Goal: Task Accomplishment & Management: Use online tool/utility

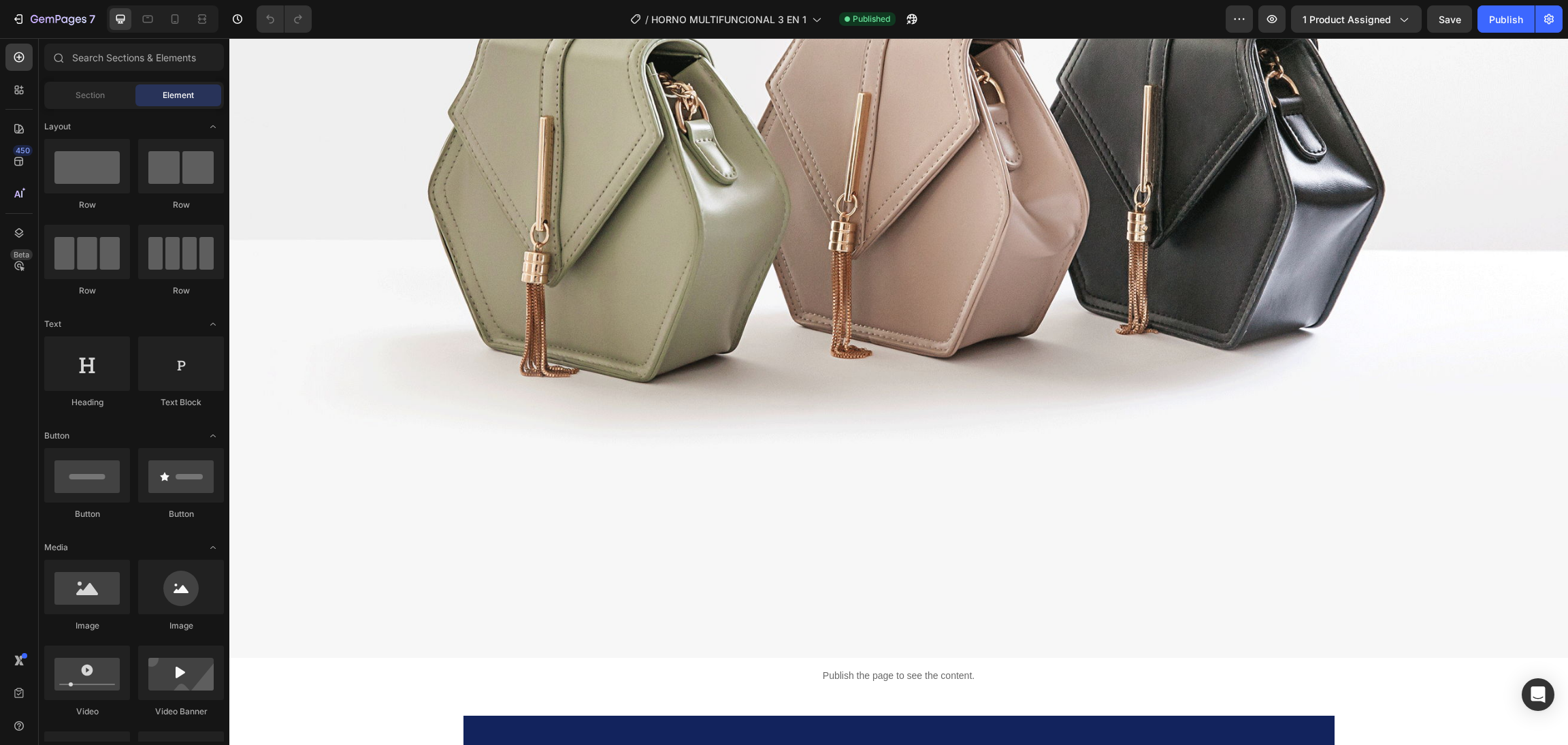
scroll to position [1906, 0]
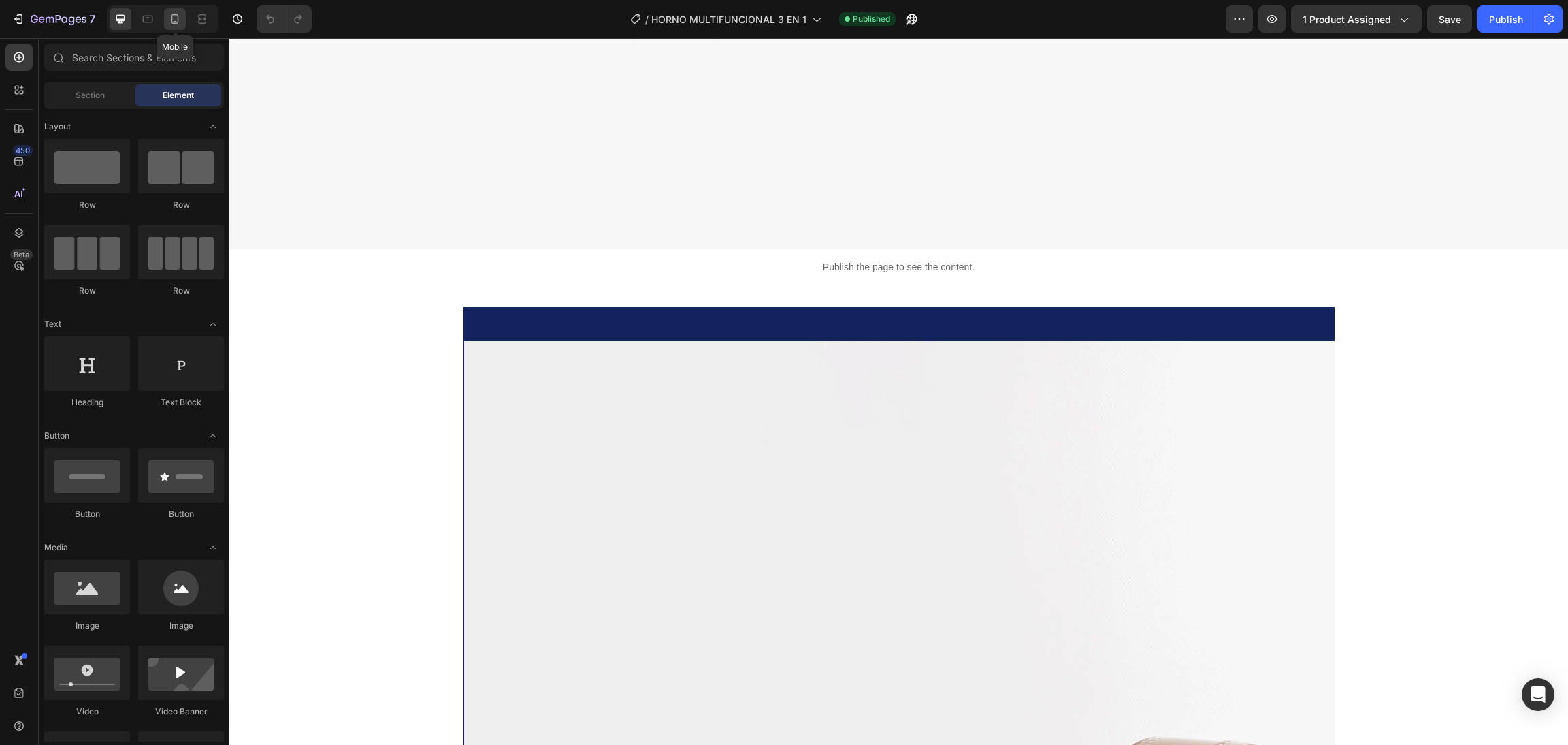
click at [181, 8] on div at bounding box center [175, 19] width 22 height 22
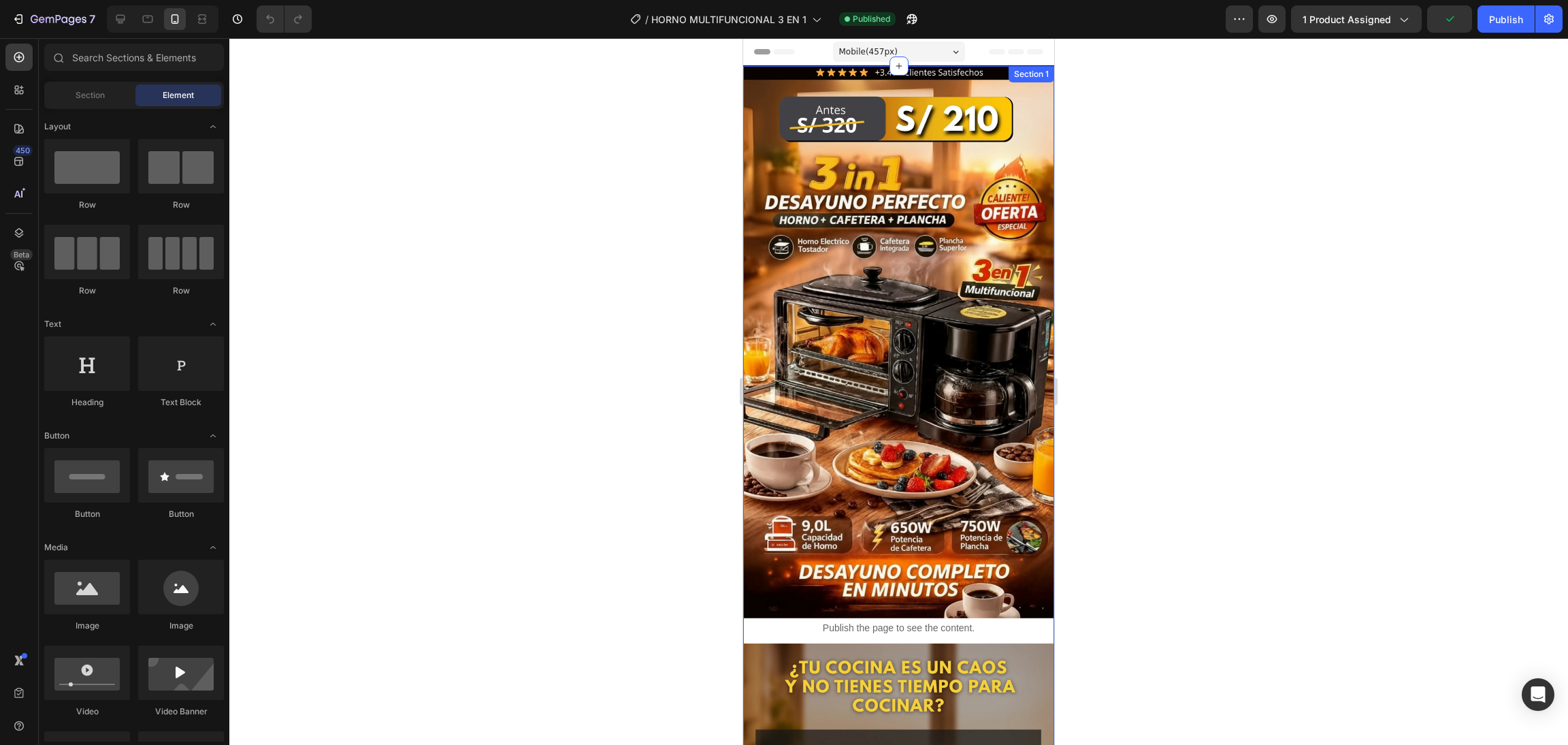
click at [858, 372] on img at bounding box center [899, 341] width 311 height 553
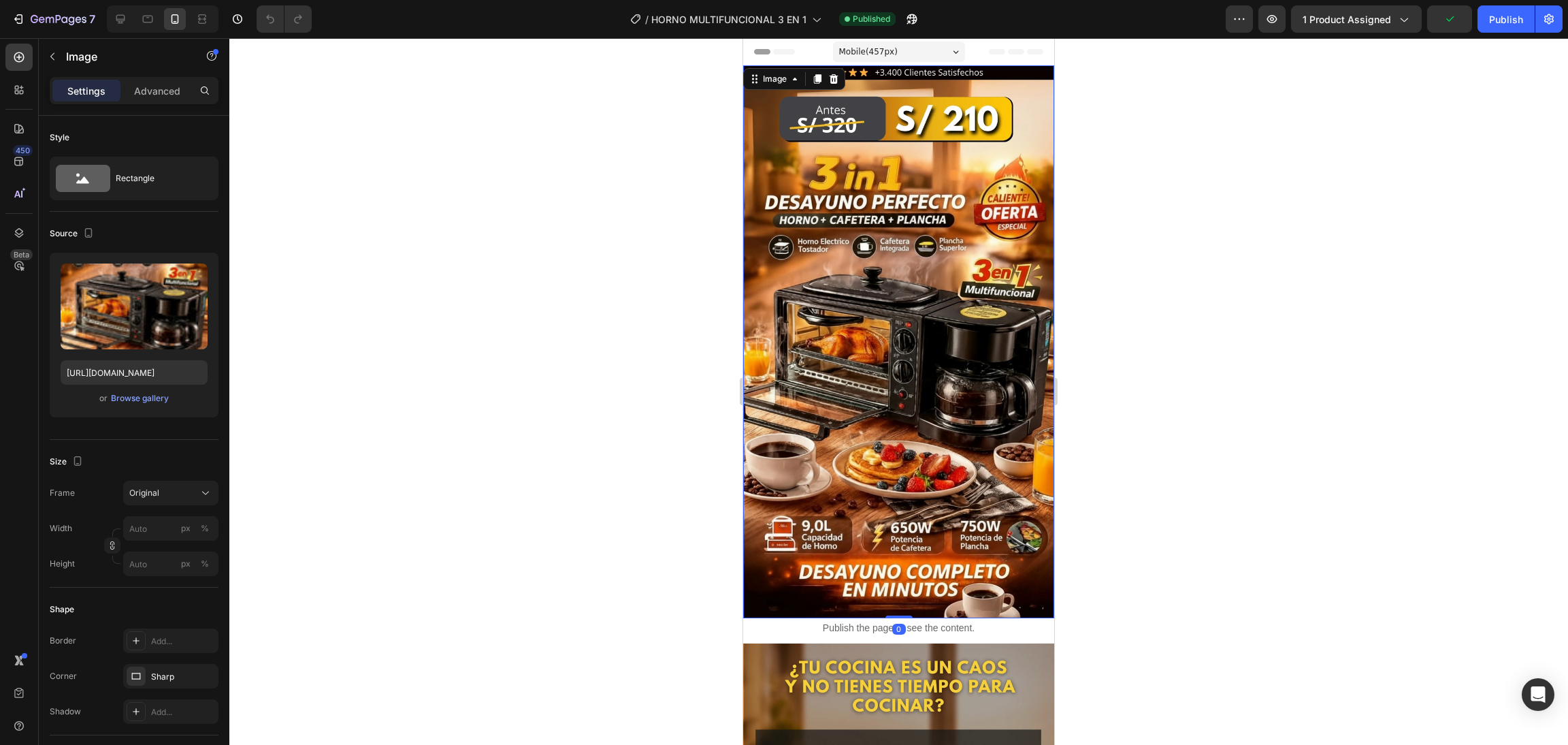
click at [591, 282] on div at bounding box center [898, 391] width 1338 height 707
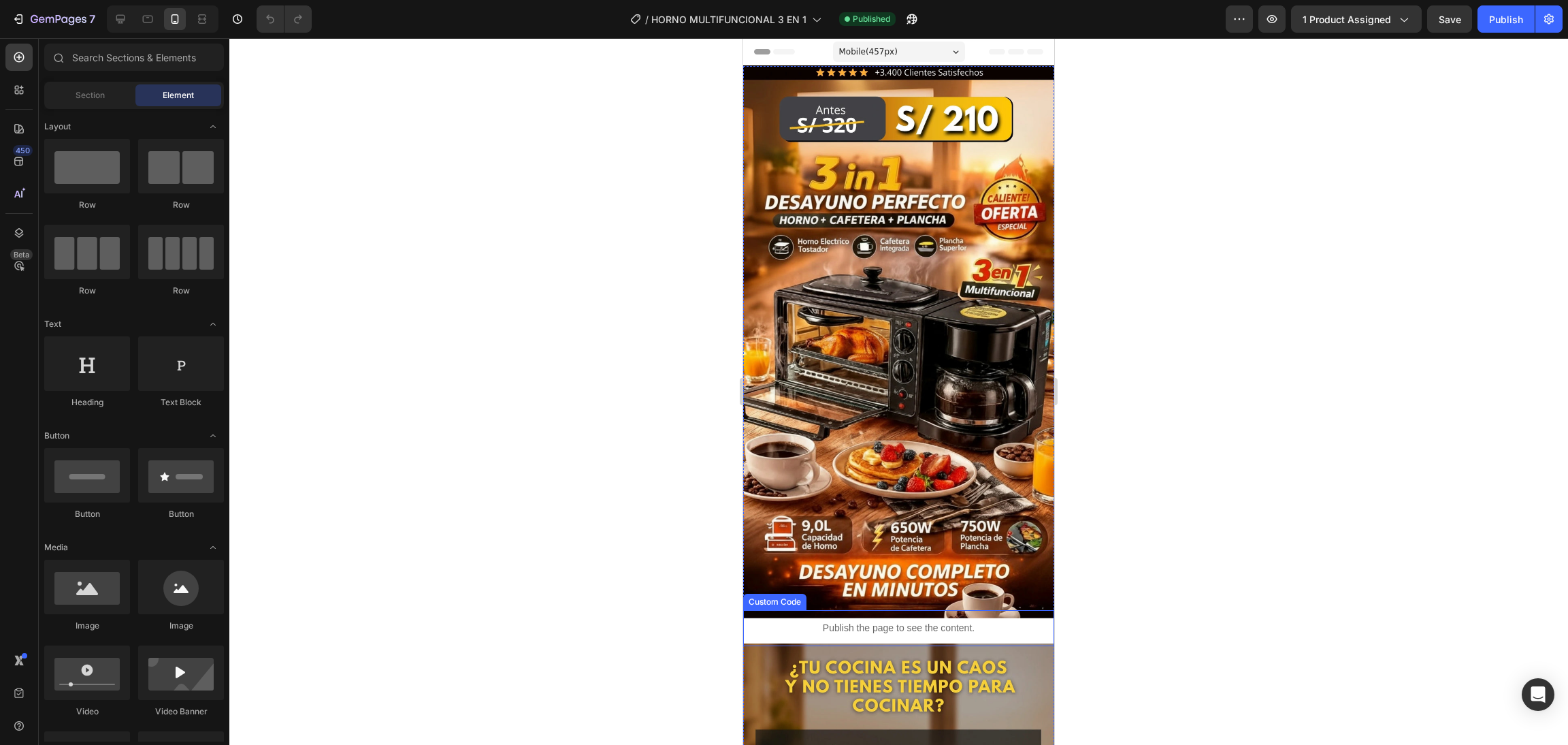
click at [986, 620] on p "Publish the page to see the content." at bounding box center [899, 627] width 311 height 14
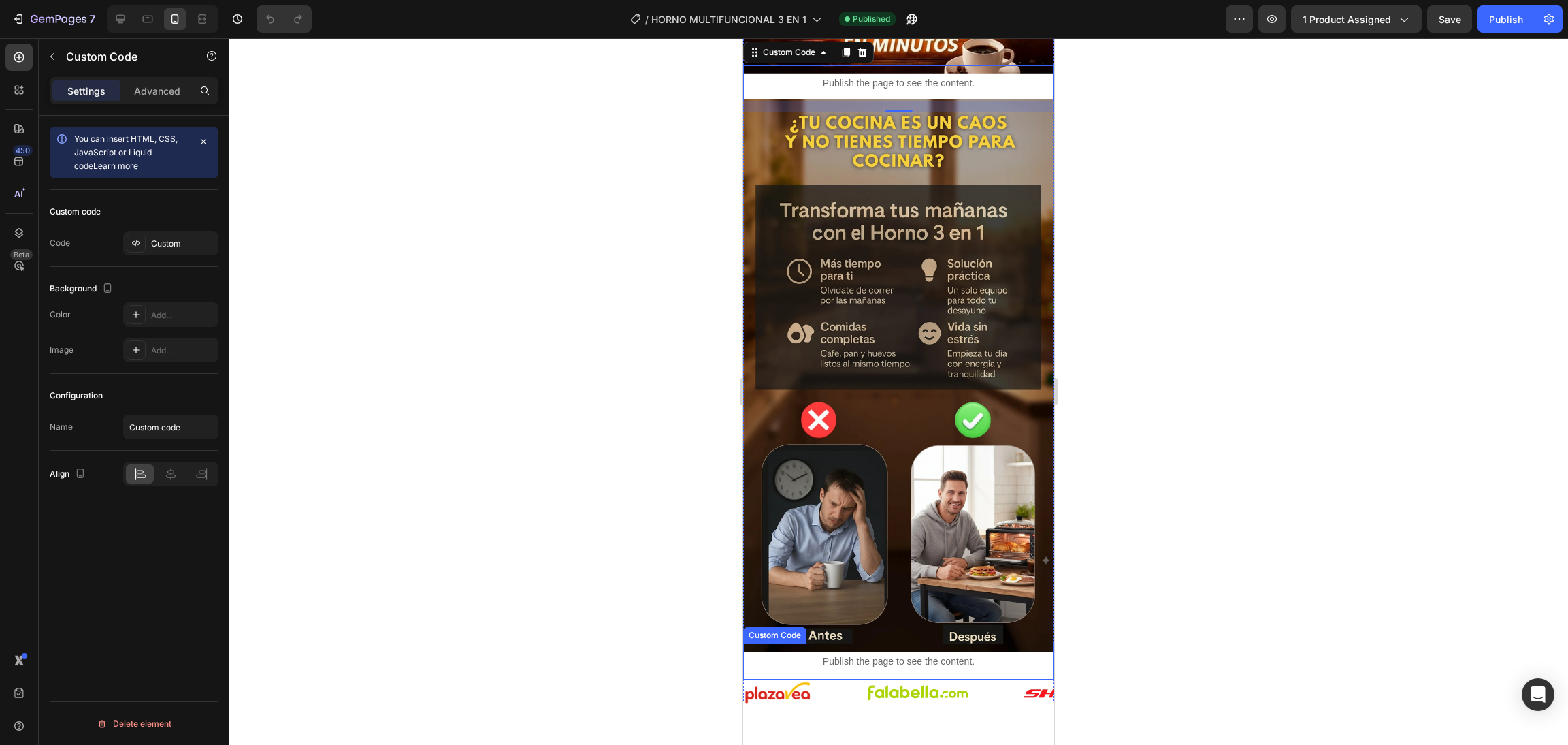
scroll to position [680, 0]
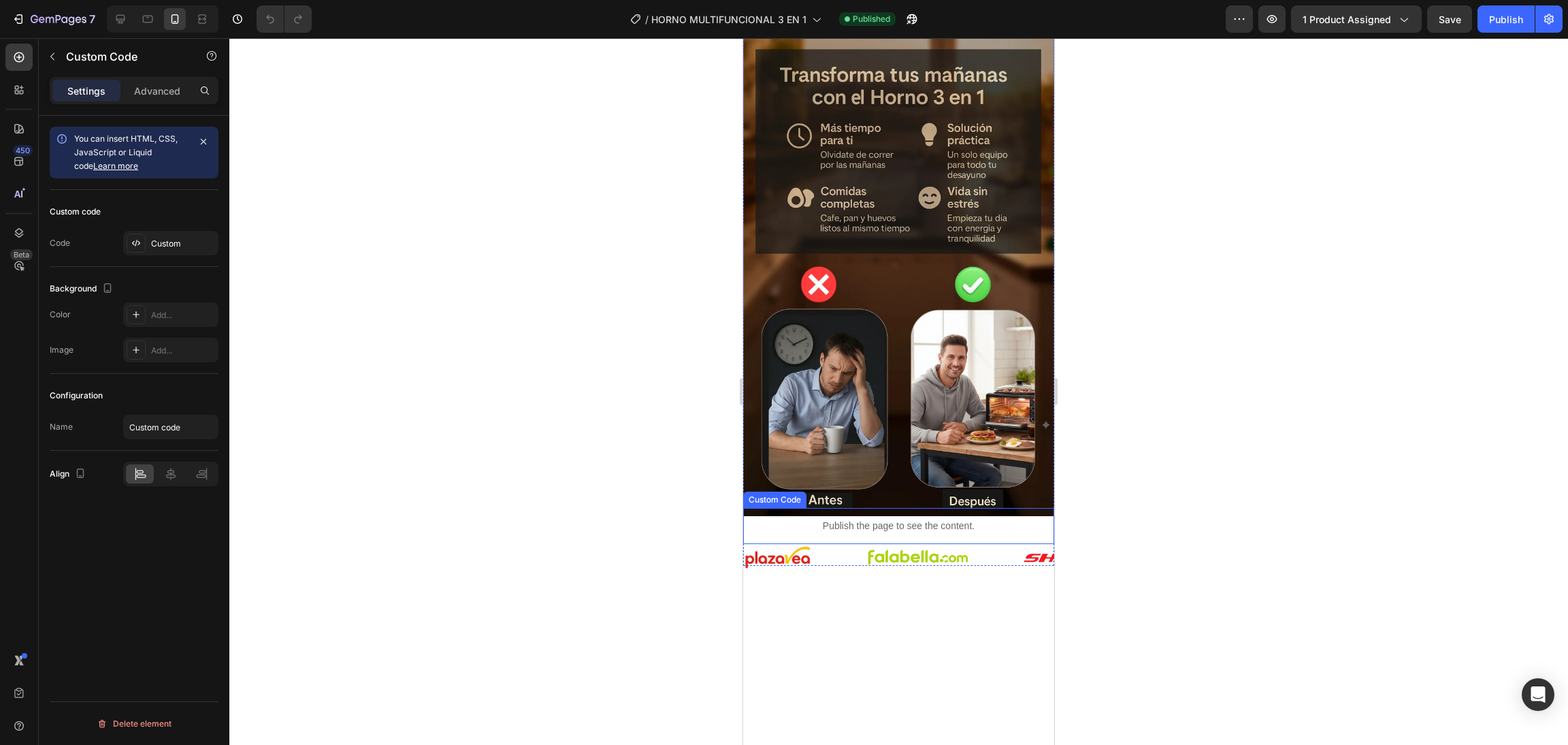
click at [939, 508] on div "Publish the page to see the content." at bounding box center [899, 525] width 311 height 36
click at [856, 487] on div at bounding box center [863, 495] width 17 height 17
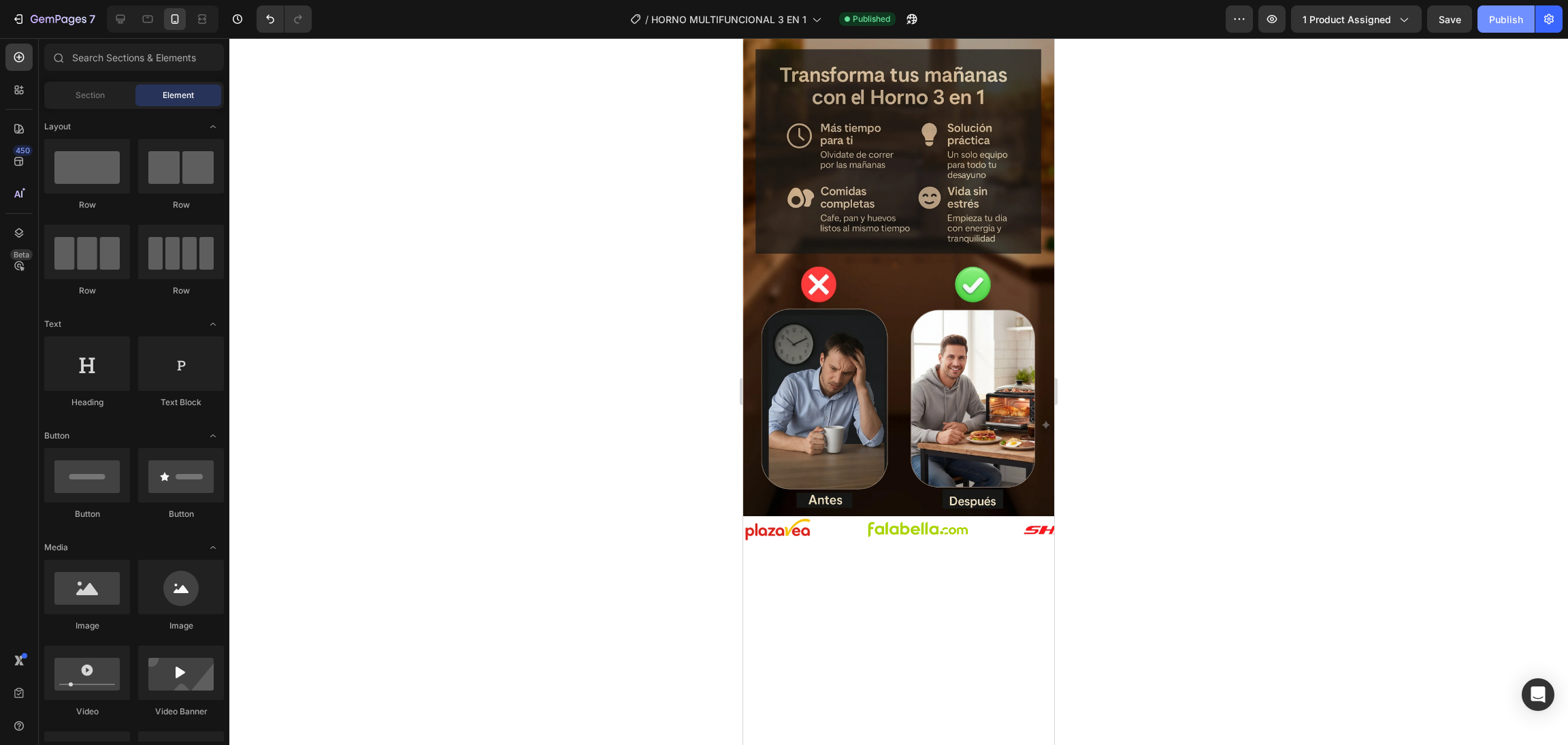
click at [1484, 28] on button "Publish" at bounding box center [1505, 19] width 57 height 28
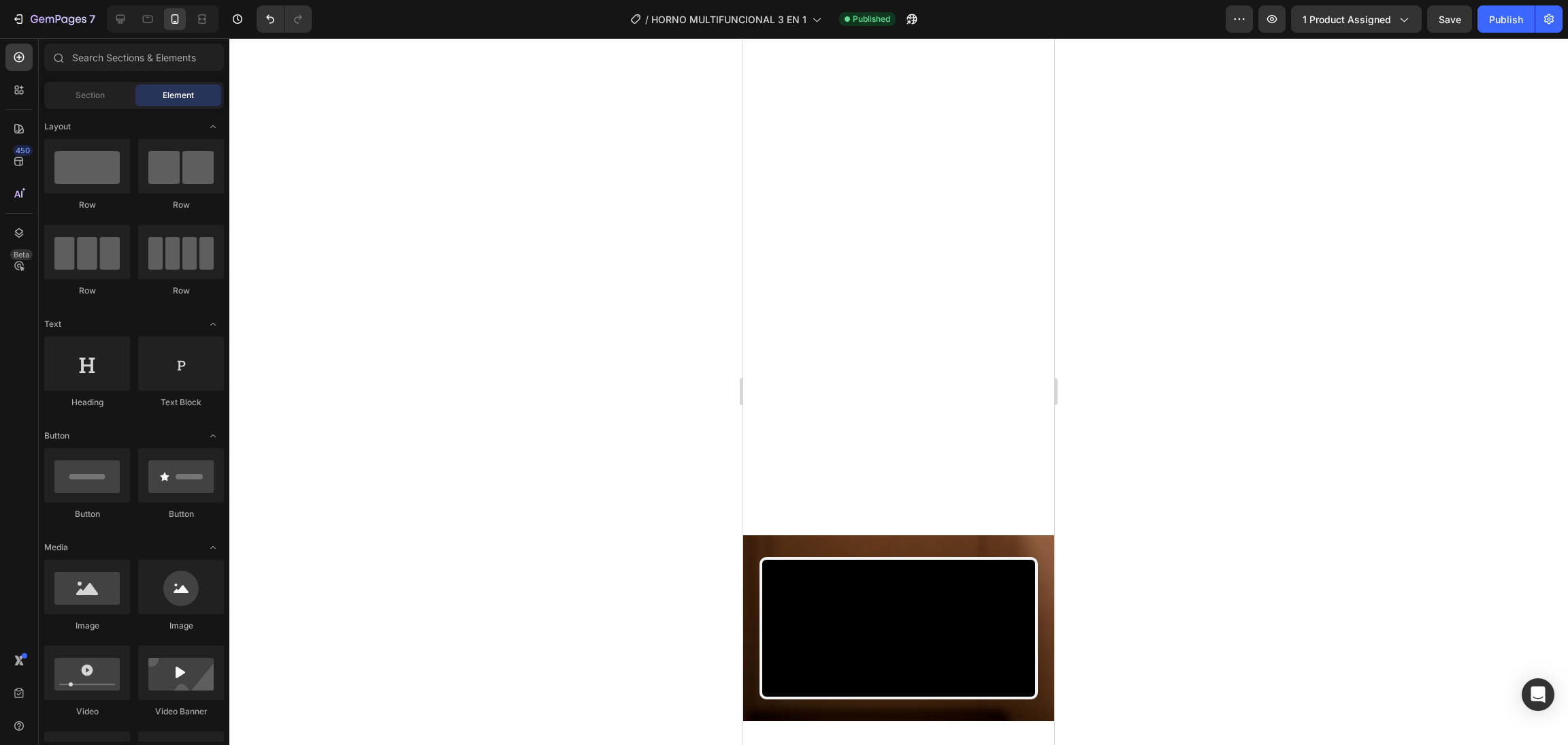
scroll to position [2382, 0]
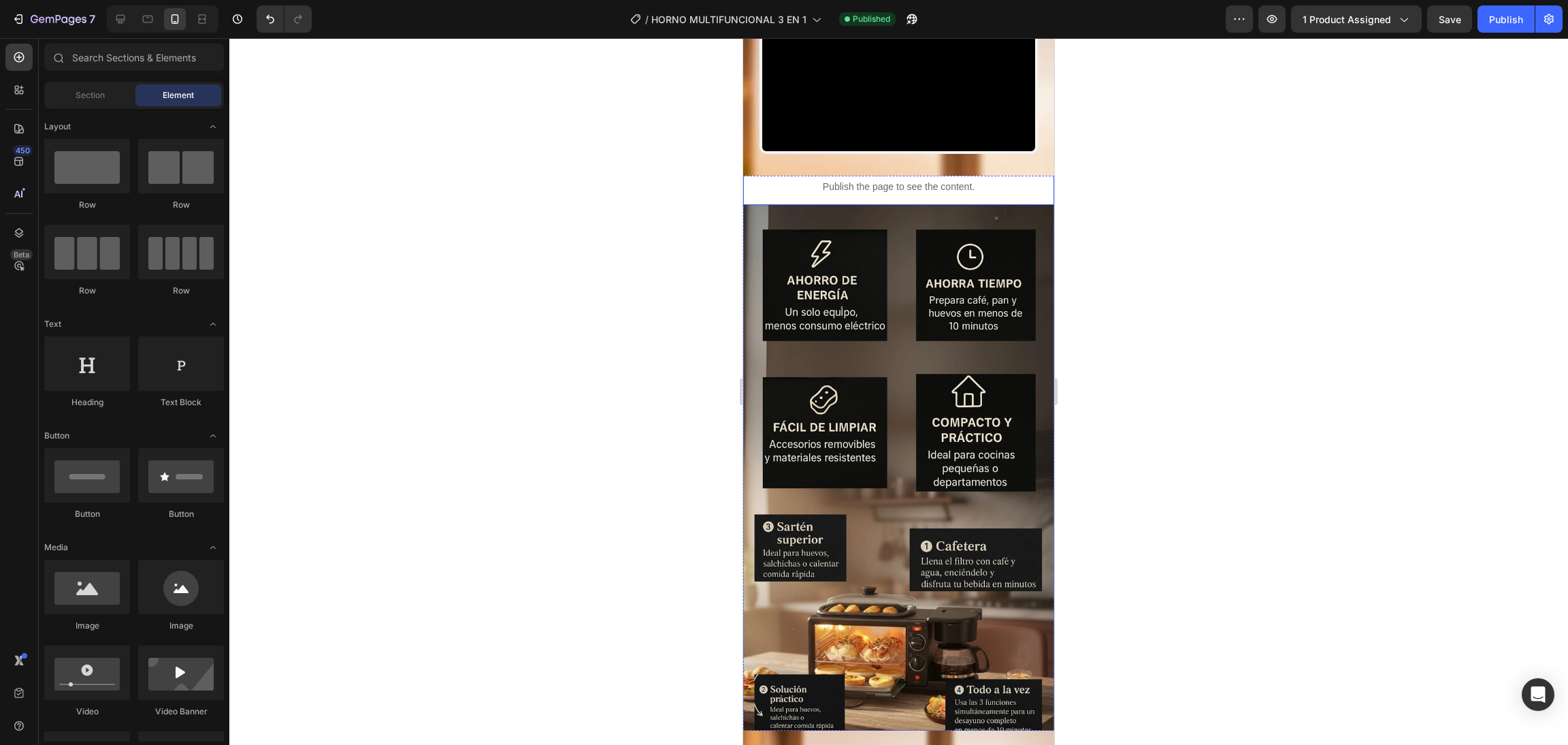
click at [993, 205] on div "Publish the page to see the content." at bounding box center [899, 186] width 311 height 36
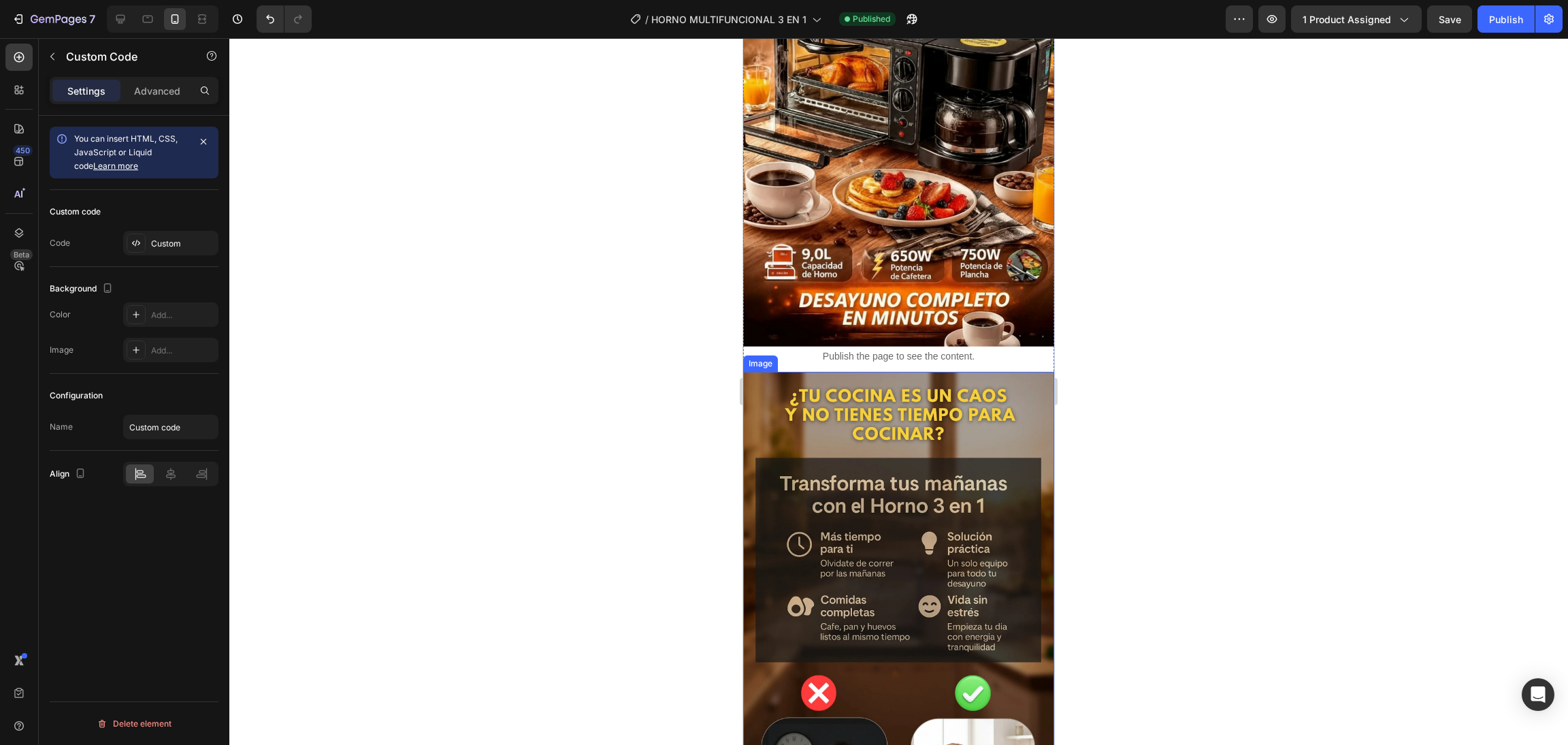
scroll to position [817, 0]
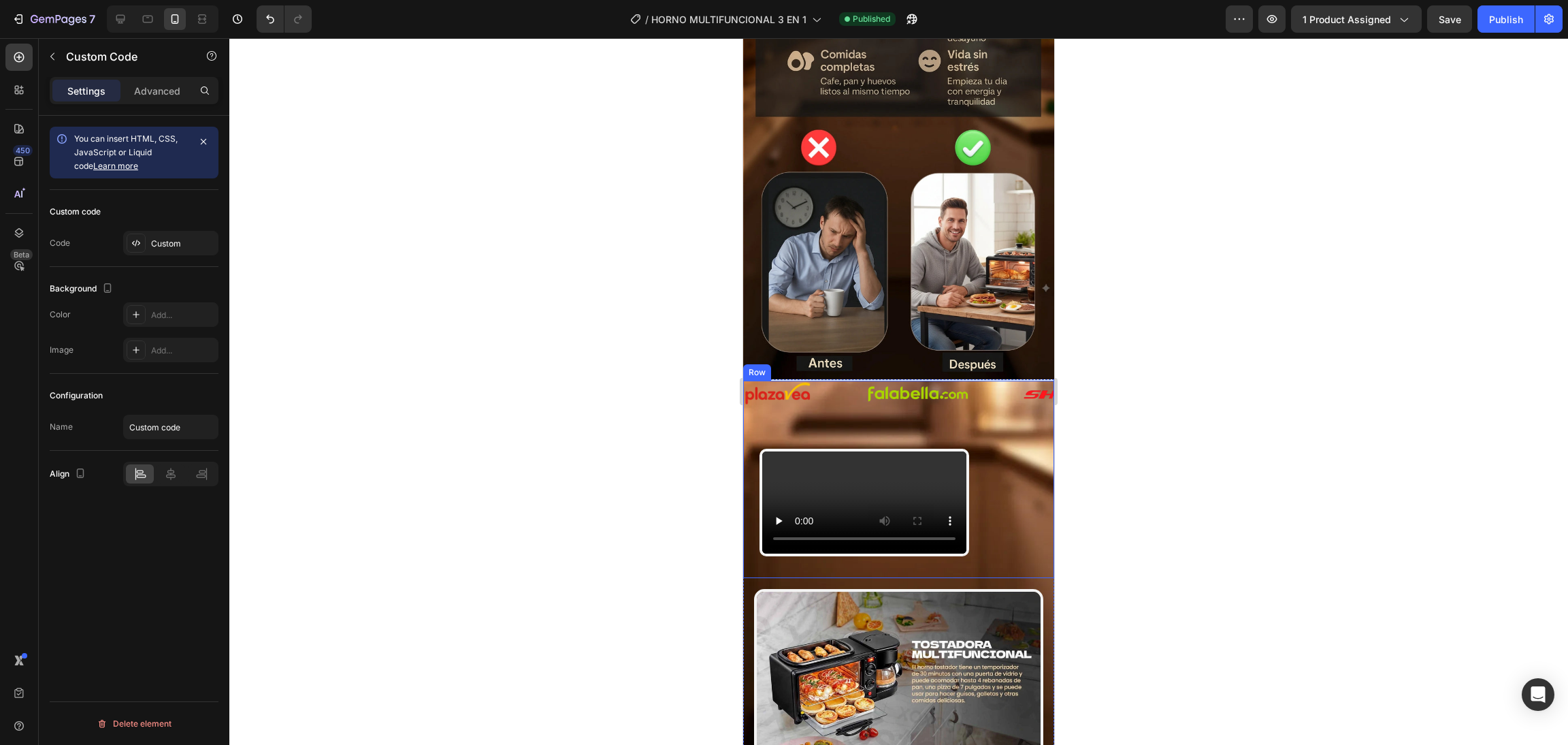
click at [1001, 380] on div "Video Row" at bounding box center [899, 479] width 311 height 197
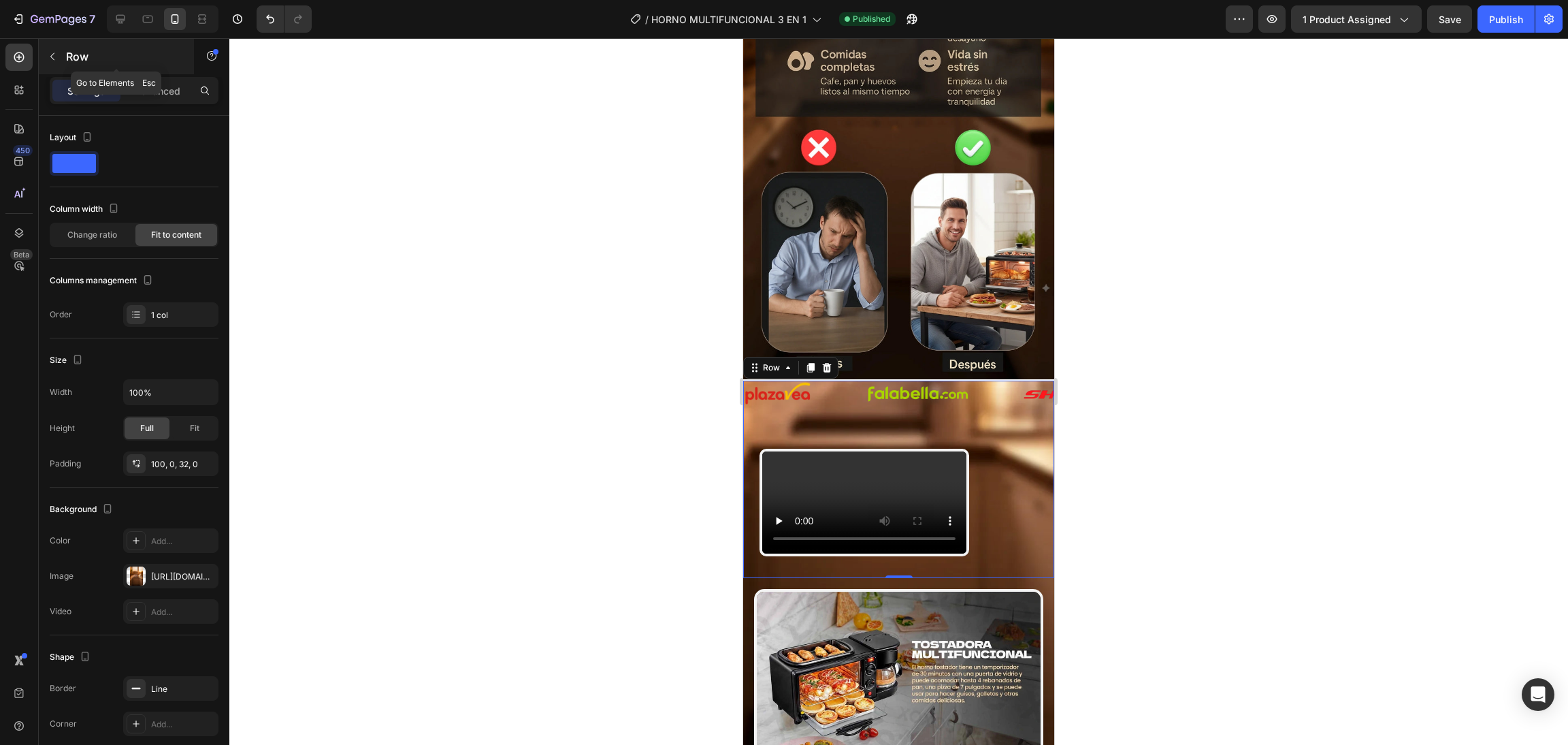
click at [173, 71] on div "Row" at bounding box center [116, 56] width 155 height 35
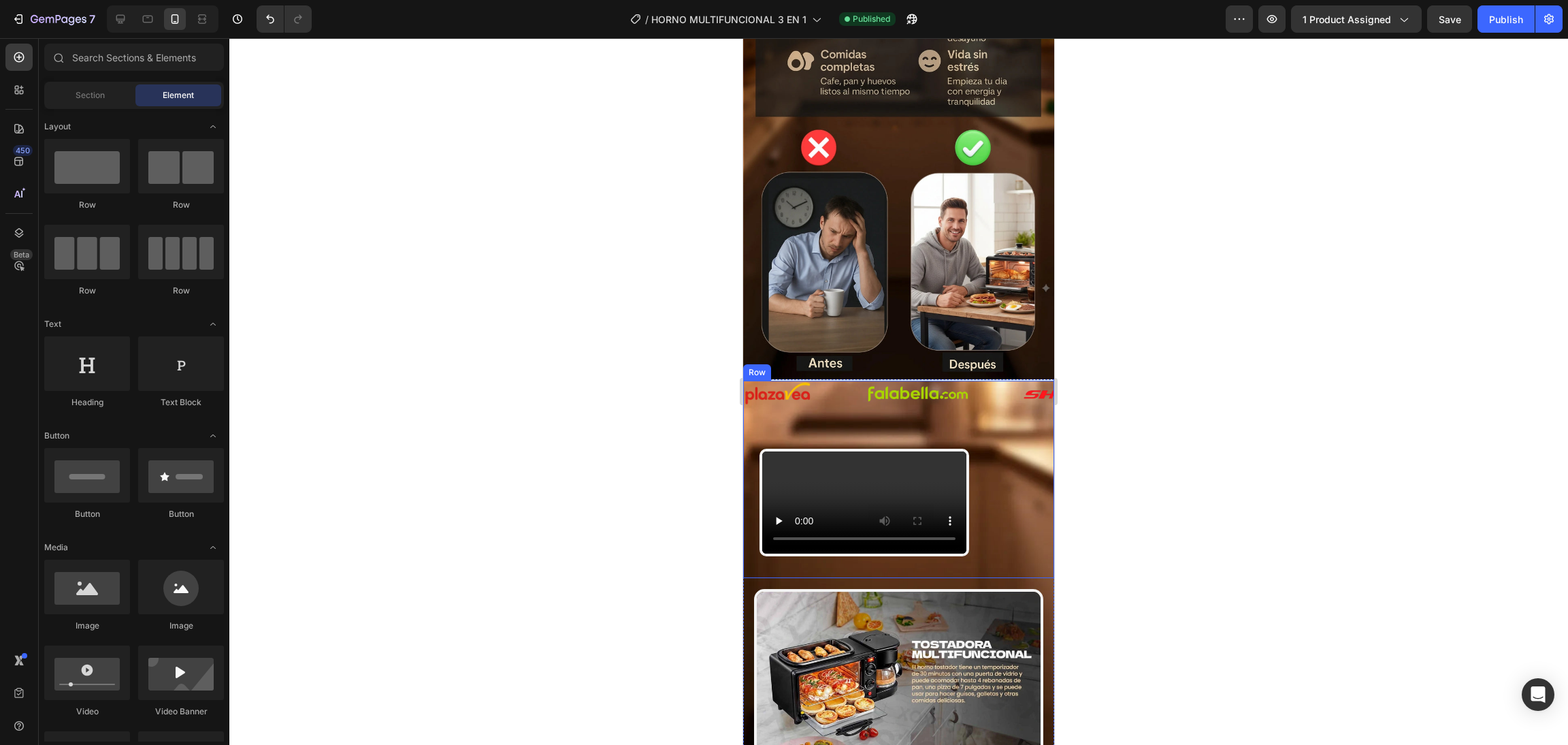
click at [965, 381] on div "Video Row" at bounding box center [899, 479] width 311 height 197
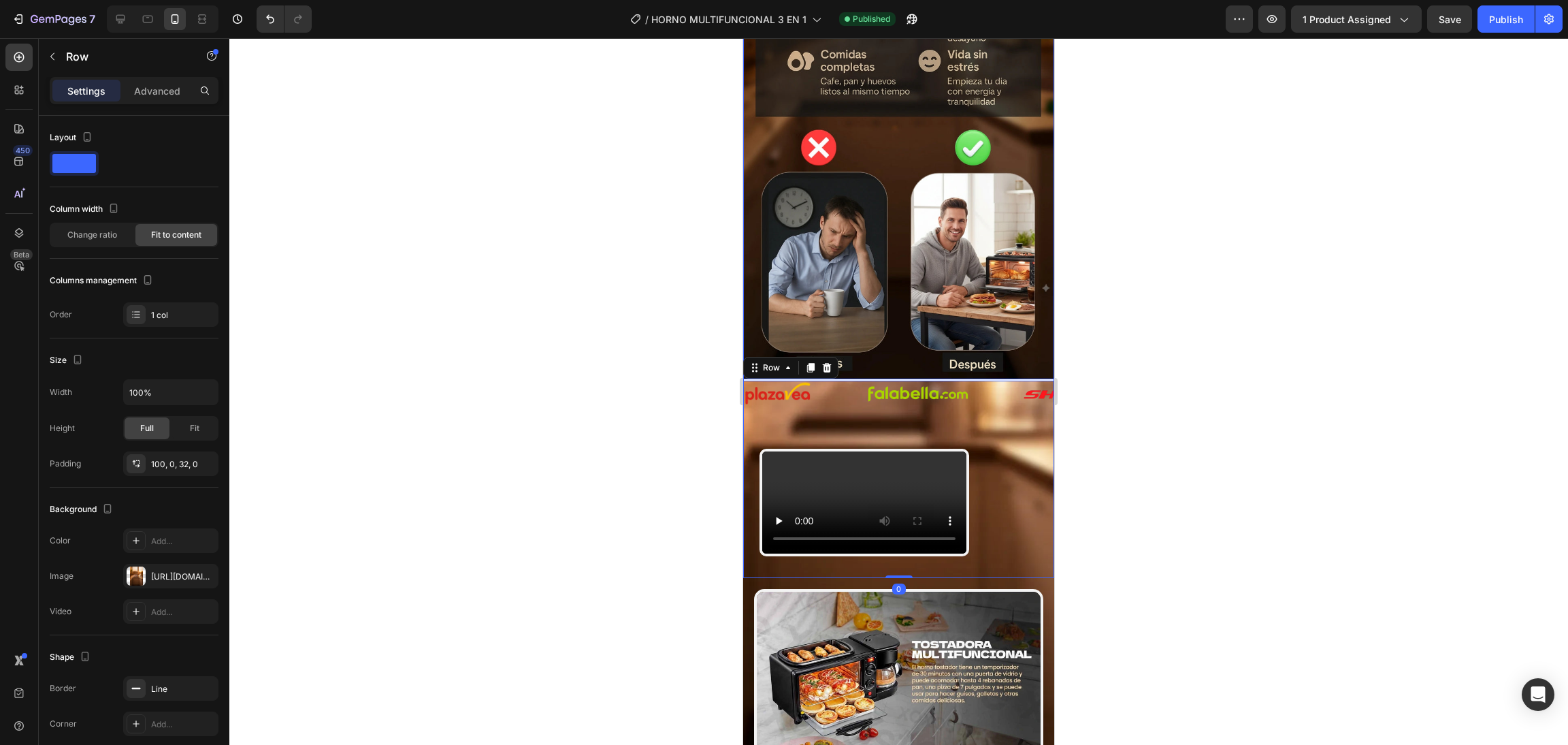
click at [883, 295] on img at bounding box center [899, 102] width 311 height 553
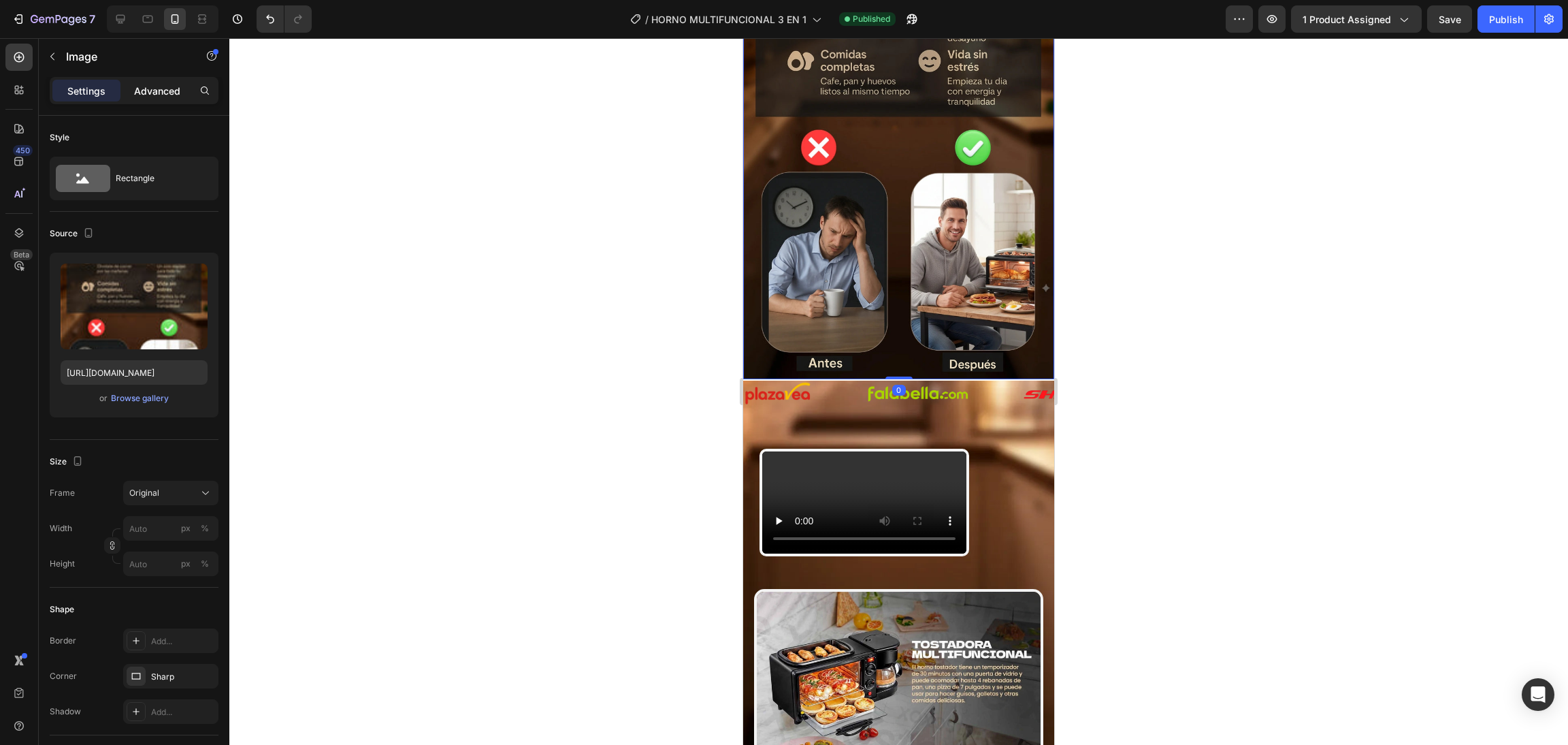
click at [156, 84] on p "Advanced" at bounding box center [156, 90] width 46 height 14
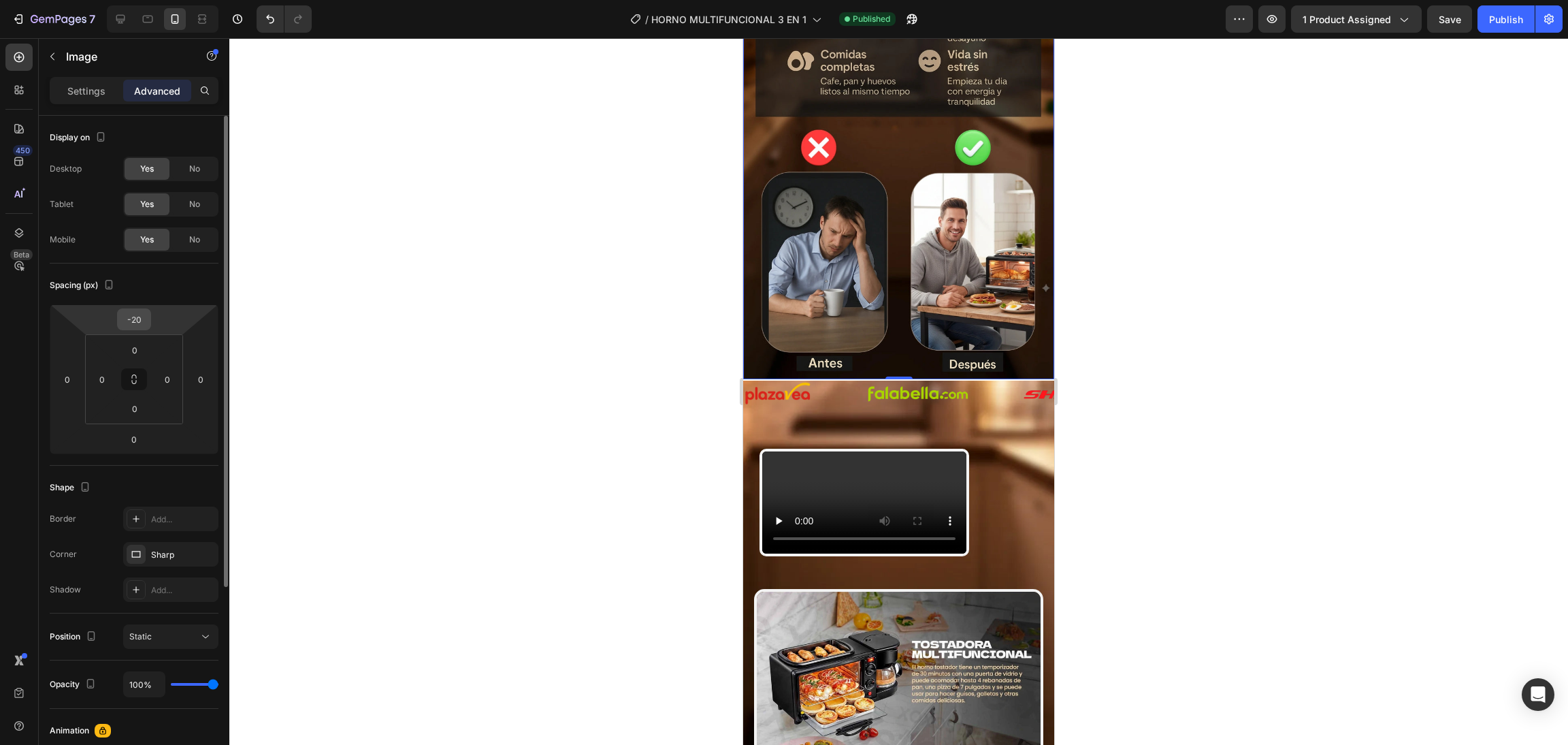
click at [131, 314] on input "-20" at bounding box center [134, 319] width 28 height 20
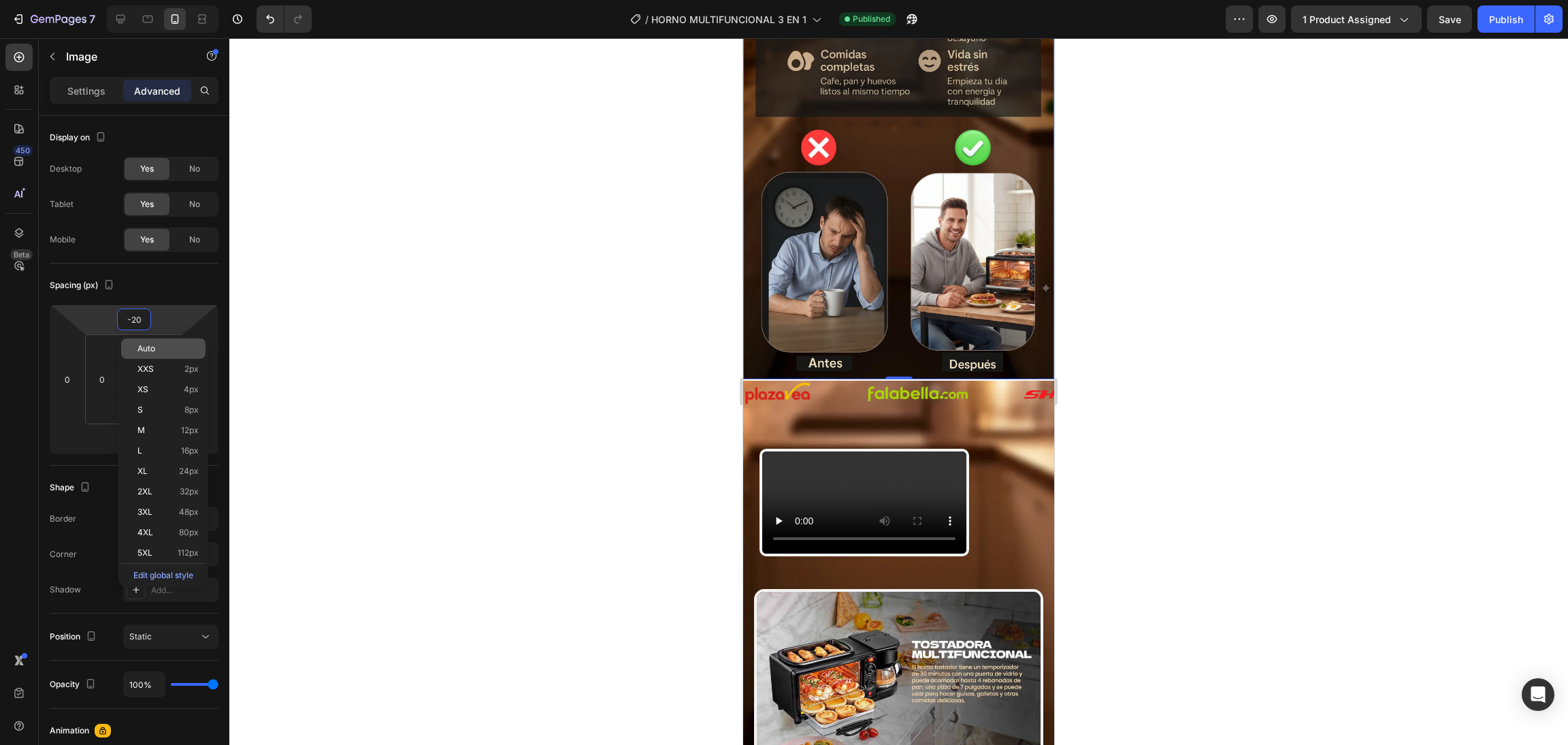
click at [168, 354] on div "Auto" at bounding box center [163, 349] width 84 height 20
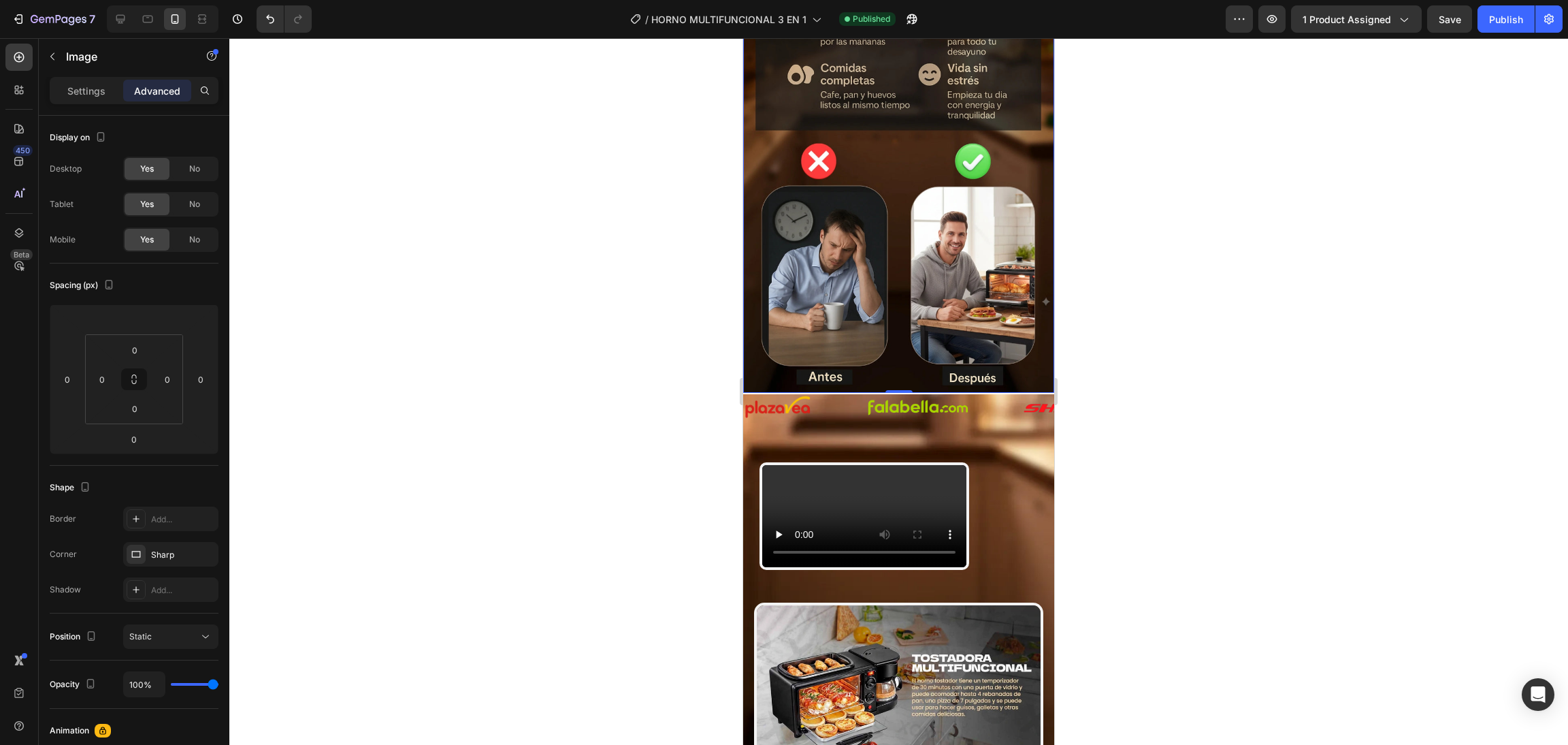
click at [694, 351] on div at bounding box center [898, 391] width 1338 height 707
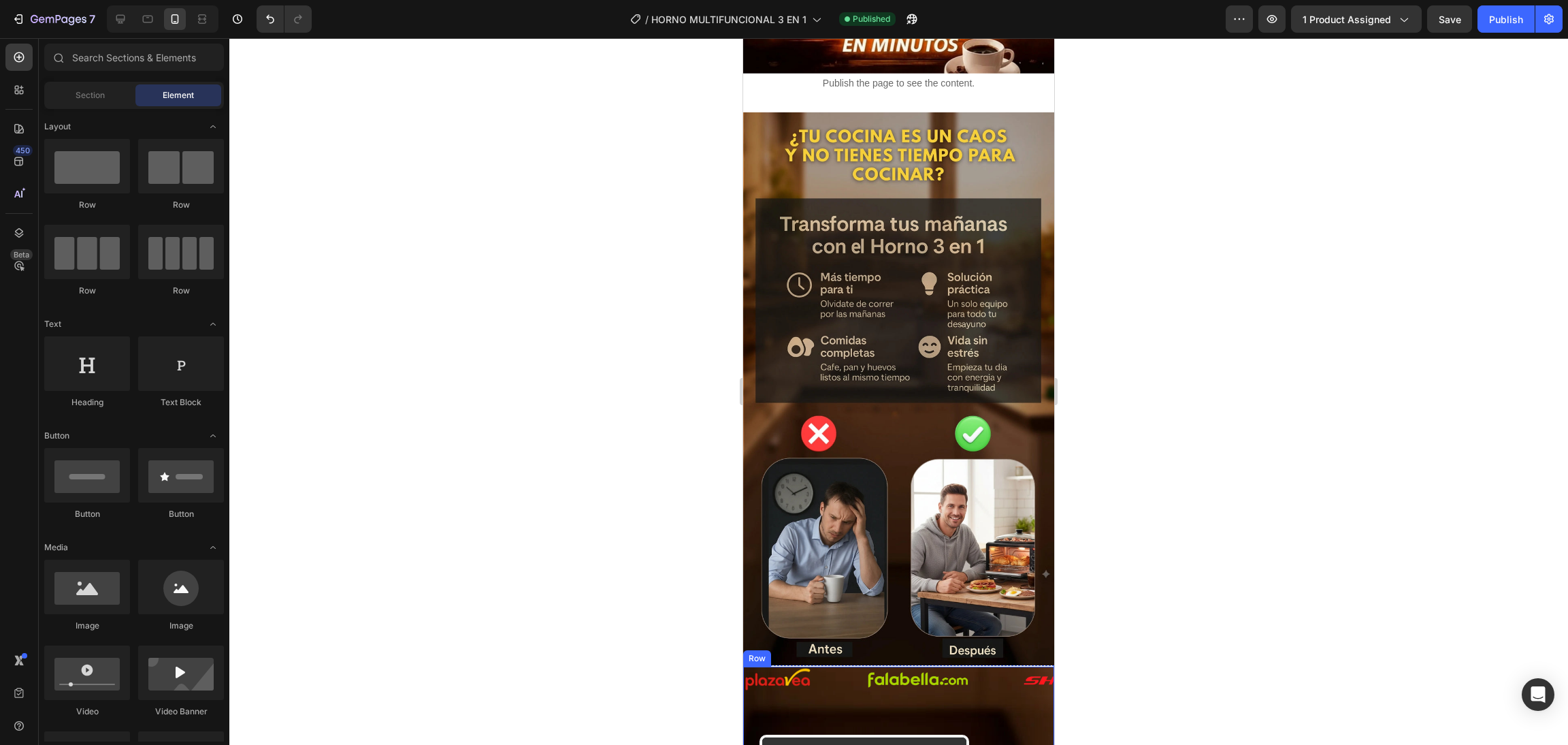
scroll to position [408, 0]
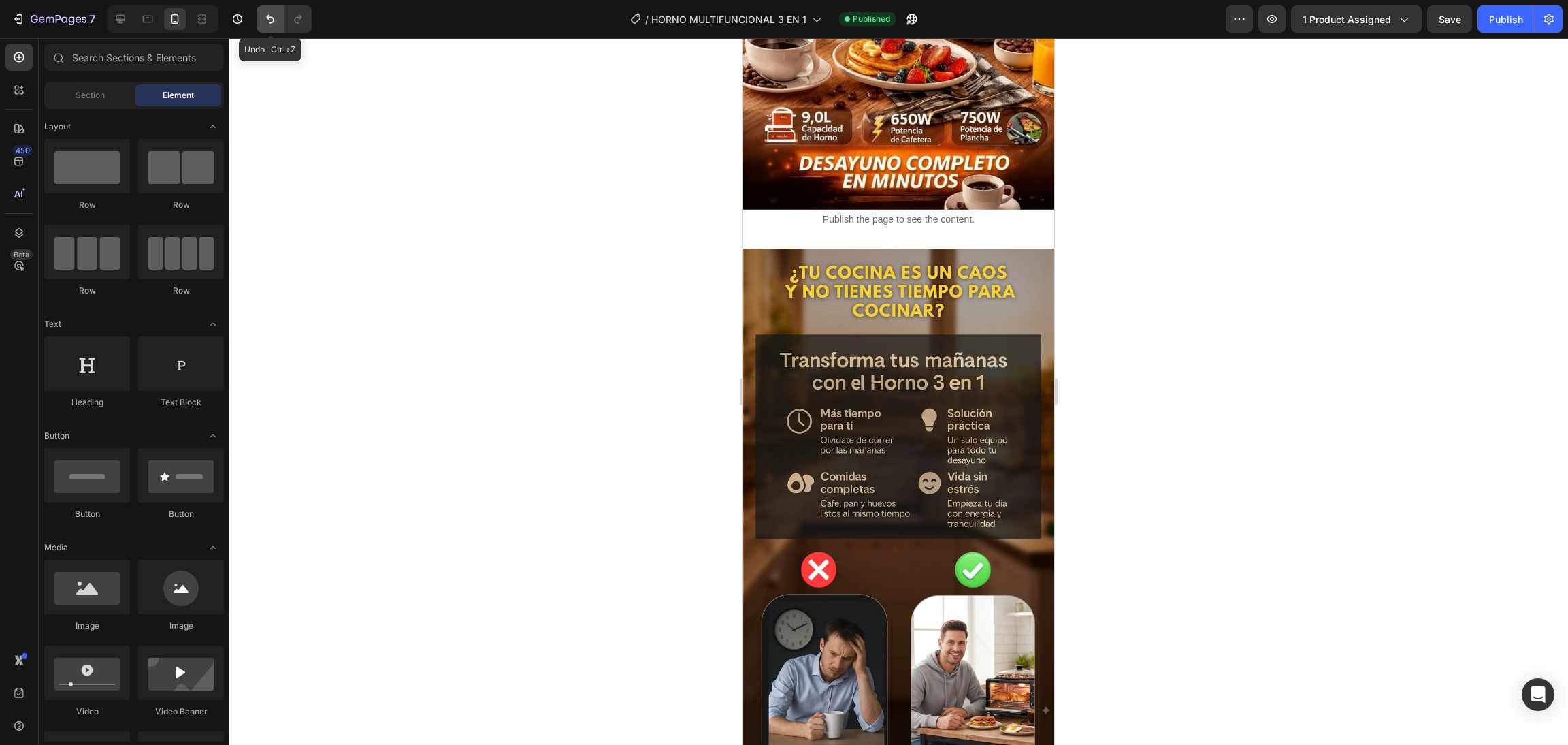
click at [263, 28] on button "Undo/Redo" at bounding box center [270, 19] width 28 height 28
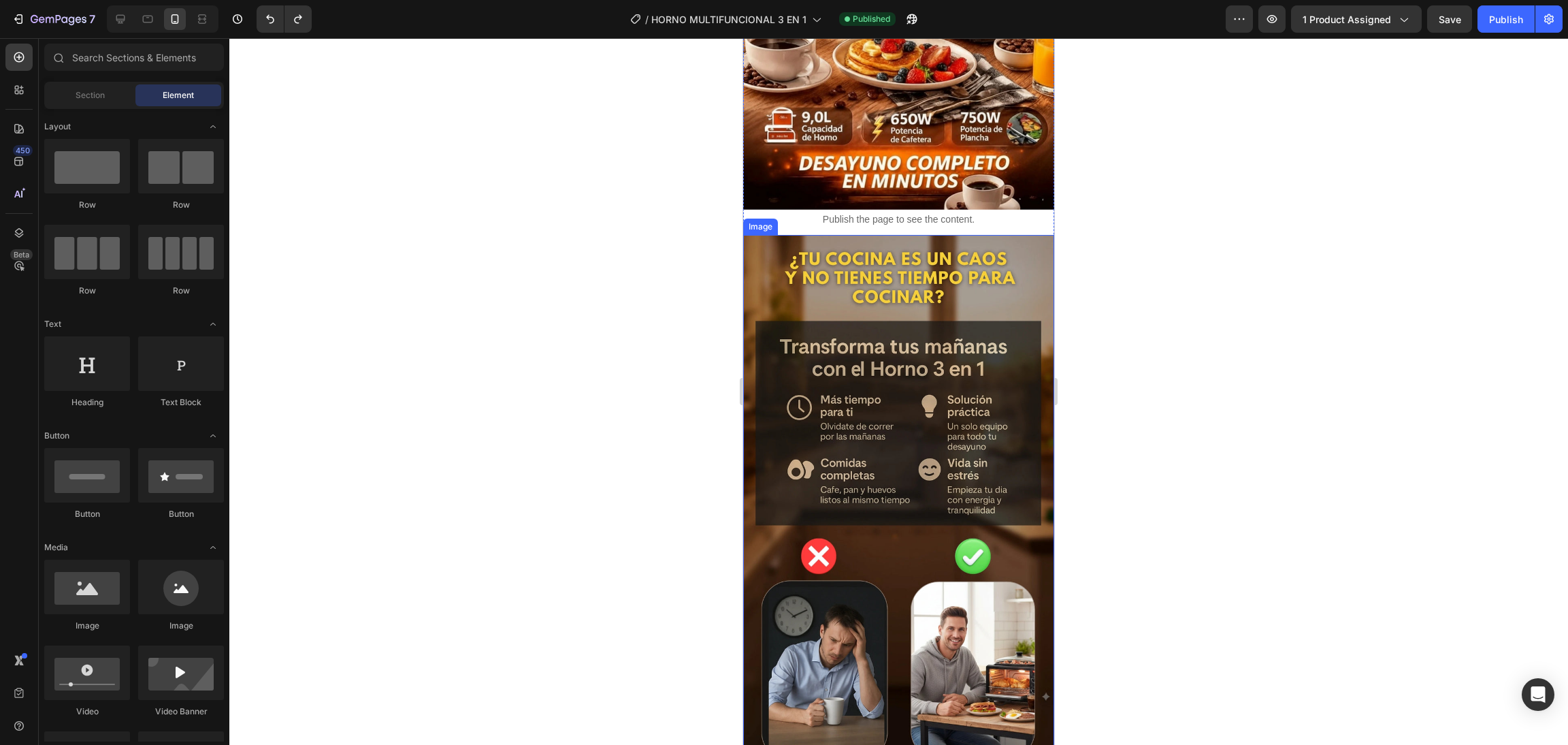
scroll to position [817, 0]
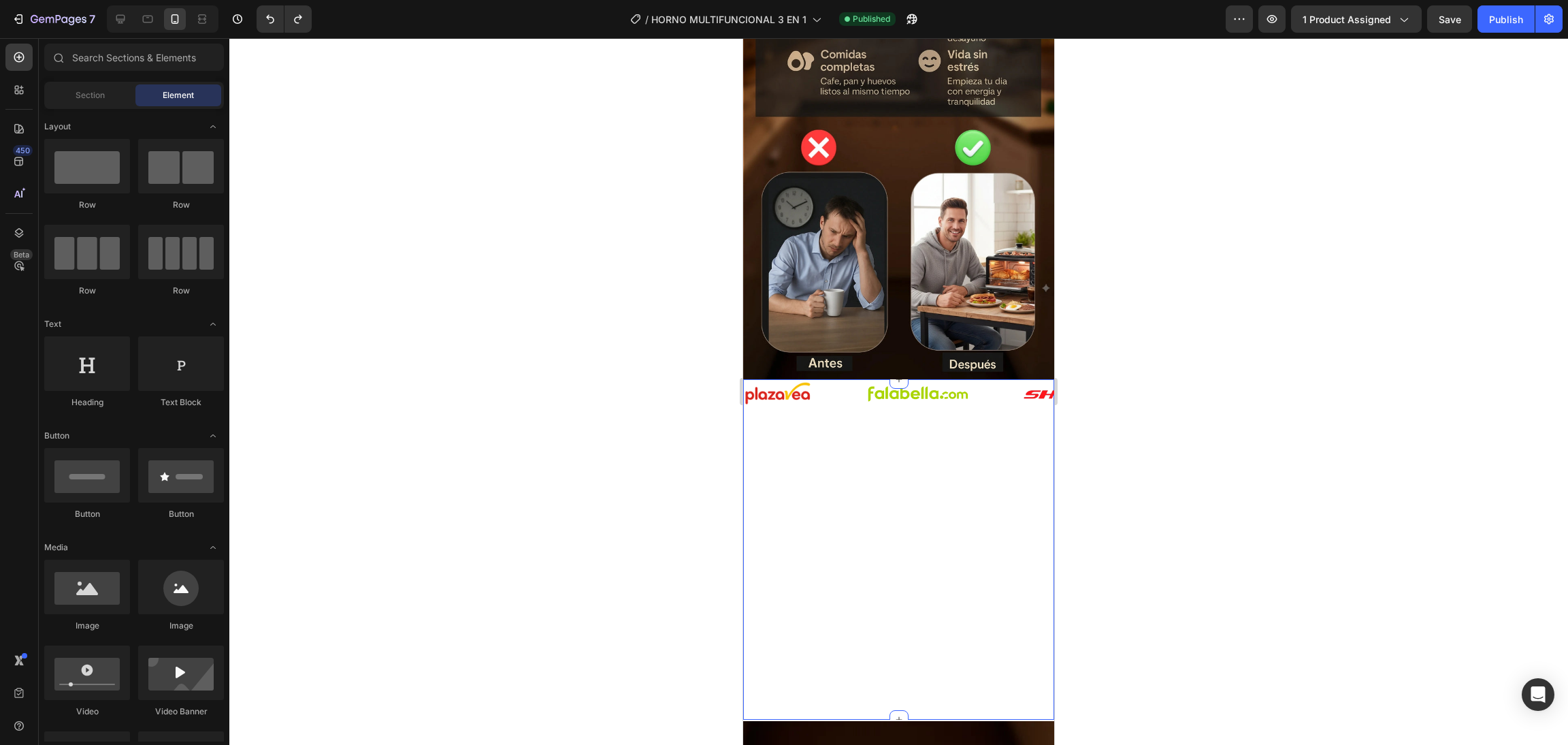
click at [927, 449] on div "Image Image Image Image Image Image Image Image Image Image Image Image Image I…" at bounding box center [899, 549] width 311 height 340
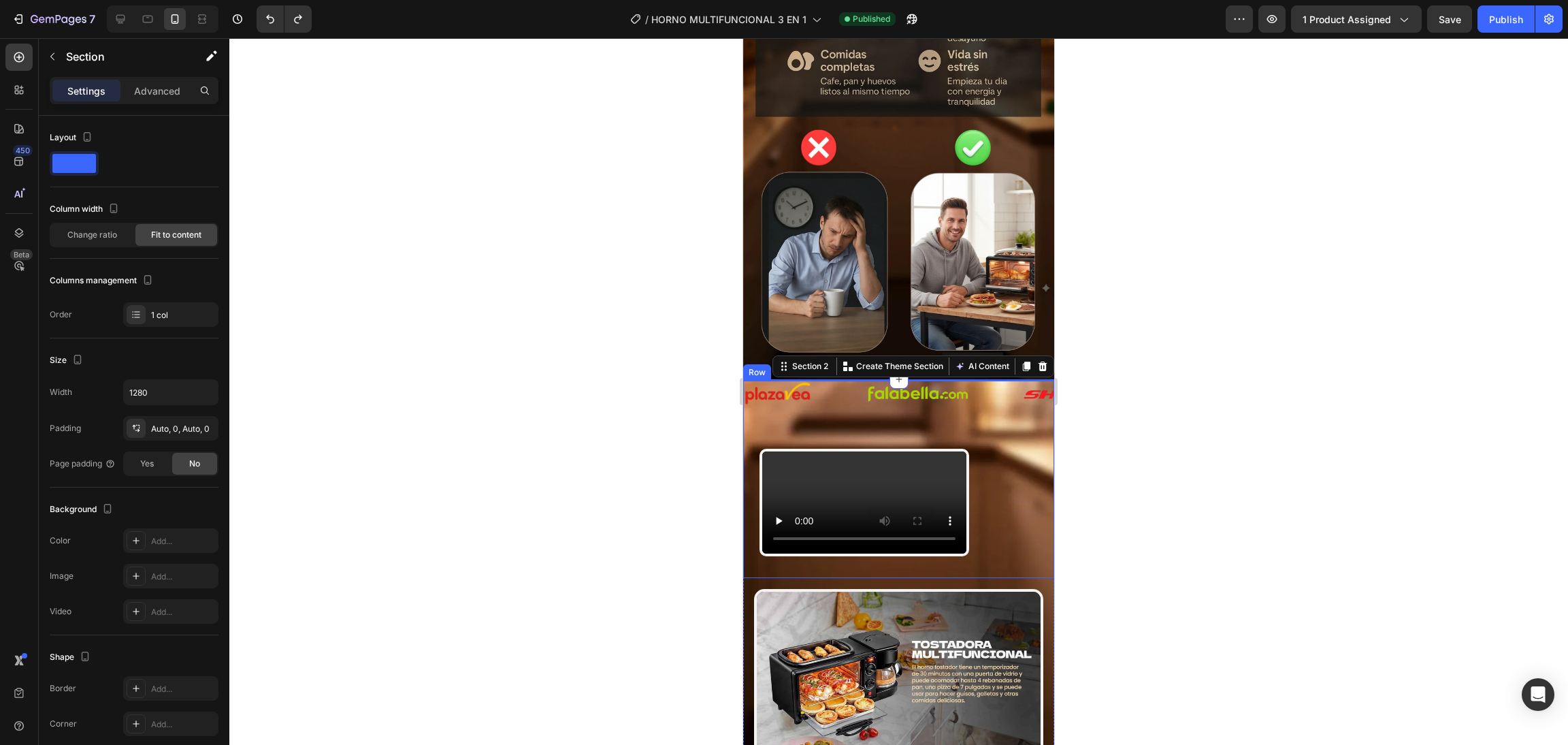
click at [990, 380] on div "Video Row" at bounding box center [899, 479] width 311 height 197
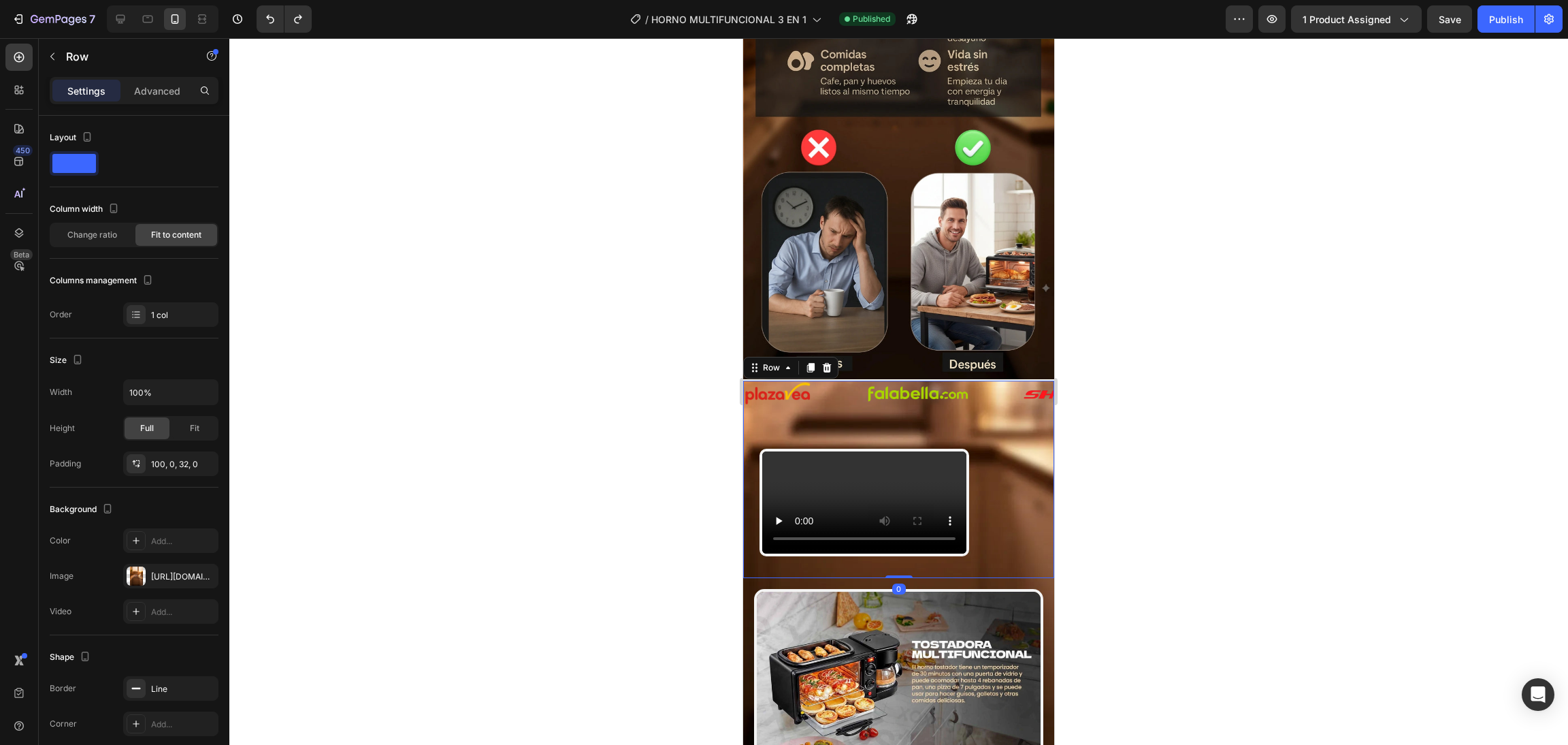
click at [990, 380] on div "Video Row 0" at bounding box center [899, 479] width 311 height 197
click at [997, 380] on div "Image" at bounding box center [944, 394] width 156 height 27
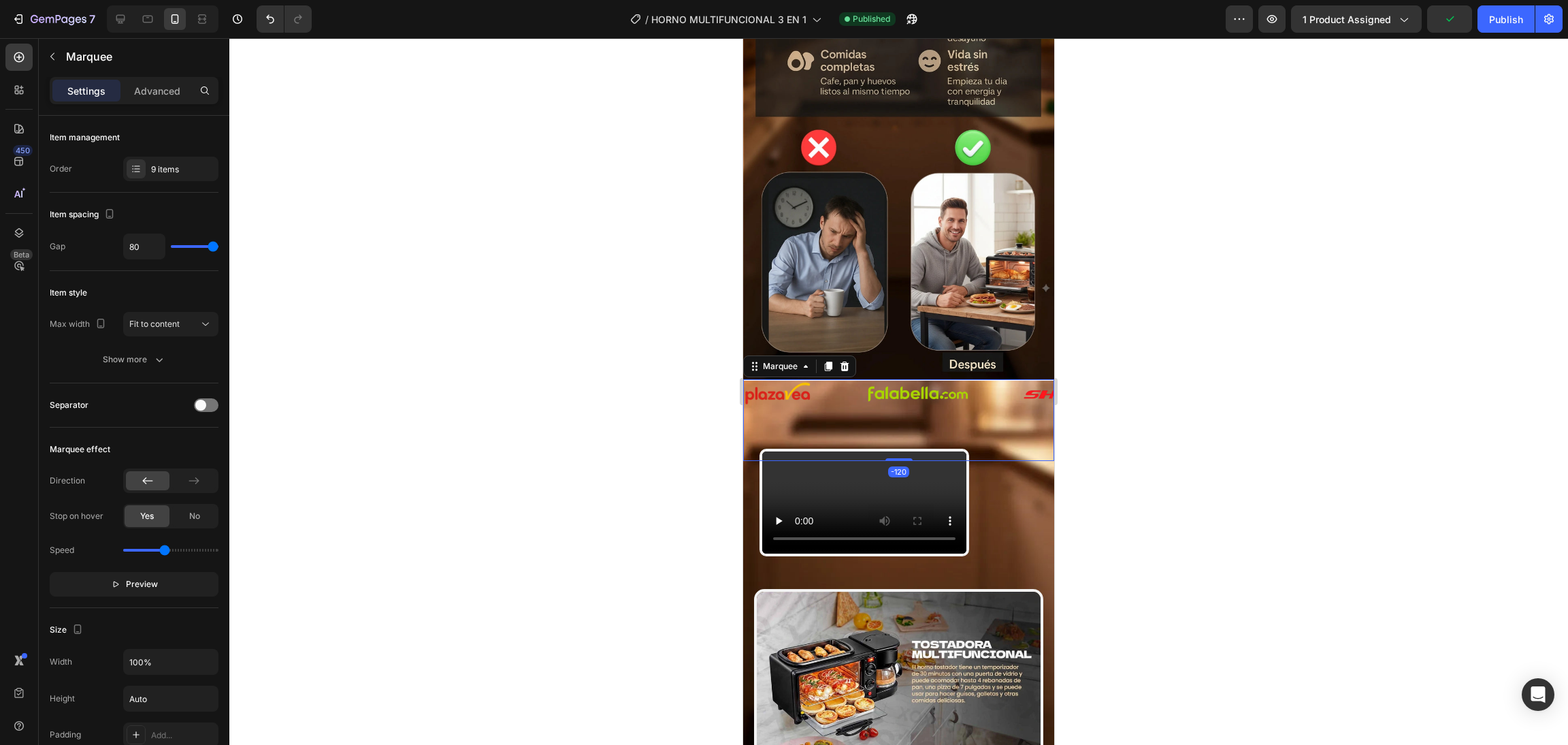
click at [854, 381] on div "Image" at bounding box center [805, 393] width 123 height 24
click at [155, 90] on p "Advanced" at bounding box center [156, 90] width 46 height 14
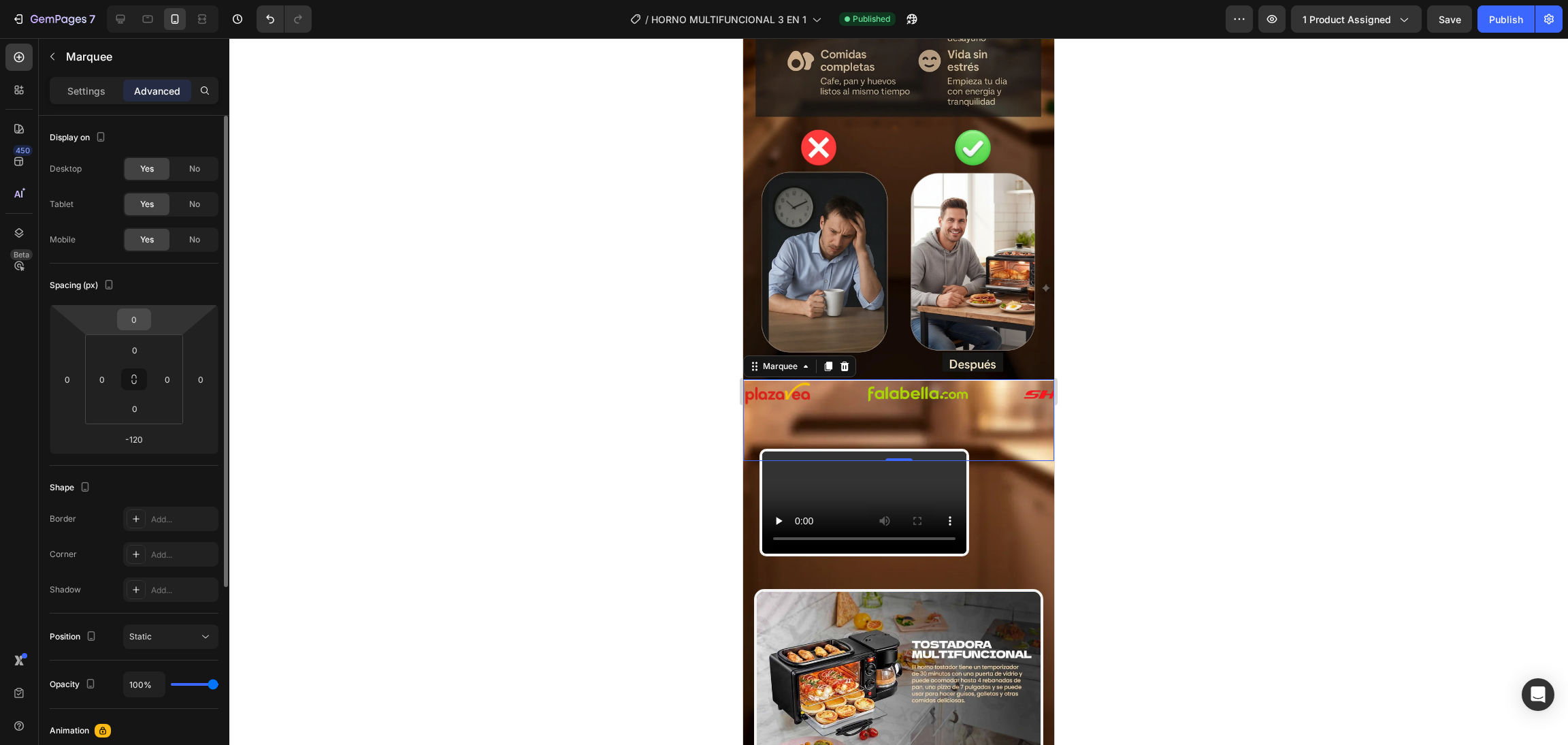
click at [145, 323] on input "0" at bounding box center [134, 319] width 28 height 20
type input "-1"
click at [183, 0] on html "7 / HORNO MULTIFUNCIONAL 3 EN 1 Published Preview 1 product assigned Save Publi…" at bounding box center [784, 0] width 1568 height 0
type input "0"
click at [746, 452] on div "Video" at bounding box center [864, 503] width 242 height 108
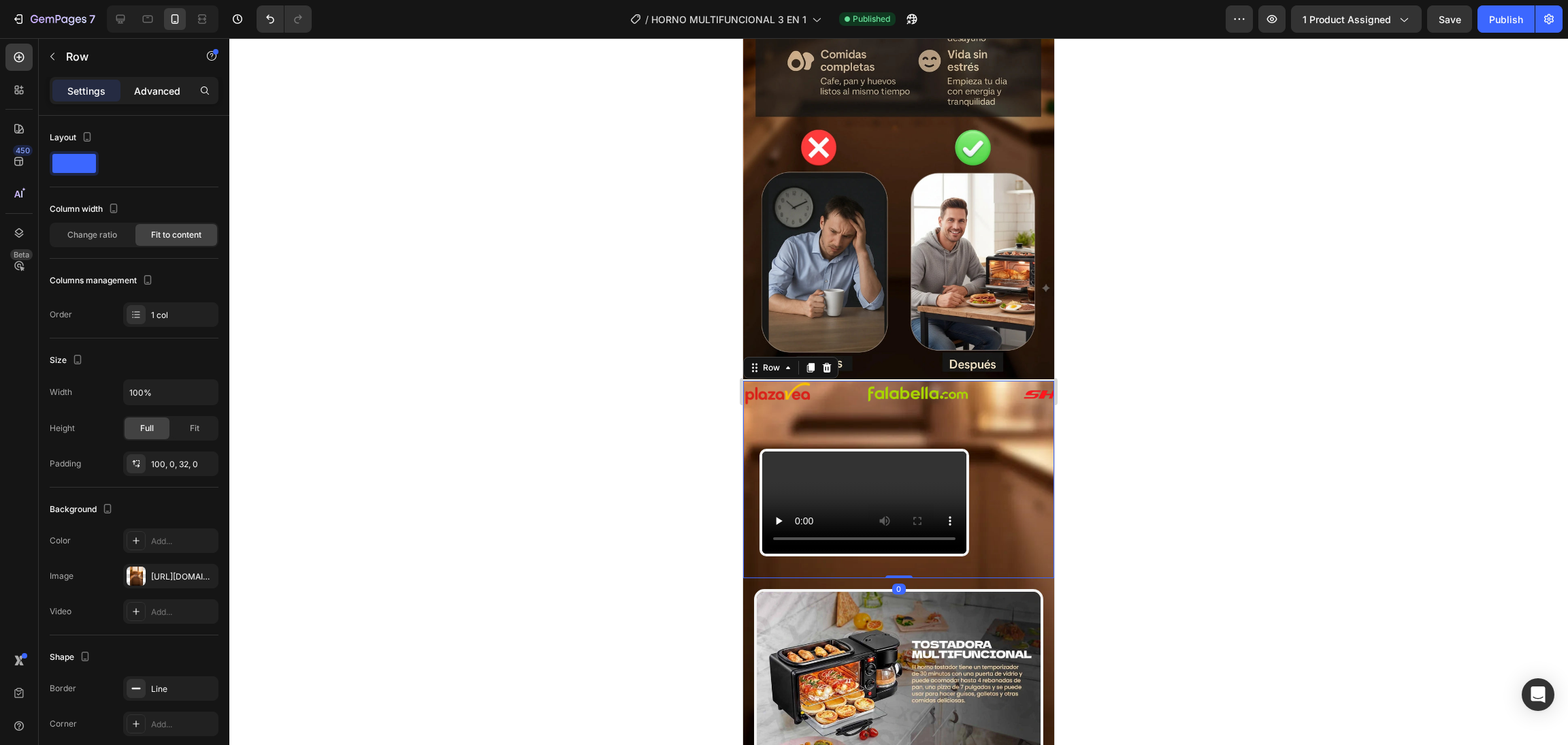
click at [166, 96] on p "Advanced" at bounding box center [156, 90] width 46 height 14
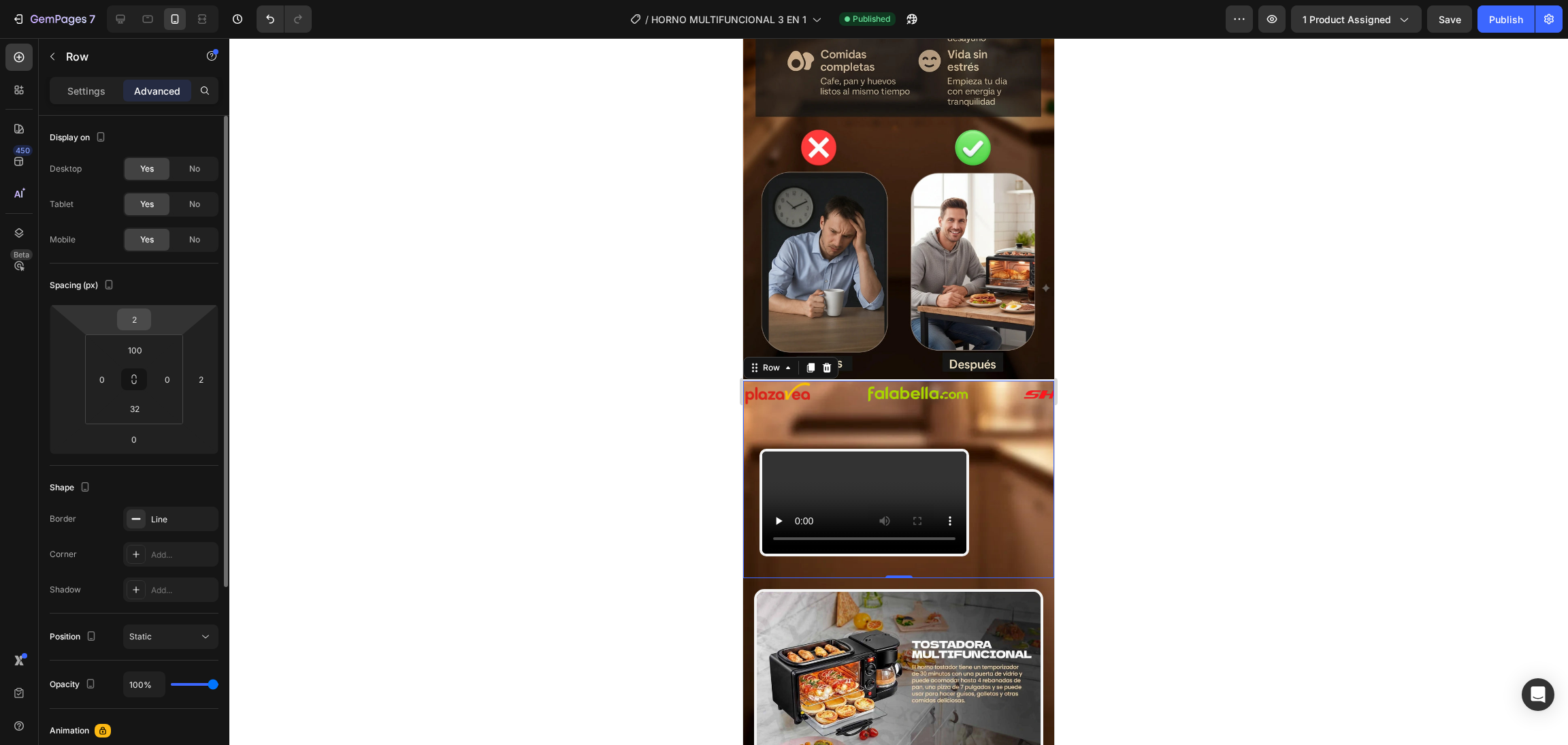
click at [148, 313] on div "2" at bounding box center [134, 319] width 34 height 22
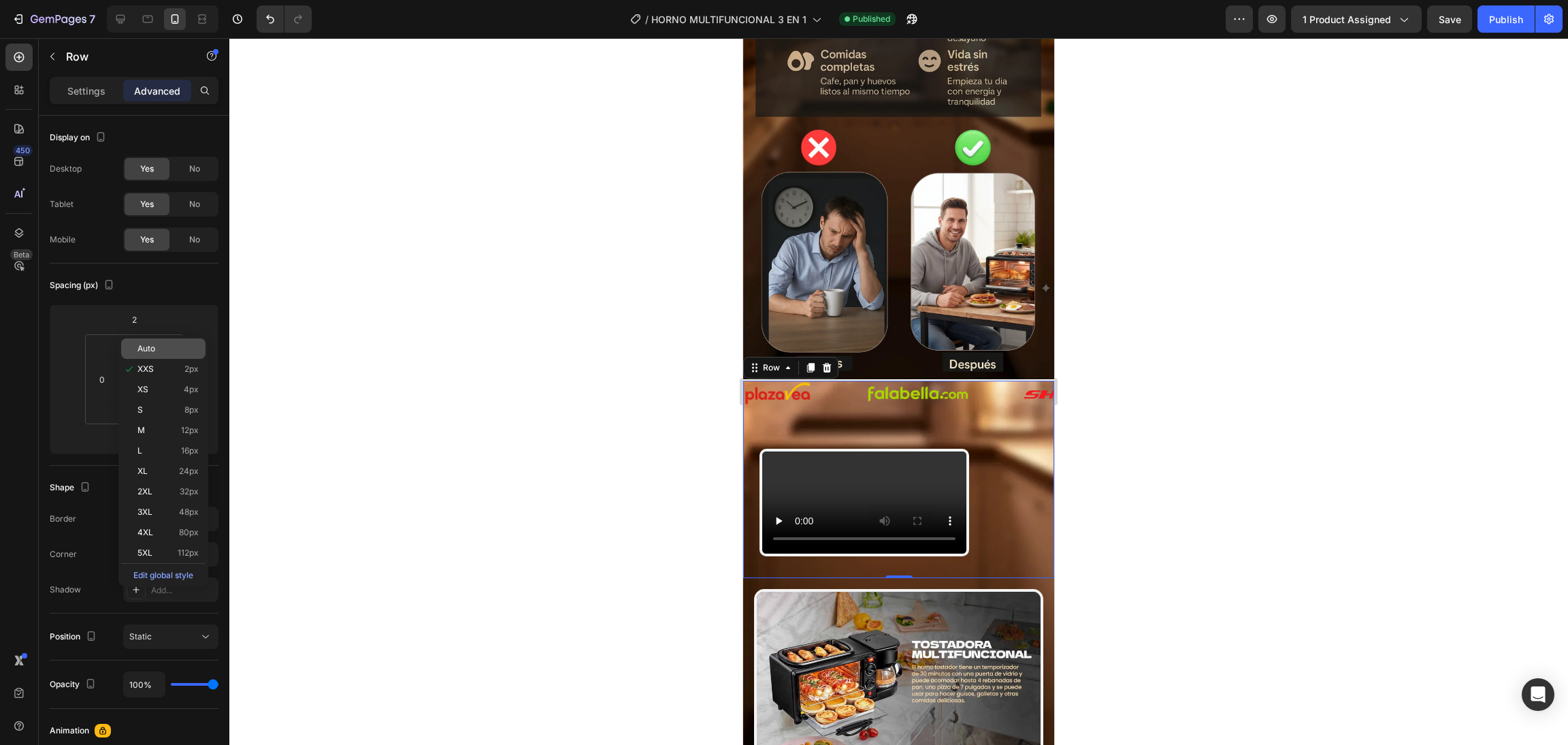
click at [148, 348] on span "Auto" at bounding box center [145, 348] width 18 height 9
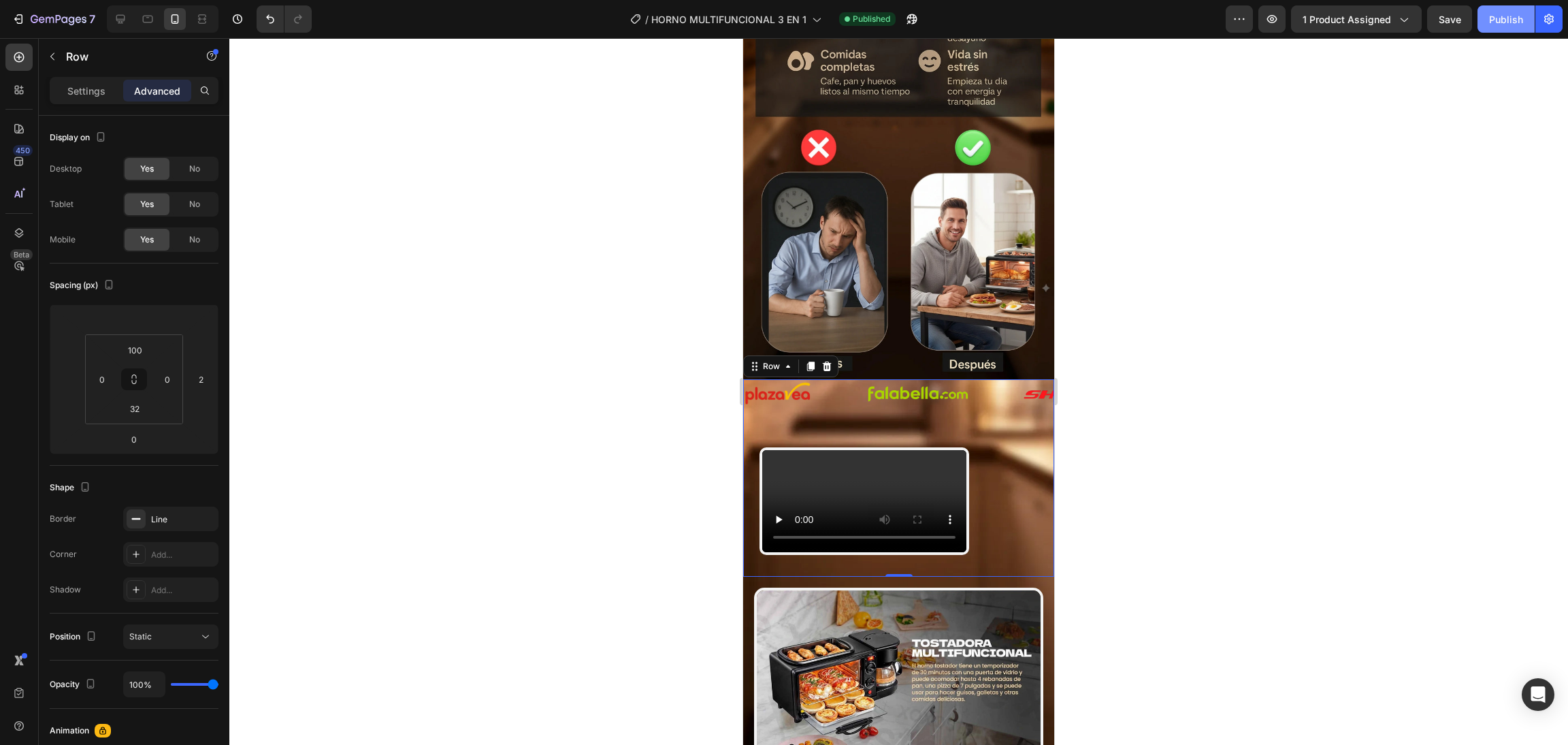
click at [1496, 22] on div "Publish" at bounding box center [1505, 19] width 34 height 14
click at [839, 381] on div "Image" at bounding box center [805, 393] width 123 height 24
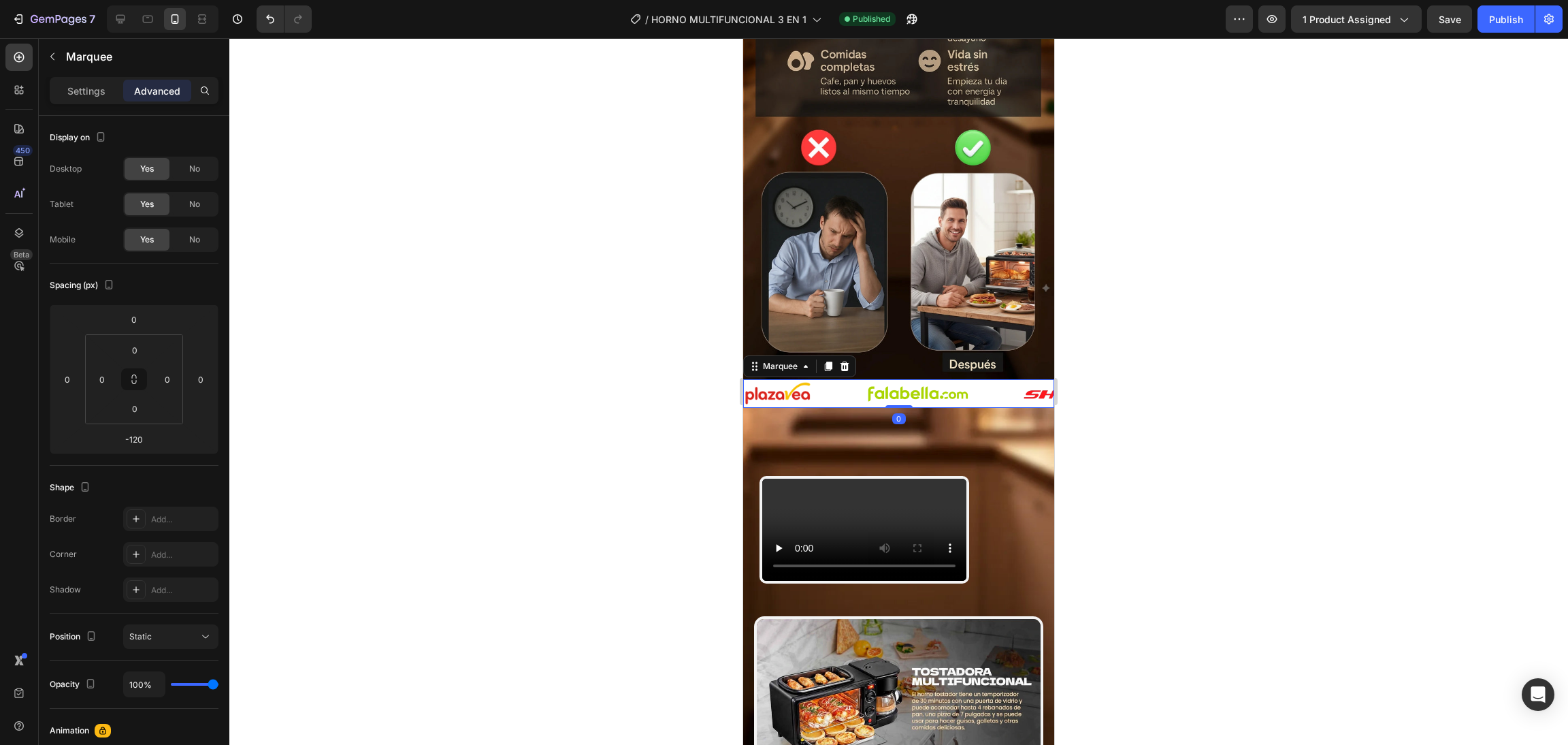
drag, startPoint x: 894, startPoint y: 405, endPoint x: 909, endPoint y: 363, distance: 44.6
type input "0"
click at [849, 381] on div "Image" at bounding box center [805, 393] width 123 height 24
click at [93, 86] on p "Settings" at bounding box center [87, 90] width 38 height 14
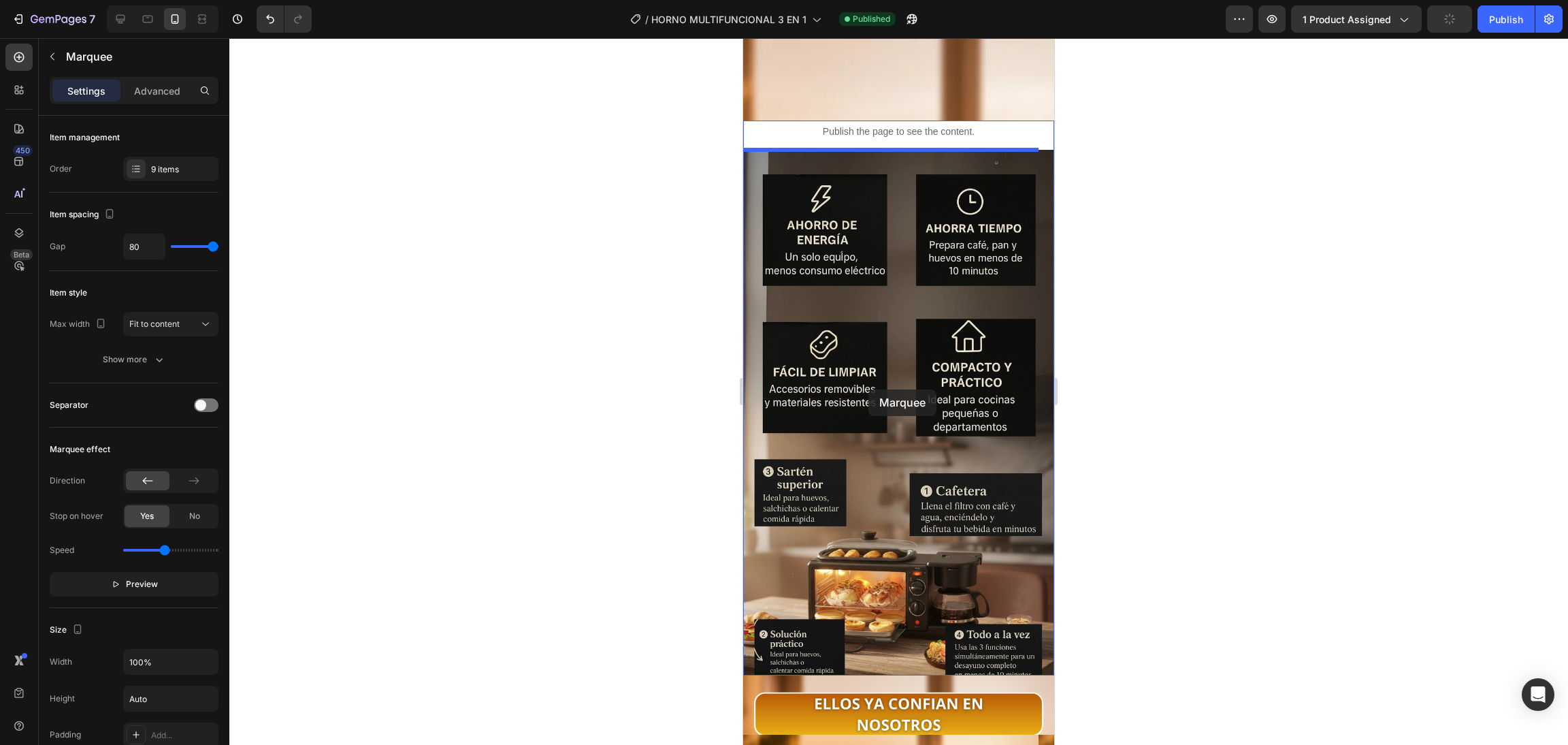
scroll to position [2587, 0]
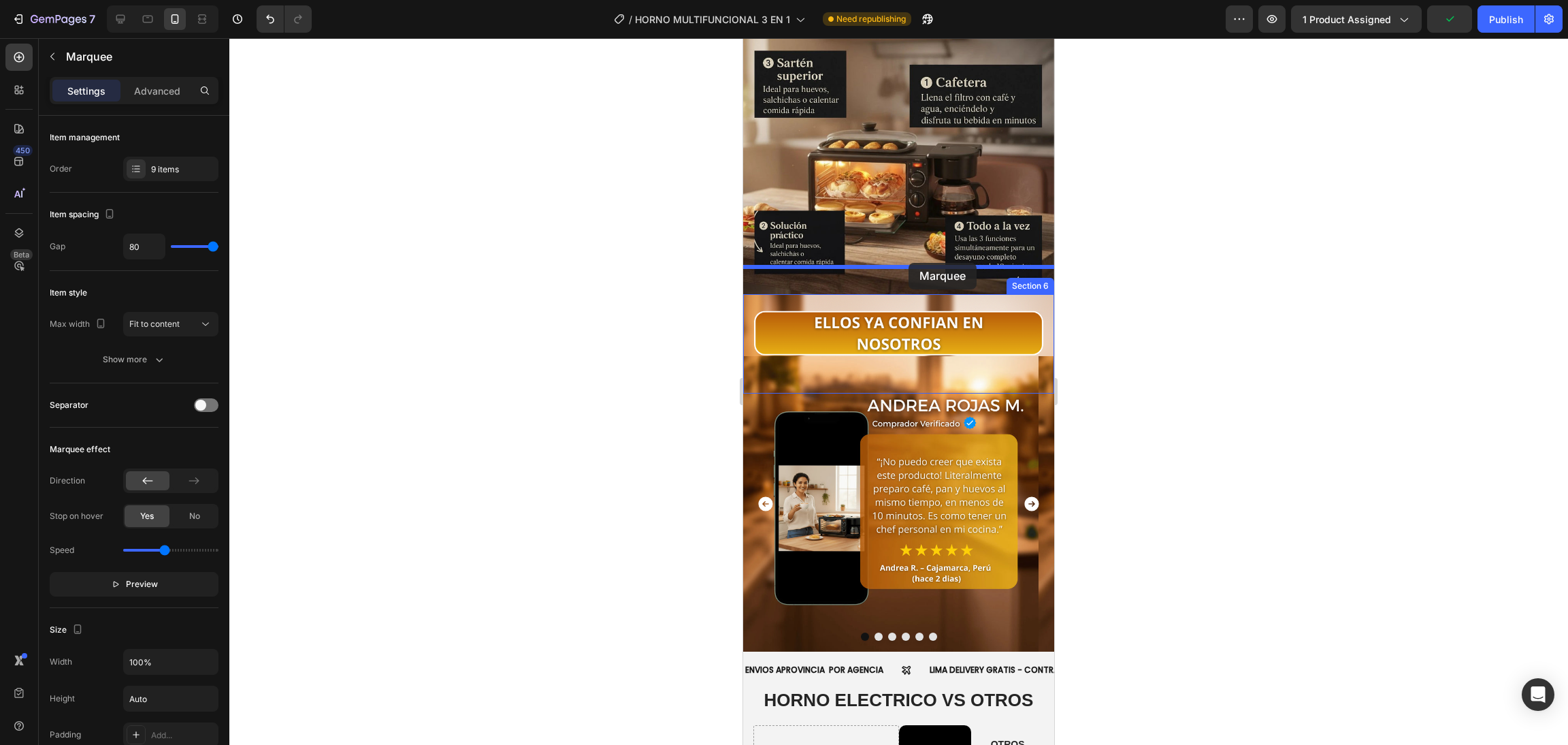
drag, startPoint x: 850, startPoint y: 339, endPoint x: 909, endPoint y: 263, distance: 96.2
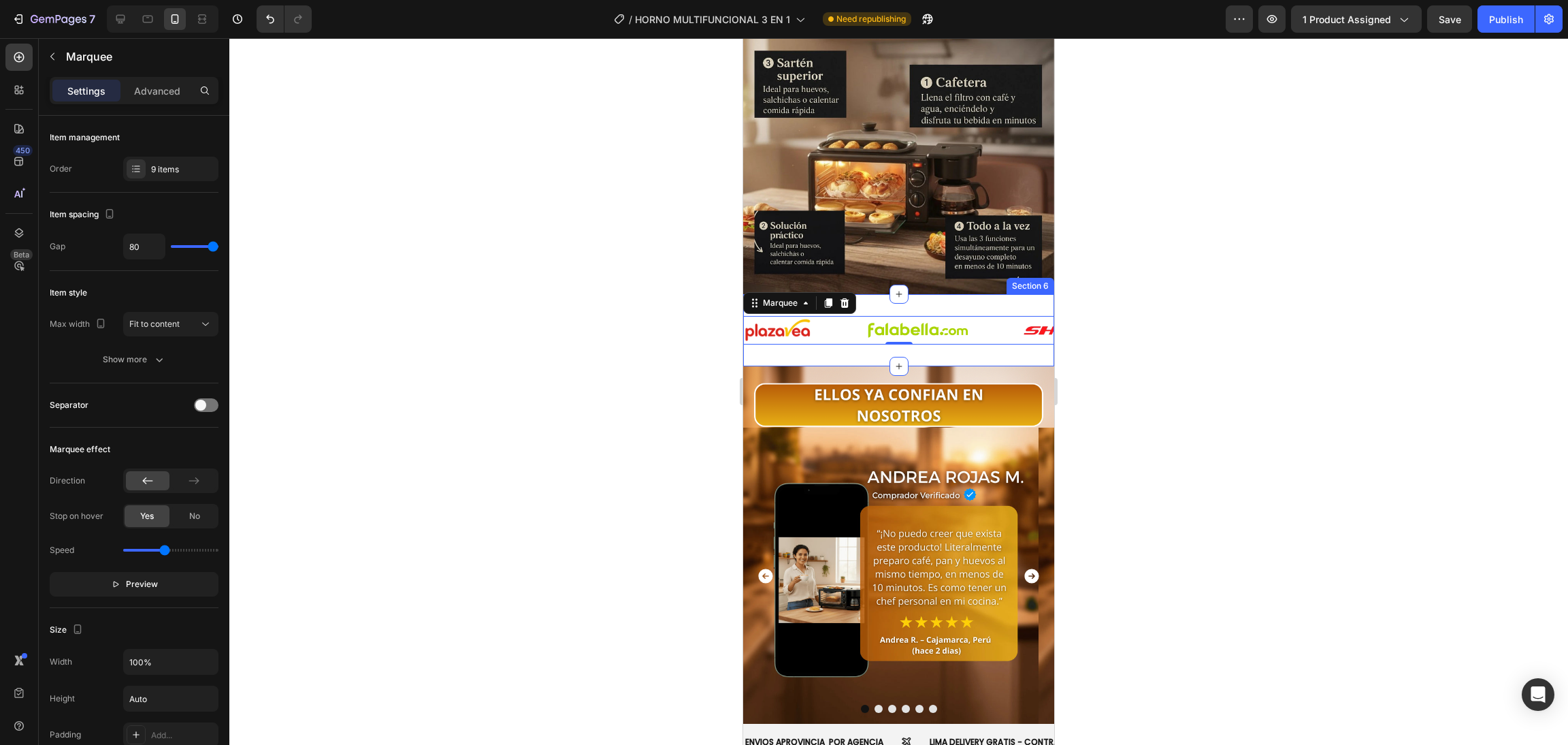
click at [620, 335] on div at bounding box center [898, 391] width 1338 height 707
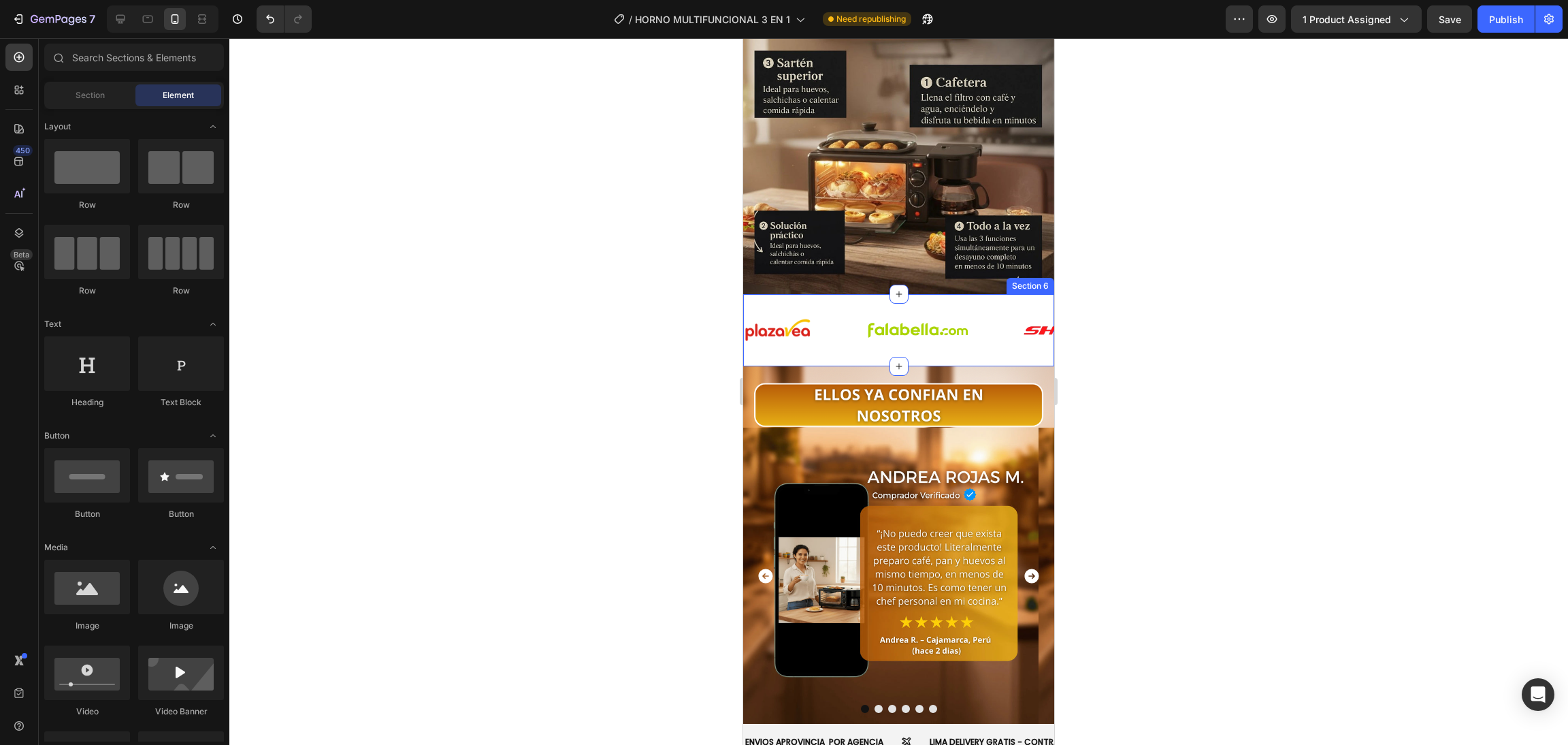
click at [903, 317] on img at bounding box center [917, 330] width 102 height 27
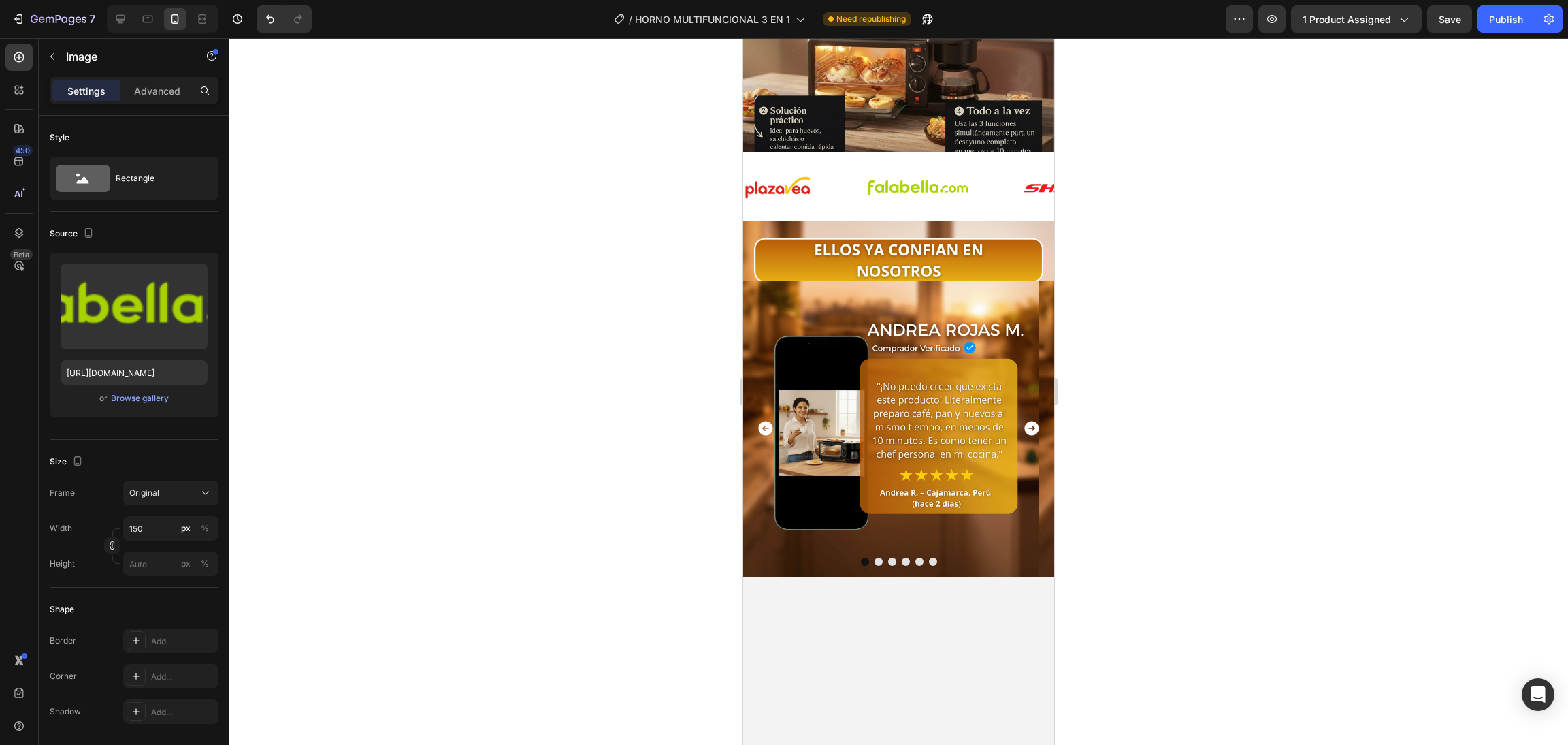
scroll to position [2430, 0]
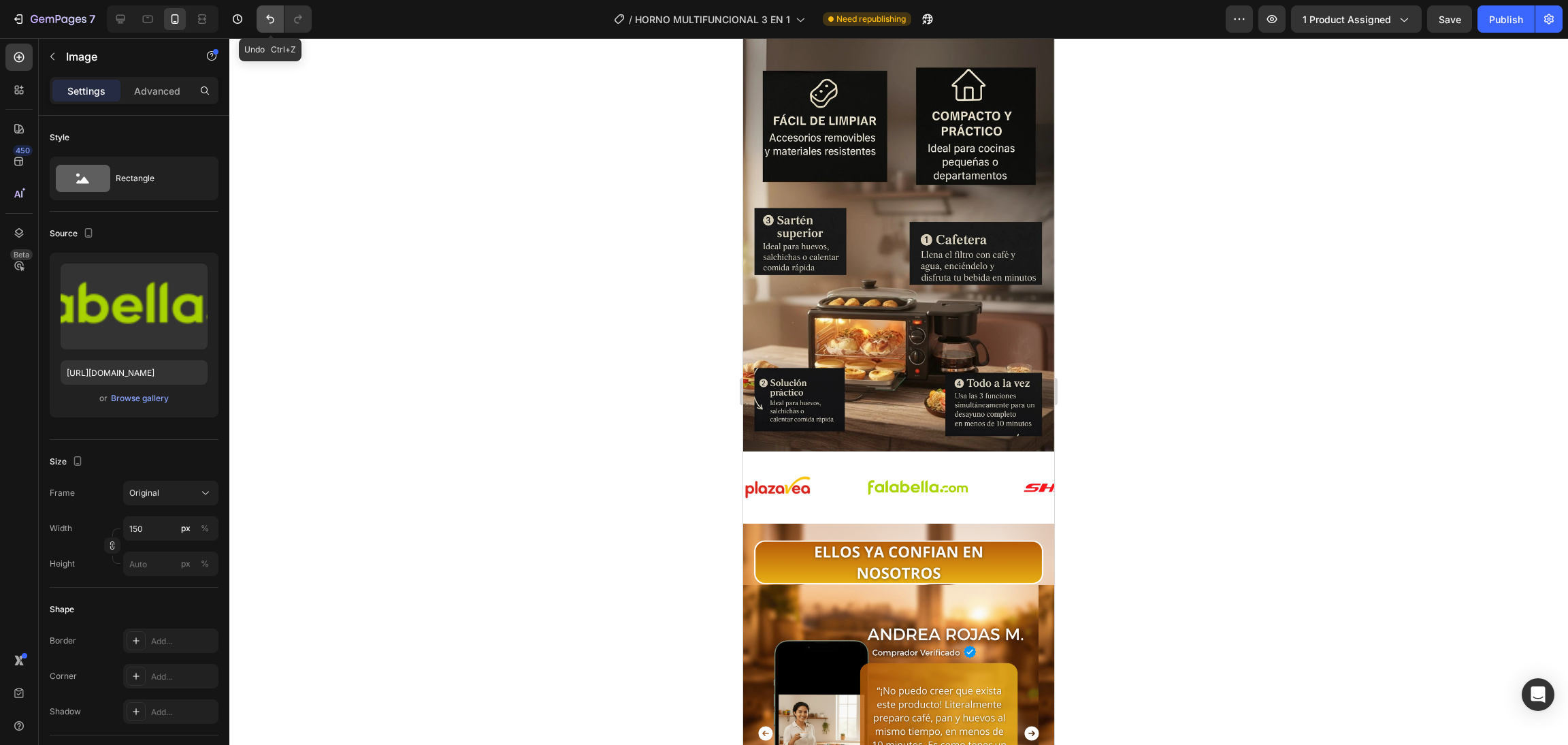
click at [271, 28] on button "Undo/Redo" at bounding box center [270, 19] width 28 height 28
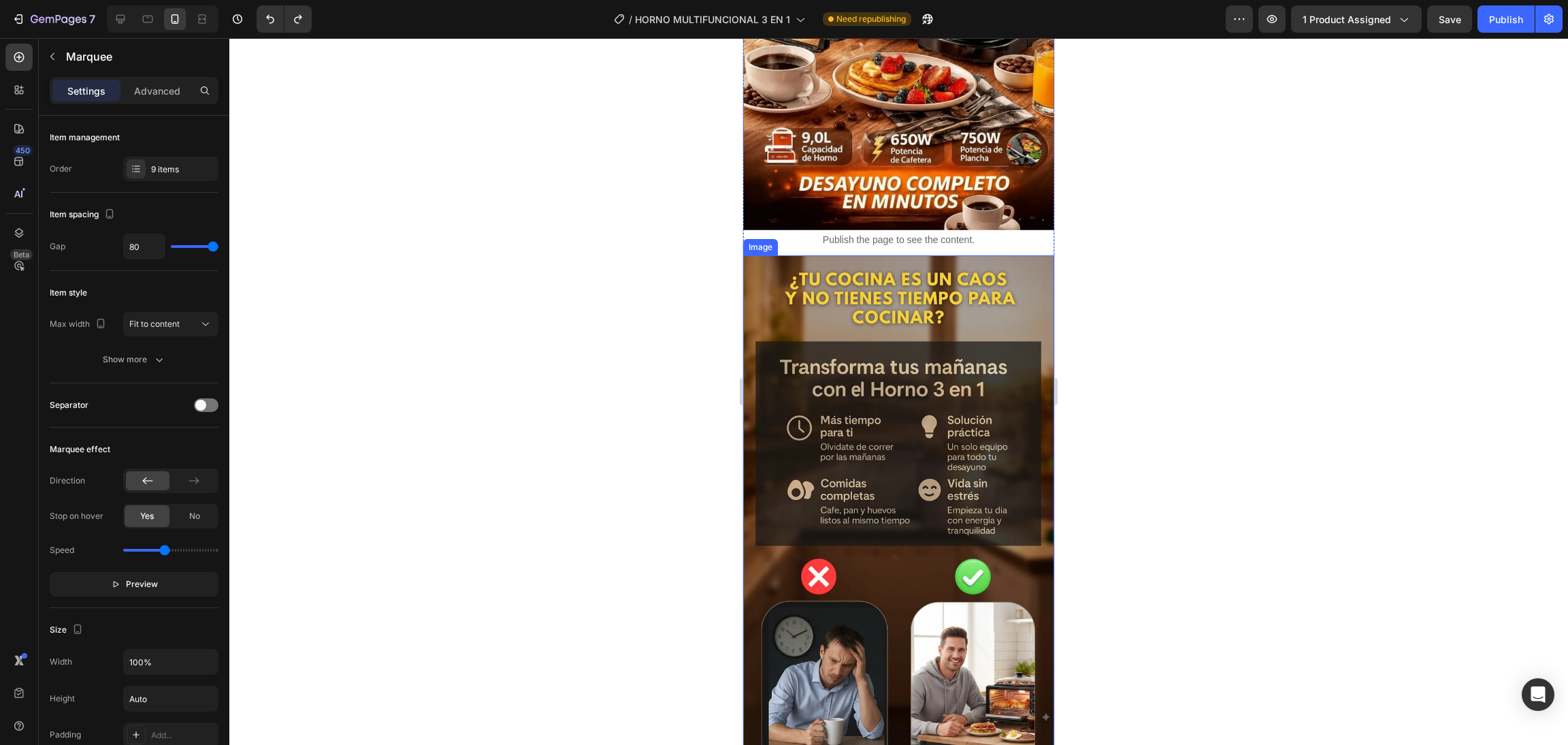
scroll to position [932, 0]
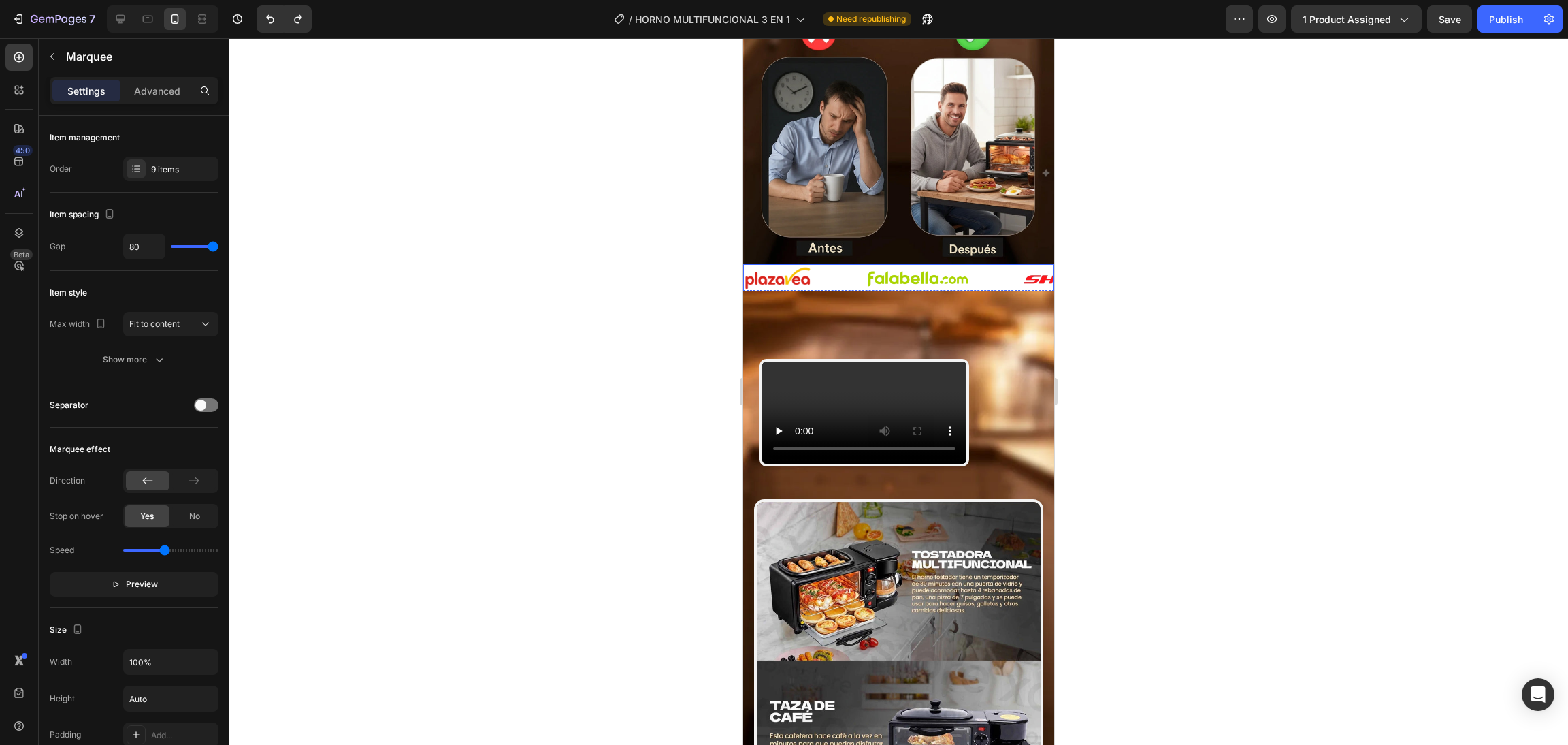
click at [852, 266] on div "Image" at bounding box center [805, 278] width 123 height 24
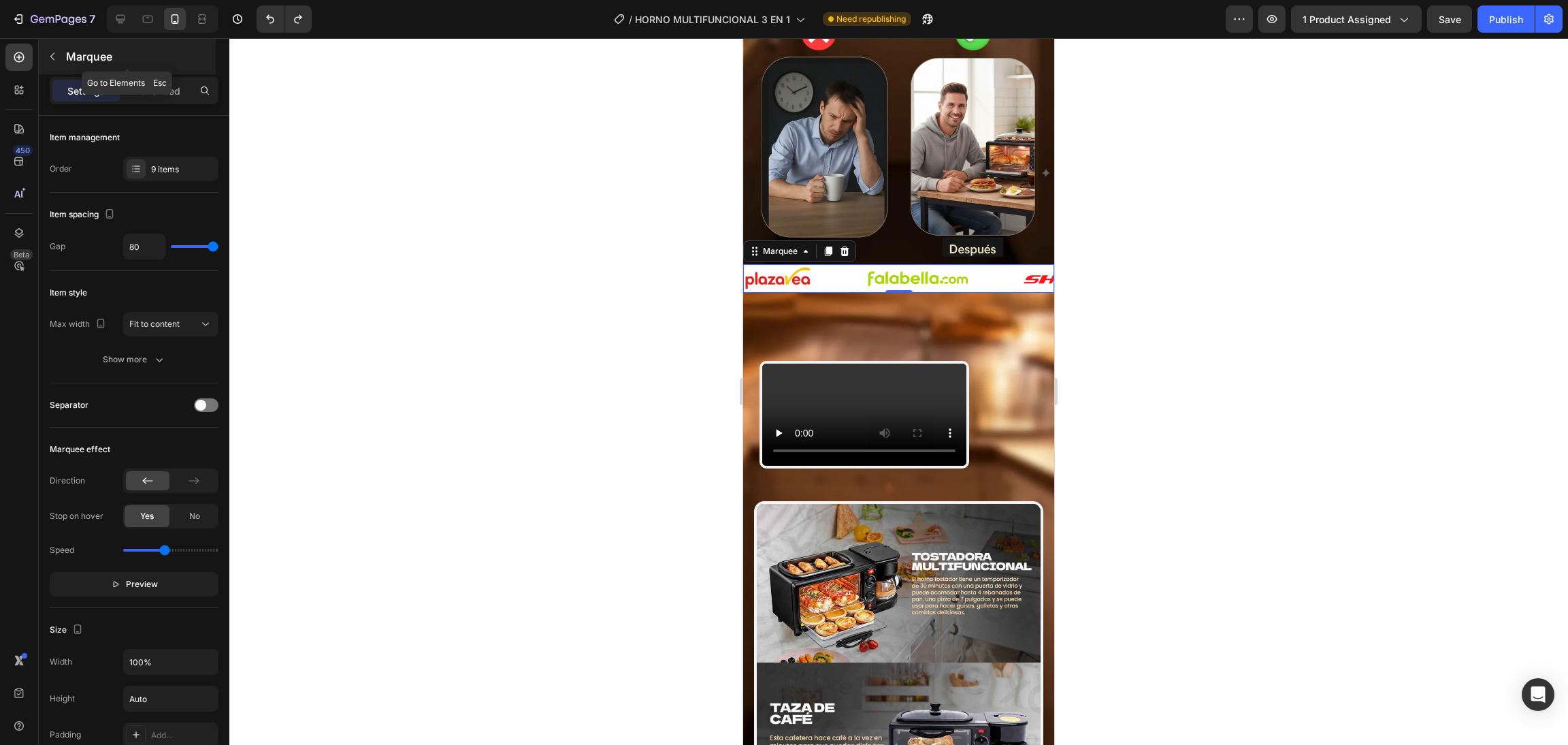
click at [63, 59] on button "button" at bounding box center [53, 57] width 22 height 22
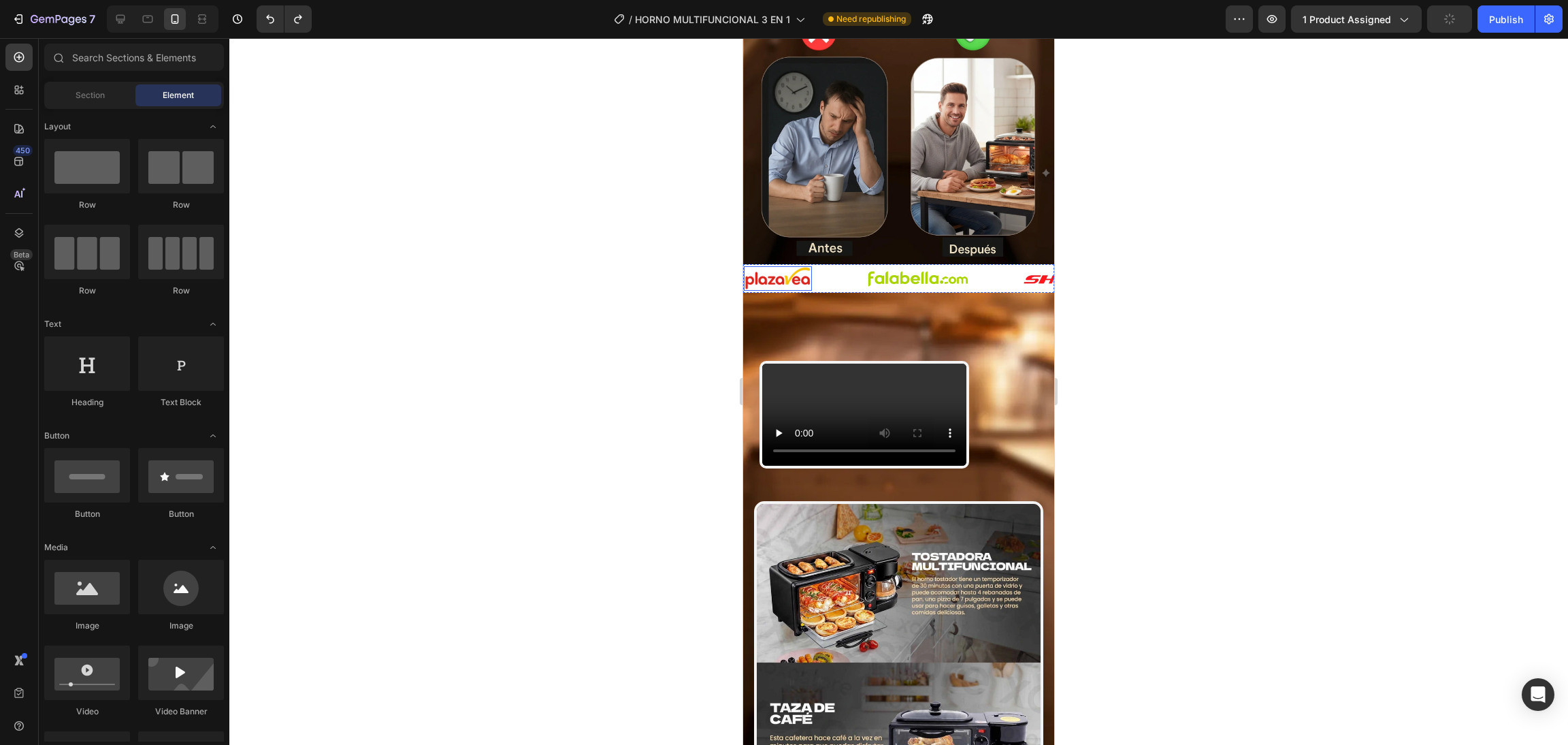
click at [830, 266] on div "Image" at bounding box center [805, 278] width 123 height 24
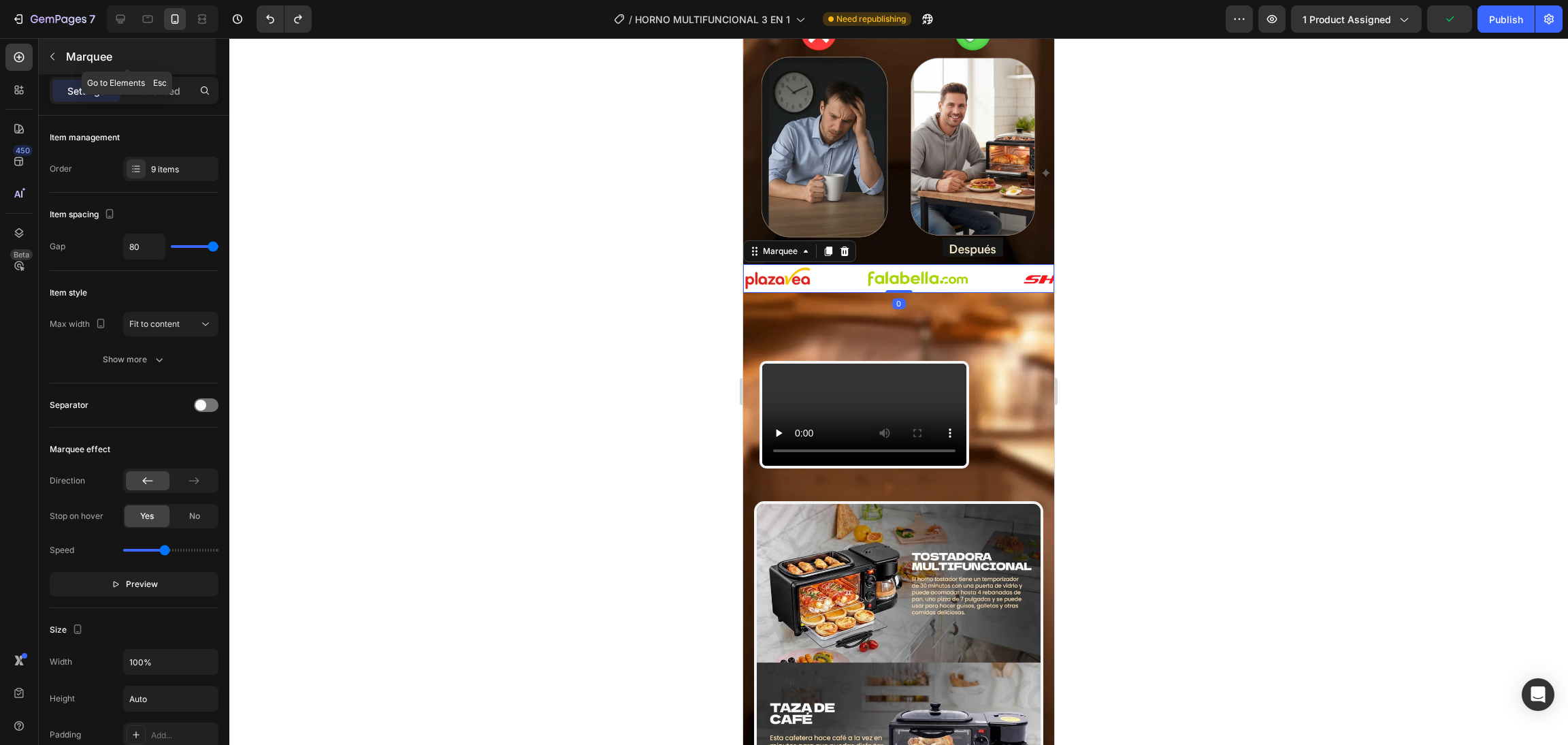
click at [59, 59] on button "button" at bounding box center [53, 57] width 22 height 22
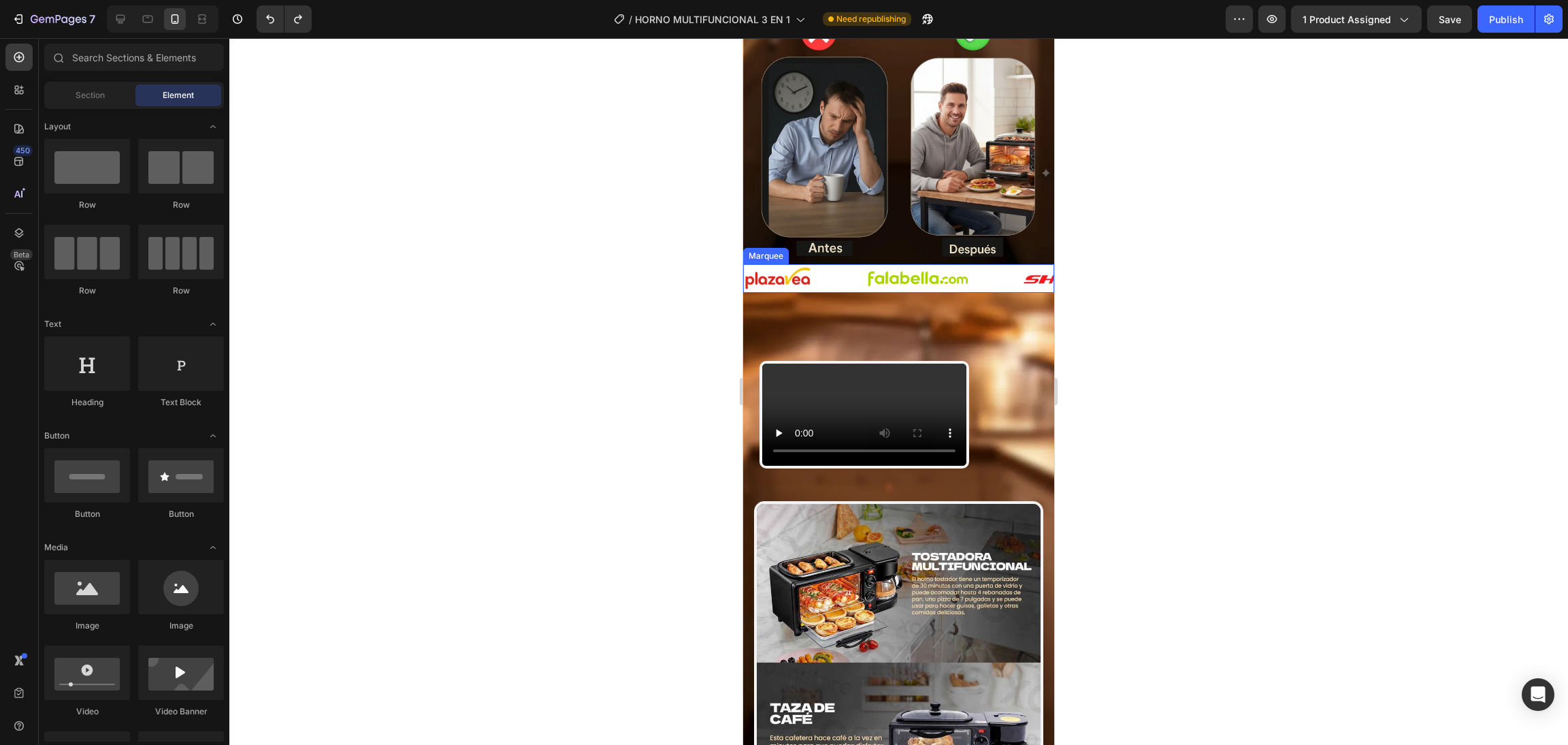
click at [821, 266] on div "Image" at bounding box center [805, 278] width 123 height 24
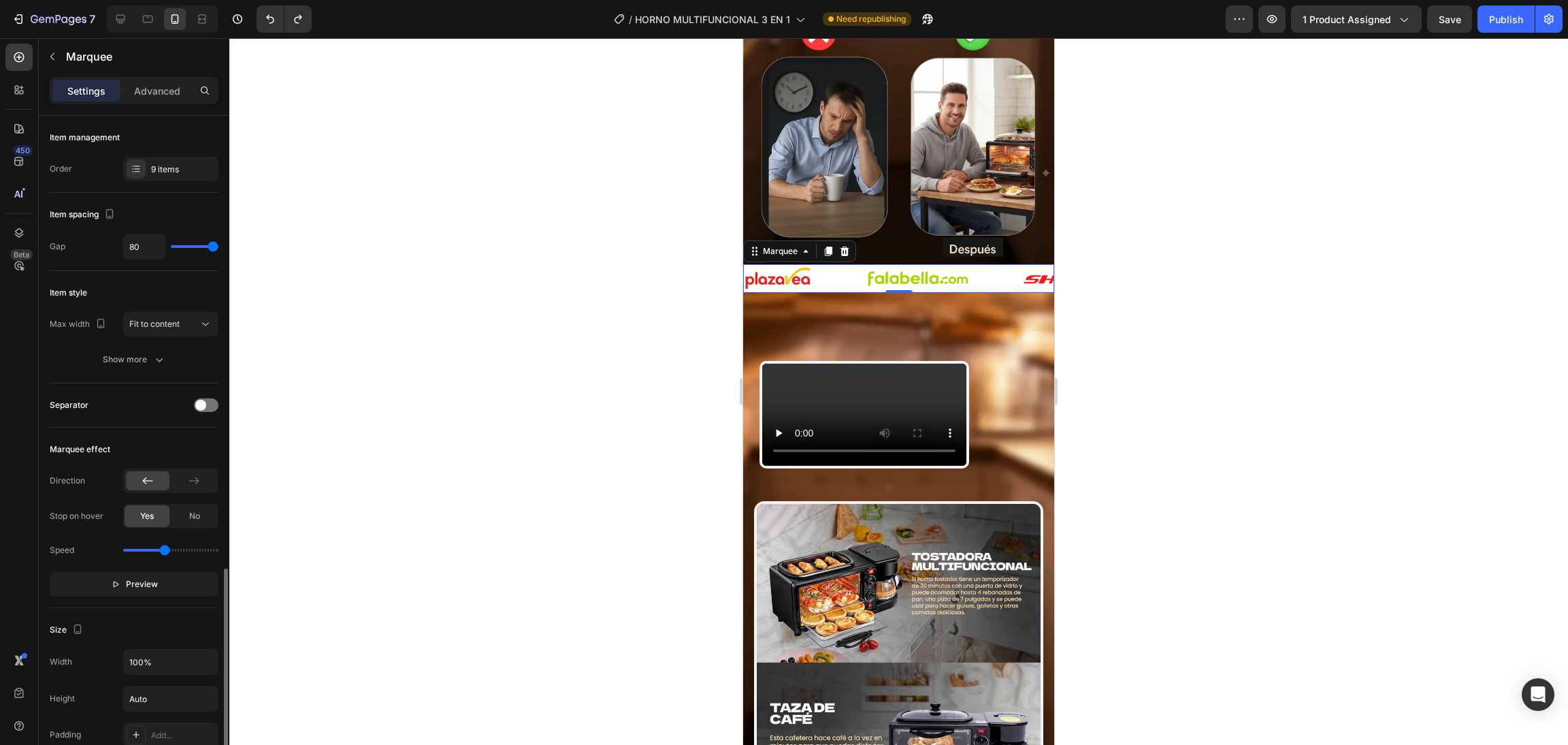
scroll to position [273, 0]
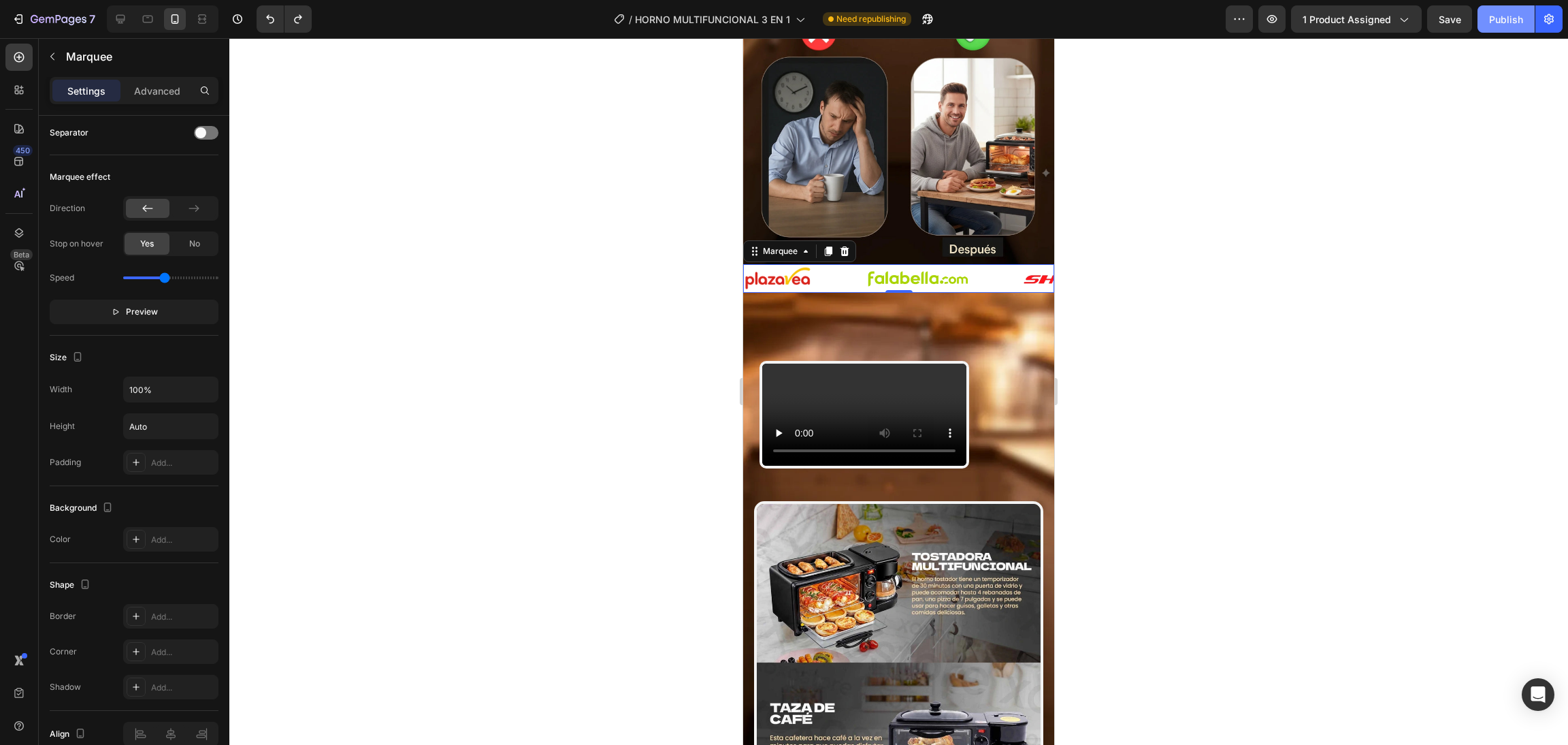
click at [1500, 6] on button "Publish" at bounding box center [1505, 19] width 57 height 28
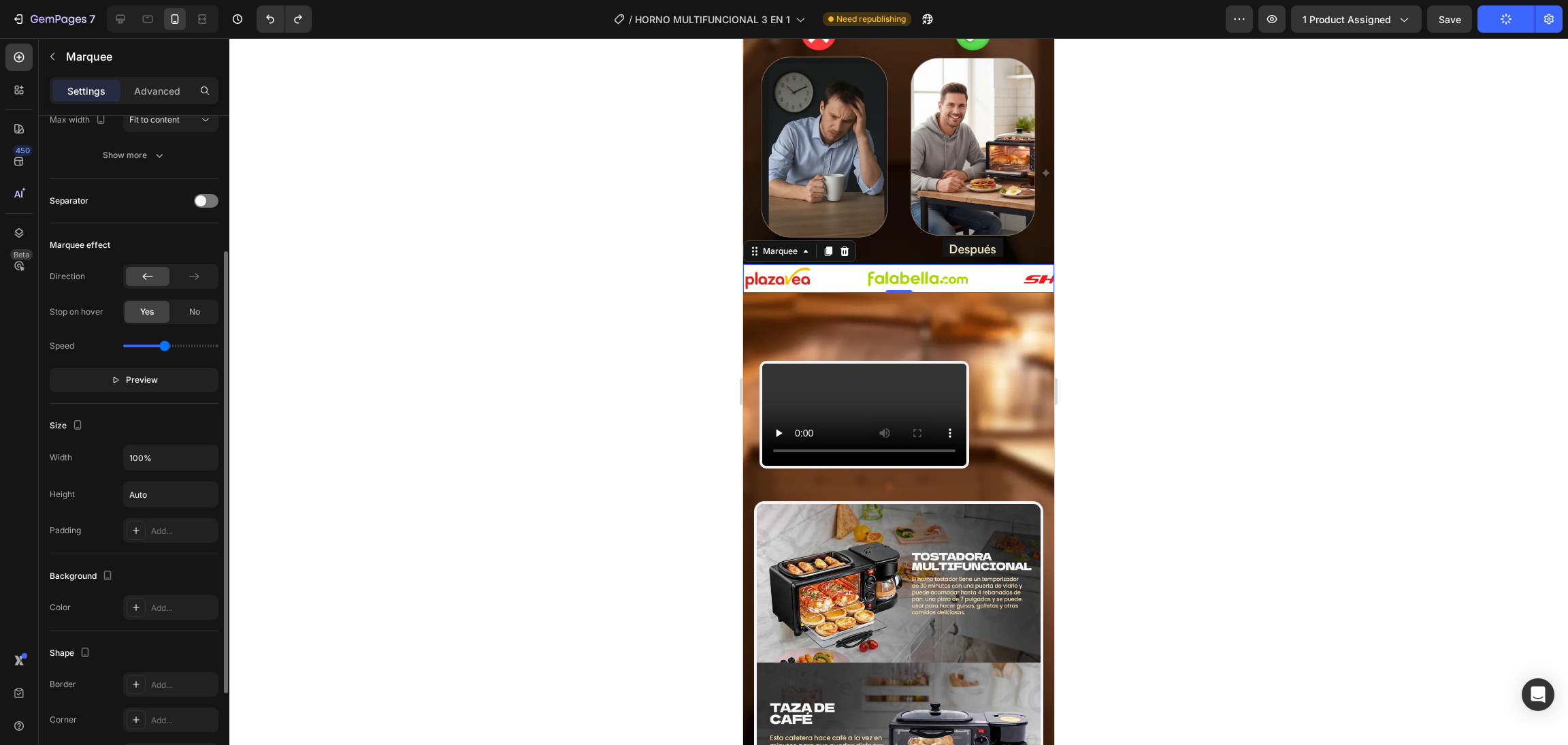
scroll to position [340, 0]
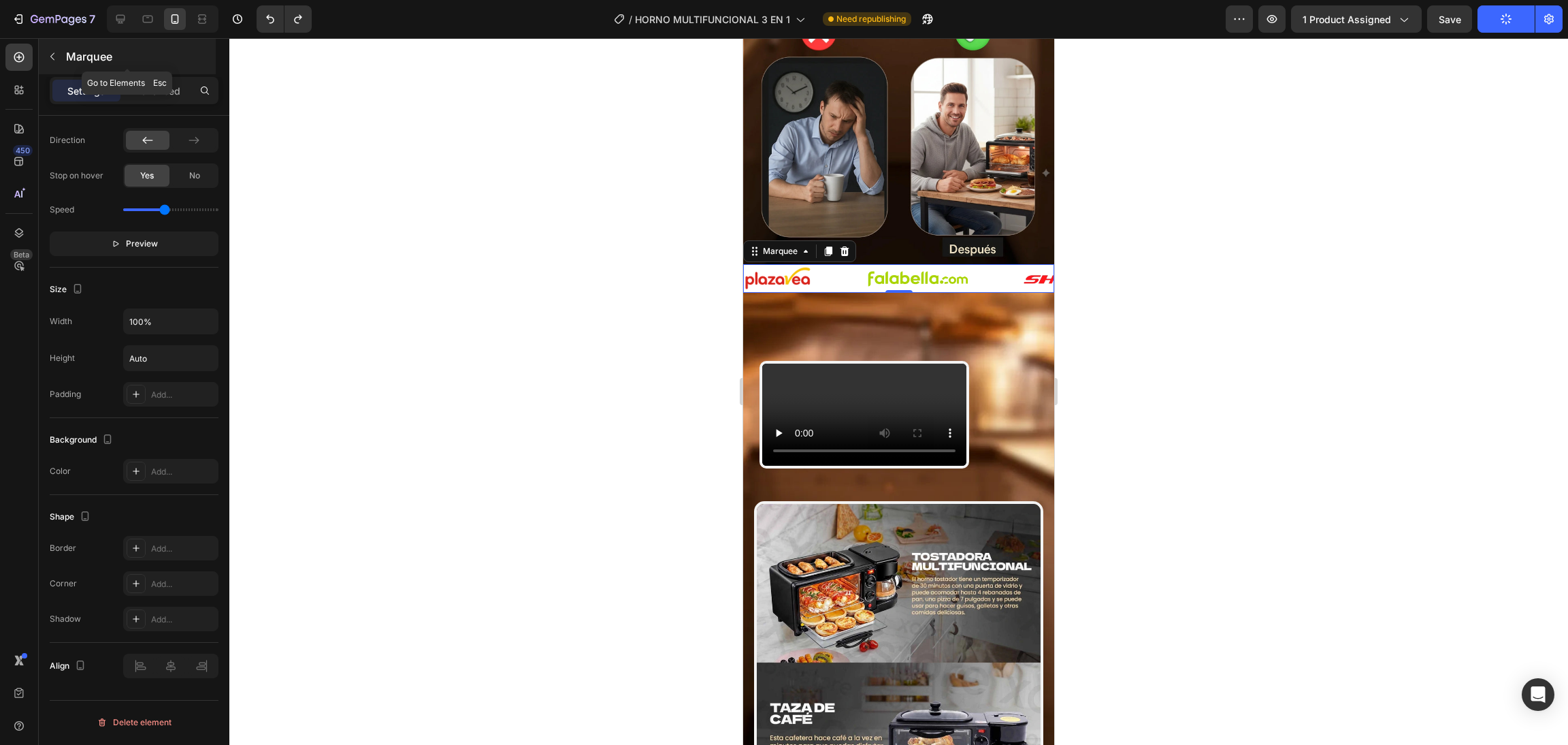
click at [52, 53] on icon "button" at bounding box center [52, 56] width 11 height 11
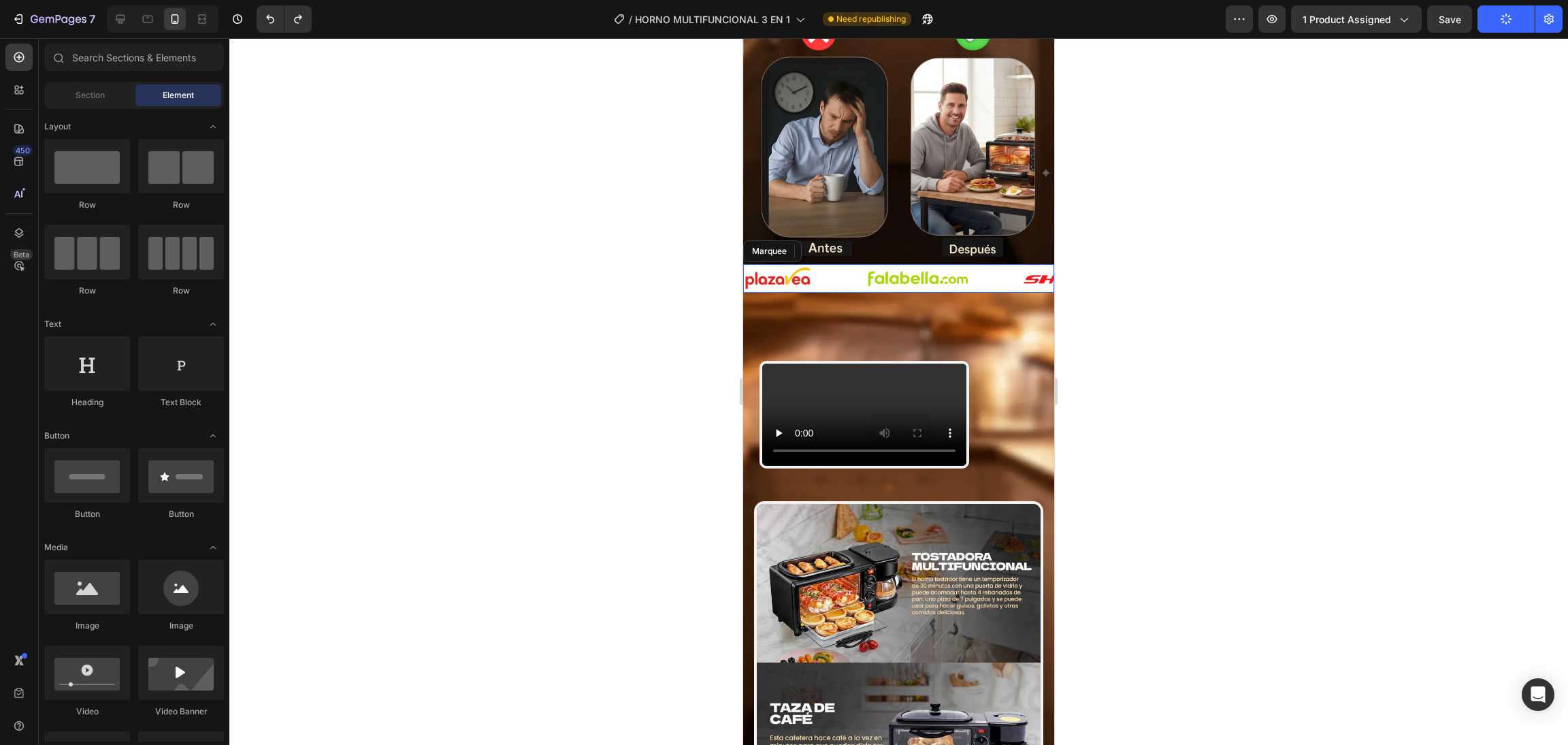
click at [842, 266] on div "Image" at bounding box center [805, 278] width 123 height 24
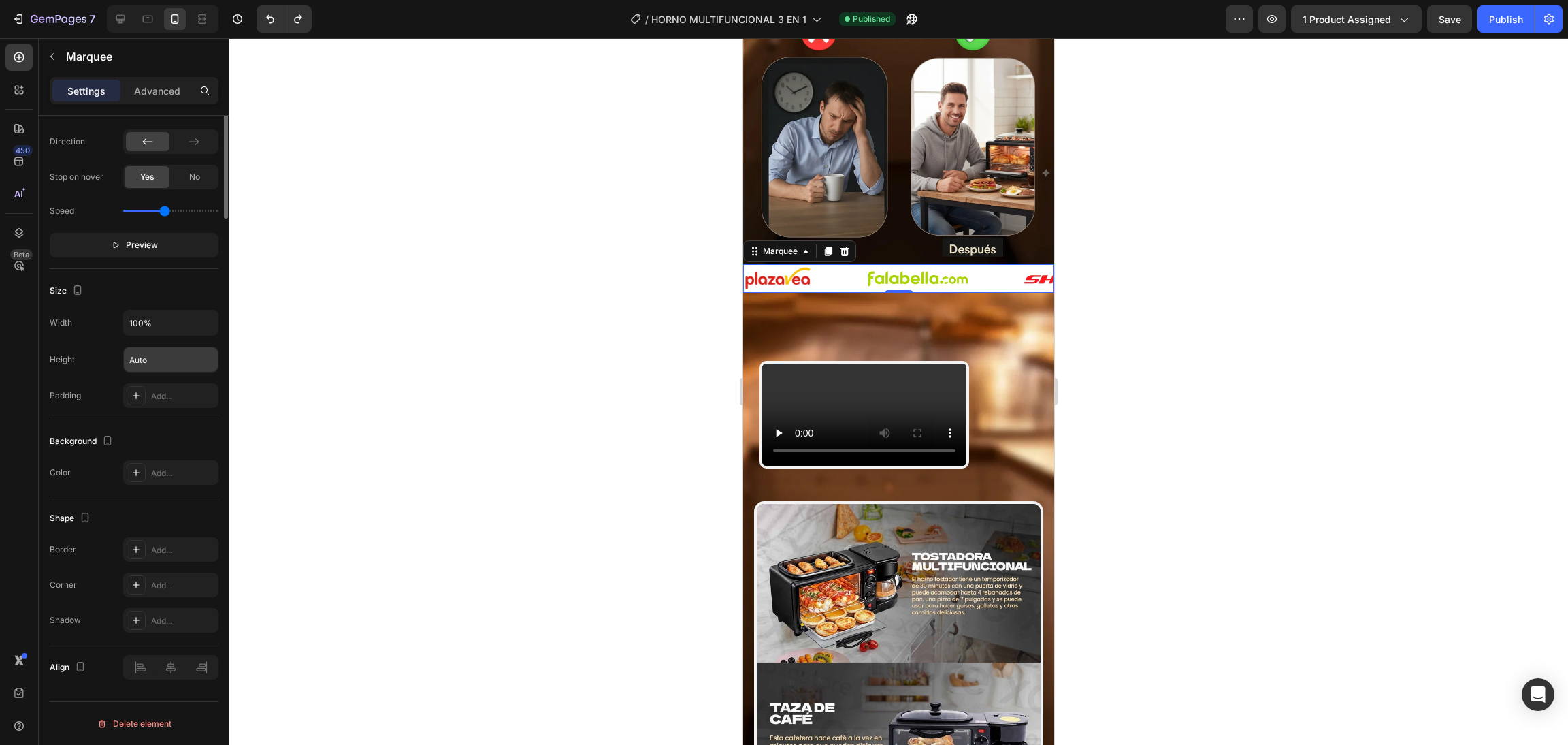
scroll to position [0, 0]
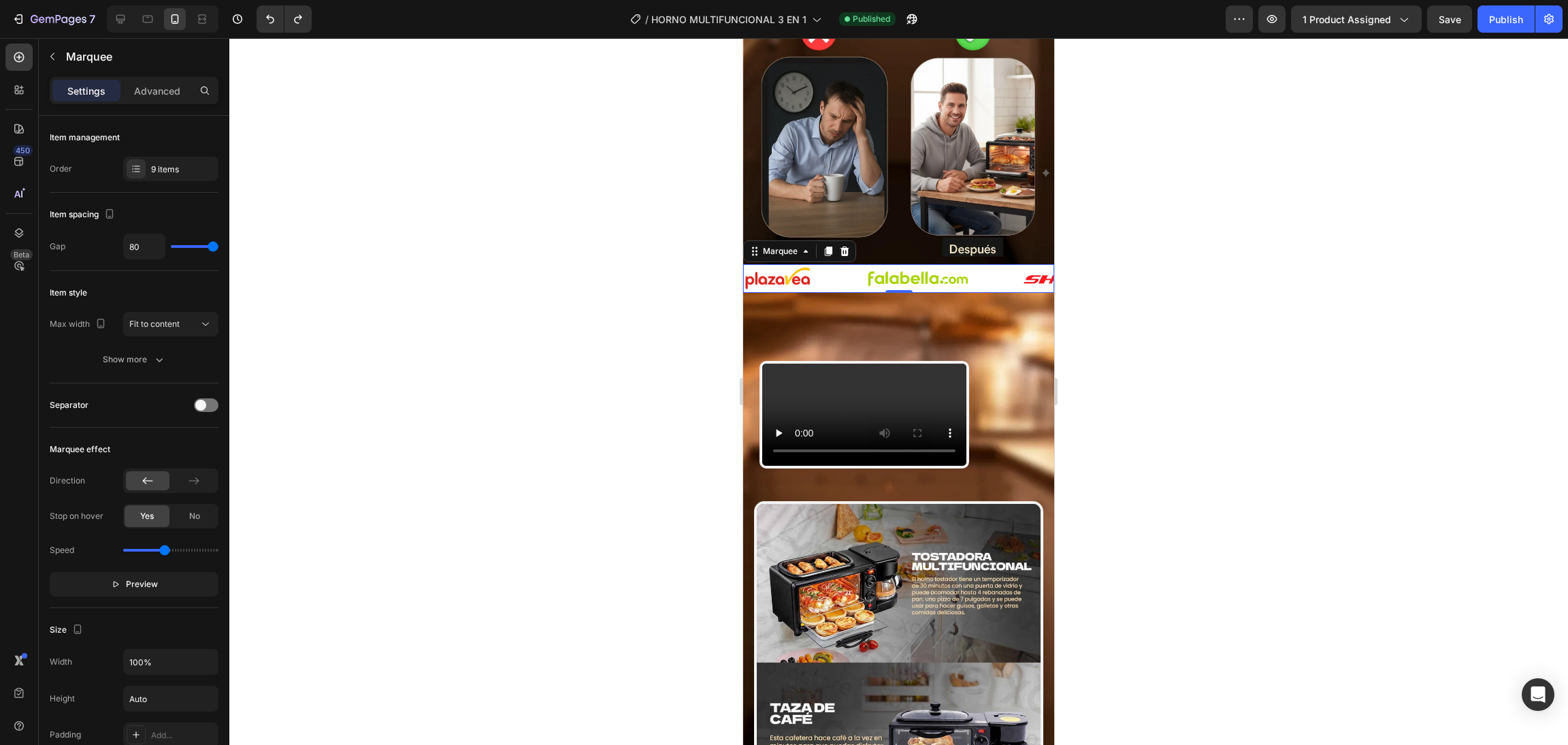
click at [485, 242] on div at bounding box center [898, 391] width 1338 height 707
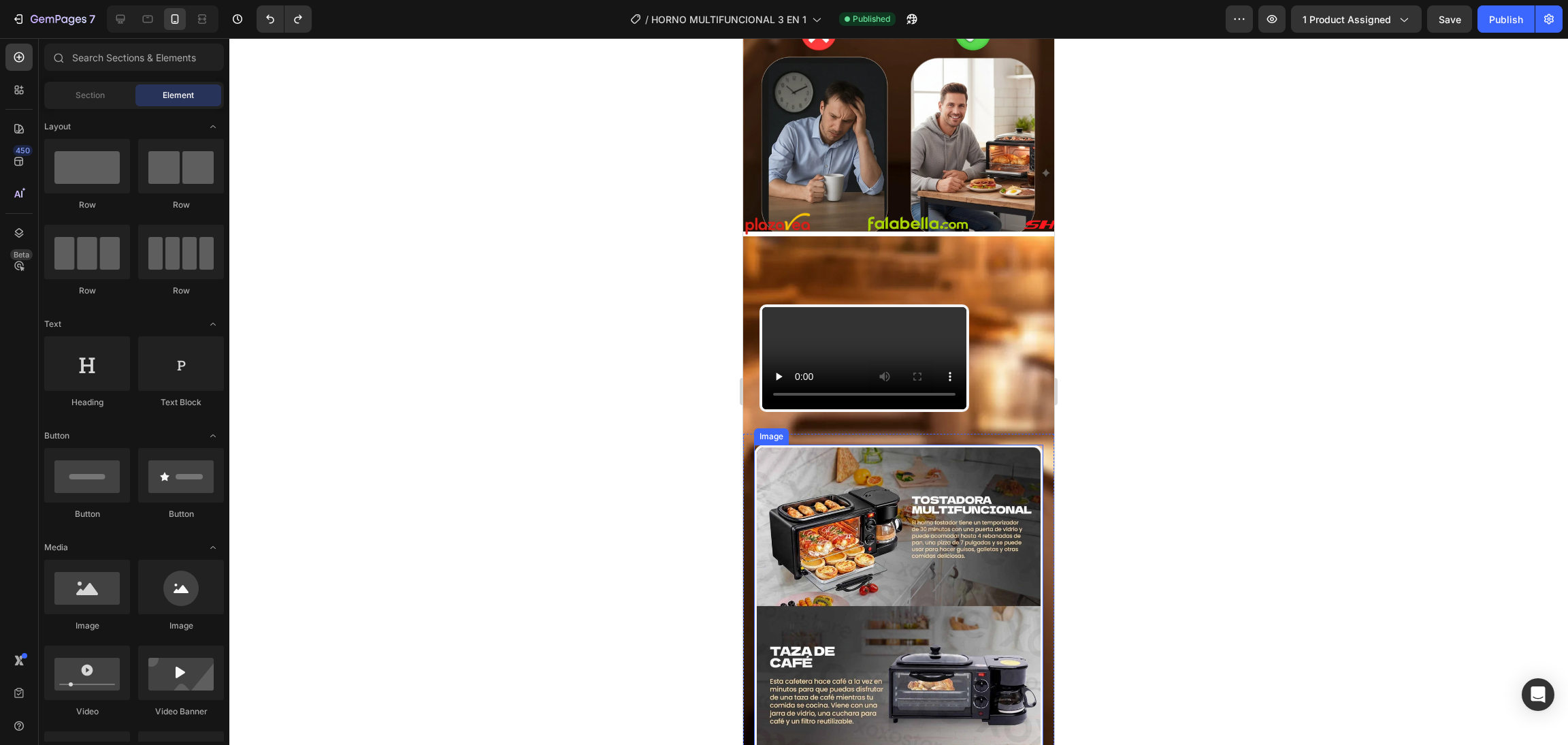
scroll to position [797, 0]
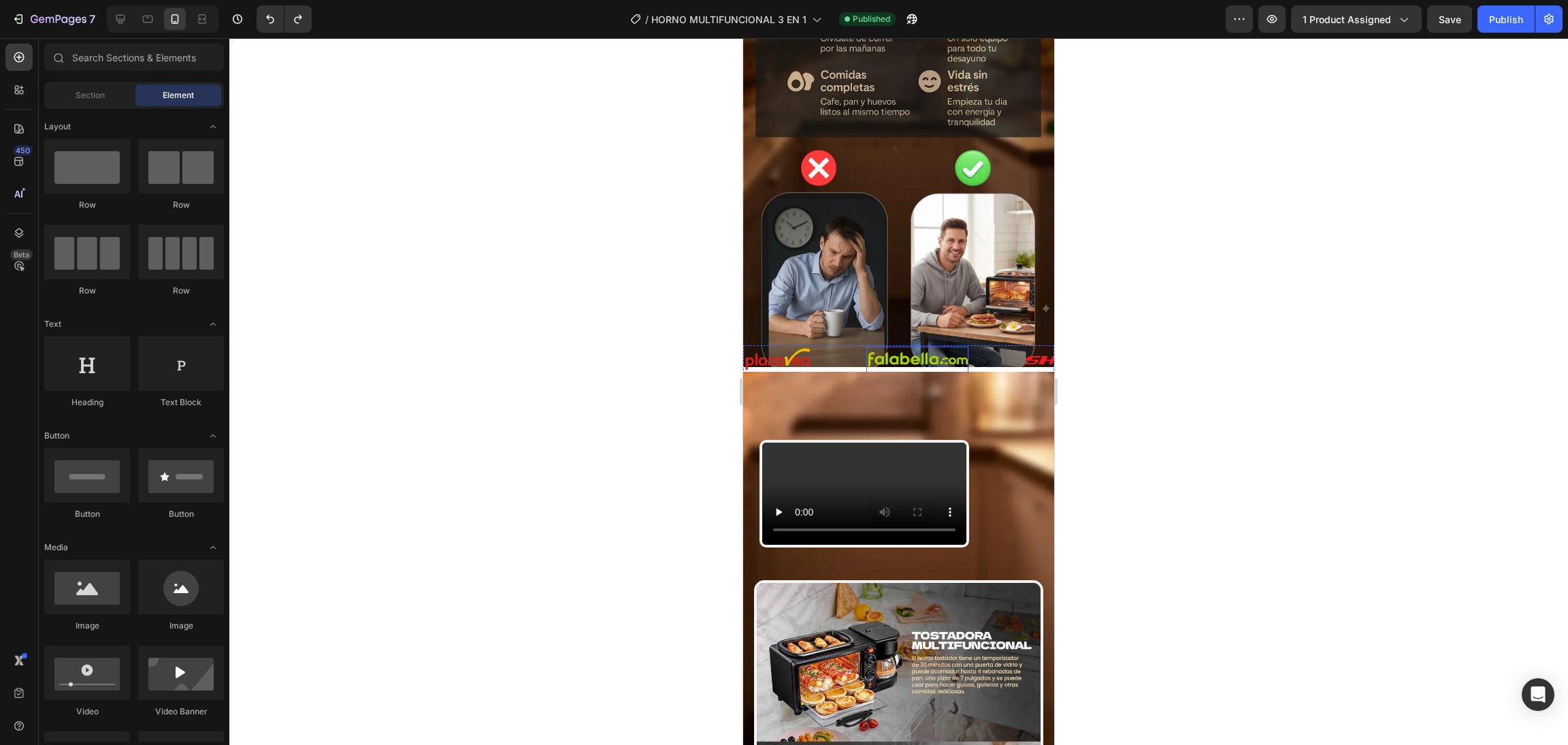
click at [927, 353] on img at bounding box center [917, 360] width 102 height 27
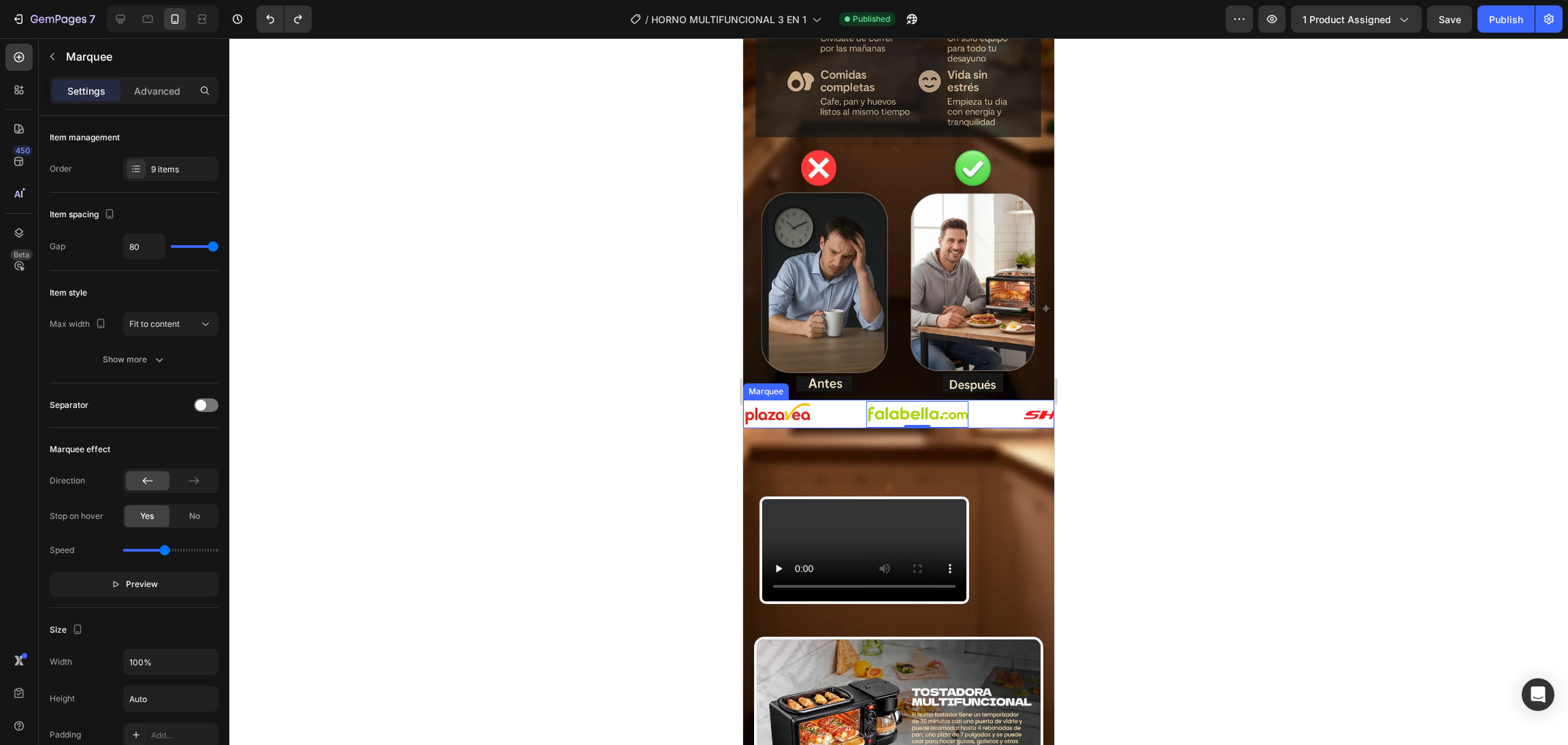
click at [1011, 401] on div "Image 0" at bounding box center [944, 415] width 156 height 27
click at [145, 197] on div "Item spacing Gap 80" at bounding box center [134, 232] width 169 height 79
click at [145, 175] on div at bounding box center [135, 169] width 19 height 19
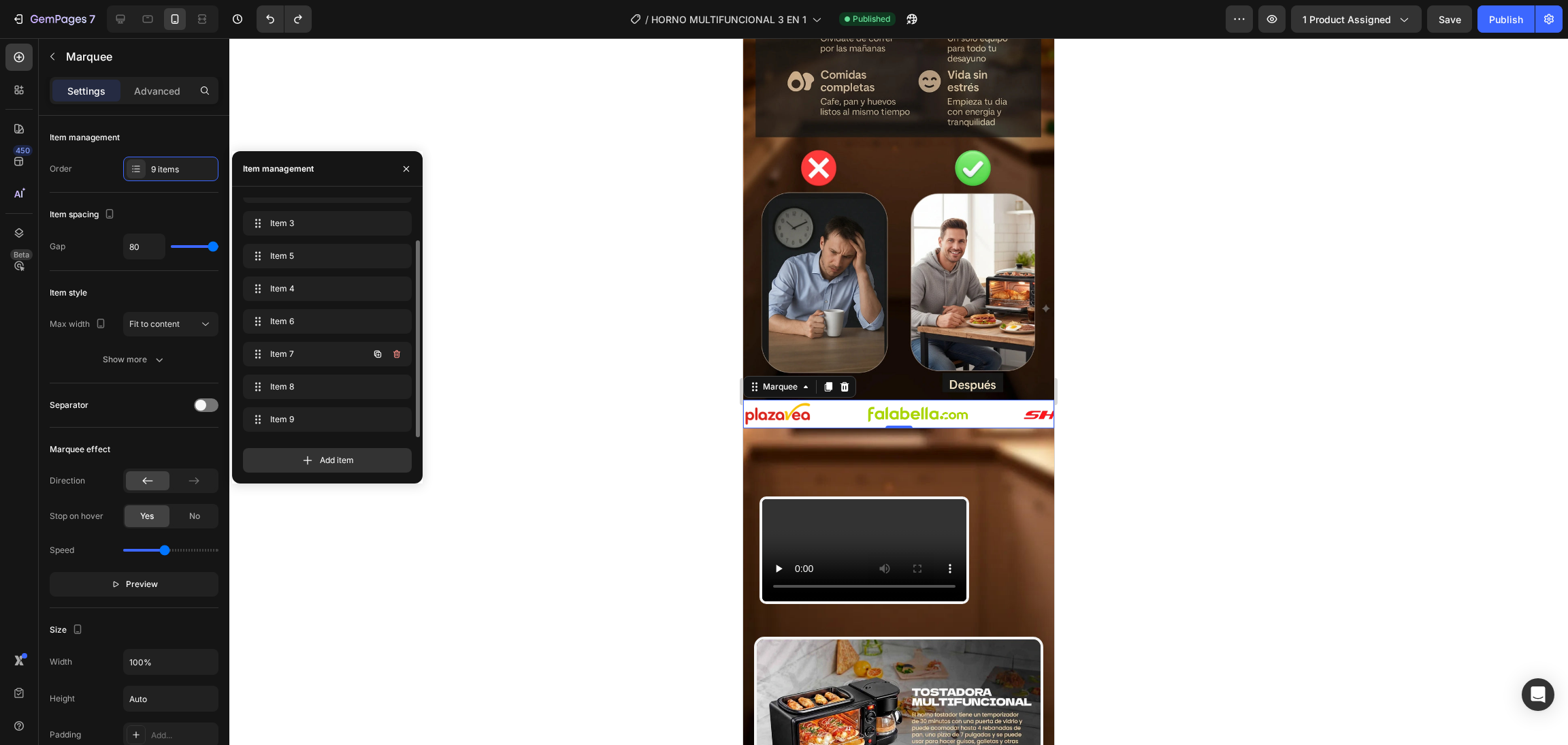
scroll to position [0, 0]
click at [337, 209] on span "Item 1" at bounding box center [318, 209] width 100 height 13
click at [394, 212] on icon "button" at bounding box center [396, 209] width 11 height 11
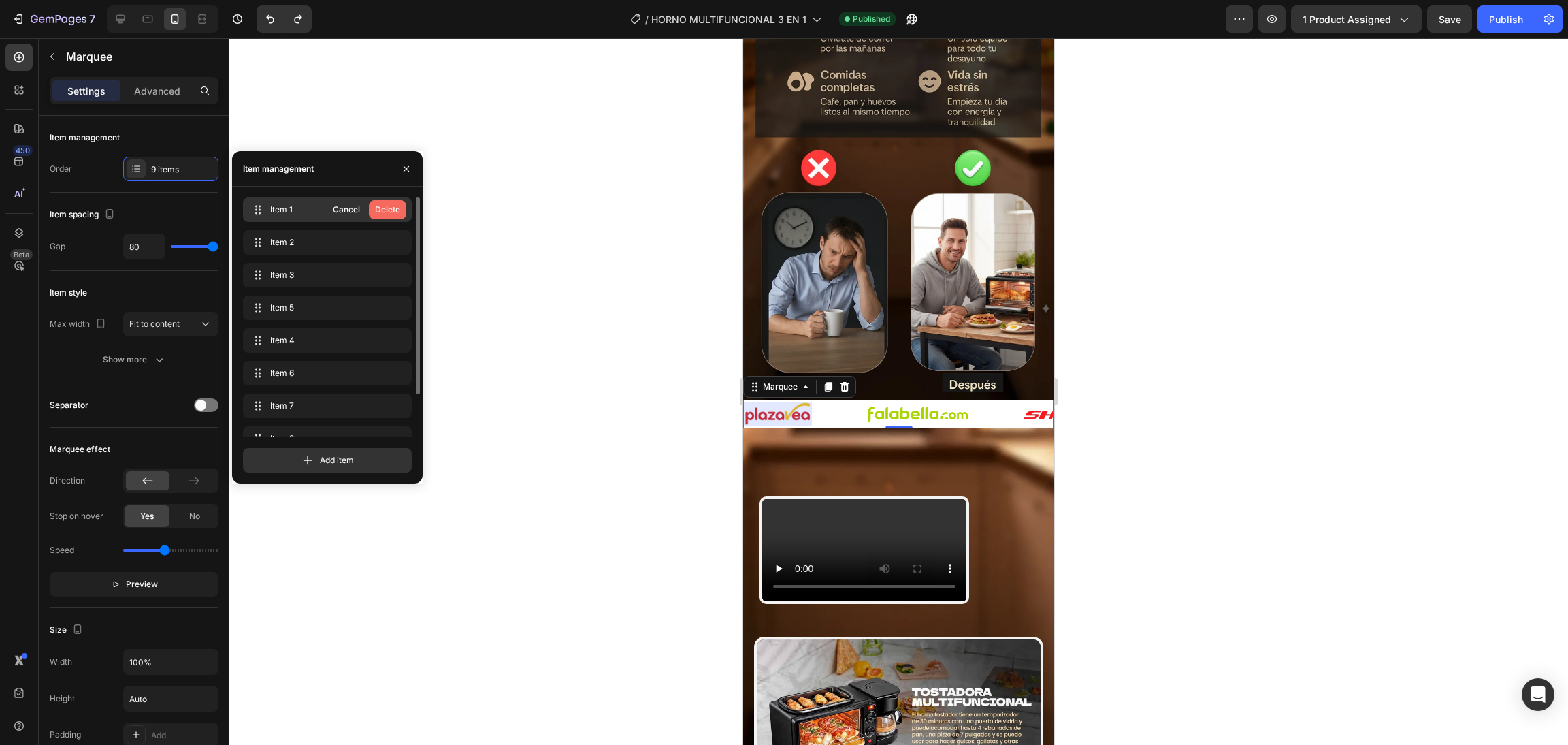
click at [387, 214] on div "Delete" at bounding box center [388, 209] width 25 height 13
click at [315, 206] on span "Item 2" at bounding box center [318, 209] width 100 height 13
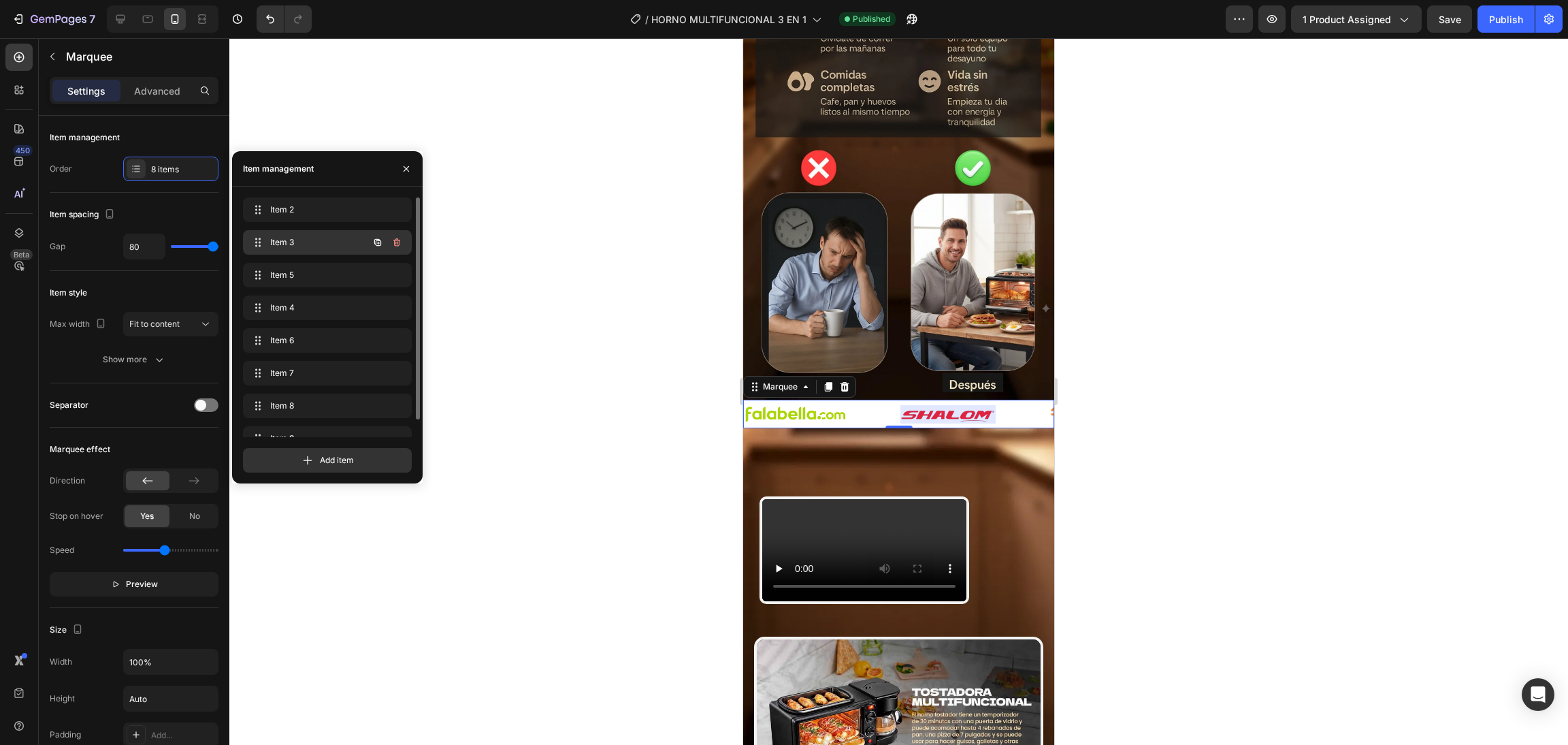
click at [279, 242] on span "Item 3" at bounding box center [308, 242] width 77 height 13
click at [398, 240] on icon "button" at bounding box center [397, 242] width 7 height 8
click at [389, 241] on div "Delete" at bounding box center [388, 242] width 25 height 13
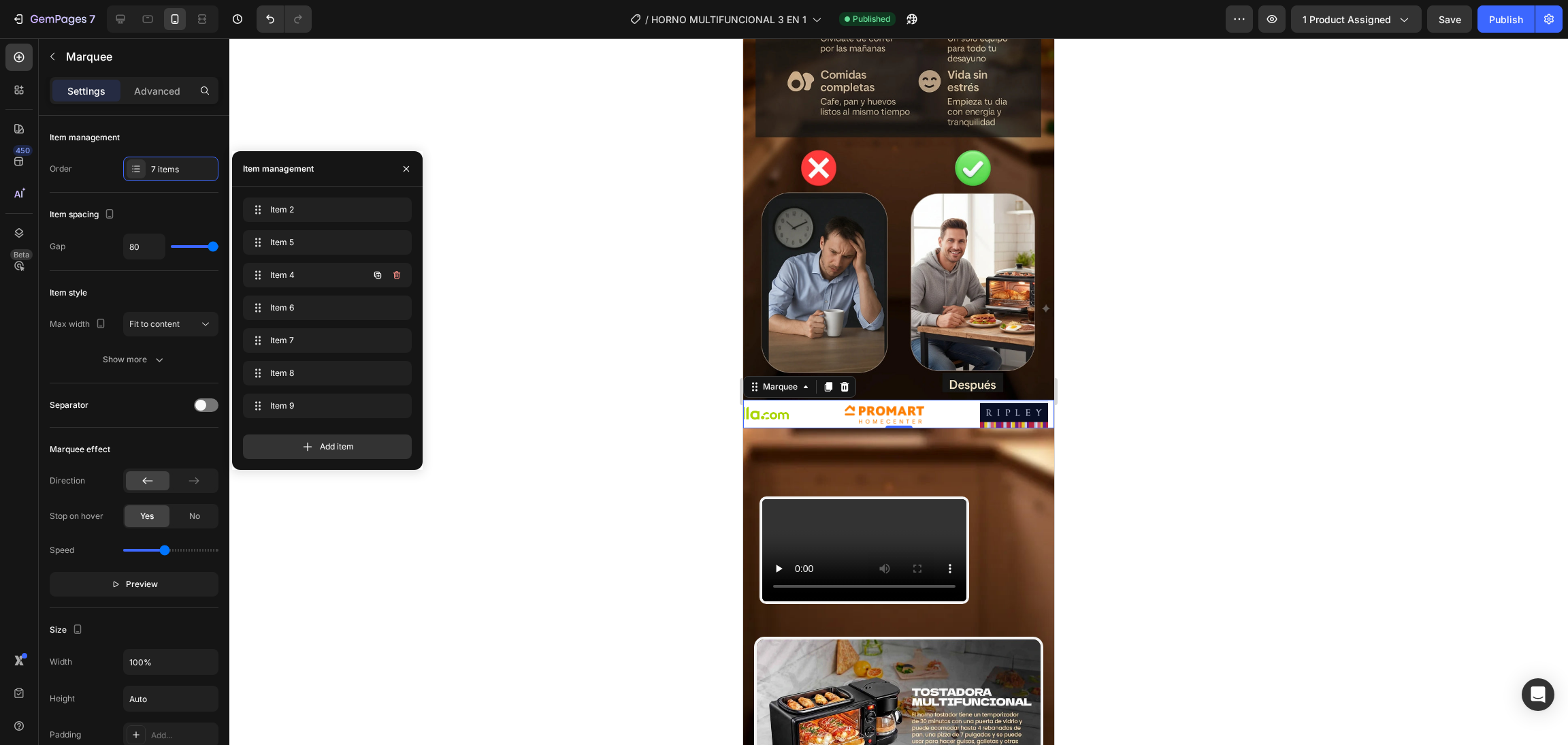
click at [297, 272] on span "Item 4" at bounding box center [308, 275] width 77 height 13
click at [297, 272] on span "Item 4" at bounding box center [318, 275] width 100 height 13
click at [313, 232] on div "Item 5 Item 5" at bounding box center [308, 242] width 120 height 19
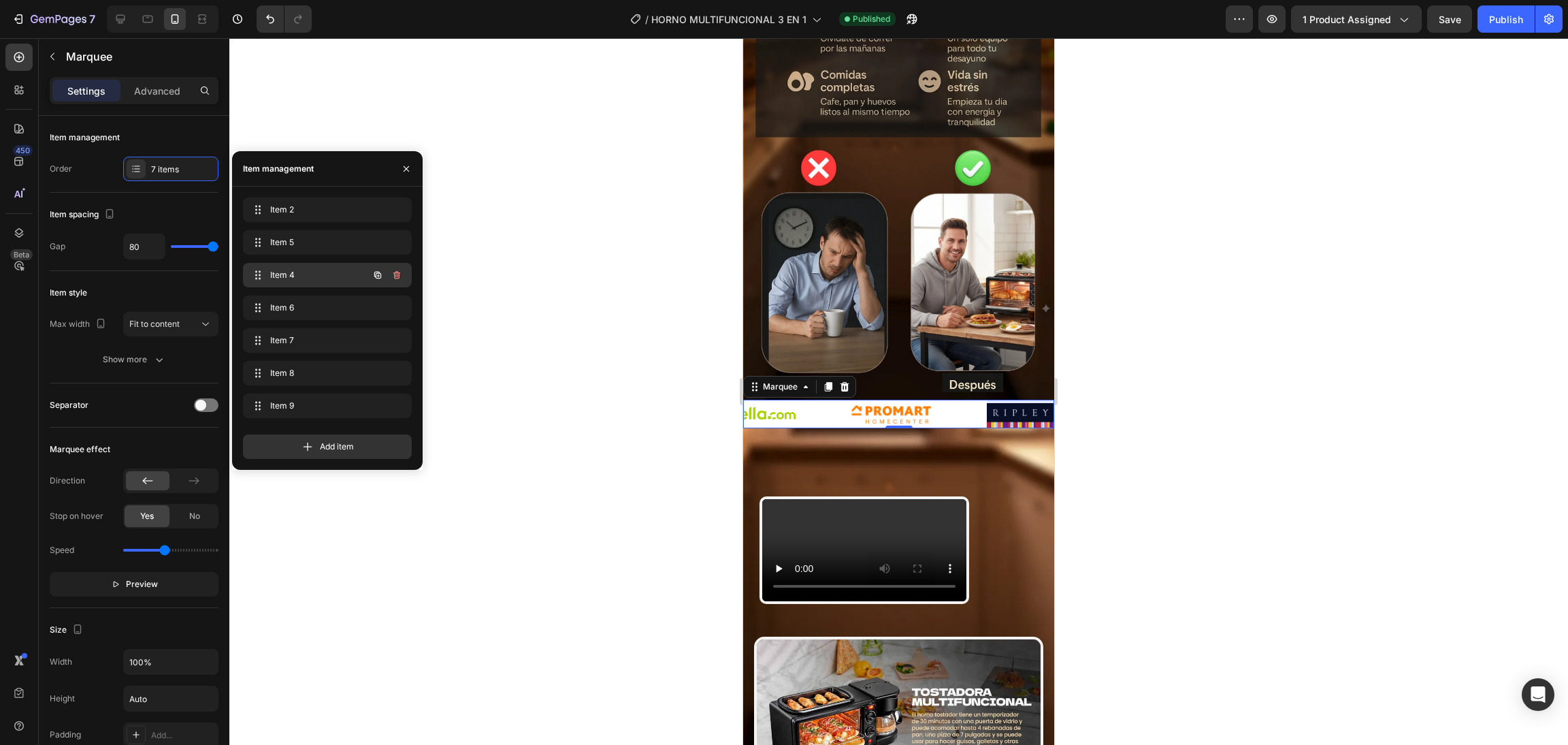
click at [312, 268] on div "Item 4 Item 4" at bounding box center [308, 275] width 120 height 19
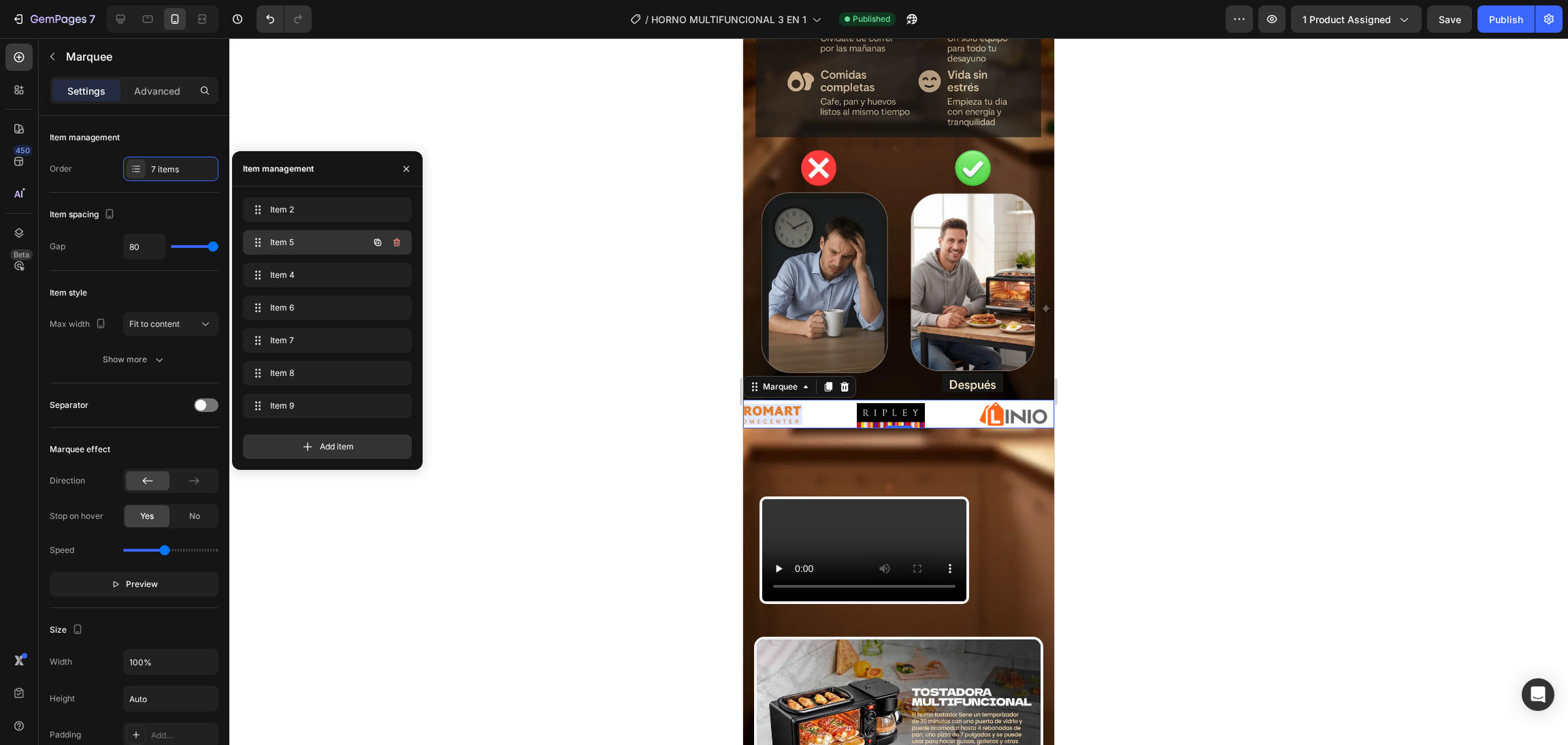
click at [312, 243] on span "Item 5" at bounding box center [308, 242] width 77 height 13
click at [394, 238] on icon "button" at bounding box center [396, 242] width 11 height 11
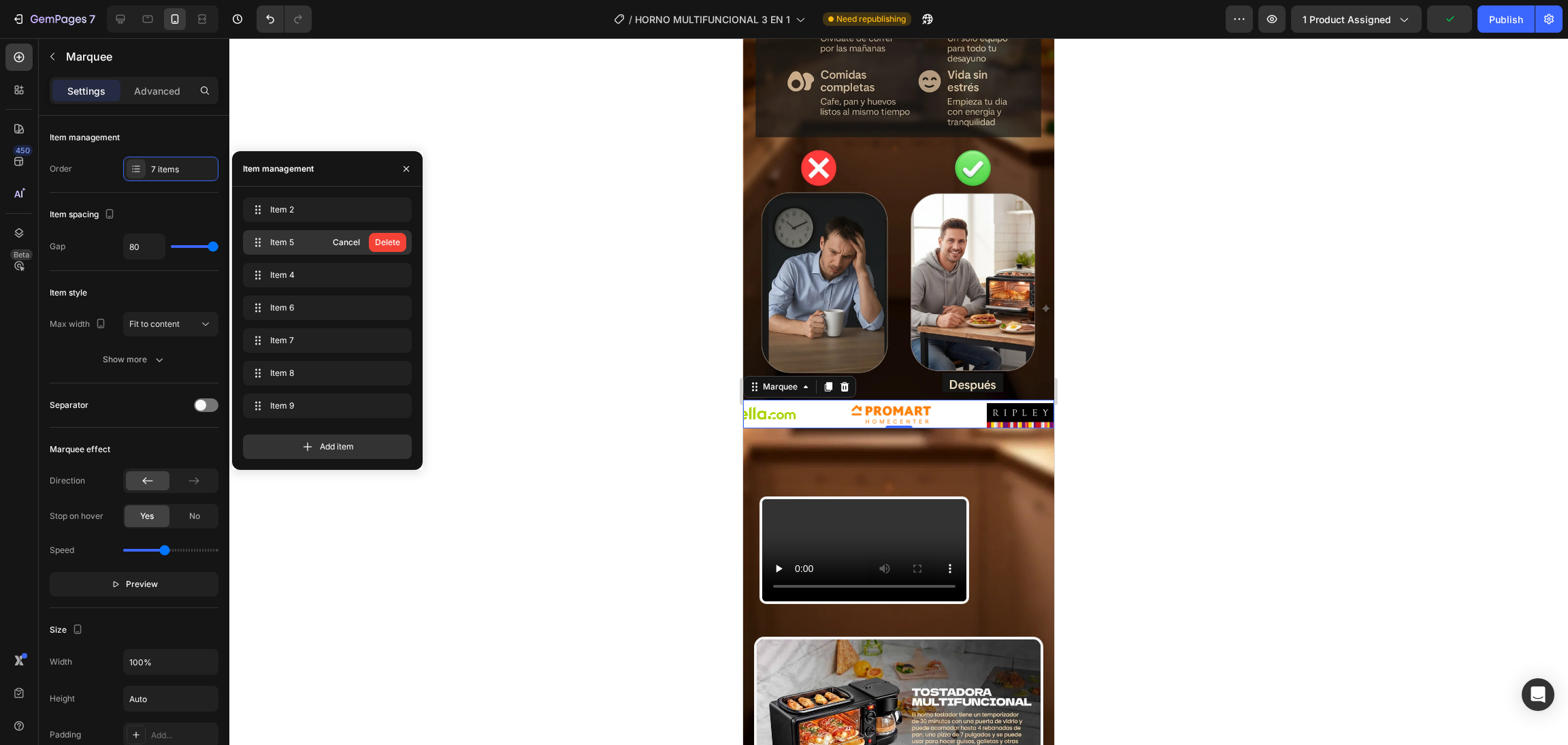
click at [404, 242] on button "Delete" at bounding box center [387, 242] width 38 height 19
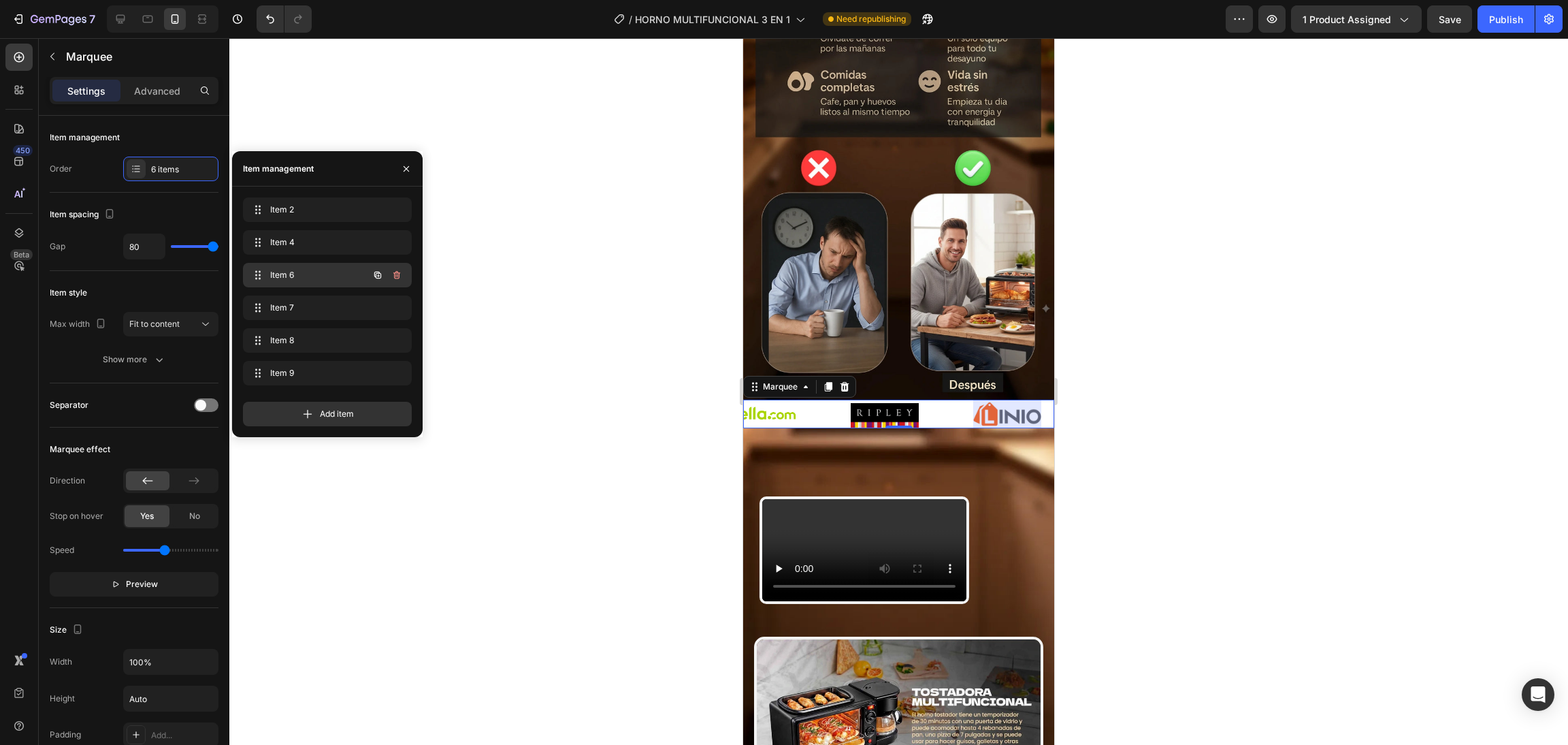
click at [320, 271] on span "Item 6" at bounding box center [308, 275] width 77 height 13
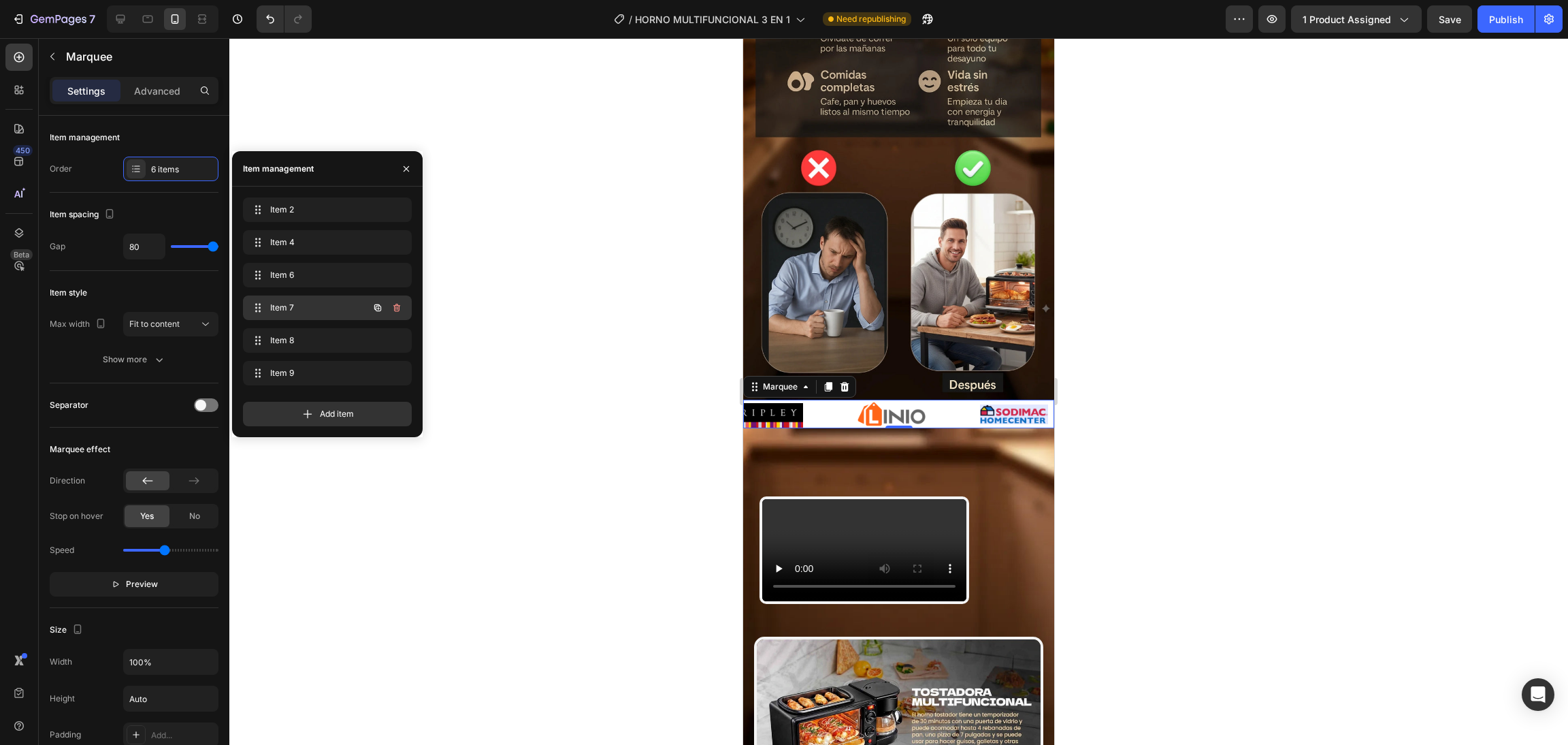
click at [320, 310] on span "Item 7" at bounding box center [308, 308] width 77 height 13
click at [320, 310] on span "Item 7" at bounding box center [318, 308] width 100 height 13
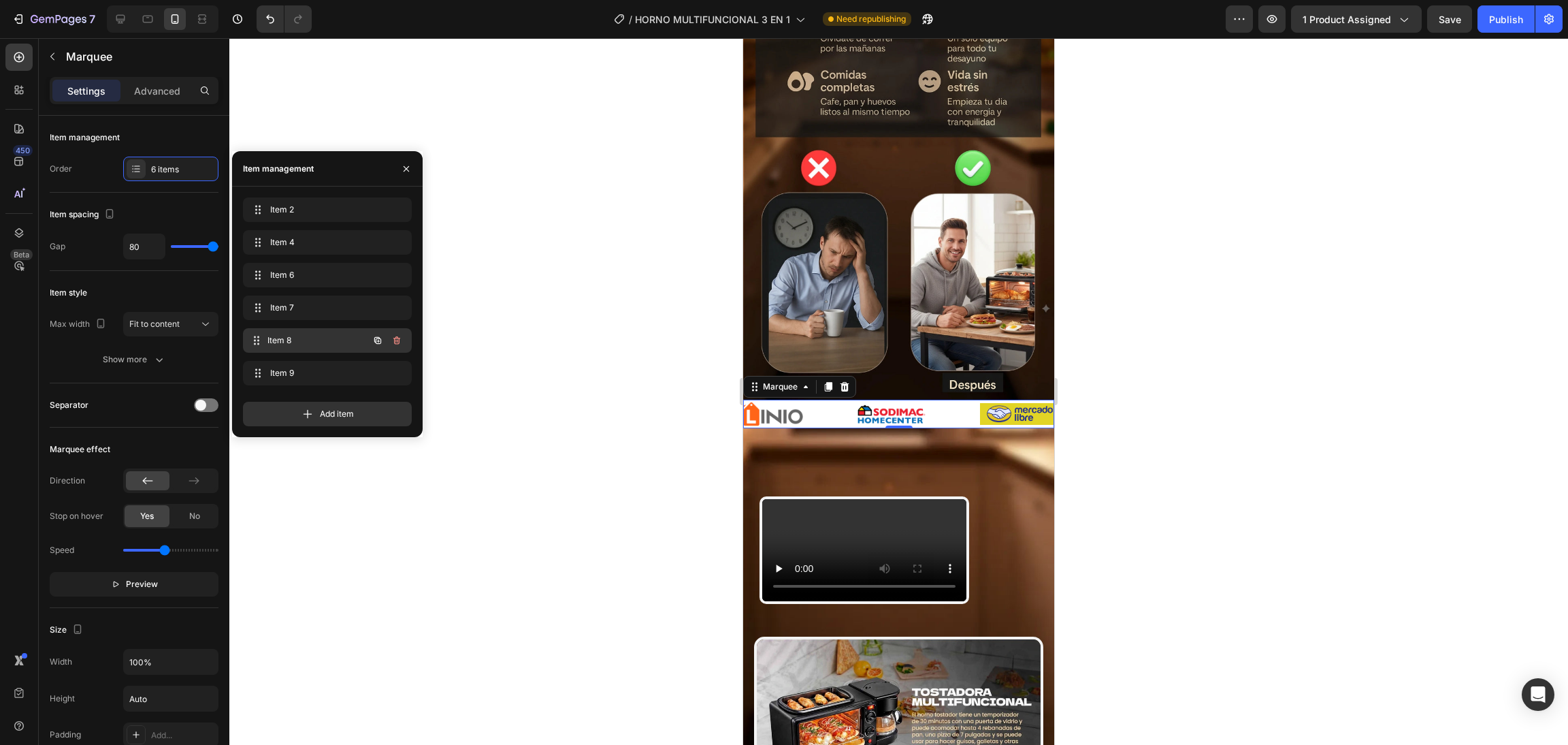
click at [317, 335] on span "Item 8" at bounding box center [318, 340] width 100 height 13
click at [399, 335] on icon "button" at bounding box center [396, 340] width 11 height 11
click at [354, 339] on div "Cancel" at bounding box center [346, 340] width 28 height 13
click at [331, 339] on span "Item 8" at bounding box center [308, 340] width 77 height 13
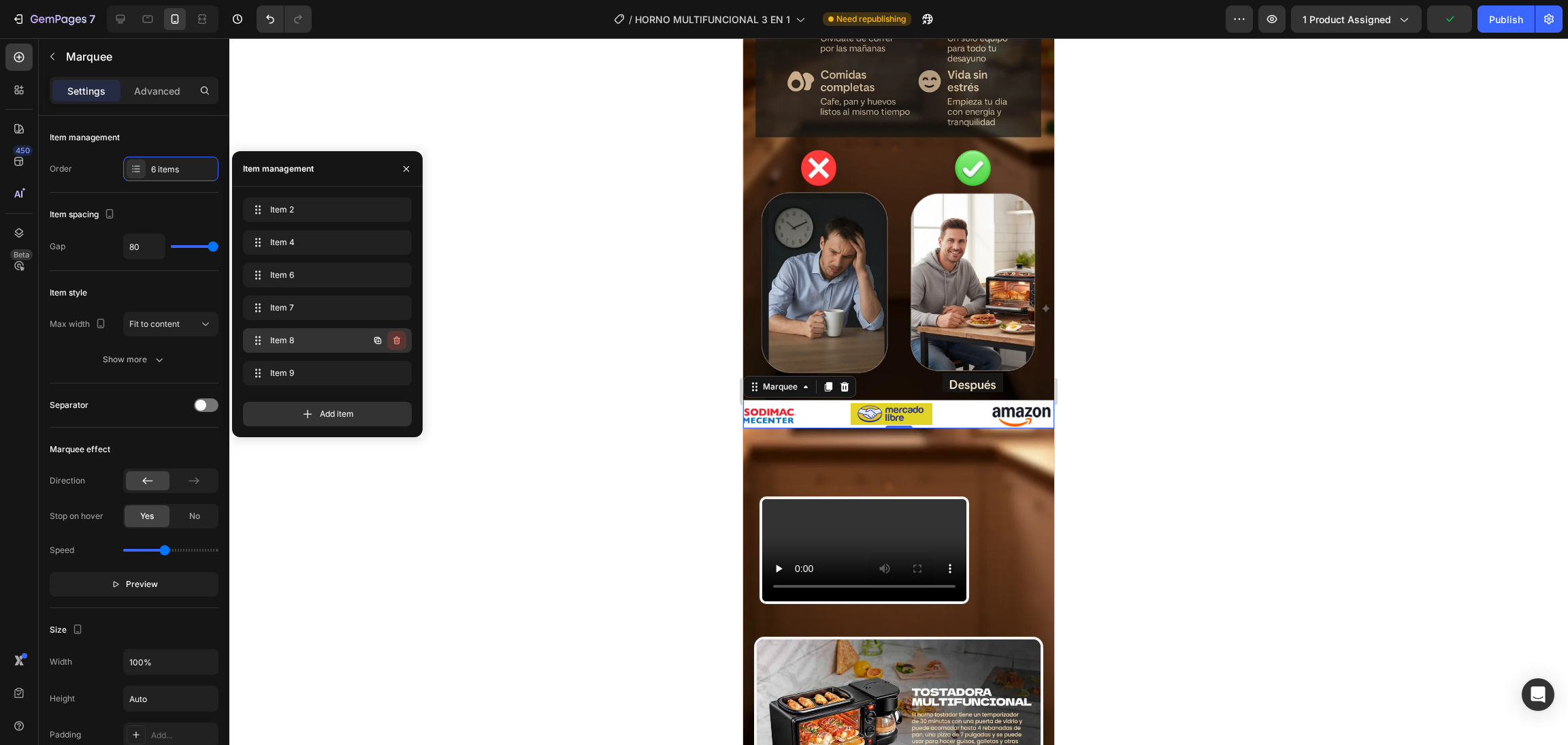
click at [393, 339] on icon "button" at bounding box center [396, 340] width 11 height 11
click at [395, 340] on div "Delete" at bounding box center [388, 340] width 25 height 13
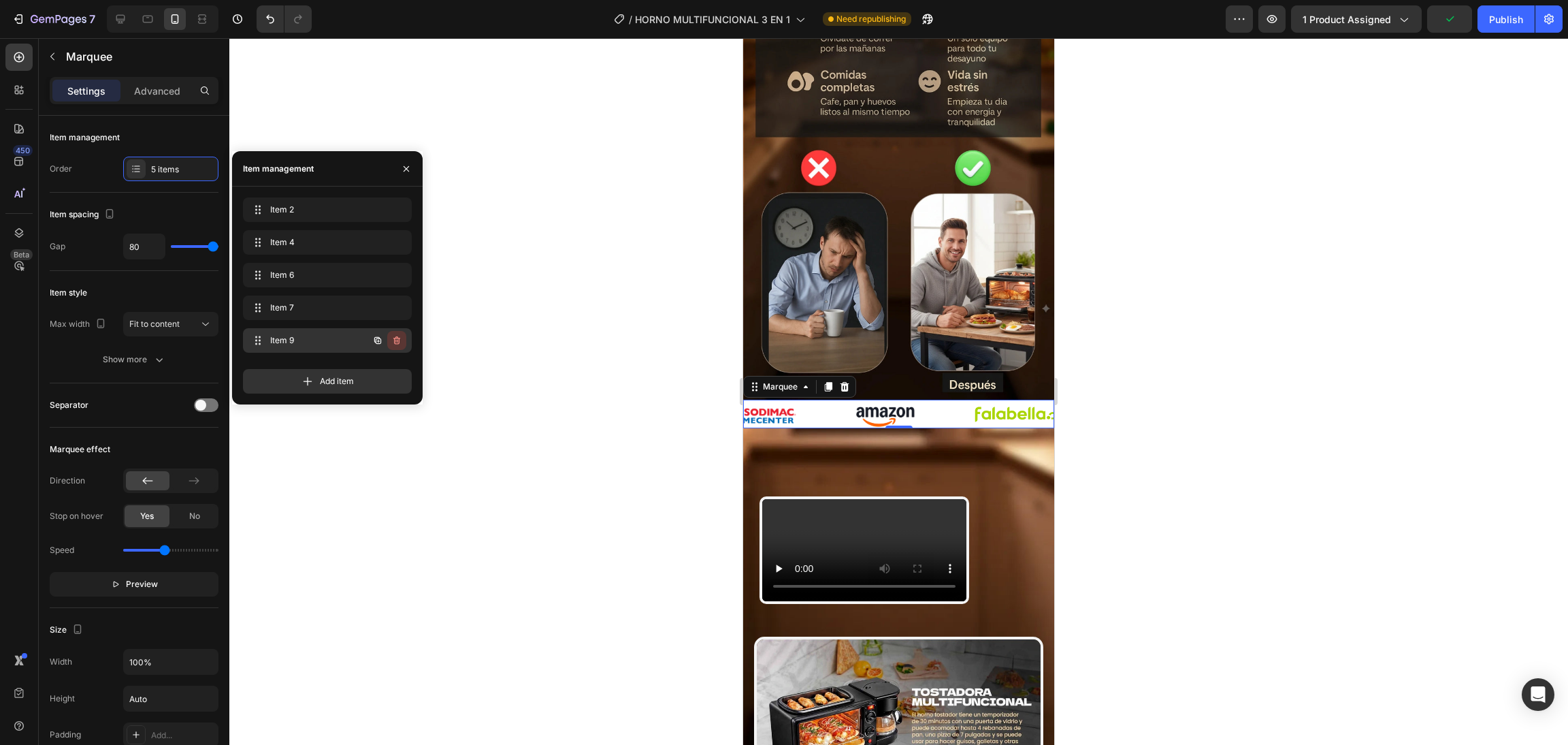
click at [397, 335] on icon "button" at bounding box center [396, 340] width 11 height 11
click at [397, 335] on div "Delete" at bounding box center [388, 340] width 25 height 13
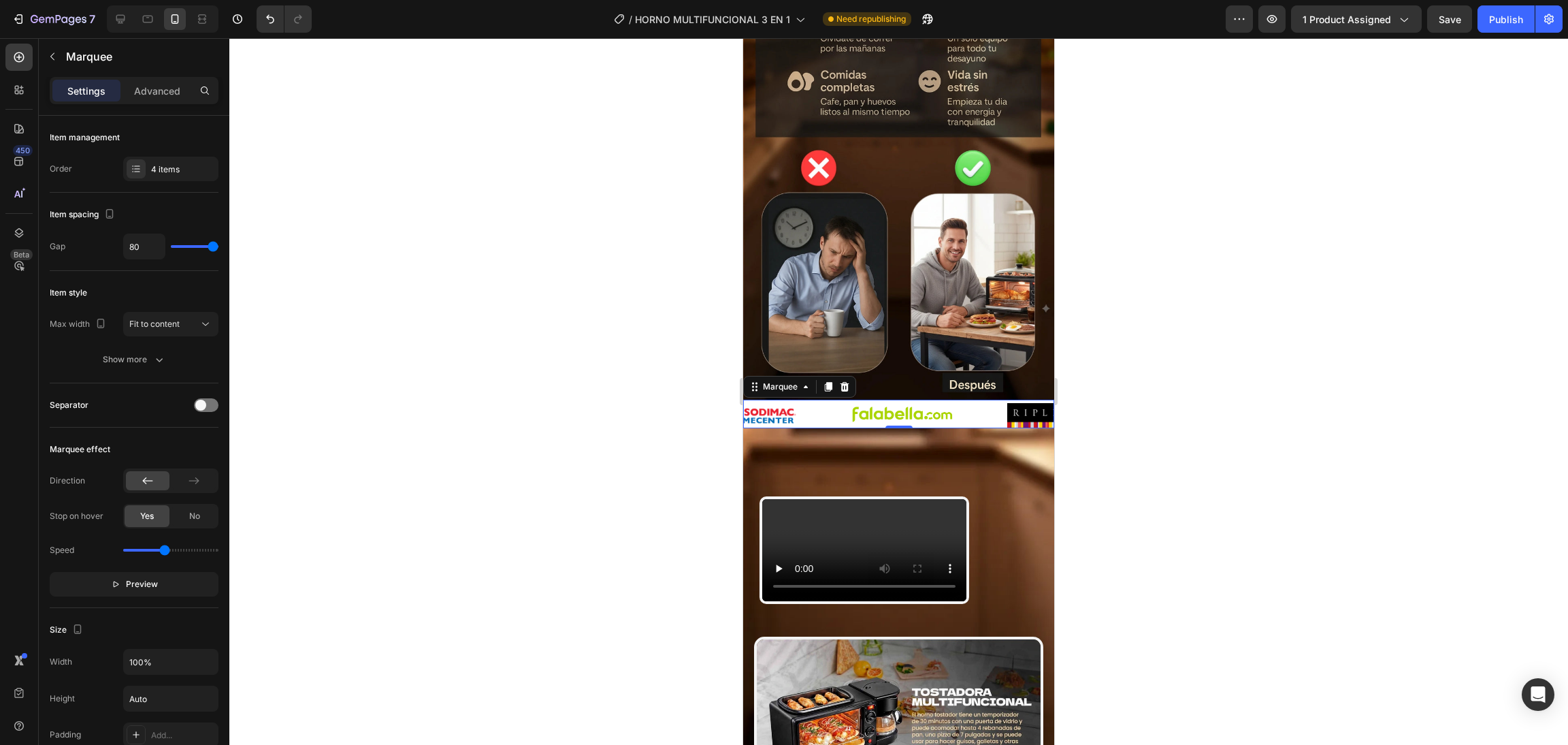
click at [574, 306] on div at bounding box center [898, 391] width 1338 height 707
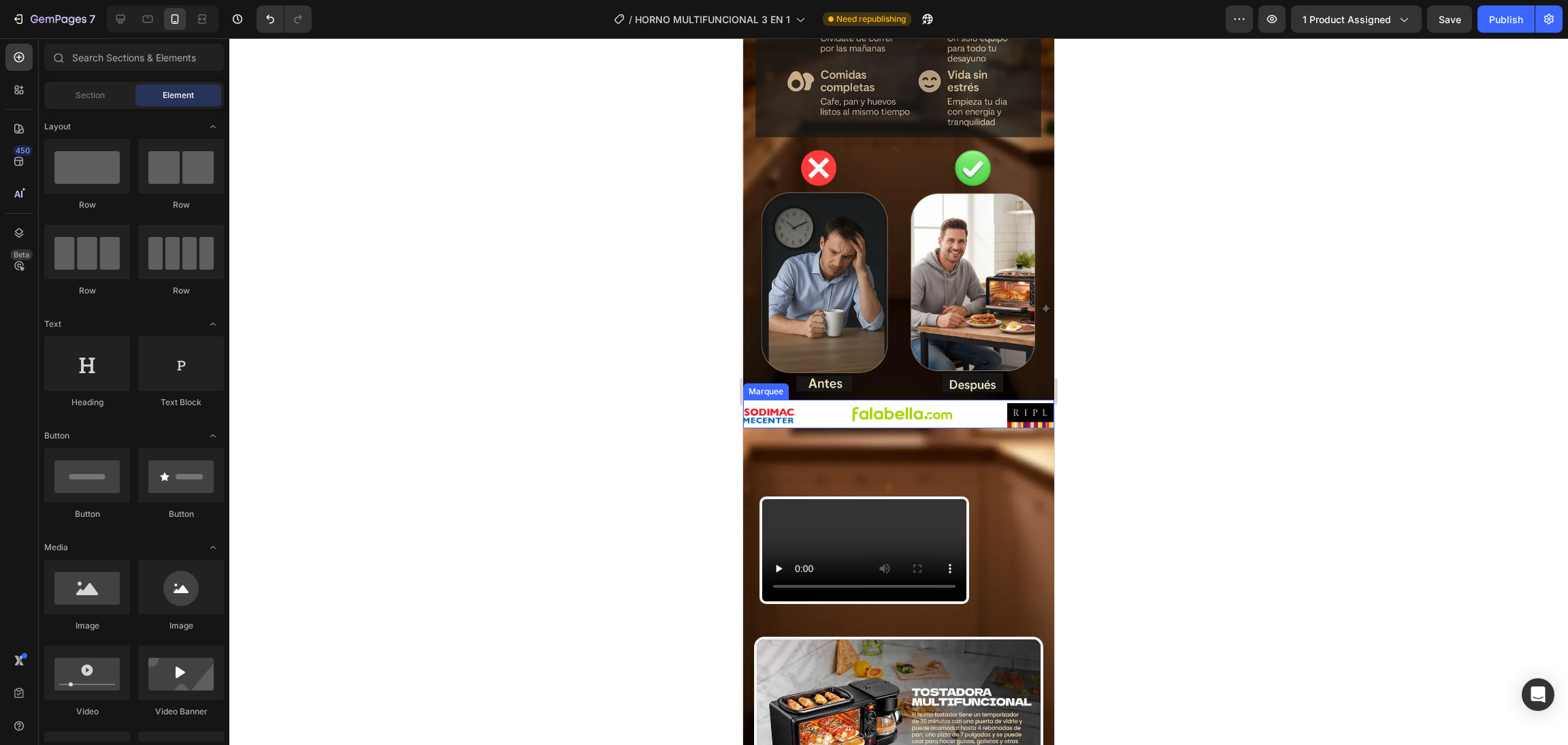
click at [836, 405] on div "Image" at bounding box center [789, 415] width 123 height 20
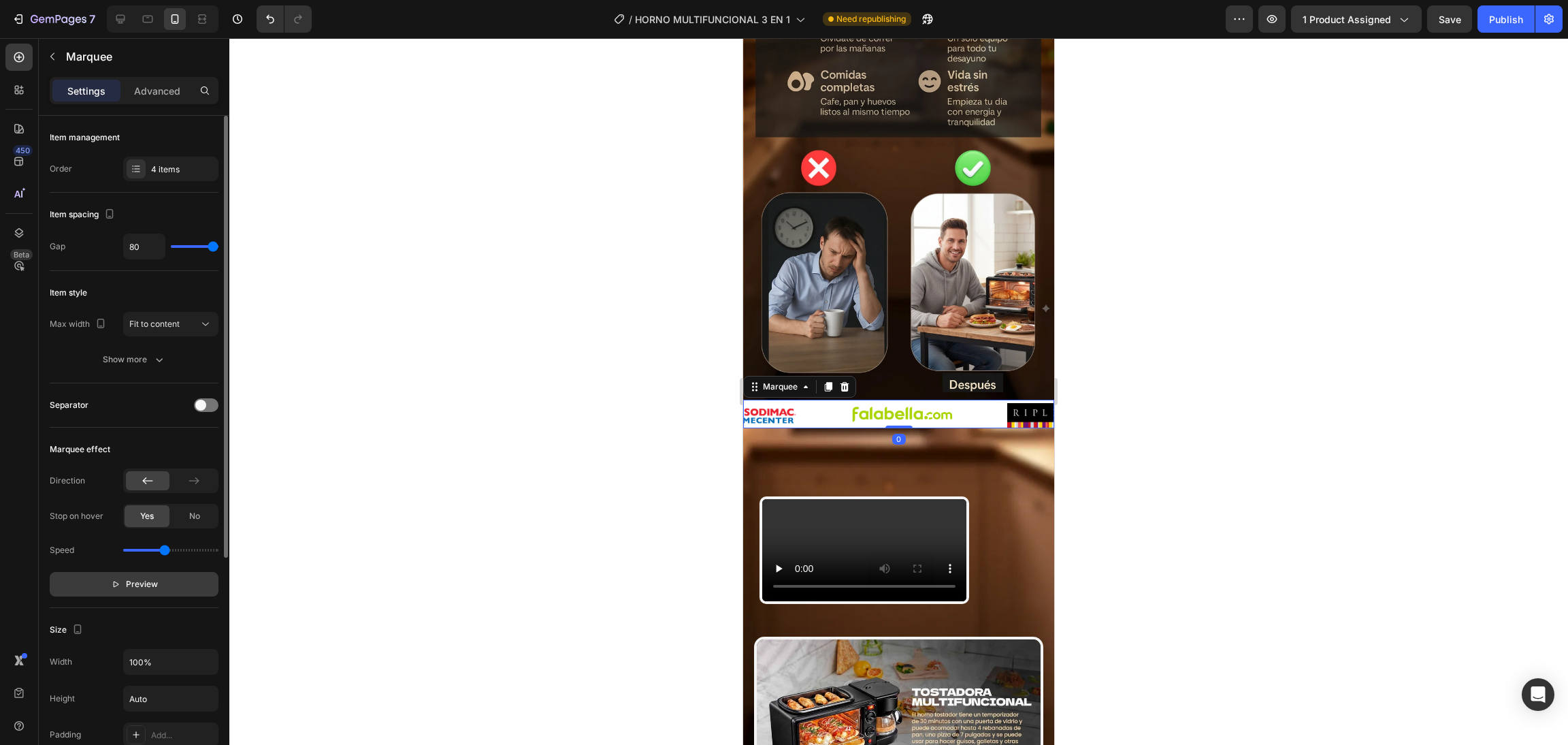
scroll to position [273, 0]
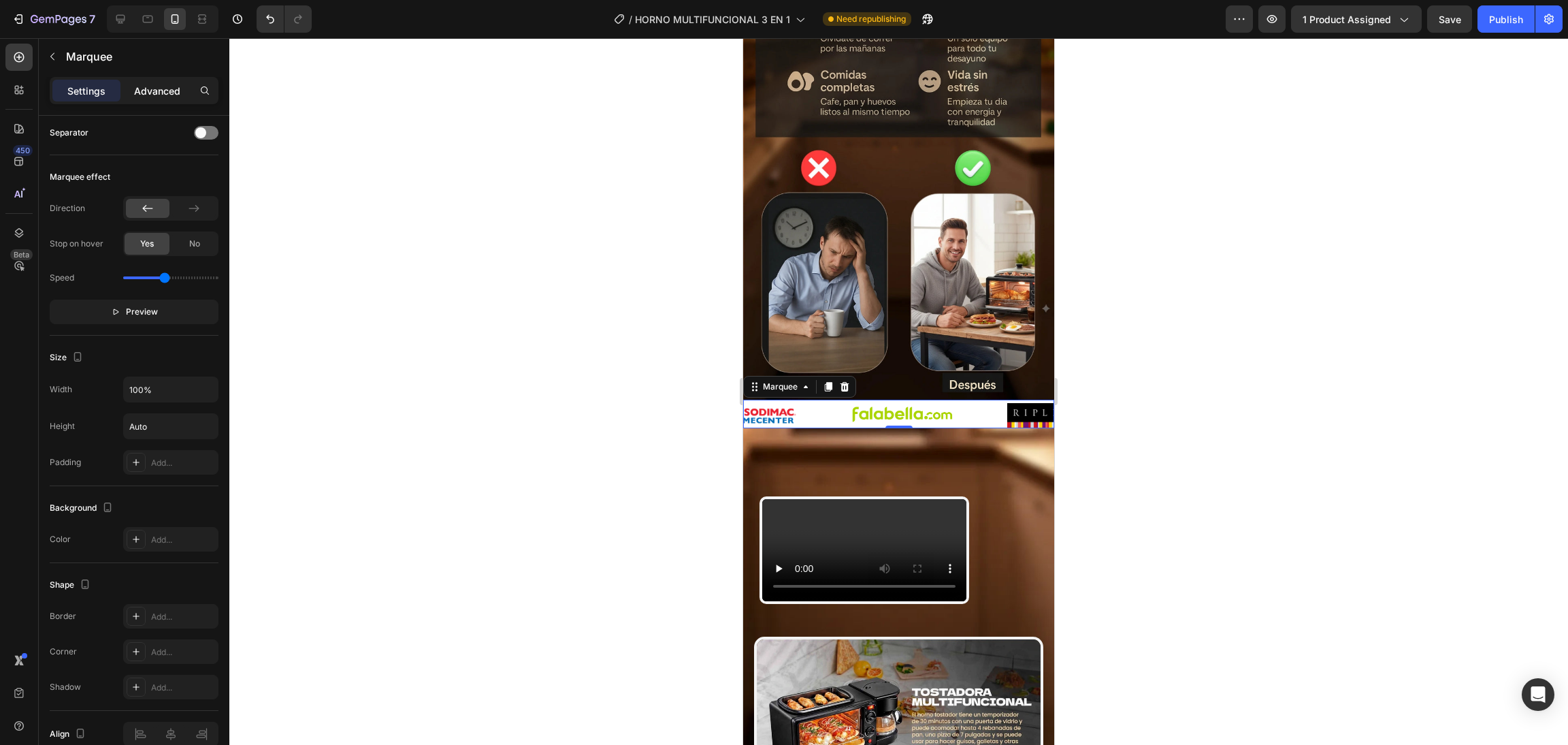
click at [138, 91] on p "Advanced" at bounding box center [156, 90] width 46 height 14
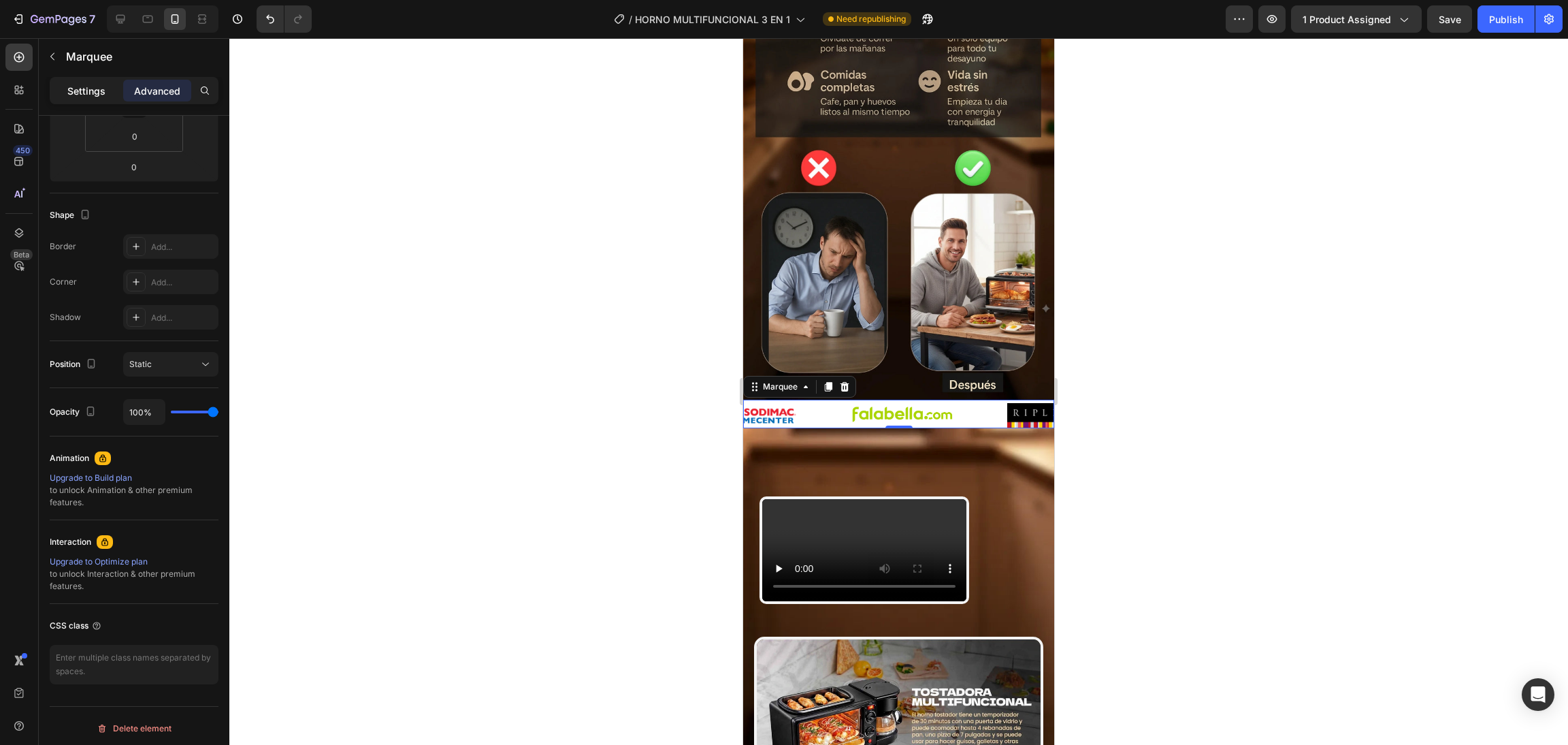
click at [92, 95] on p "Settings" at bounding box center [87, 90] width 38 height 14
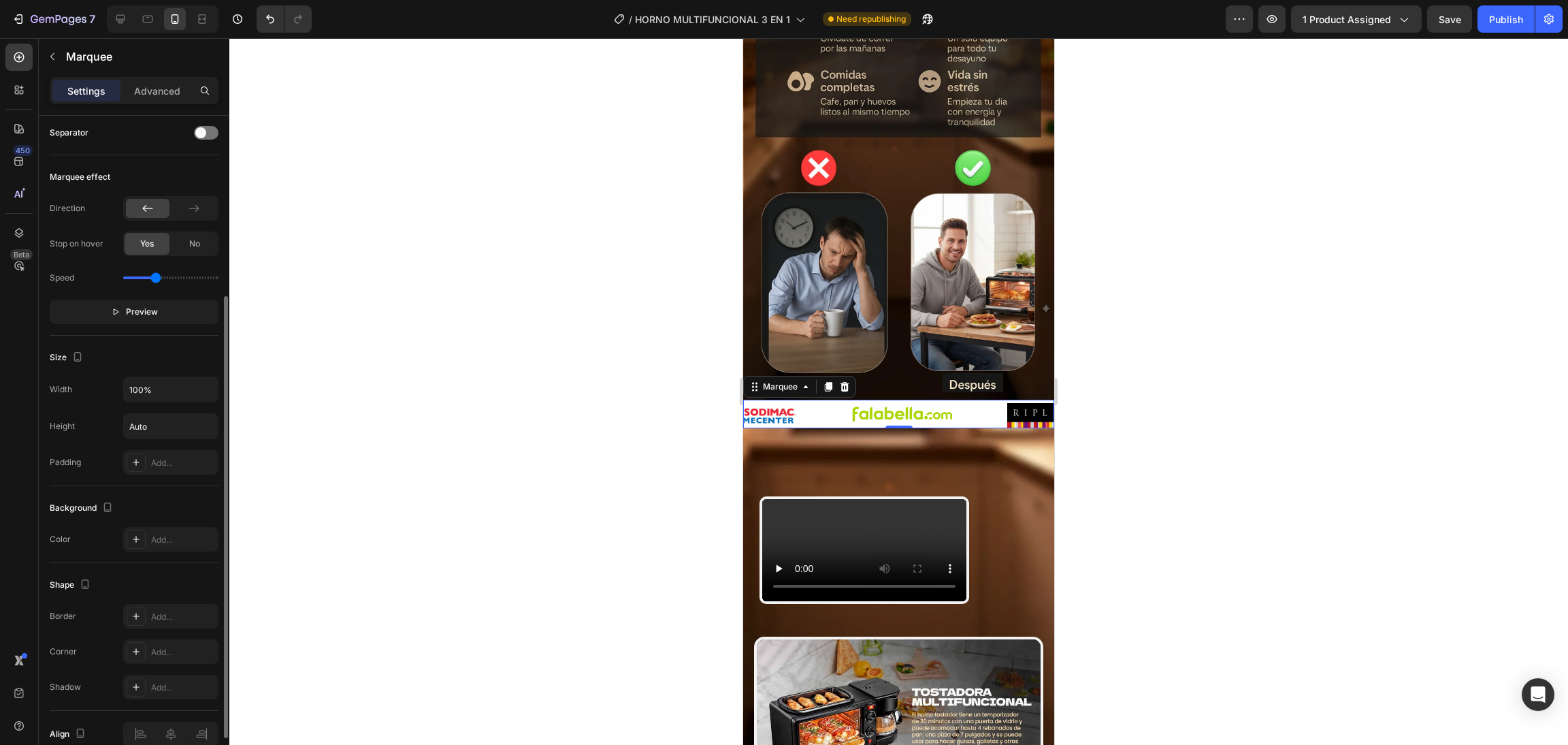
click at [155, 278] on input "range" at bounding box center [171, 278] width 95 height 3
click at [150, 278] on input "range" at bounding box center [171, 278] width 95 height 3
type input "0.9"
click at [148, 277] on input "range" at bounding box center [171, 278] width 95 height 3
click at [168, 105] on div "Settings Advanced" at bounding box center [134, 96] width 191 height 38
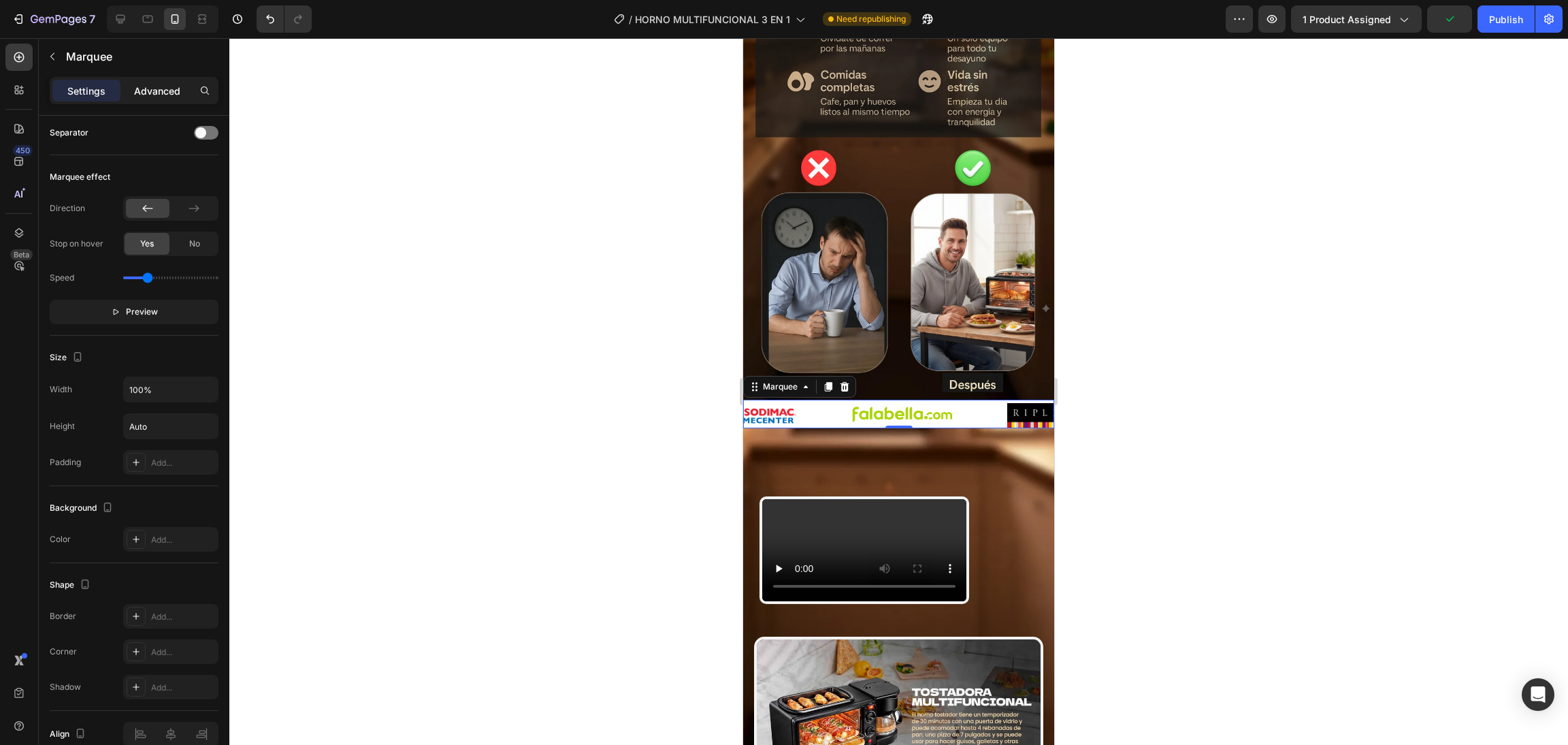
click at [171, 91] on p "Advanced" at bounding box center [156, 90] width 46 height 14
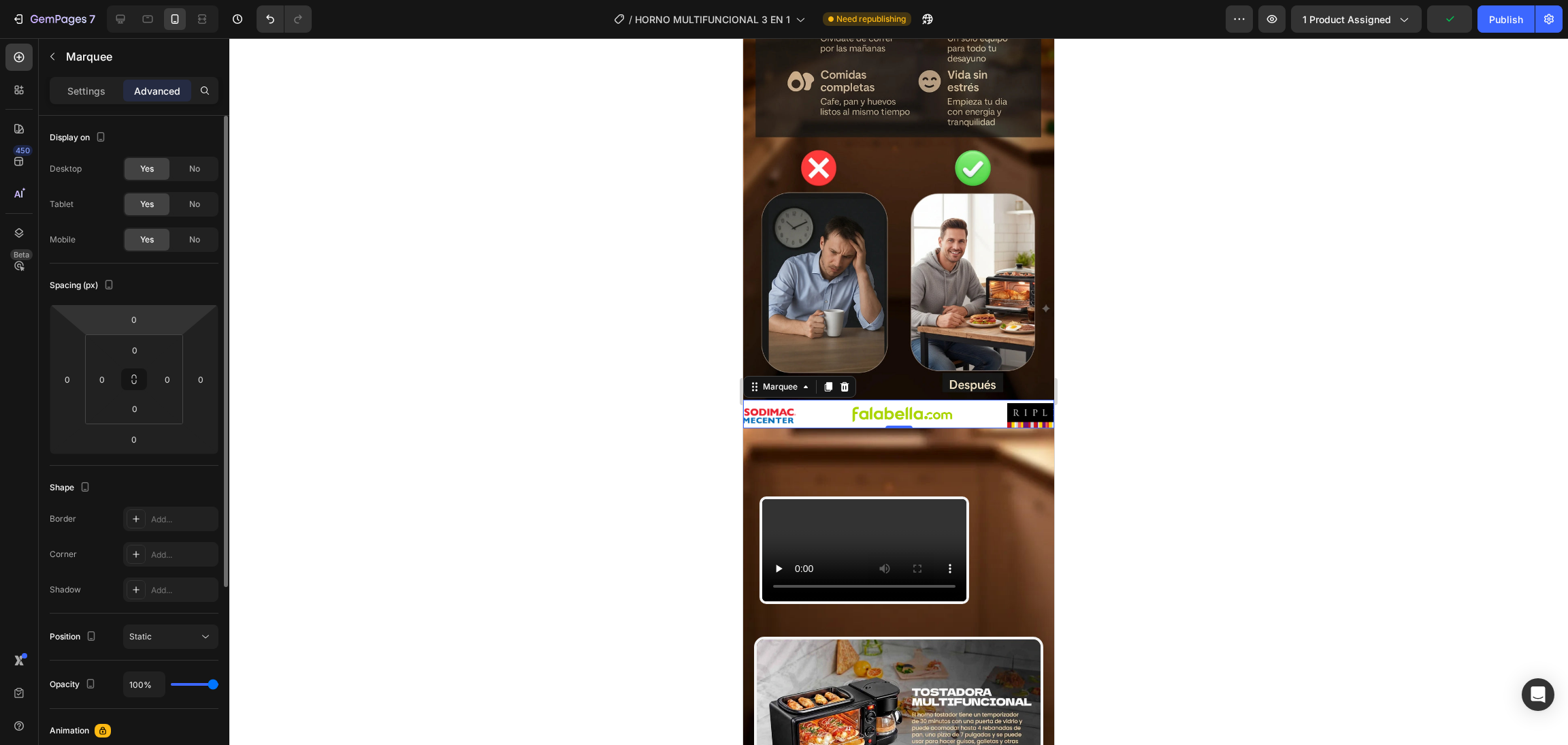
scroll to position [0, 0]
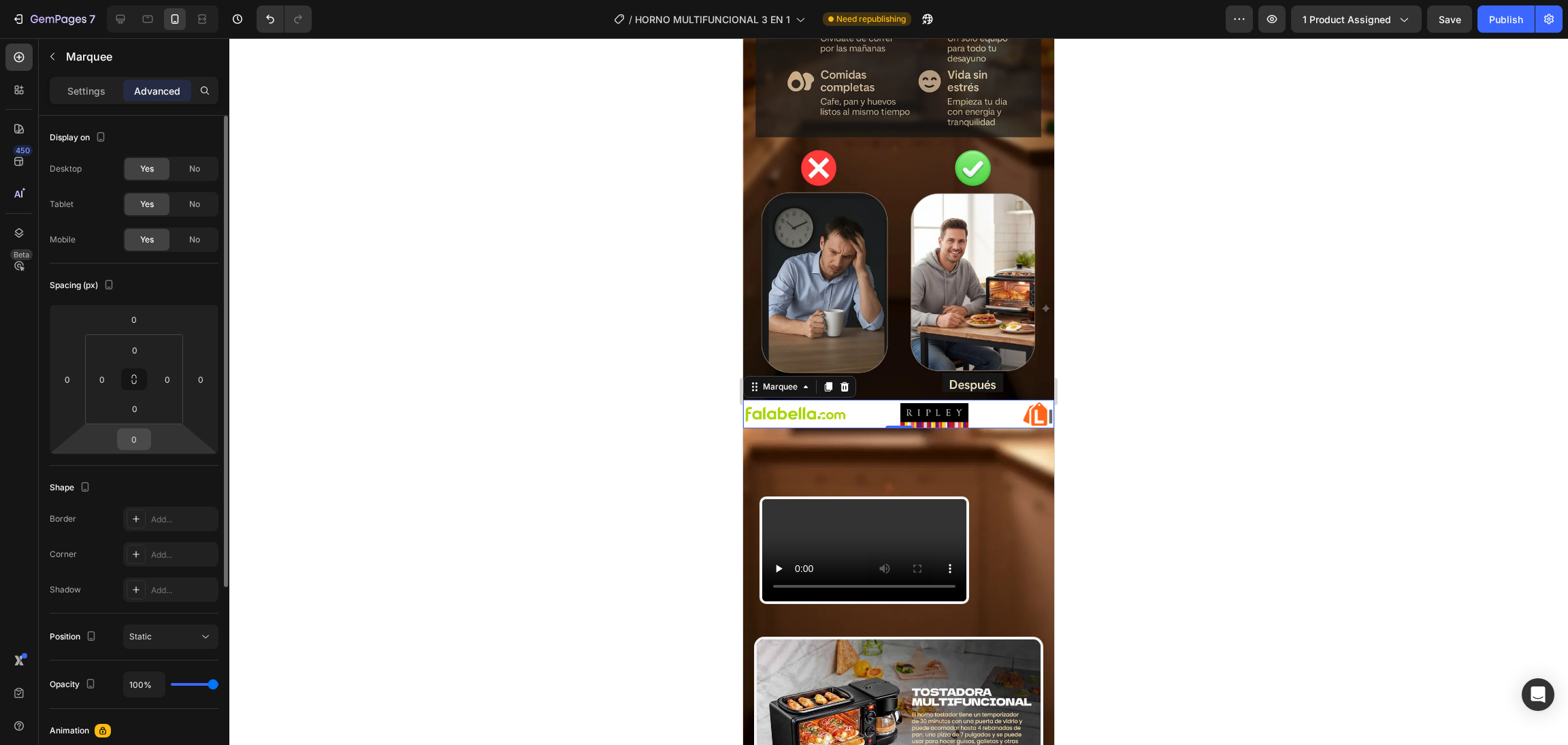
click at [137, 438] on input "0" at bounding box center [134, 439] width 28 height 20
type input "3"
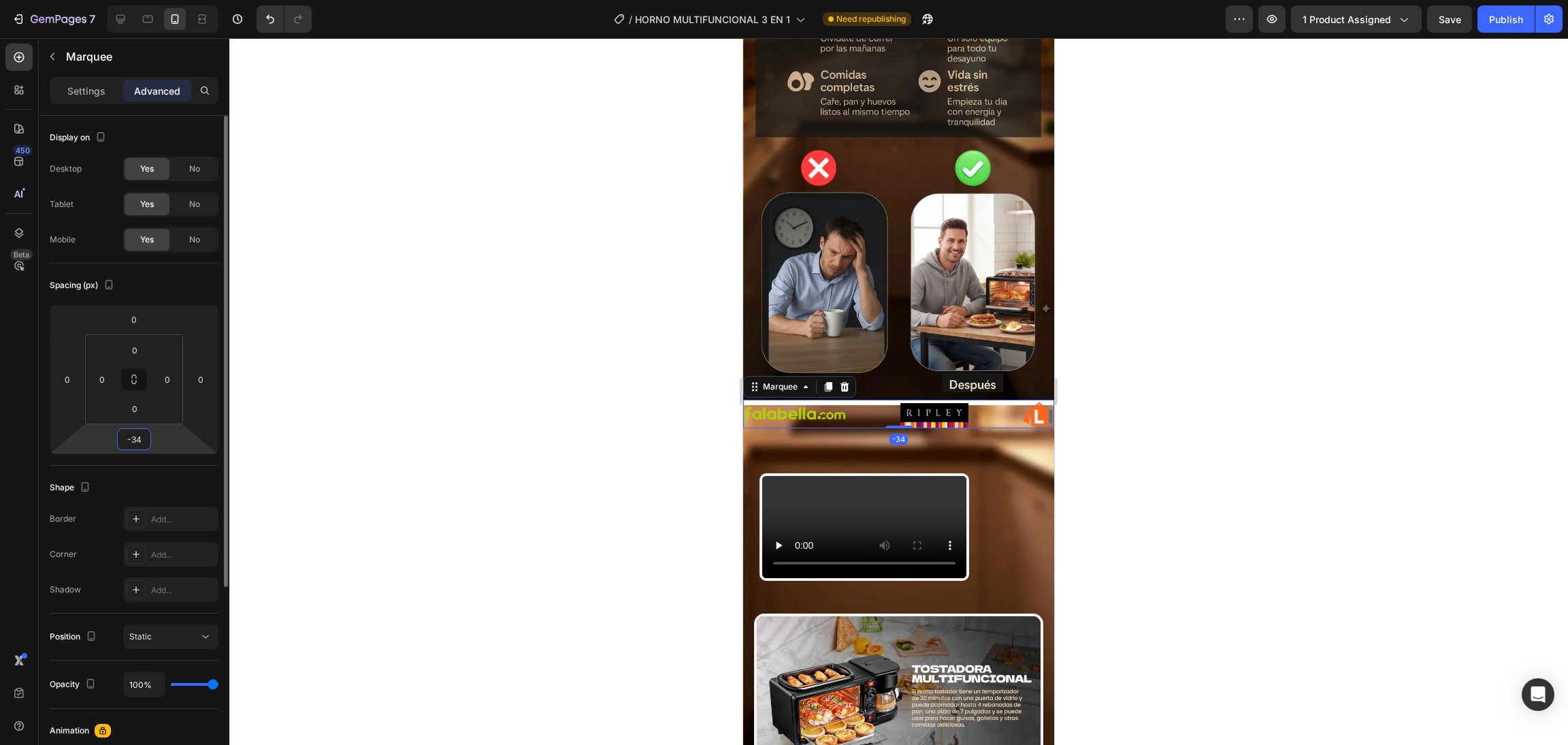
type input "-3"
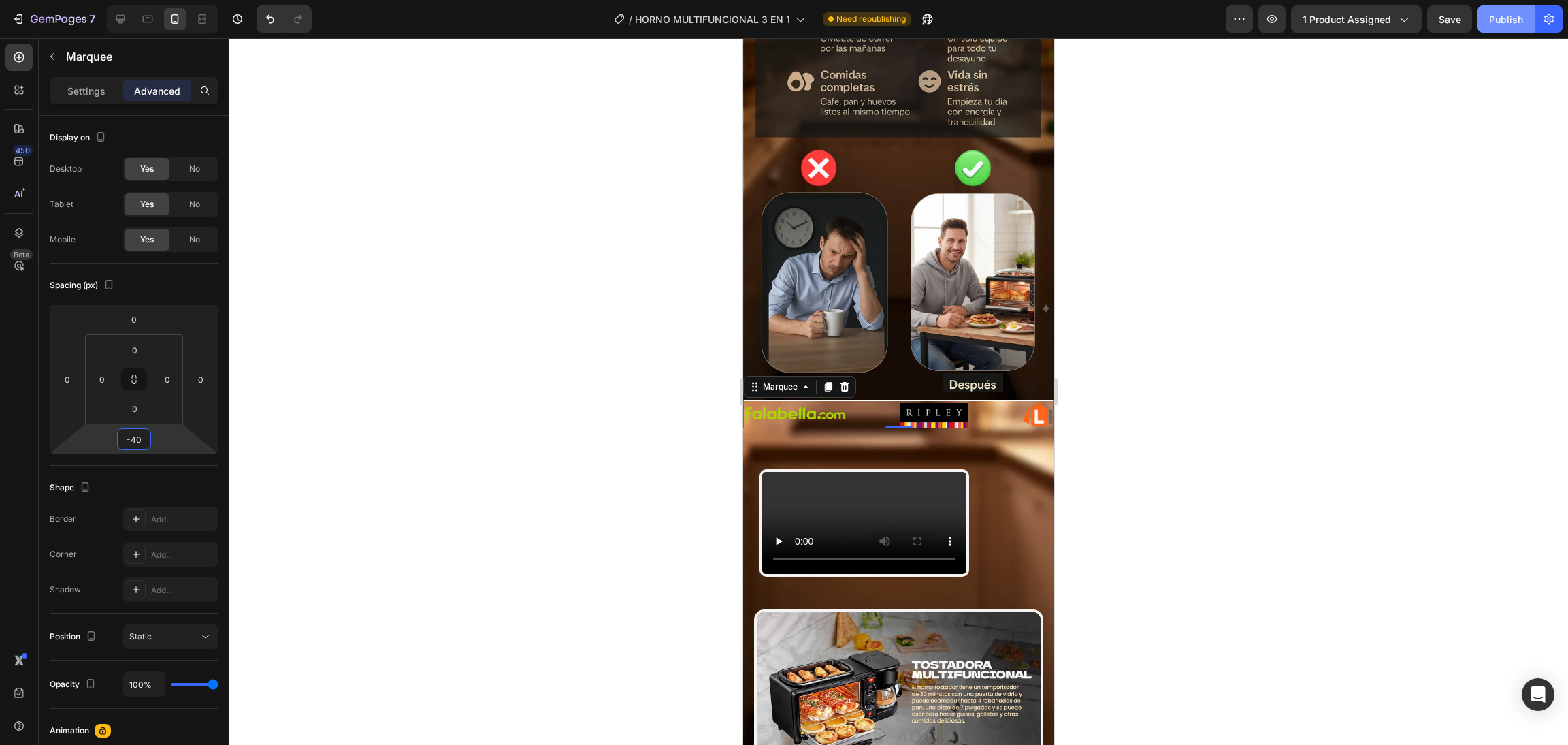
type input "-40"
click at [1484, 17] on button "Publish" at bounding box center [1505, 19] width 57 height 28
click at [888, 401] on div "Image" at bounding box center [817, 415] width 156 height 27
click at [860, 401] on div "Video Row" at bounding box center [899, 500] width 311 height 197
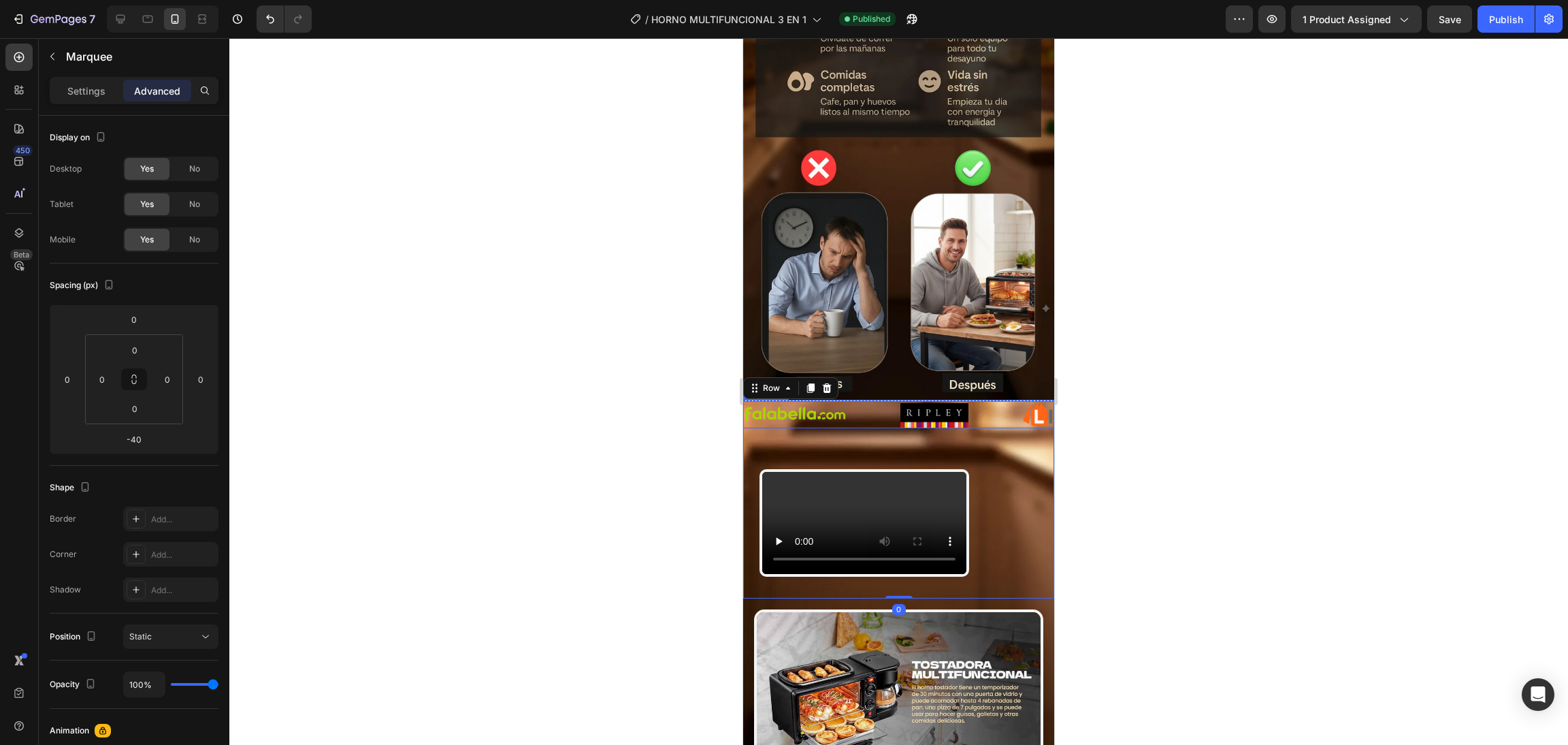
click at [872, 401] on div "Image" at bounding box center [815, 415] width 156 height 27
click at [900, 324] on img at bounding box center [899, 123] width 311 height 553
click at [876, 401] on div "Image" at bounding box center [800, 415] width 156 height 27
click at [837, 401] on div "Video Row" at bounding box center [899, 500] width 311 height 197
click at [924, 401] on div "Video Row 0" at bounding box center [899, 500] width 311 height 197
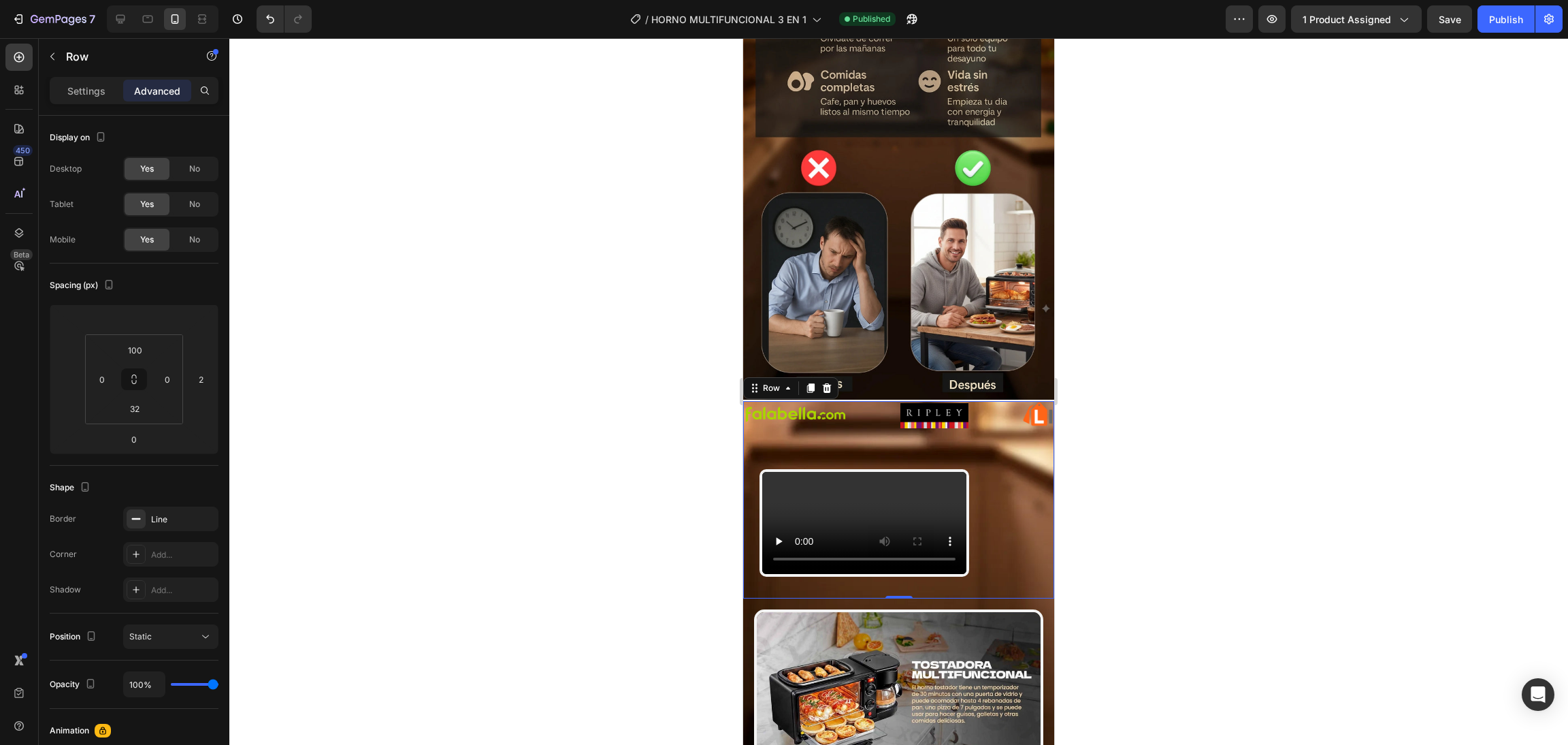
click at [985, 469] on div "Video" at bounding box center [864, 523] width 242 height 108
click at [144, 354] on input "100" at bounding box center [135, 350] width 28 height 20
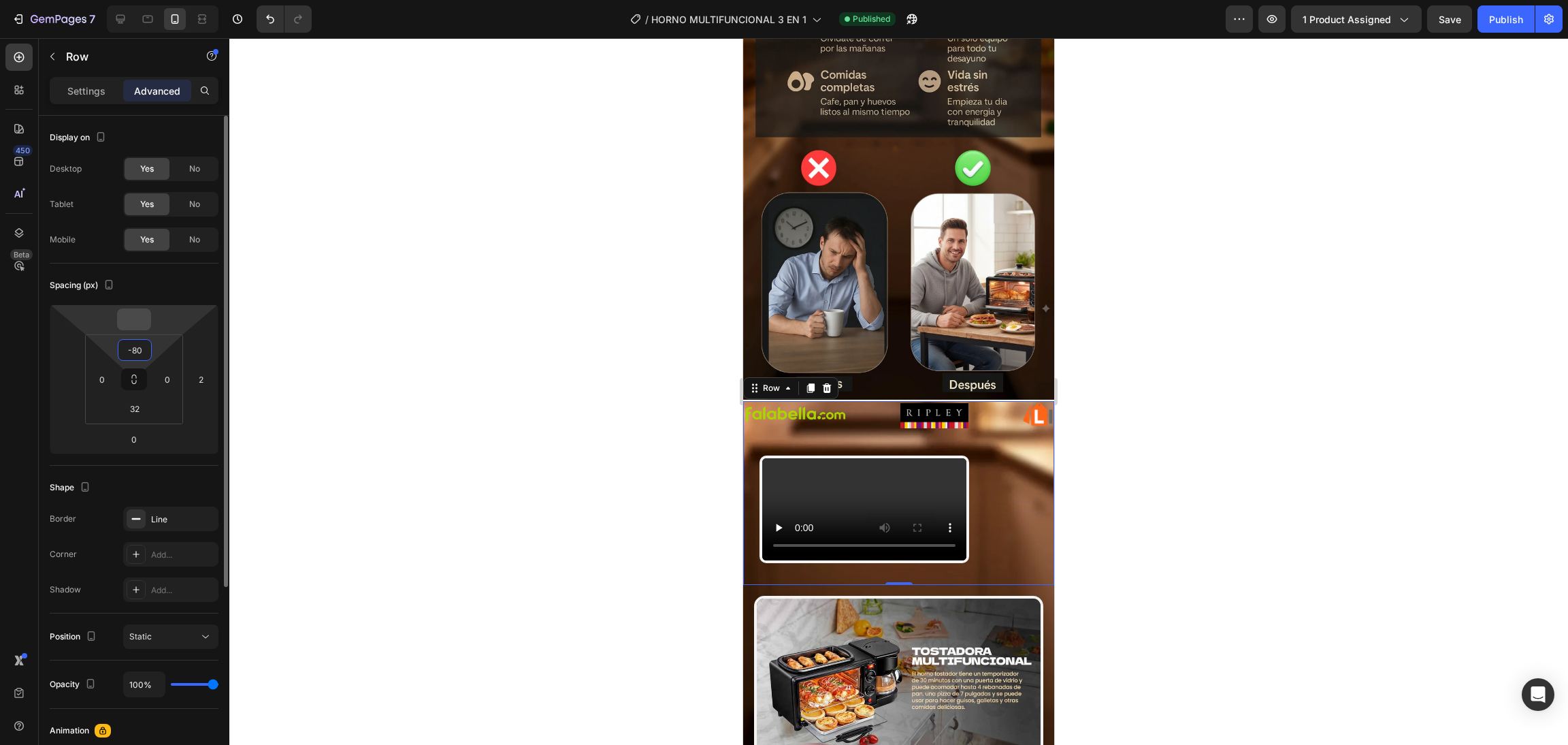
type input "80"
click at [144, 319] on input "number" at bounding box center [134, 319] width 28 height 20
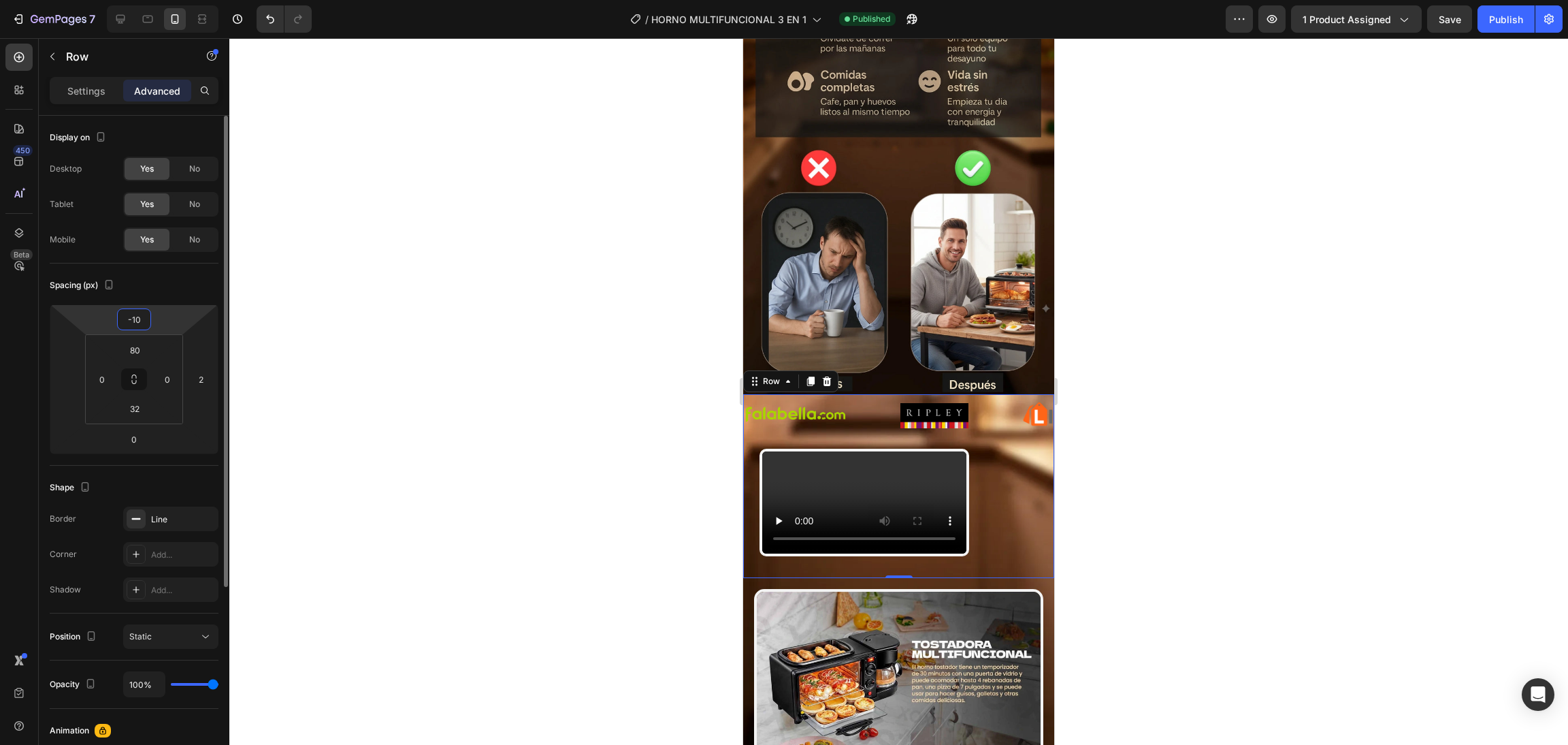
type input "-1"
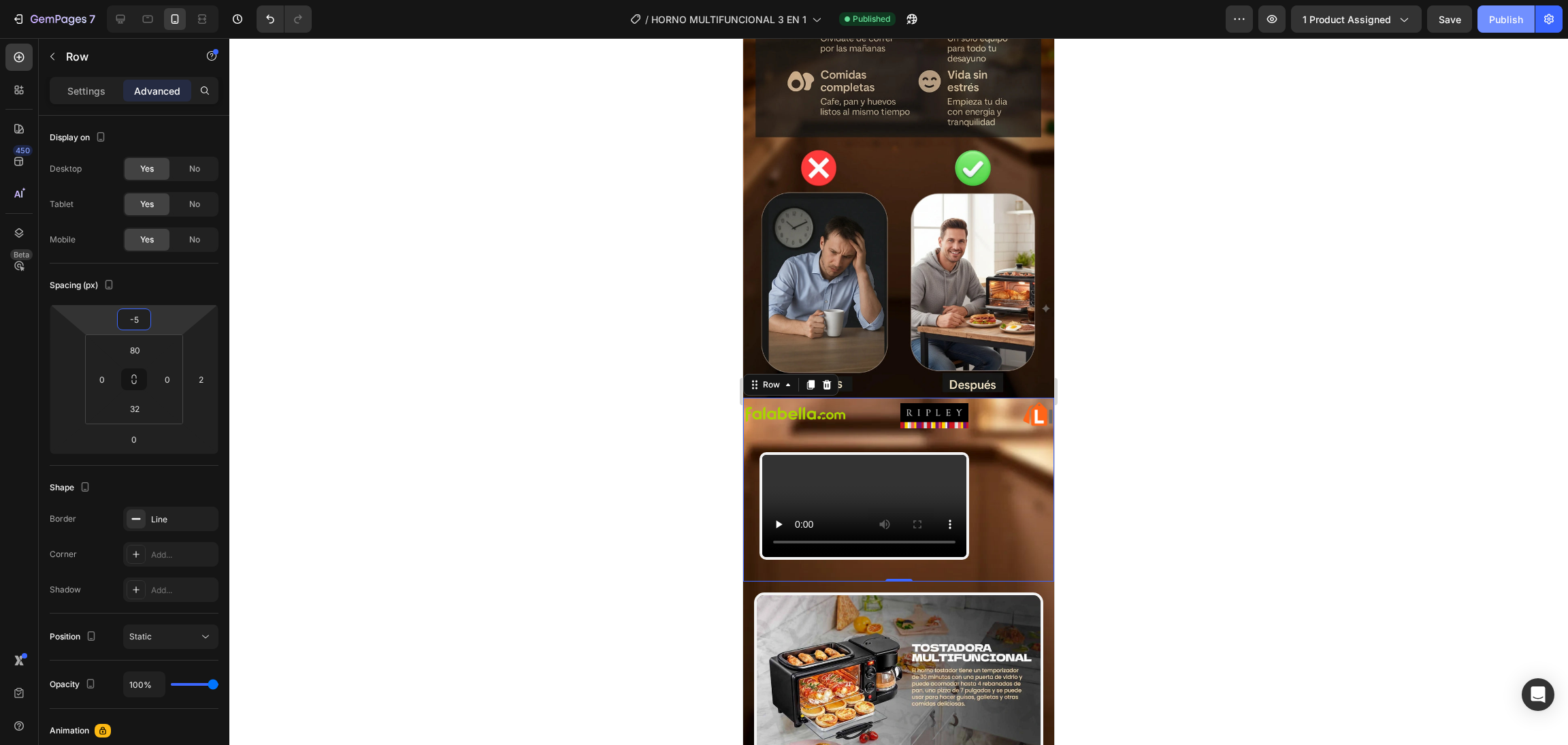
type input "-5"
click at [1495, 27] on button "Publish" at bounding box center [1505, 19] width 57 height 28
click at [961, 403] on img at bounding box center [926, 416] width 68 height 25
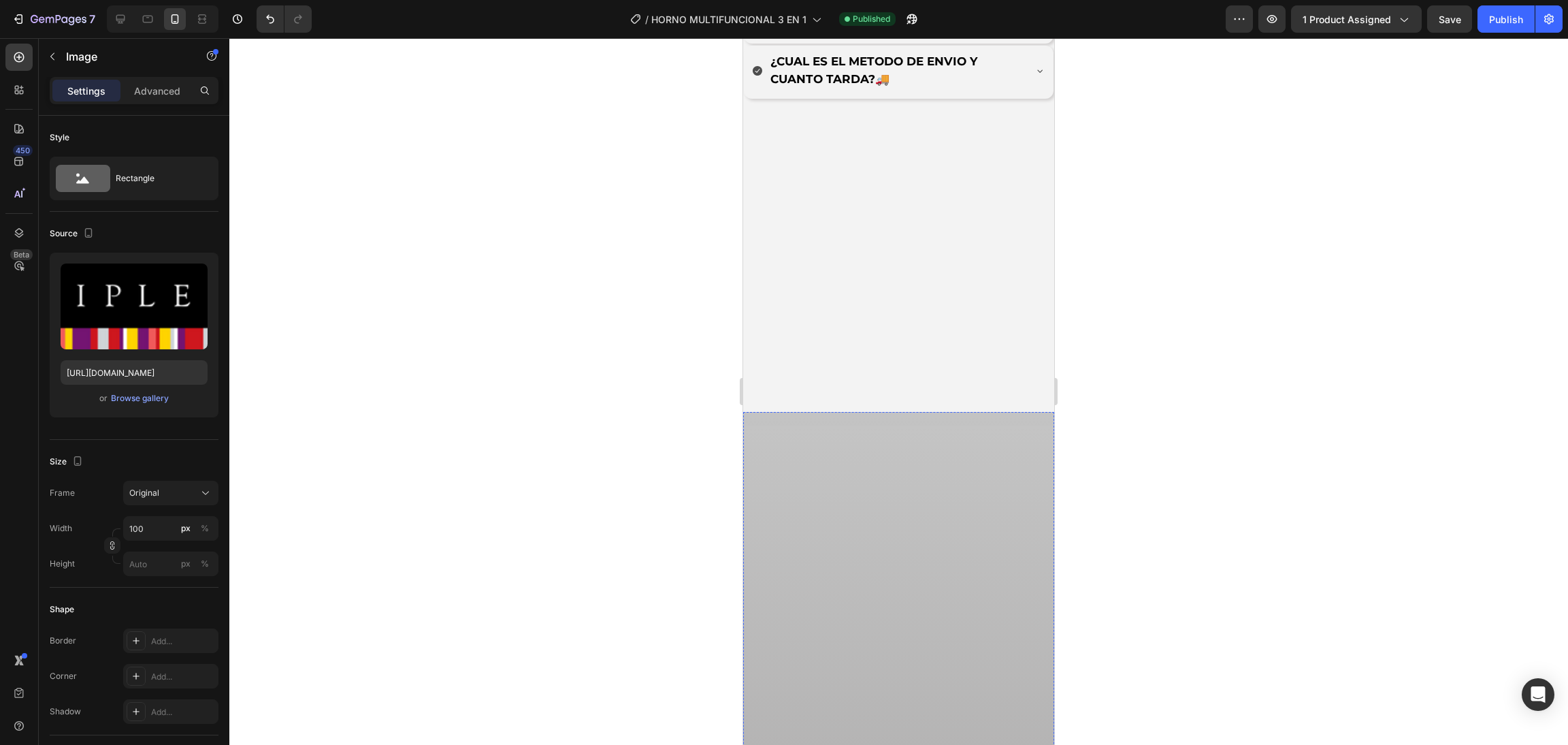
scroll to position [4411, 0]
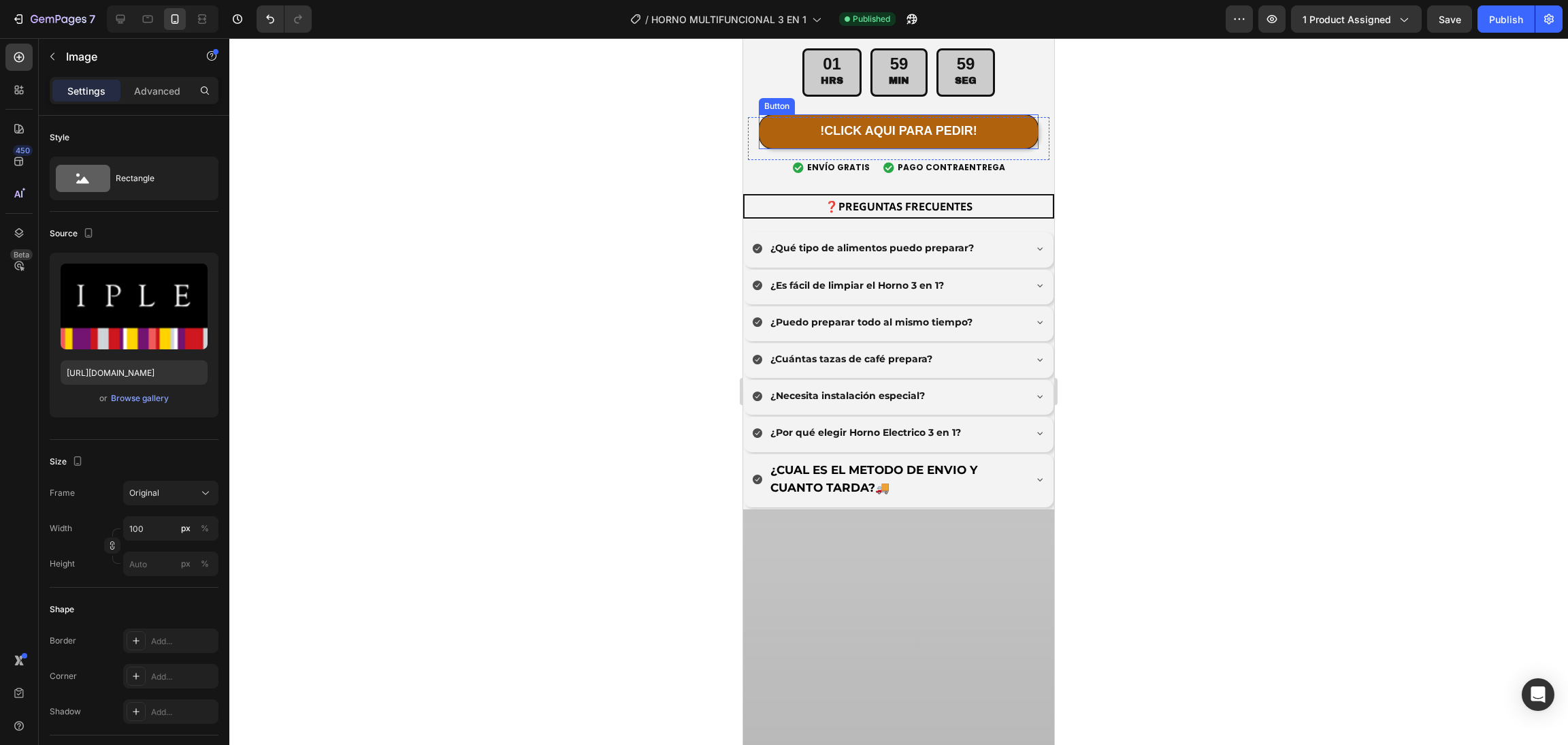
click at [781, 148] on button "!CLICK AQUI PARA PEDIR!" at bounding box center [899, 131] width 280 height 34
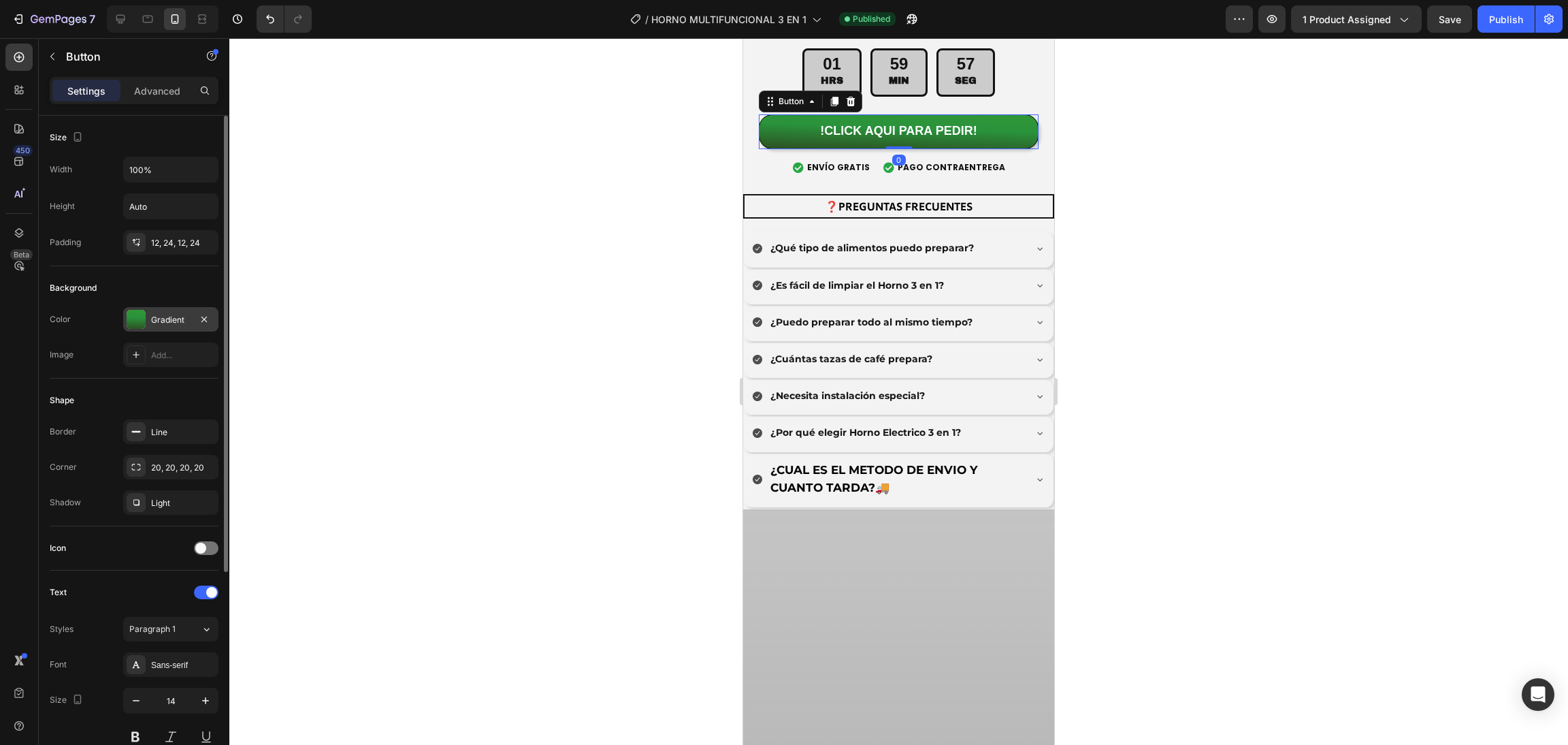
click at [155, 320] on div "Gradient" at bounding box center [171, 319] width 39 height 13
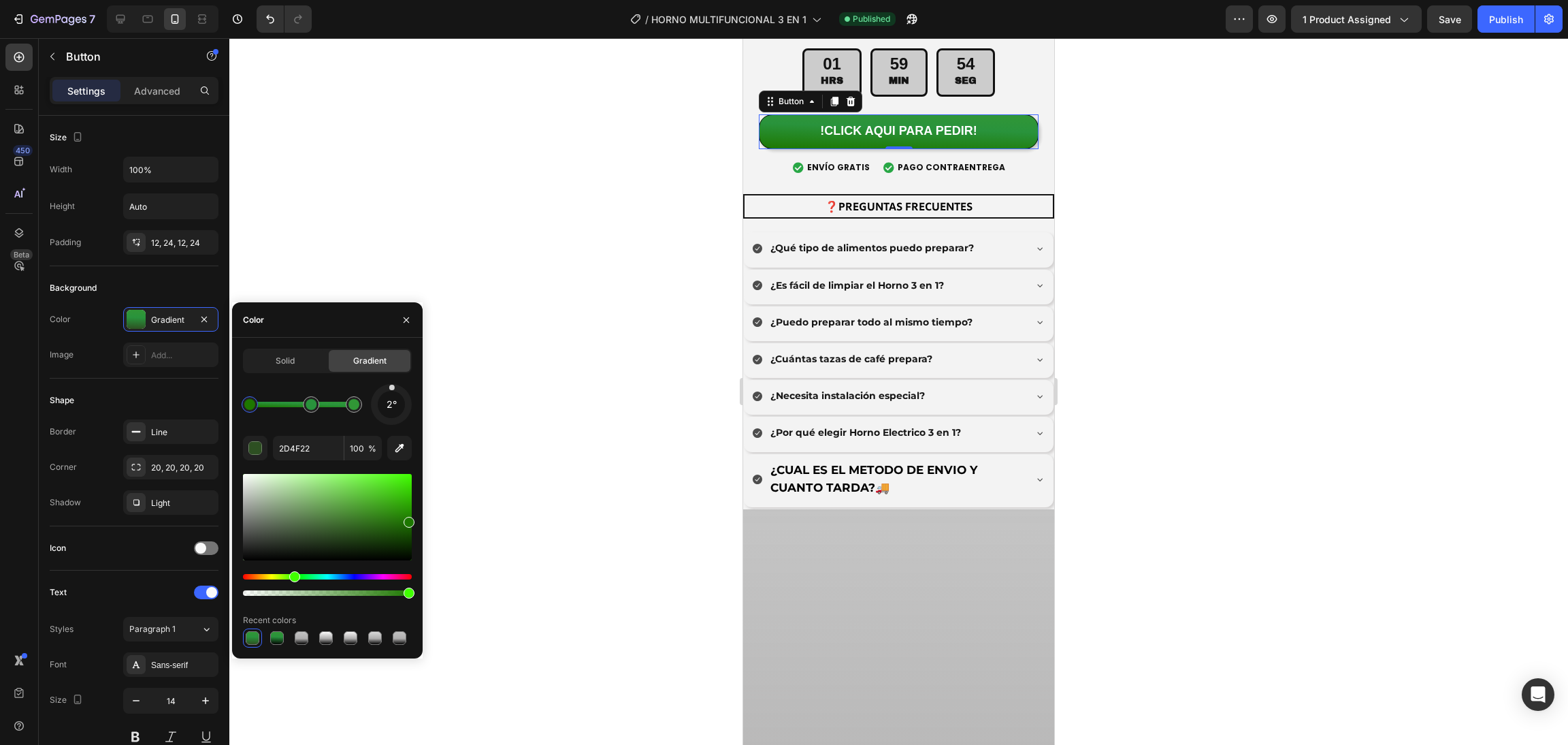
drag, startPoint x: 363, startPoint y: 514, endPoint x: 421, endPoint y: 519, distance: 58.2
click at [421, 519] on div "Solid Gradient 2° 2D4F22 100 % Recent colors" at bounding box center [328, 498] width 191 height 299
type input "1D7700"
click at [152, 426] on div "Line" at bounding box center [171, 432] width 39 height 13
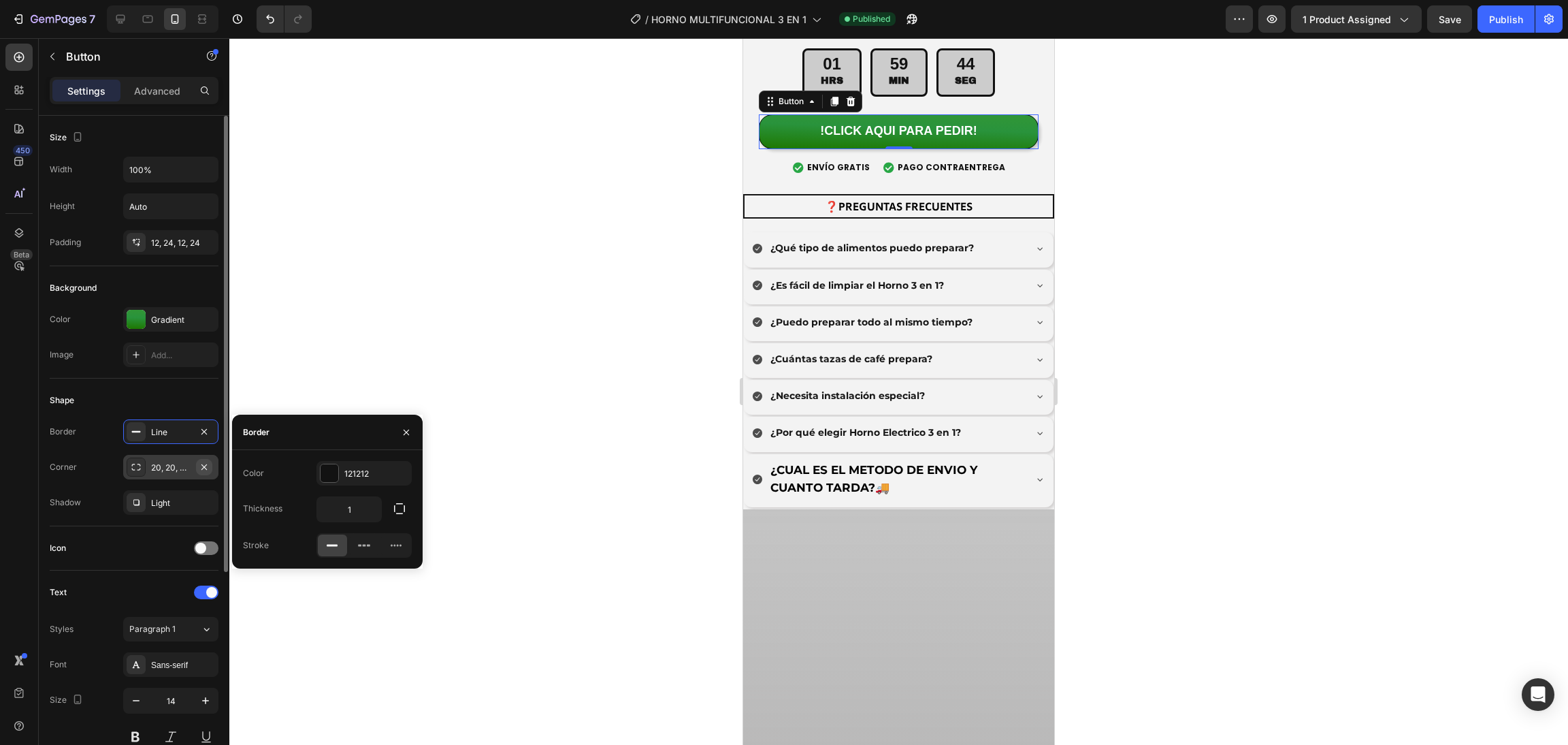
click at [210, 472] on button "button" at bounding box center [204, 467] width 17 height 17
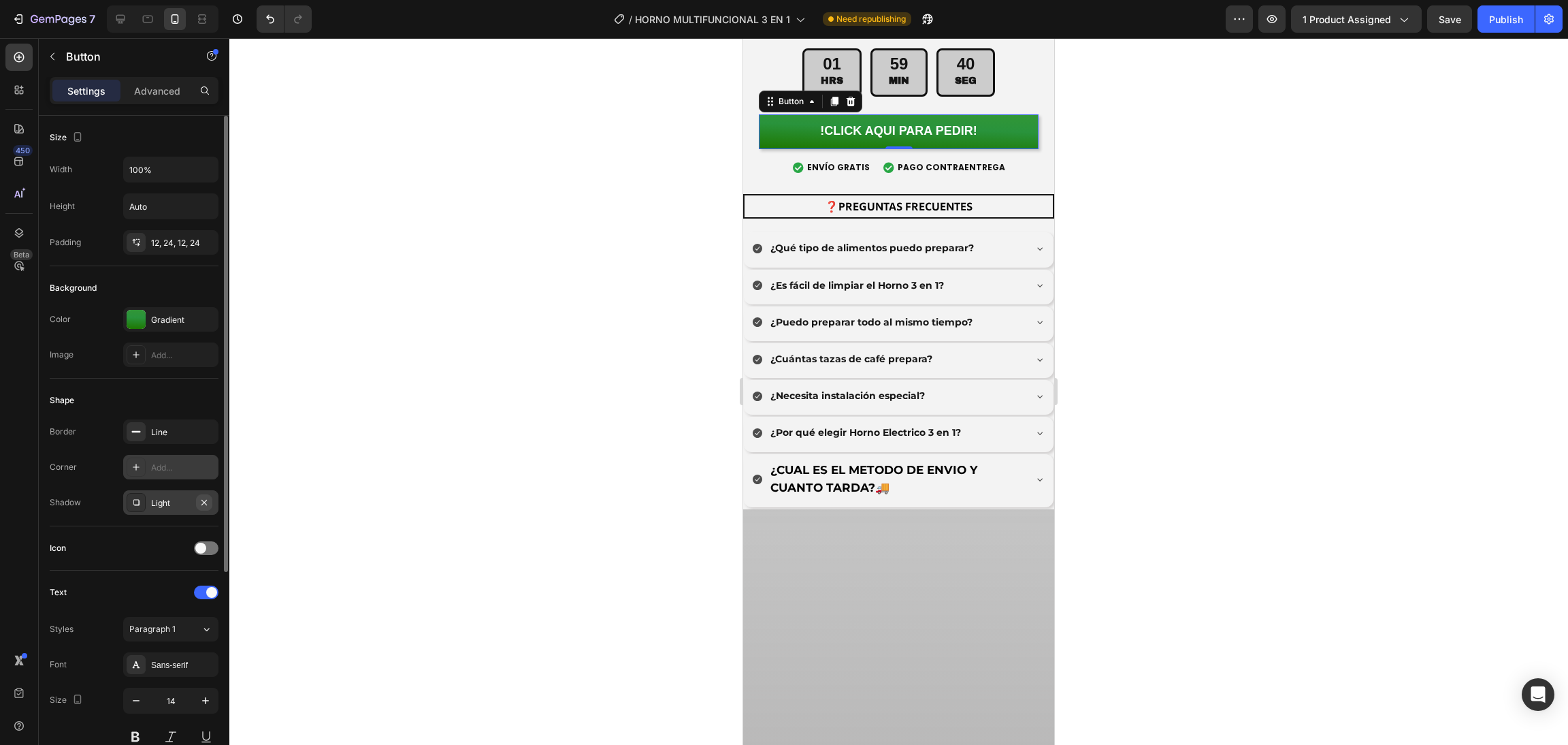
click at [206, 504] on icon "button" at bounding box center [204, 502] width 6 height 6
click at [577, 393] on div at bounding box center [898, 391] width 1338 height 707
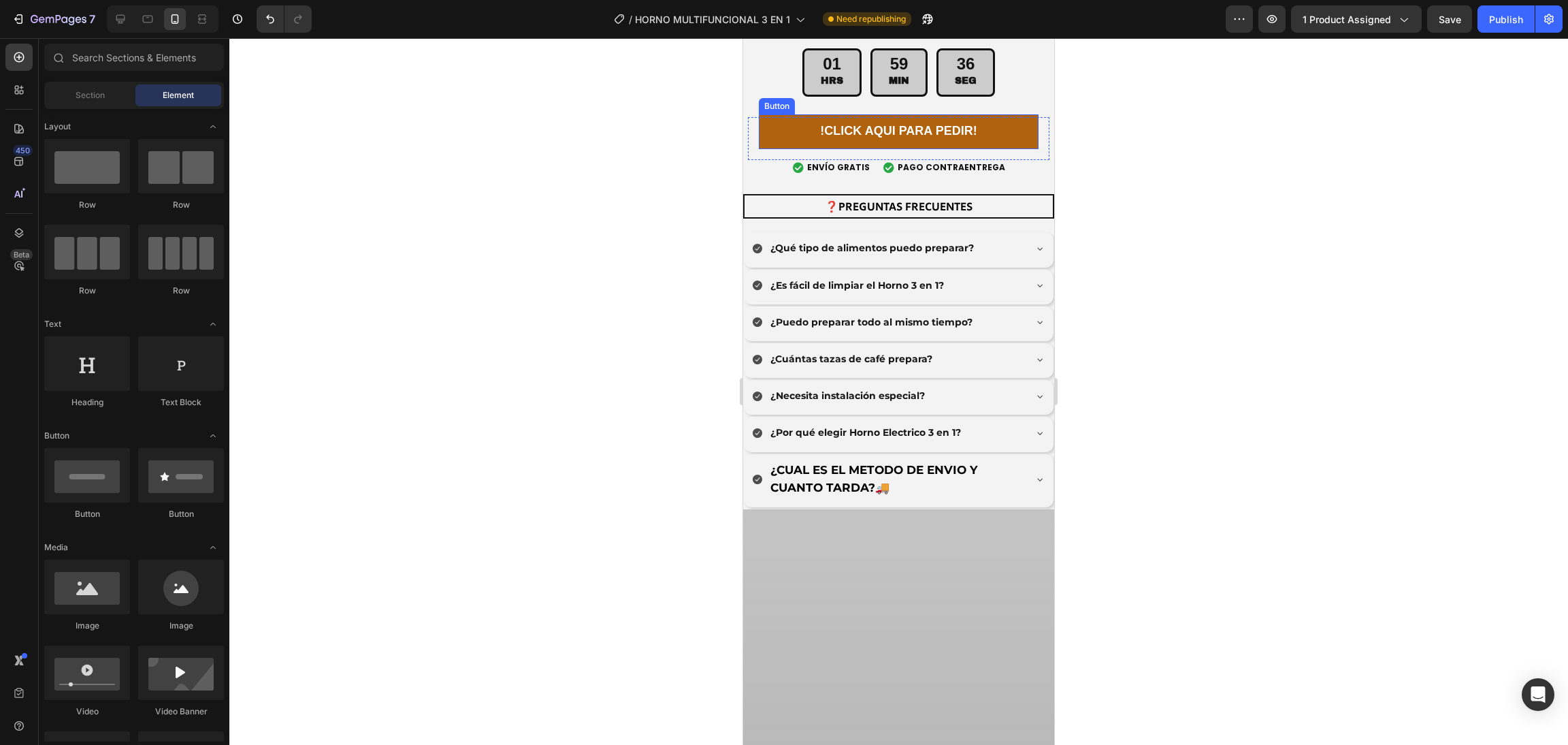
click at [791, 148] on button "!CLICK AQUI PARA PEDIR!" at bounding box center [899, 131] width 280 height 34
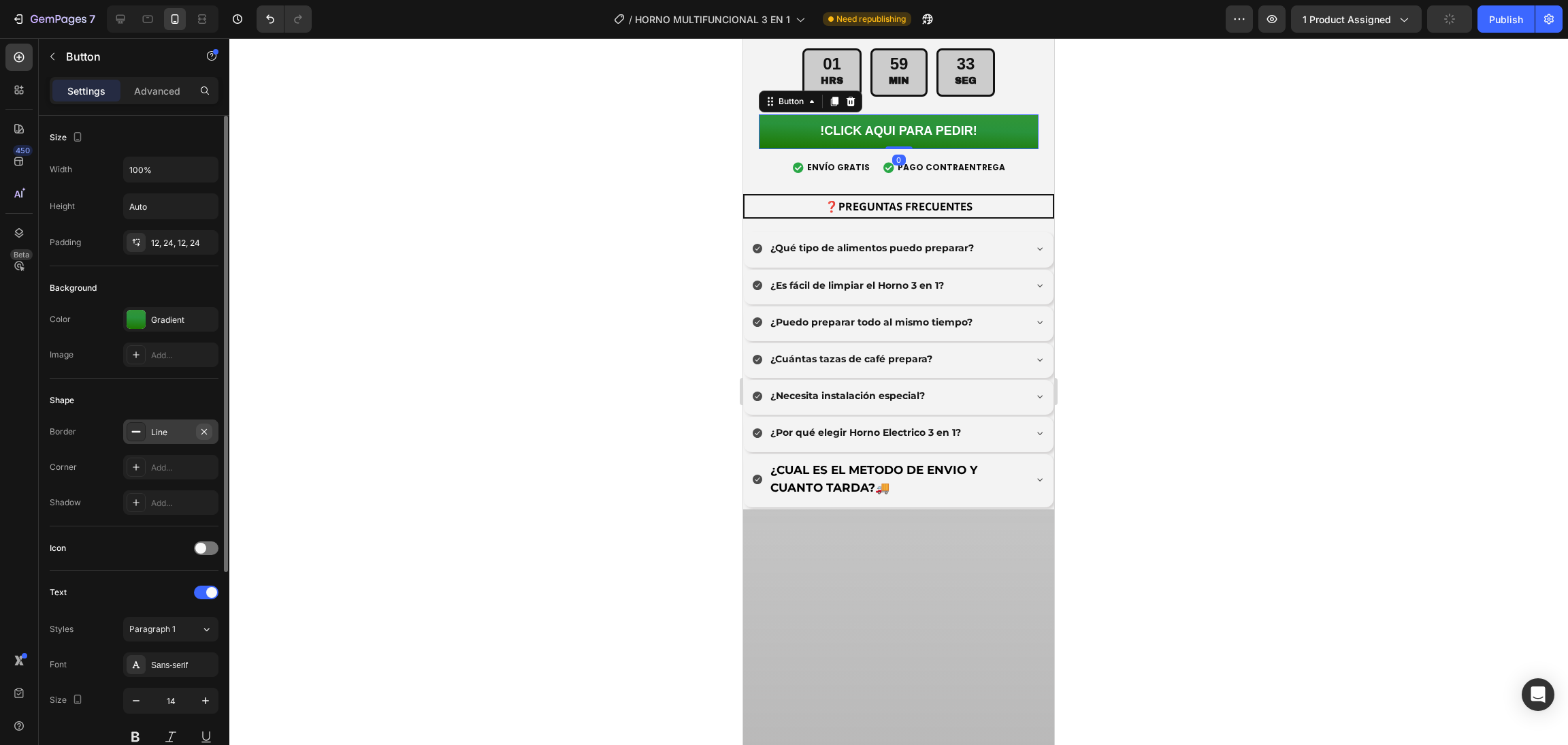
click at [201, 434] on icon "button" at bounding box center [204, 431] width 11 height 11
click at [465, 402] on div at bounding box center [898, 391] width 1338 height 707
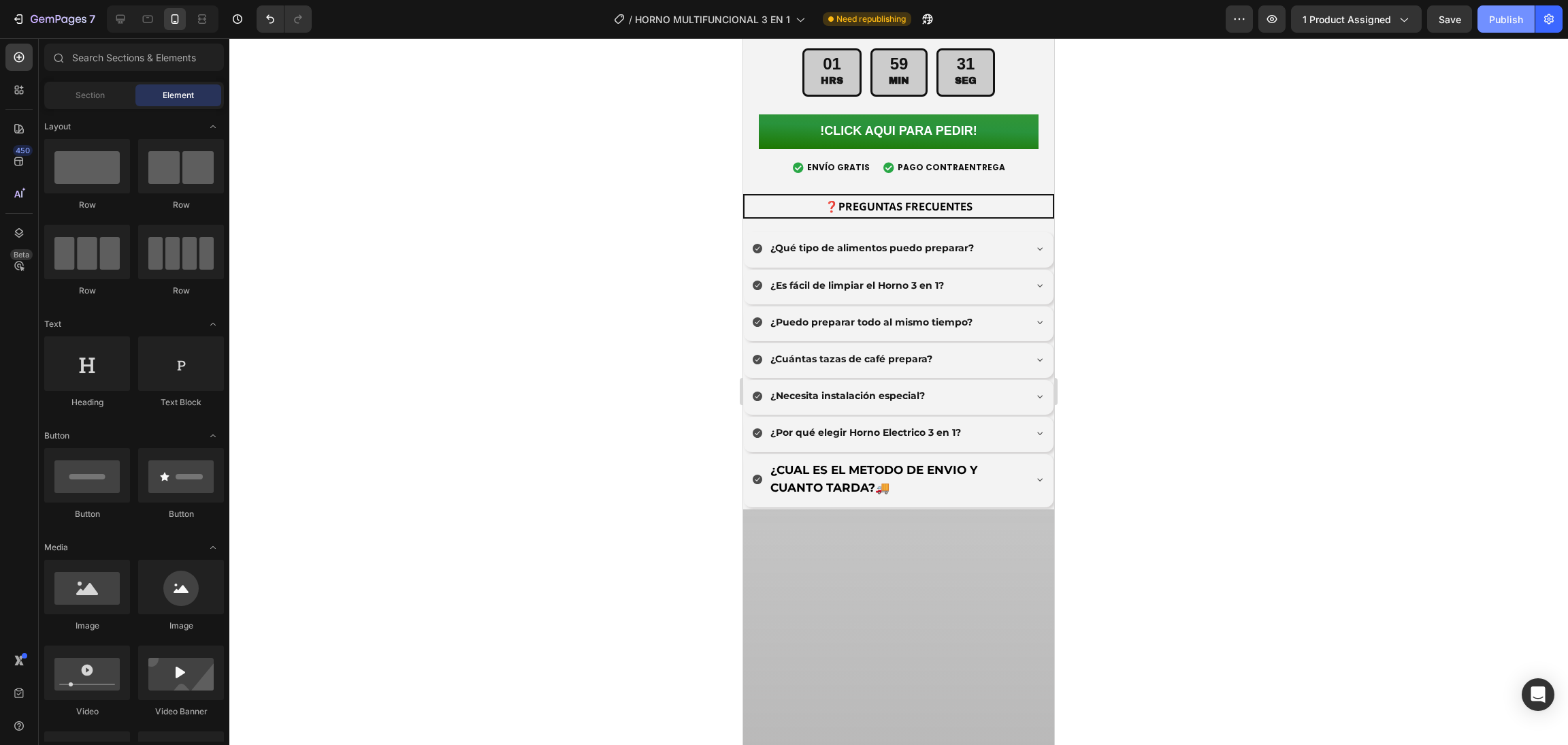
click at [1491, 9] on button "Publish" at bounding box center [1505, 19] width 57 height 28
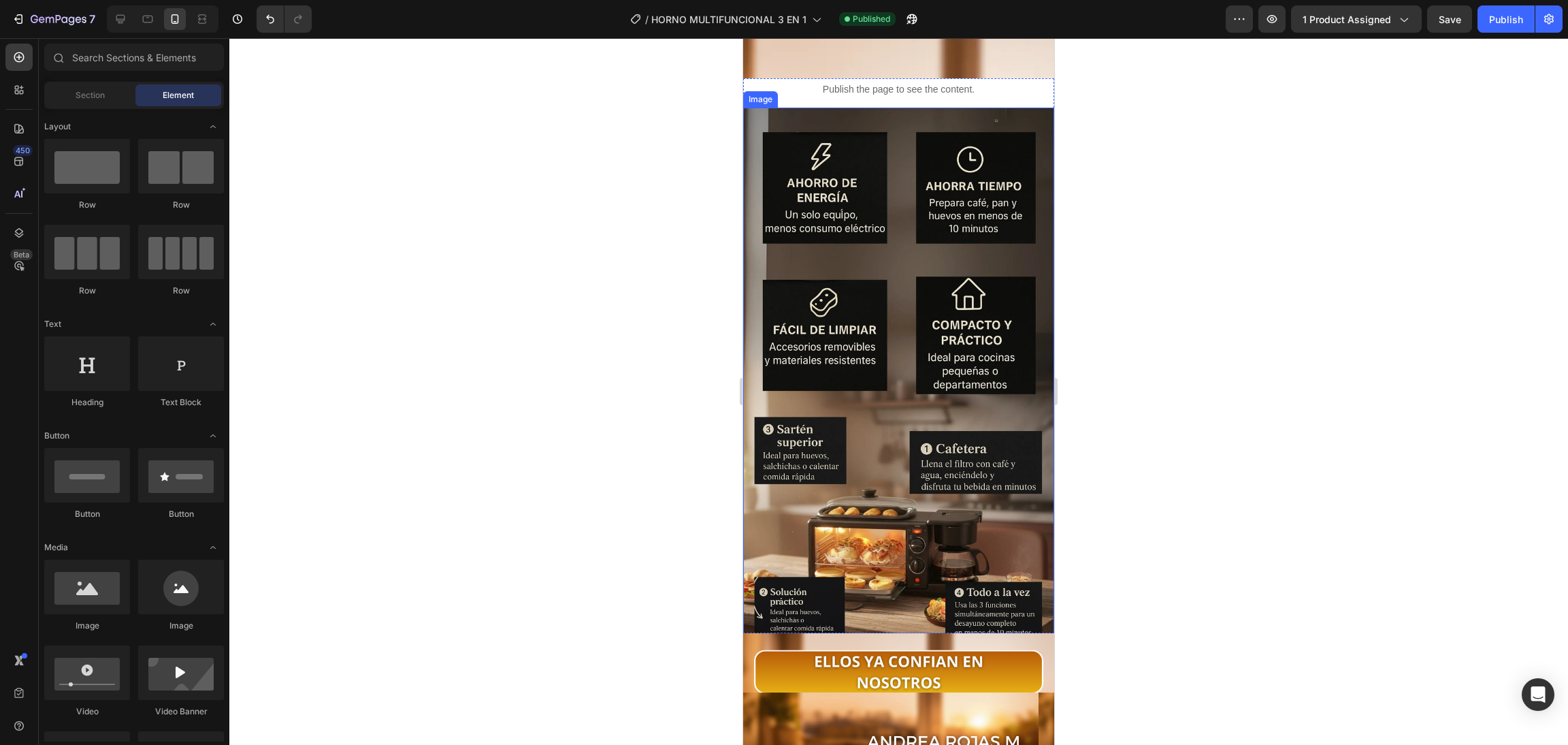
scroll to position [1634, 0]
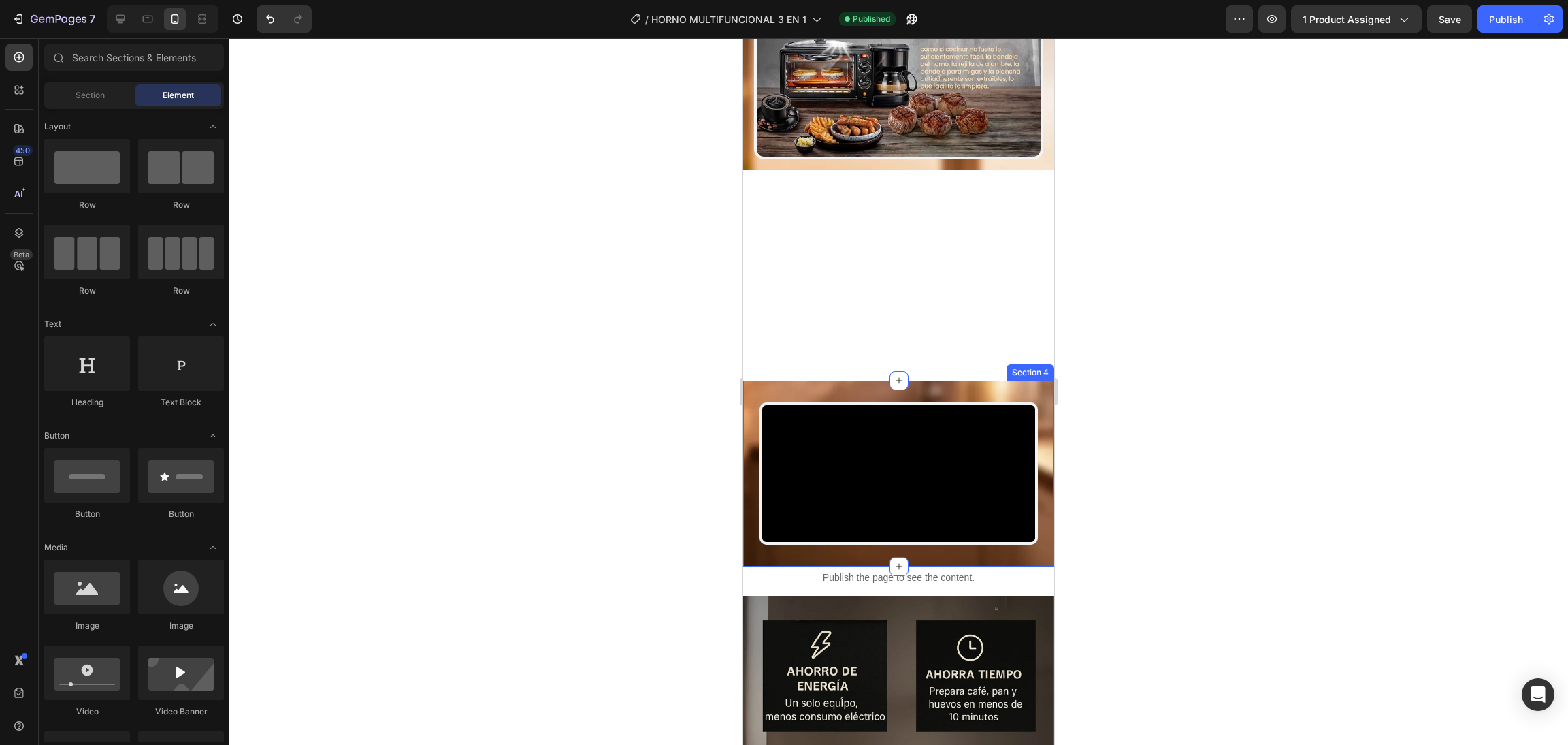
click at [1027, 391] on div "Video Section 4" at bounding box center [899, 473] width 311 height 186
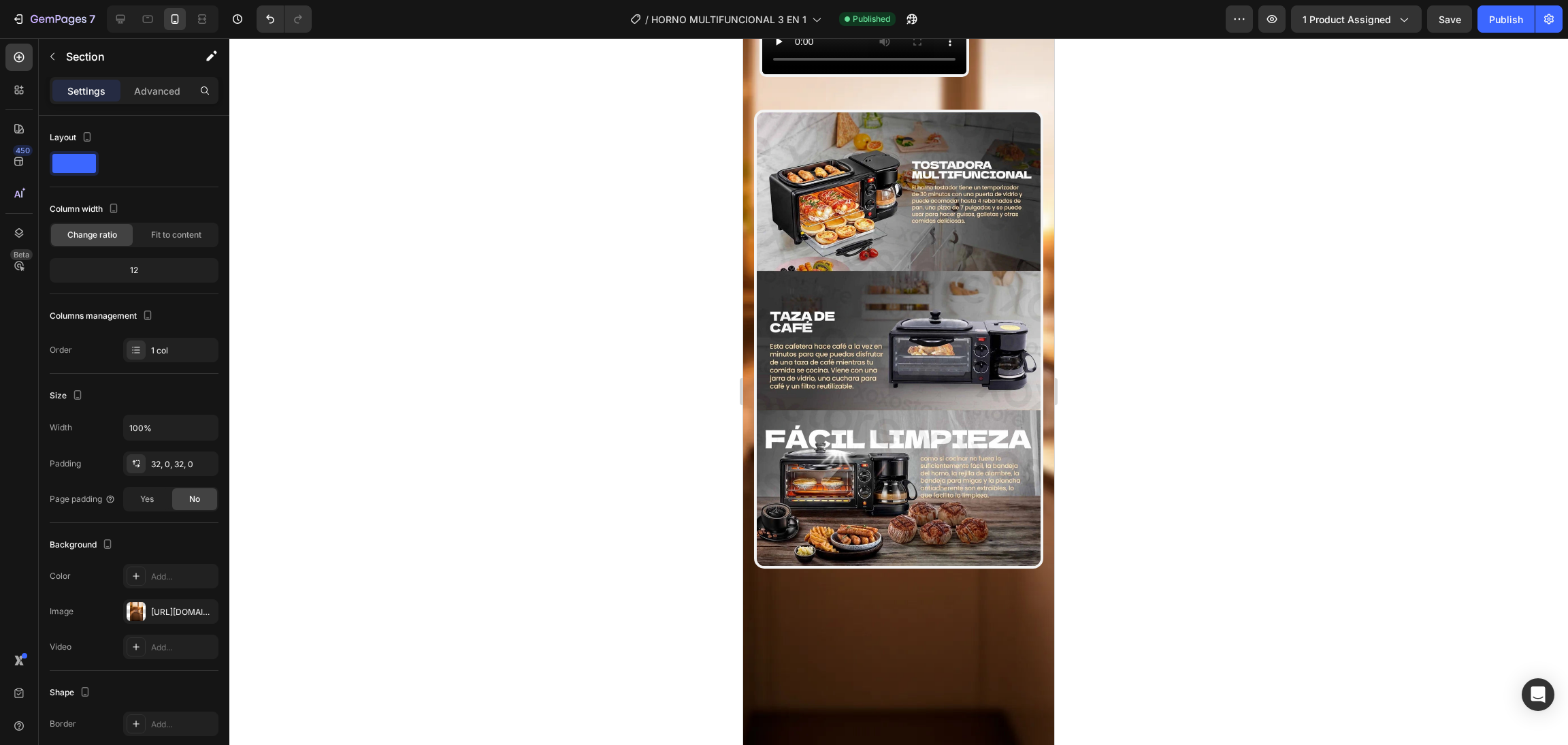
scroll to position [1089, 0]
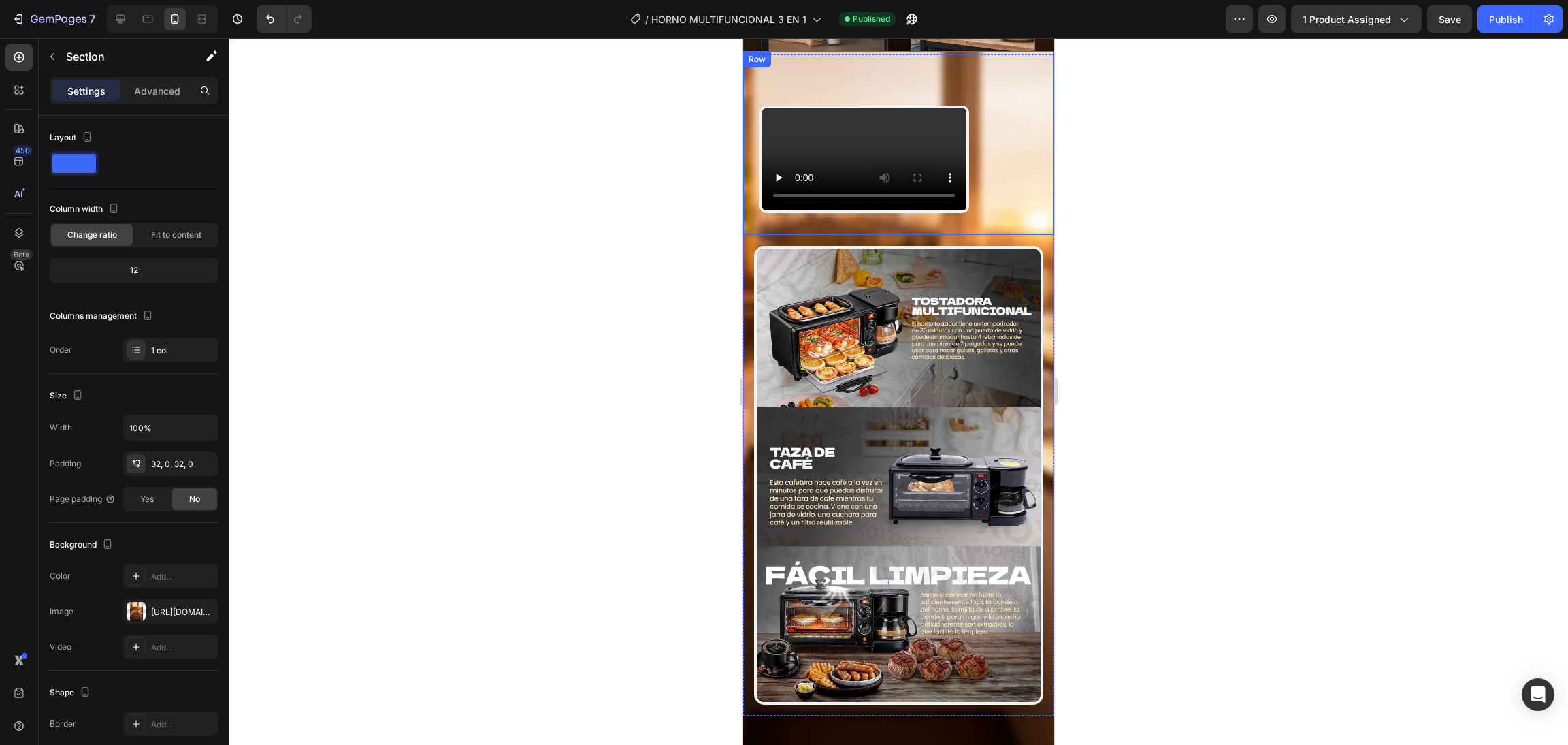
click at [985, 213] on div "Video" at bounding box center [864, 159] width 242 height 108
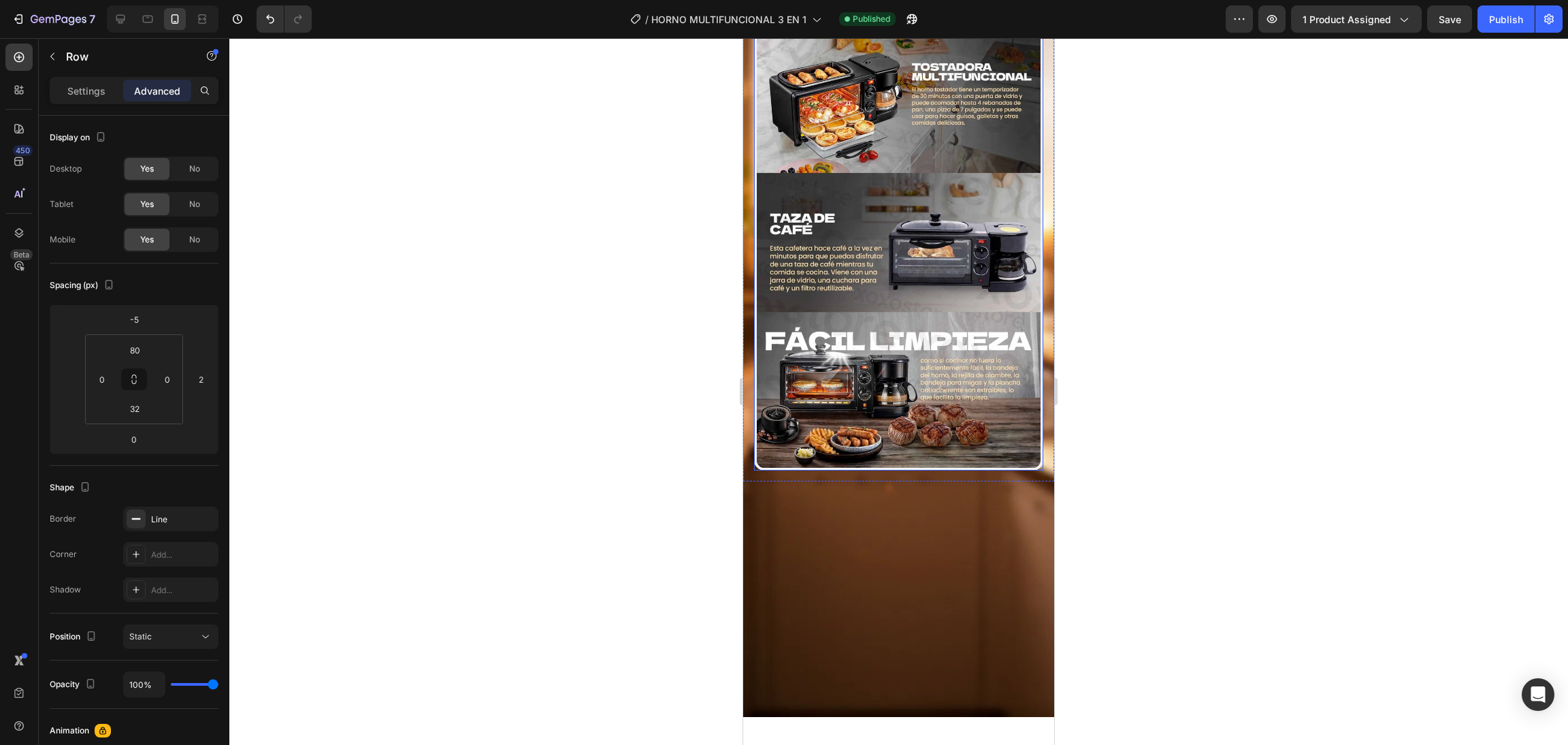
scroll to position [0, 0]
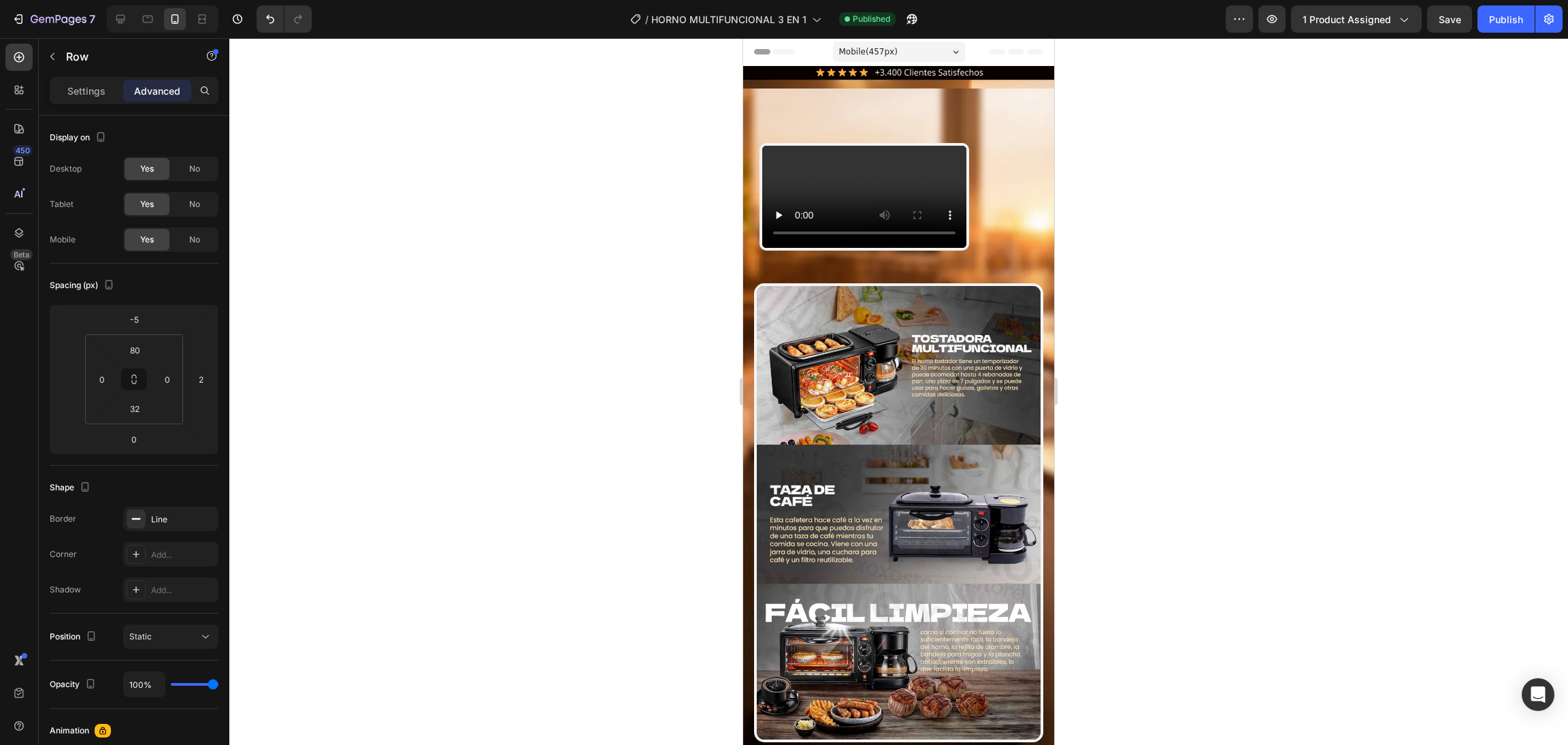
drag, startPoint x: 613, startPoint y: 368, endPoint x: 629, endPoint y: 360, distance: 17.9
click at [614, 365] on div at bounding box center [898, 391] width 1338 height 707
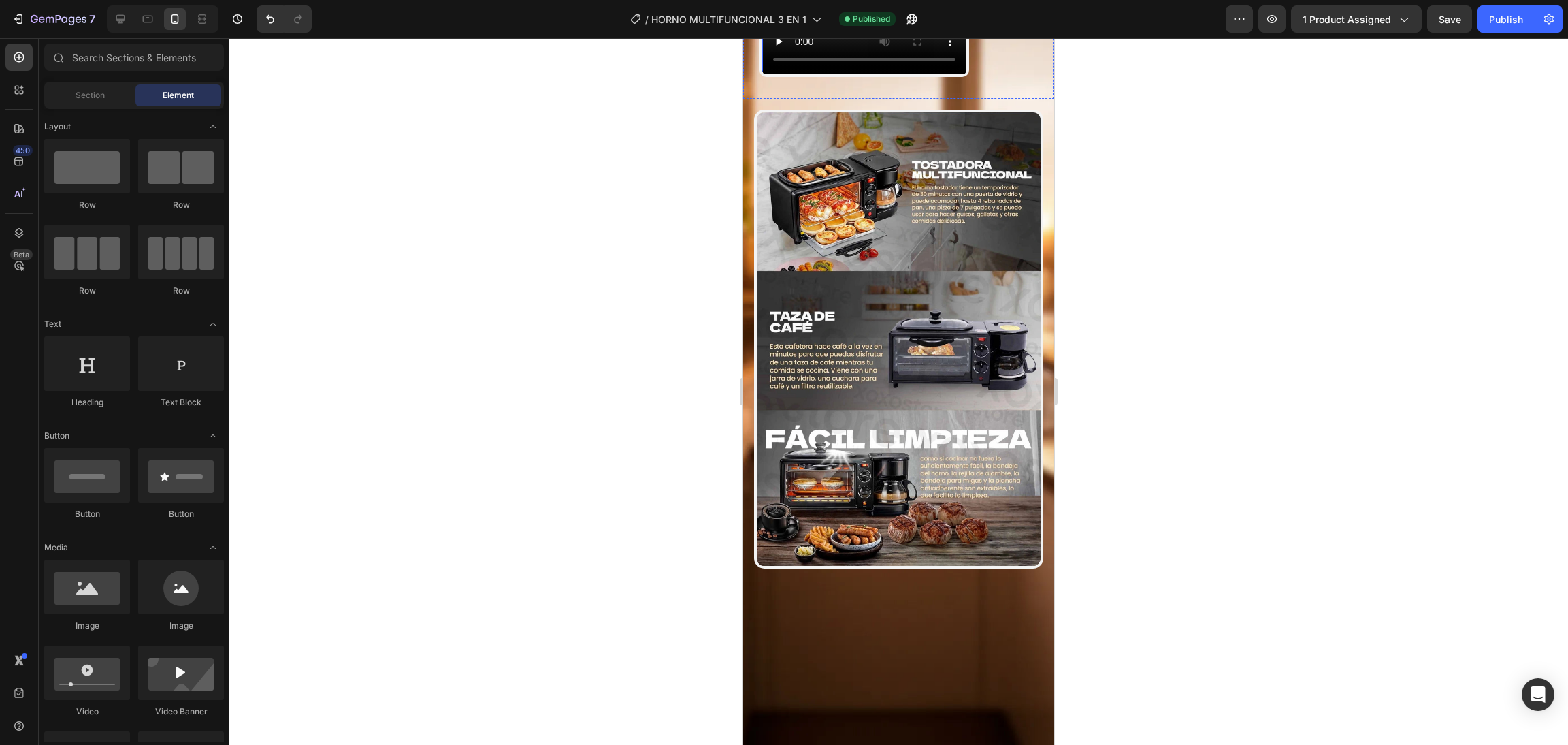
scroll to position [1089, 0]
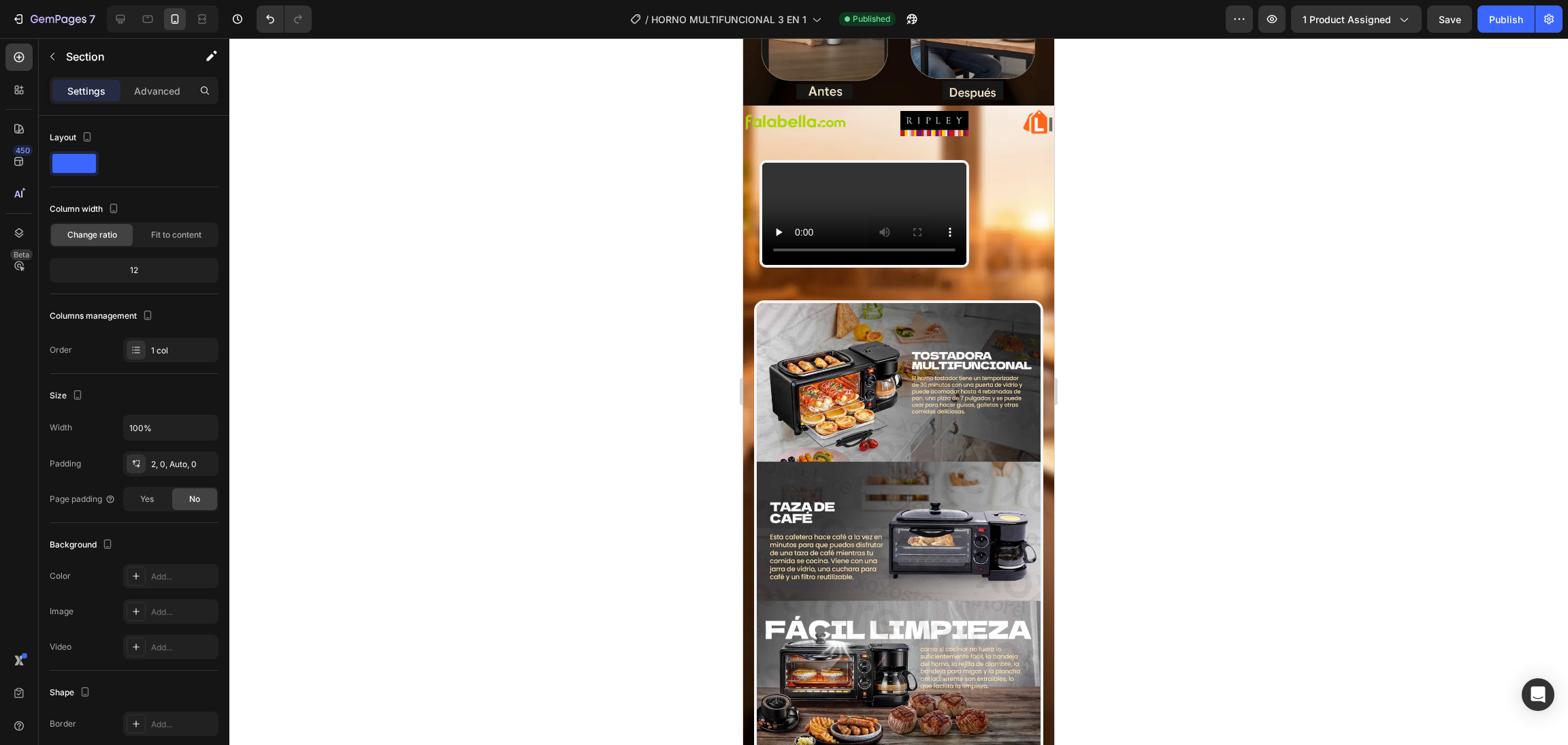
click at [1153, 384] on div at bounding box center [898, 391] width 1338 height 707
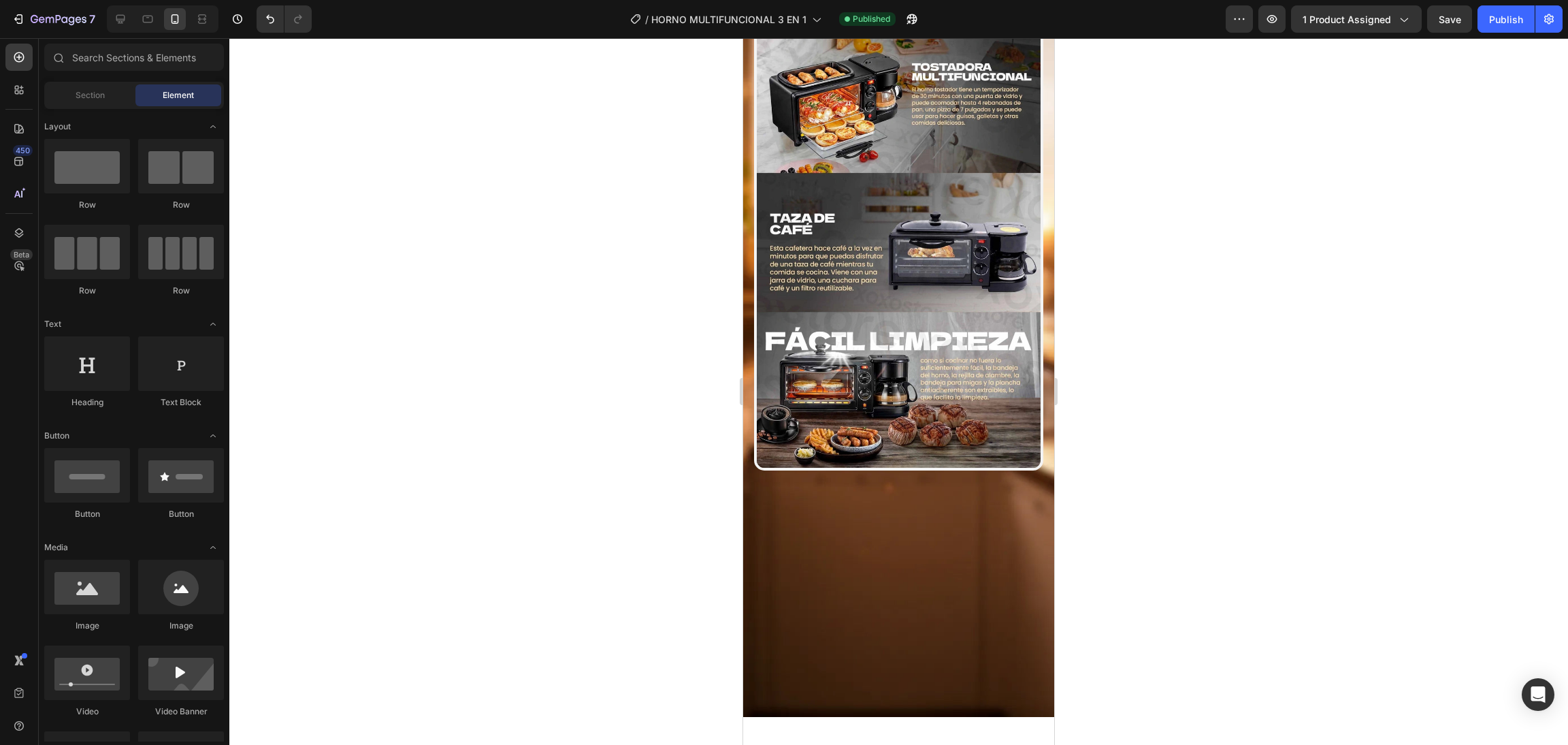
scroll to position [0, 0]
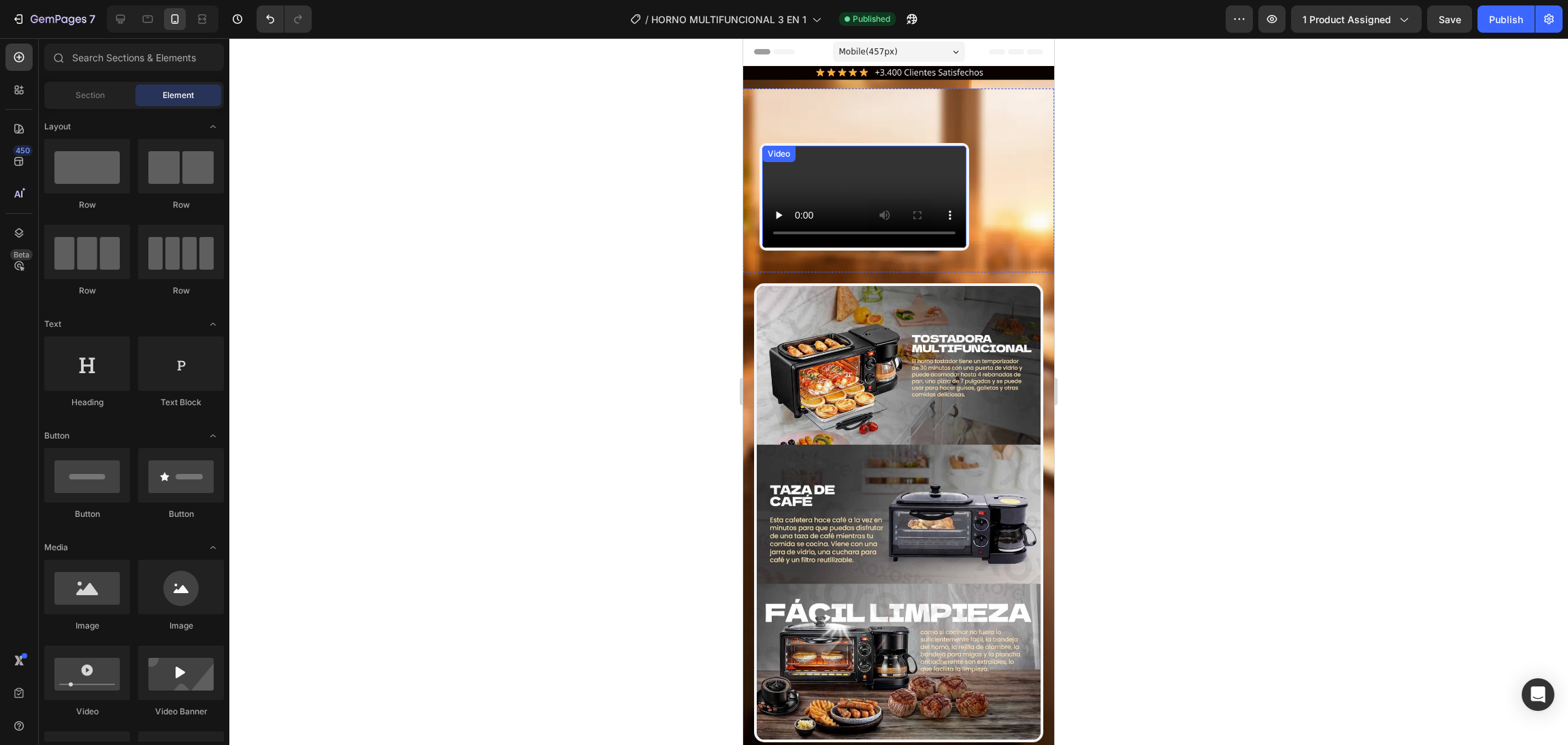
click at [920, 247] on video at bounding box center [864, 196] width 204 height 102
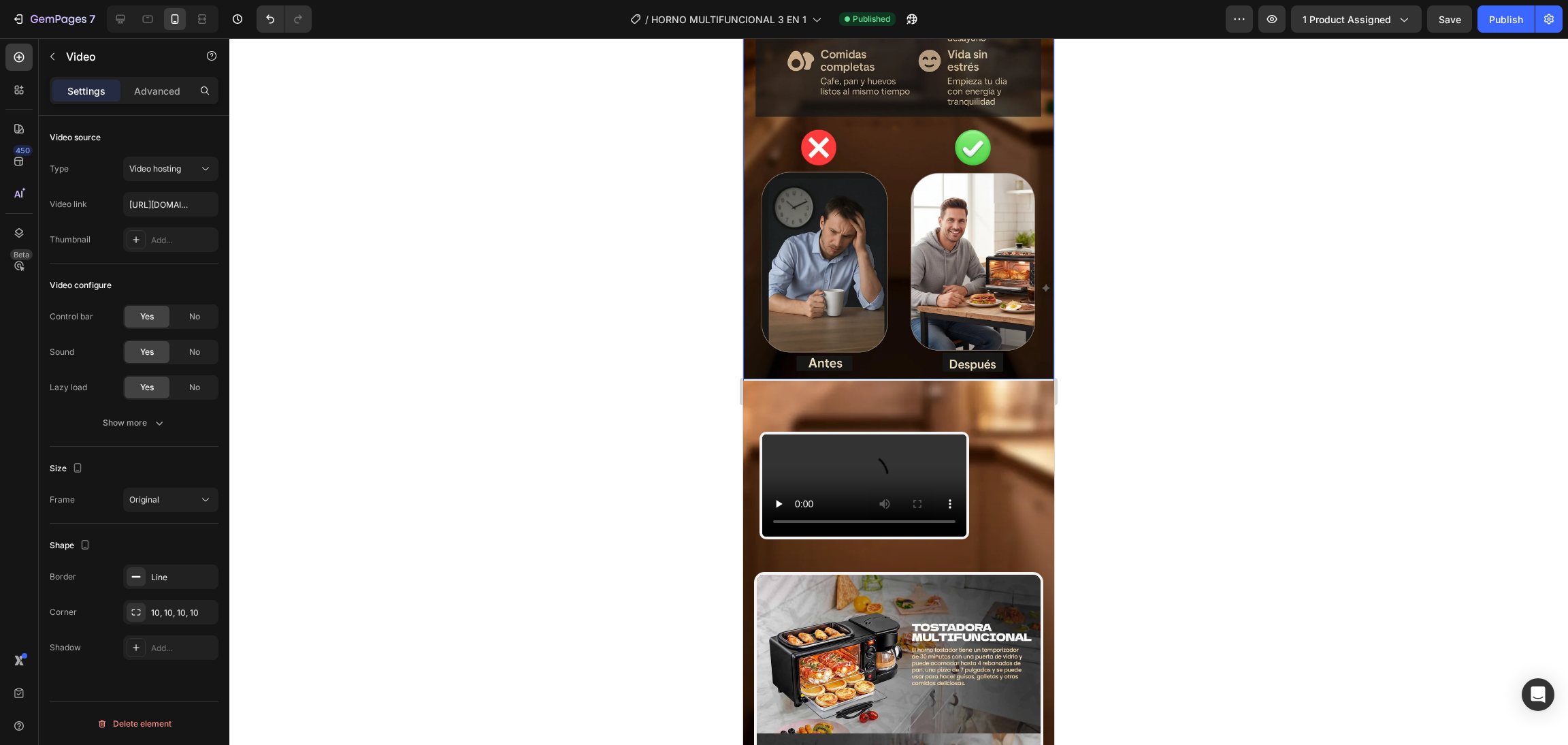
scroll to position [1089, 0]
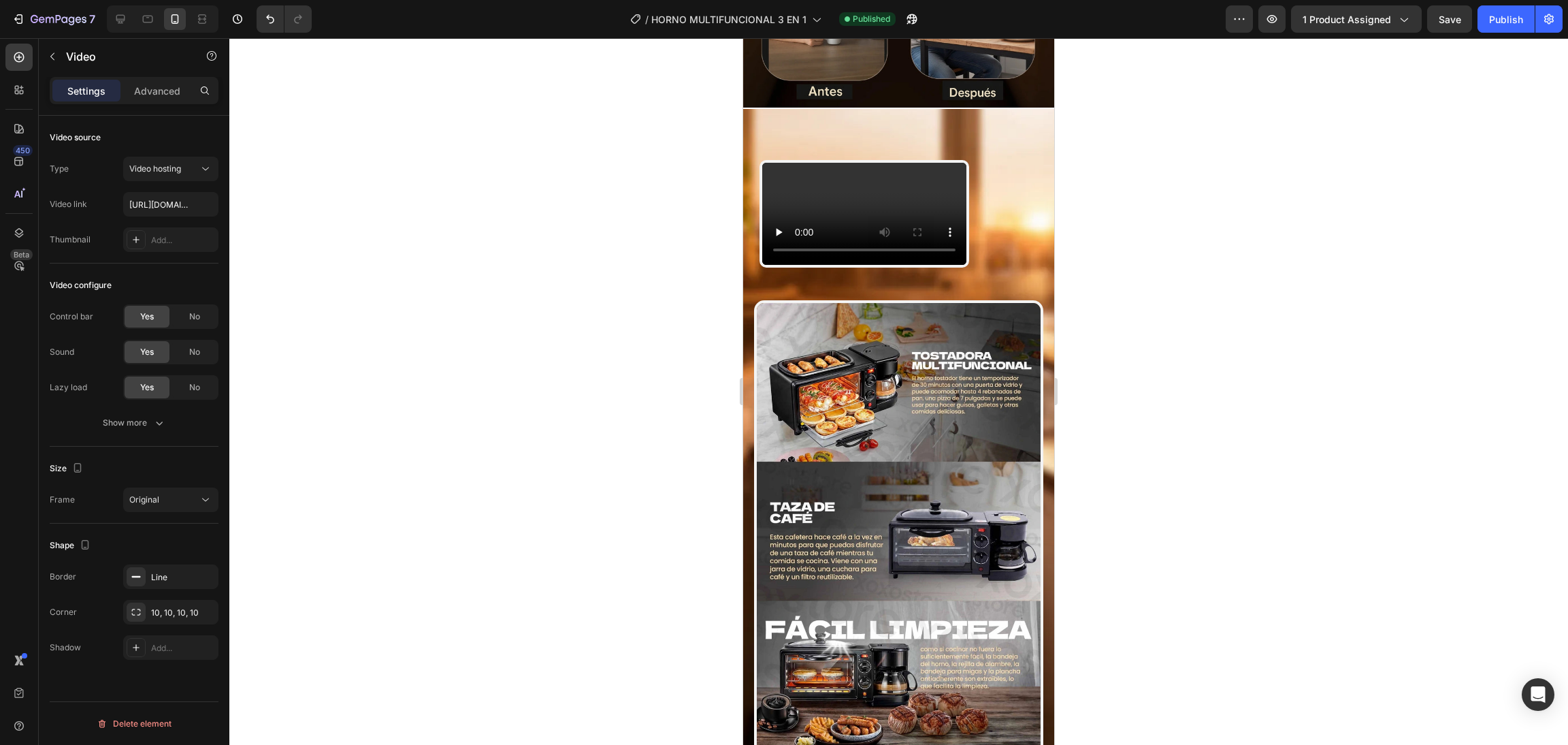
click at [860, 265] on video at bounding box center [864, 214] width 204 height 102
click at [913, 265] on video at bounding box center [864, 214] width 204 height 102
click at [789, 265] on video at bounding box center [864, 214] width 204 height 102
click at [890, 214] on video at bounding box center [864, 214] width 204 height 102
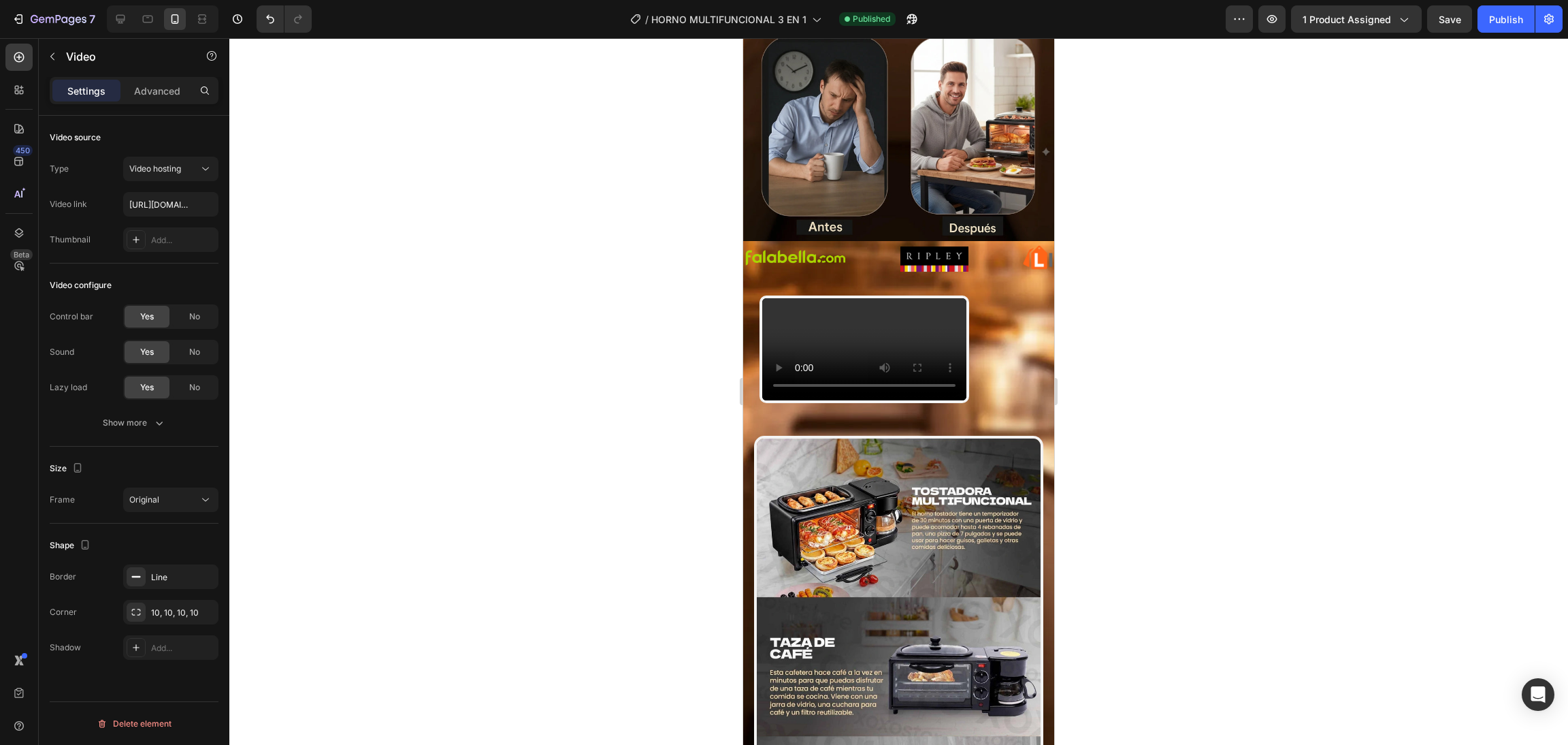
click at [797, 401] on video at bounding box center [864, 350] width 204 height 102
click at [46, 69] on div "Video" at bounding box center [116, 56] width 155 height 35
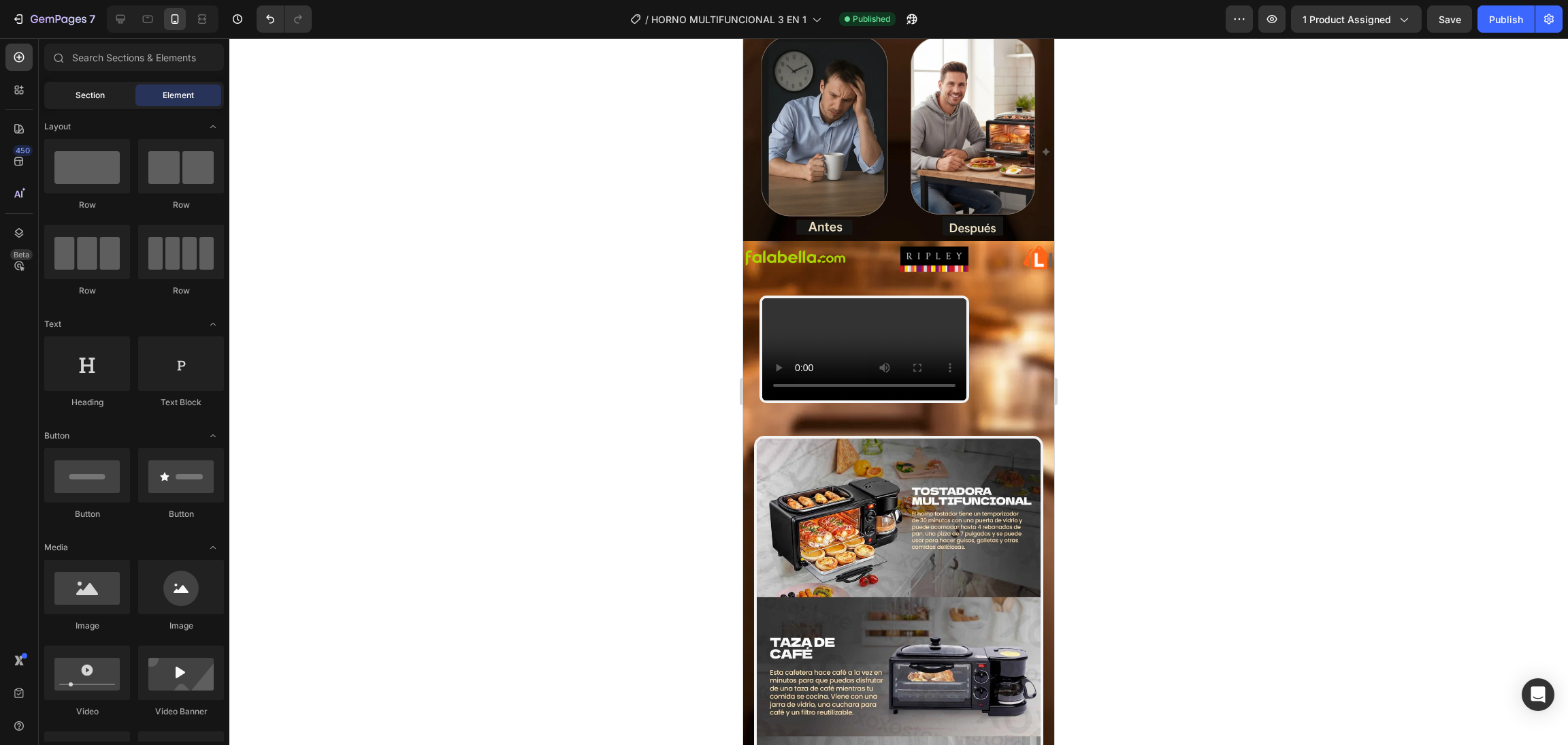
click at [112, 103] on div "Section" at bounding box center [89, 95] width 86 height 22
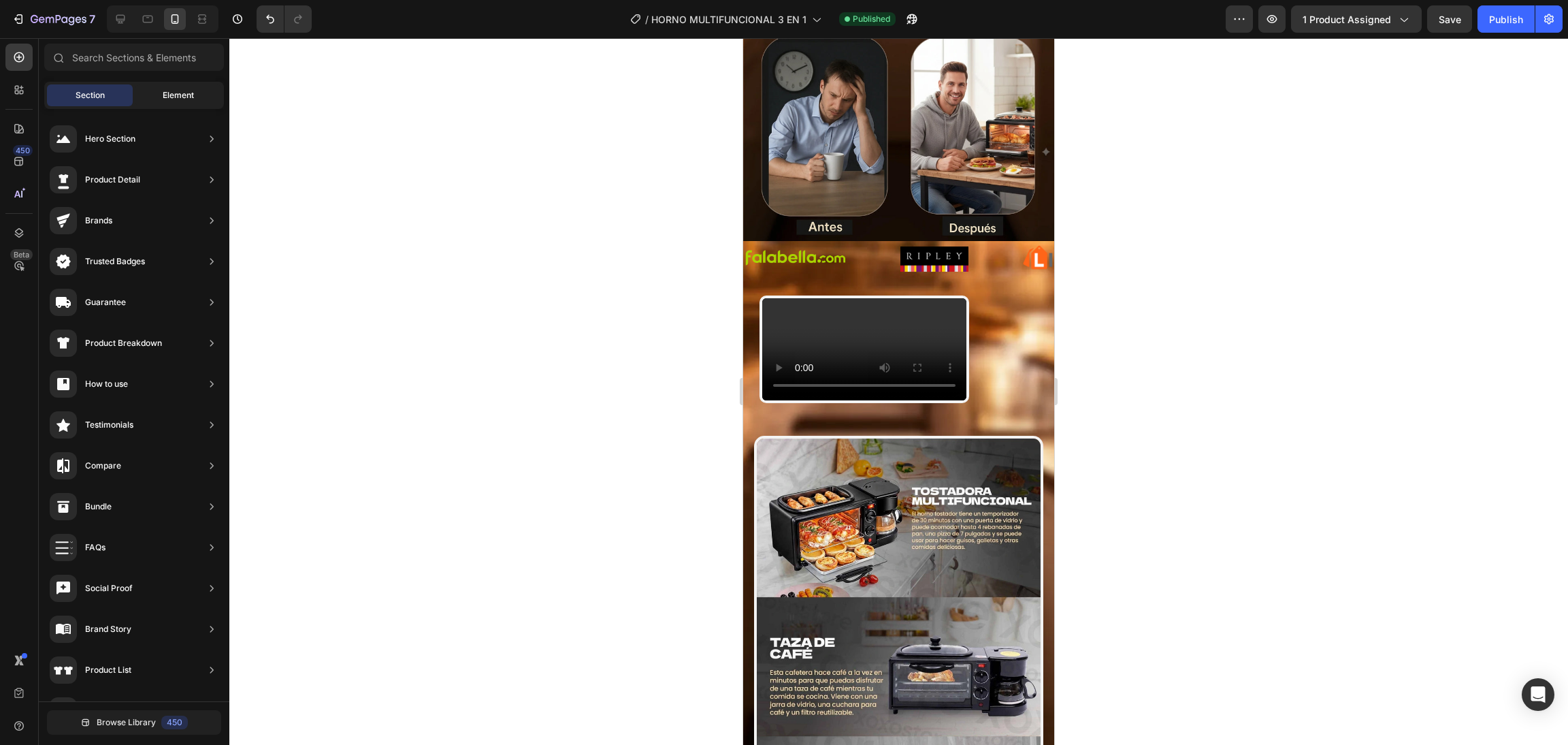
click at [163, 92] on div "Element" at bounding box center [178, 95] width 86 height 22
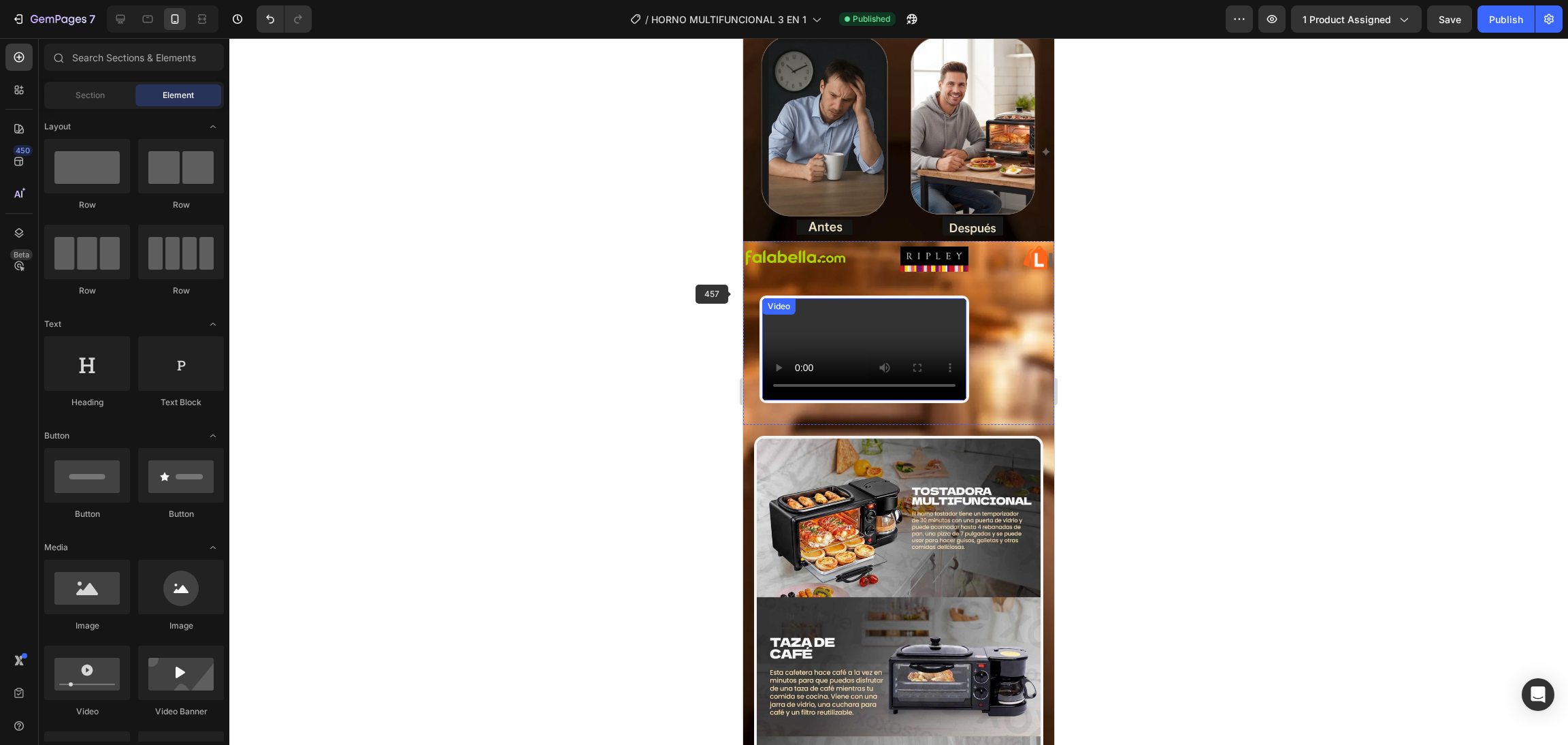
click at [838, 401] on video at bounding box center [864, 350] width 204 height 102
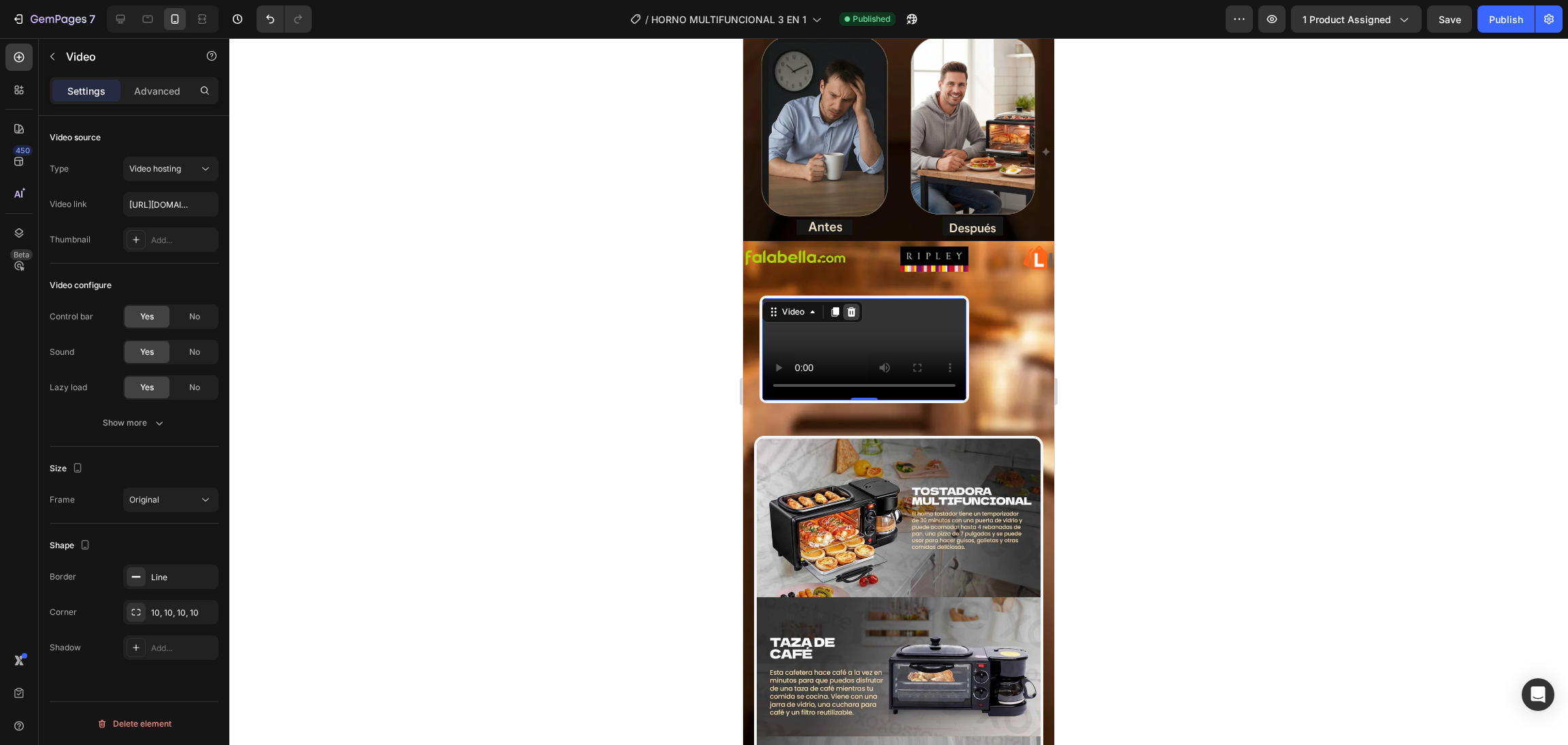
click at [851, 307] on icon at bounding box center [852, 311] width 9 height 9
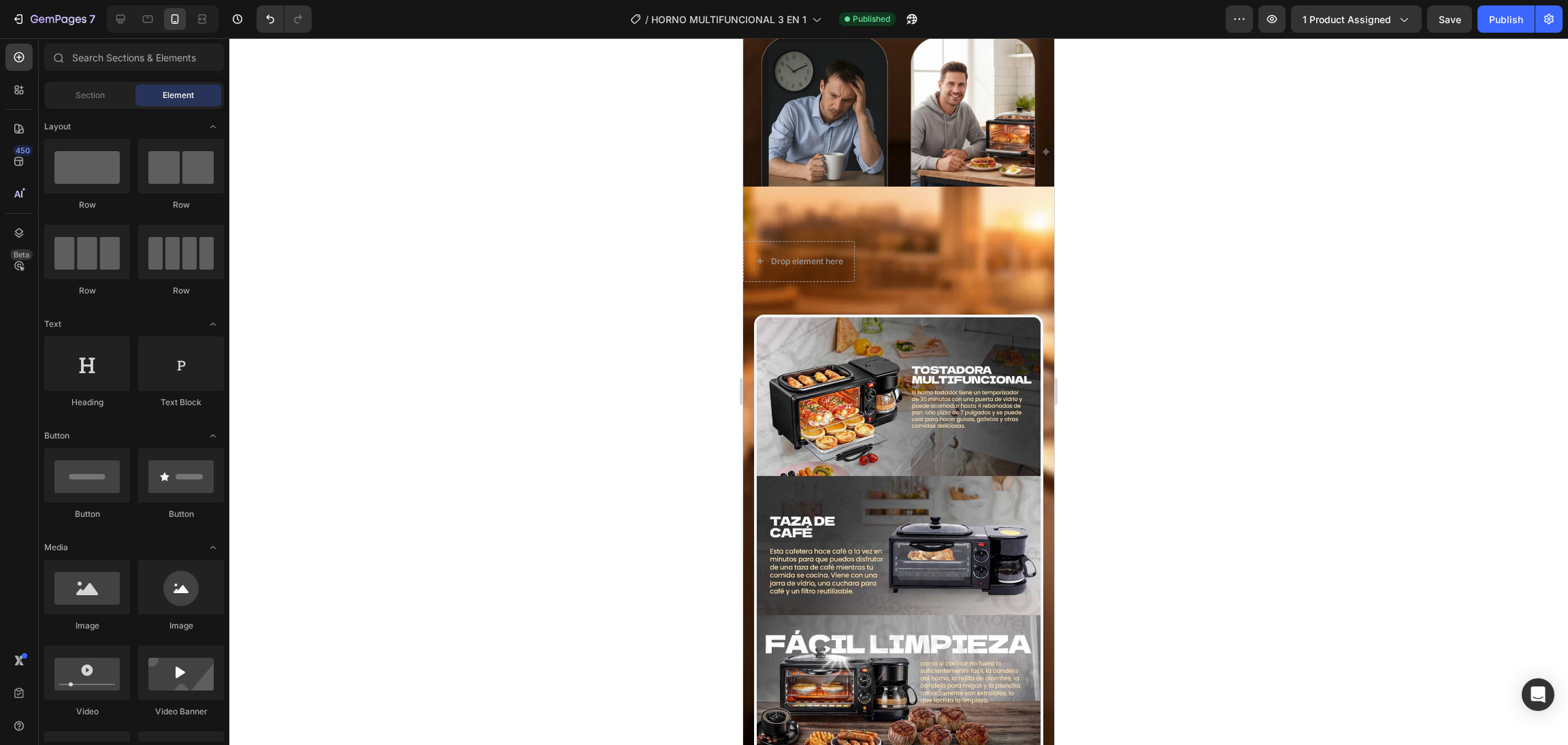
scroll to position [817, 0]
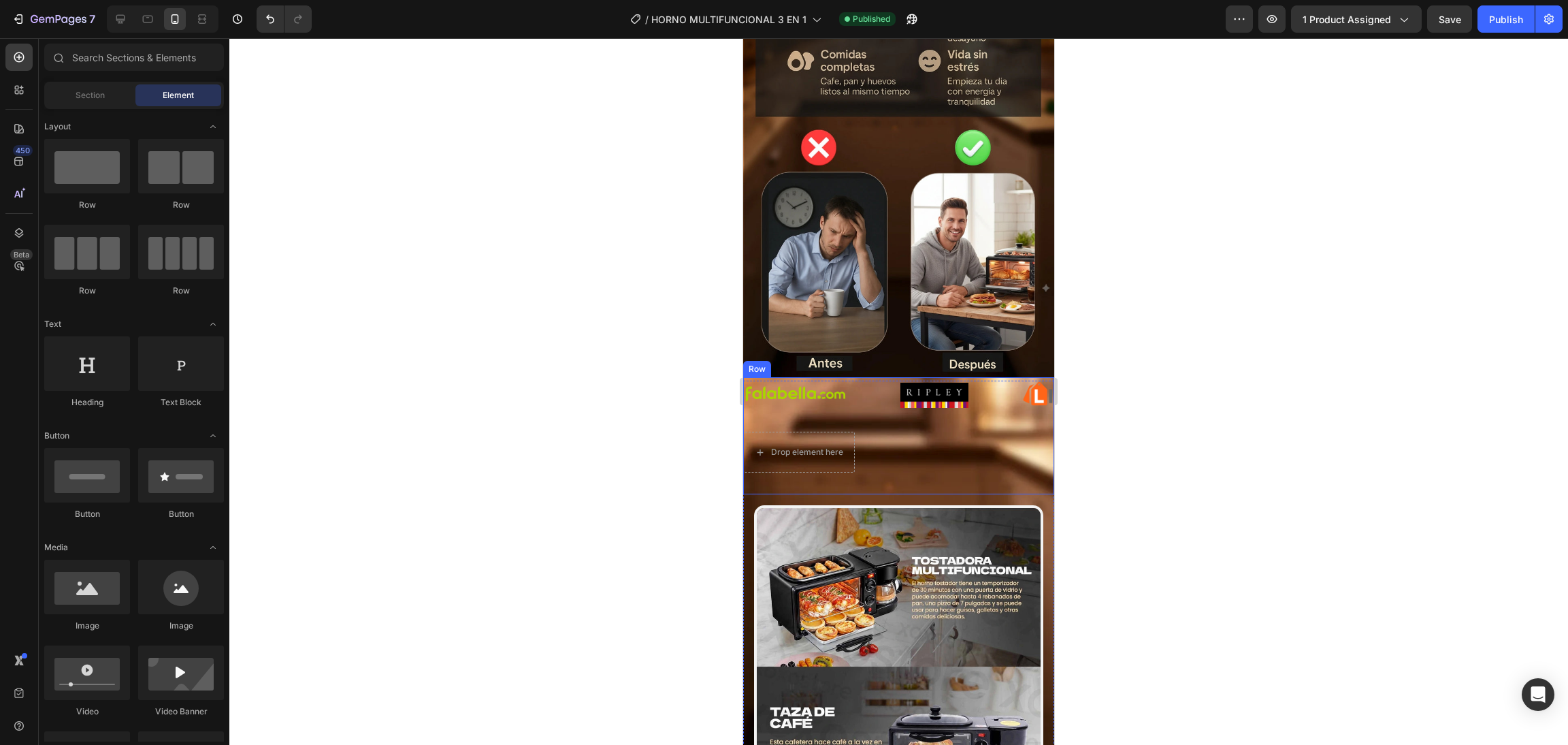
click at [951, 401] on div "Drop element here Row" at bounding box center [899, 436] width 311 height 117
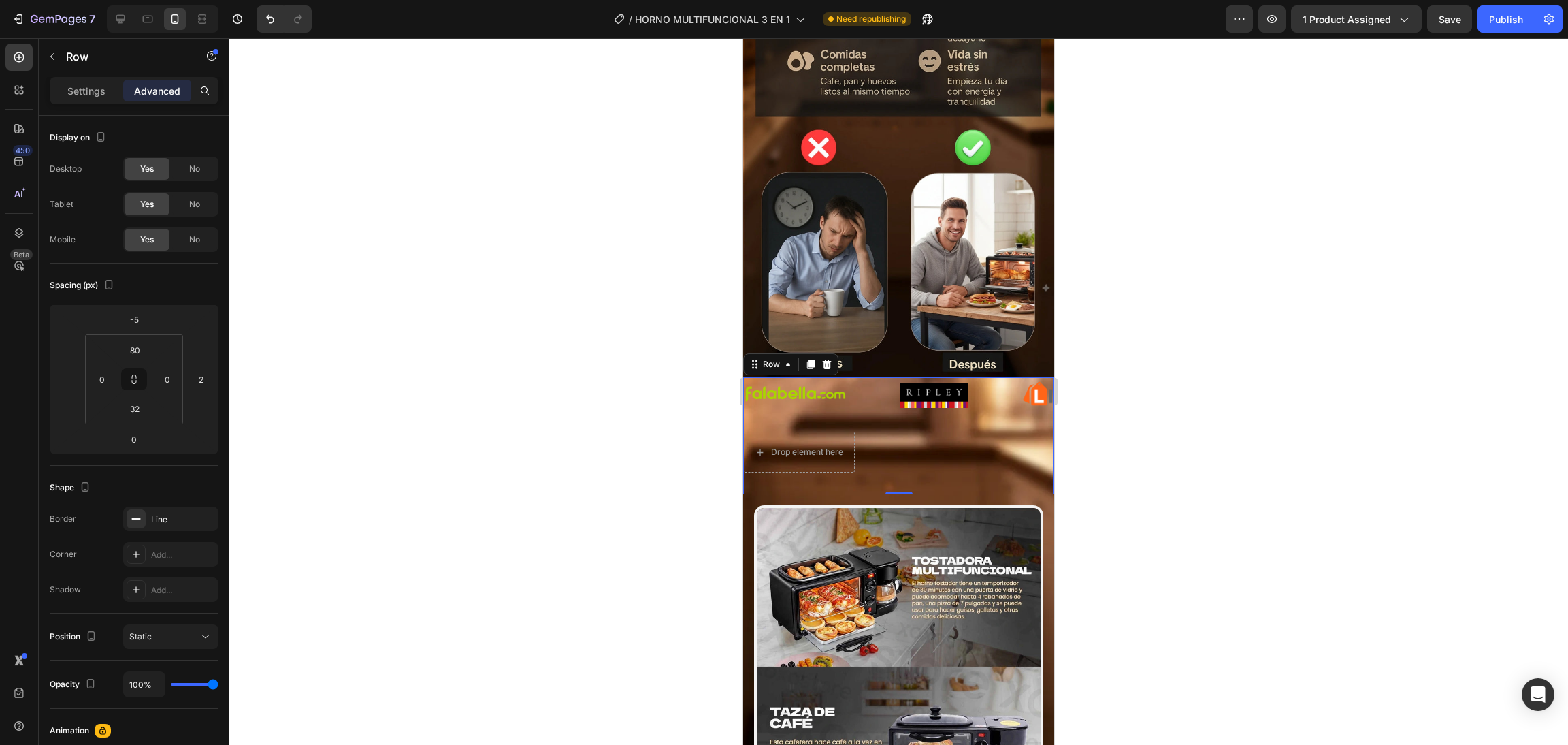
click at [913, 406] on div "Drop element here Row 0" at bounding box center [899, 436] width 311 height 117
click at [585, 433] on div at bounding box center [898, 391] width 1338 height 707
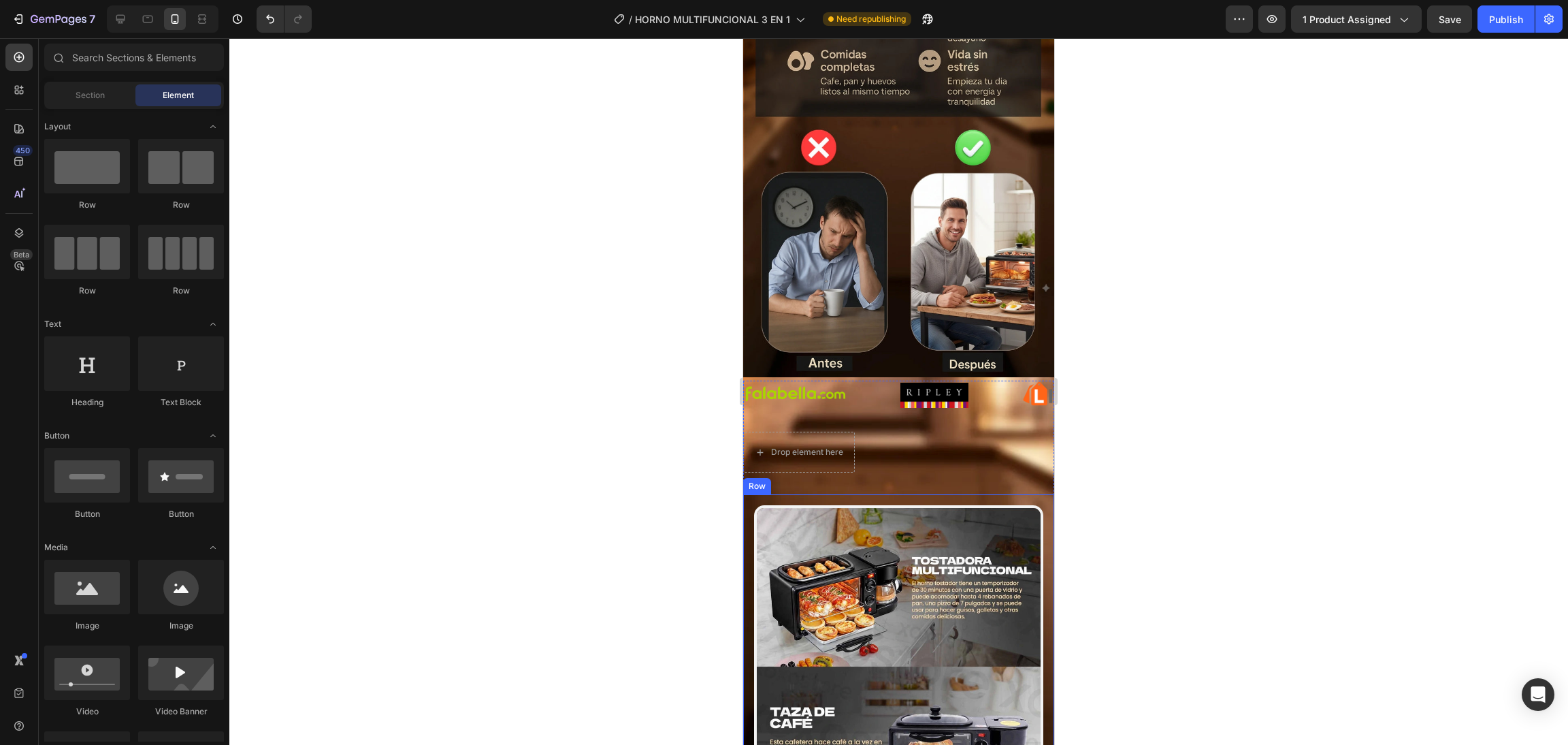
click at [938, 494] on div "Image Row" at bounding box center [899, 734] width 311 height 481
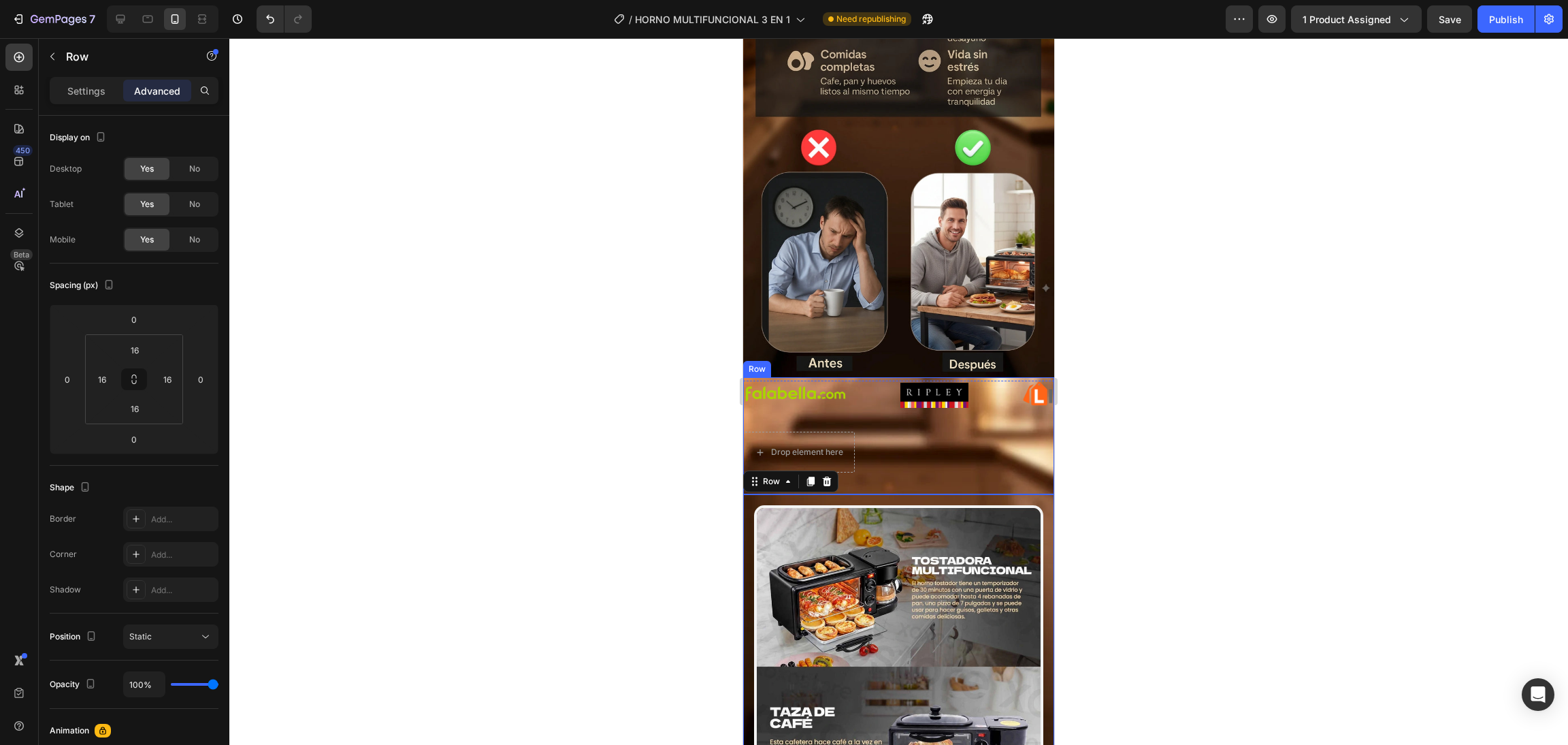
click at [947, 425] on div "Drop element here Row" at bounding box center [899, 436] width 311 height 117
click at [817, 441] on div "Drop element here" at bounding box center [799, 452] width 110 height 22
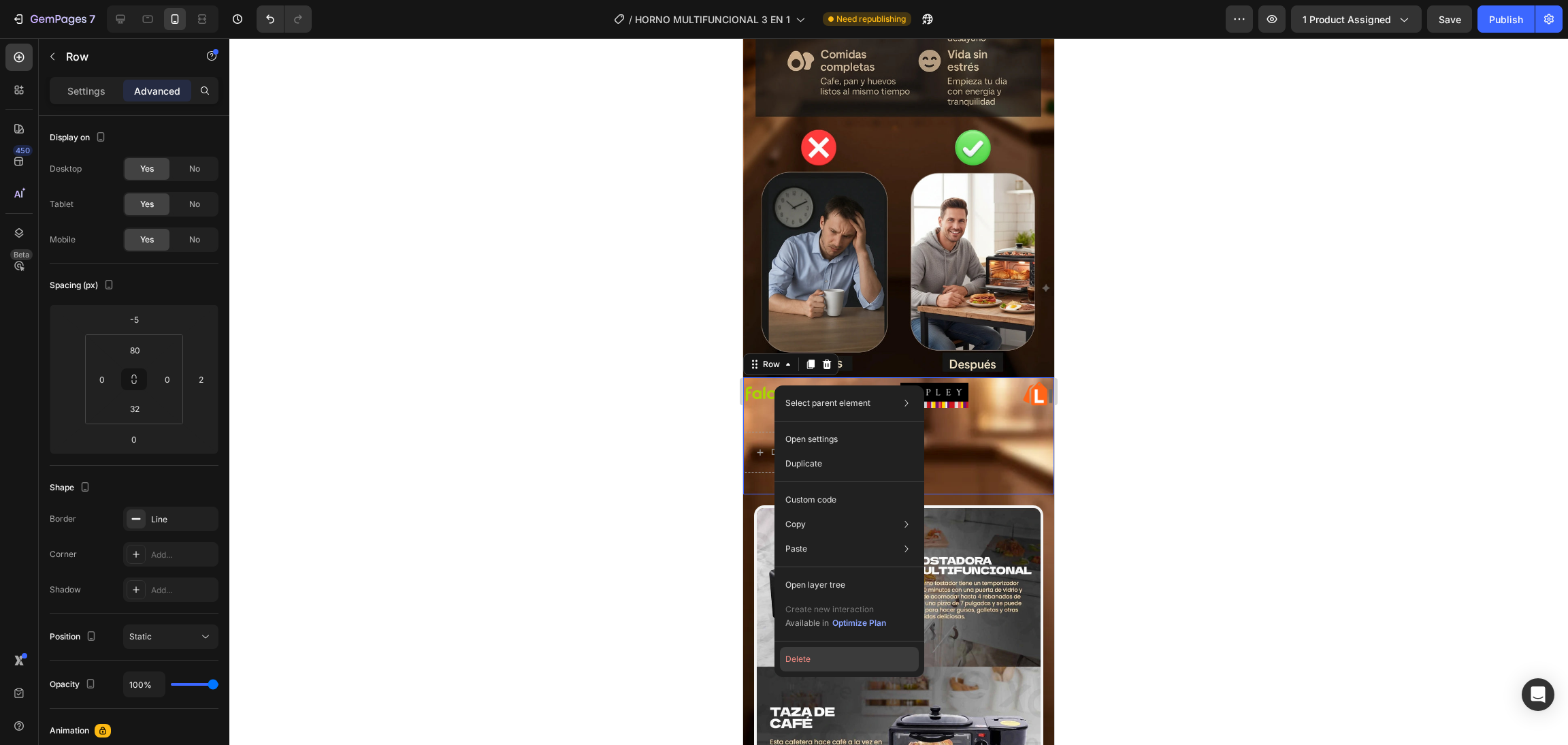
click at [822, 666] on button "Delete" at bounding box center [849, 658] width 139 height 24
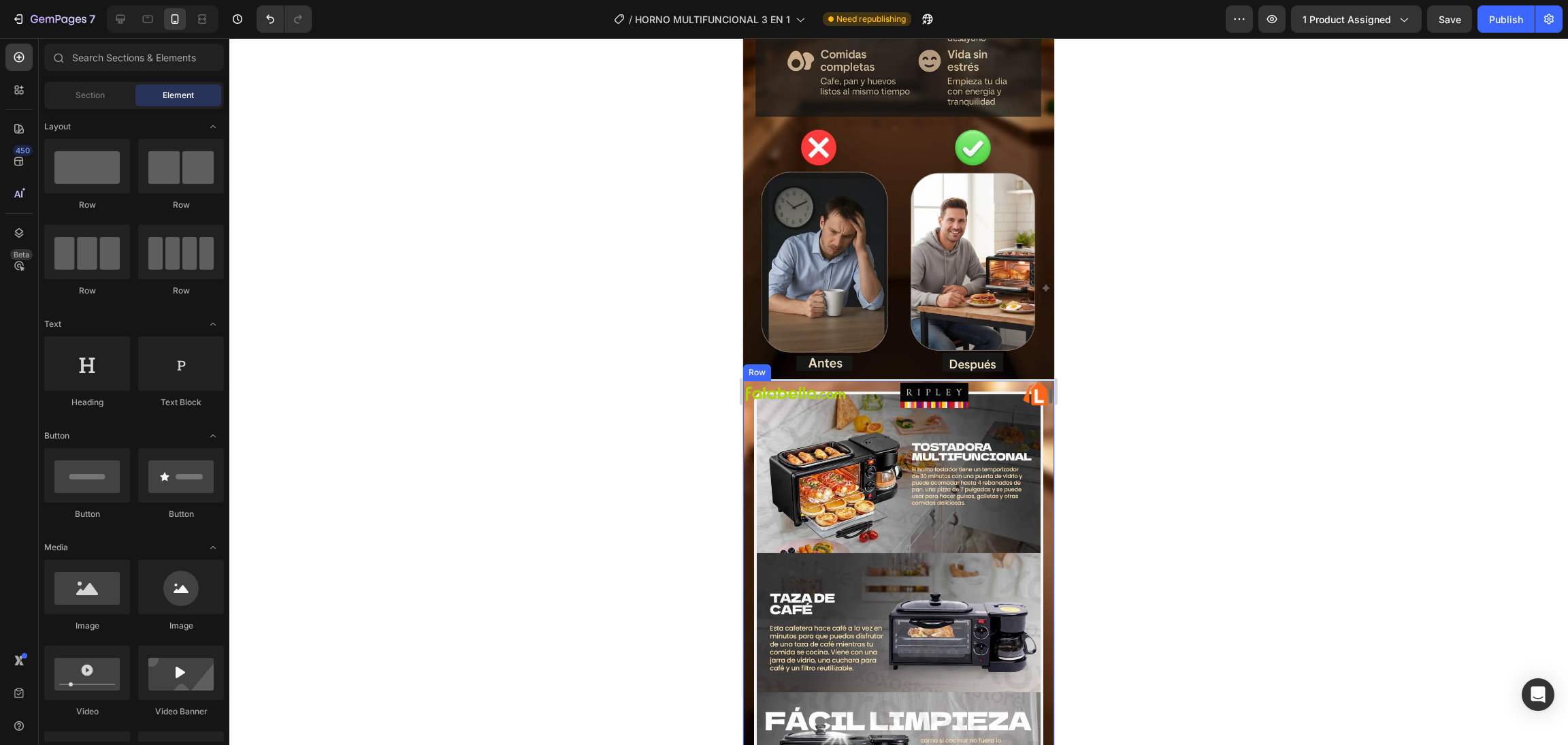
click at [1035, 426] on div "Image Row" at bounding box center [899, 620] width 311 height 481
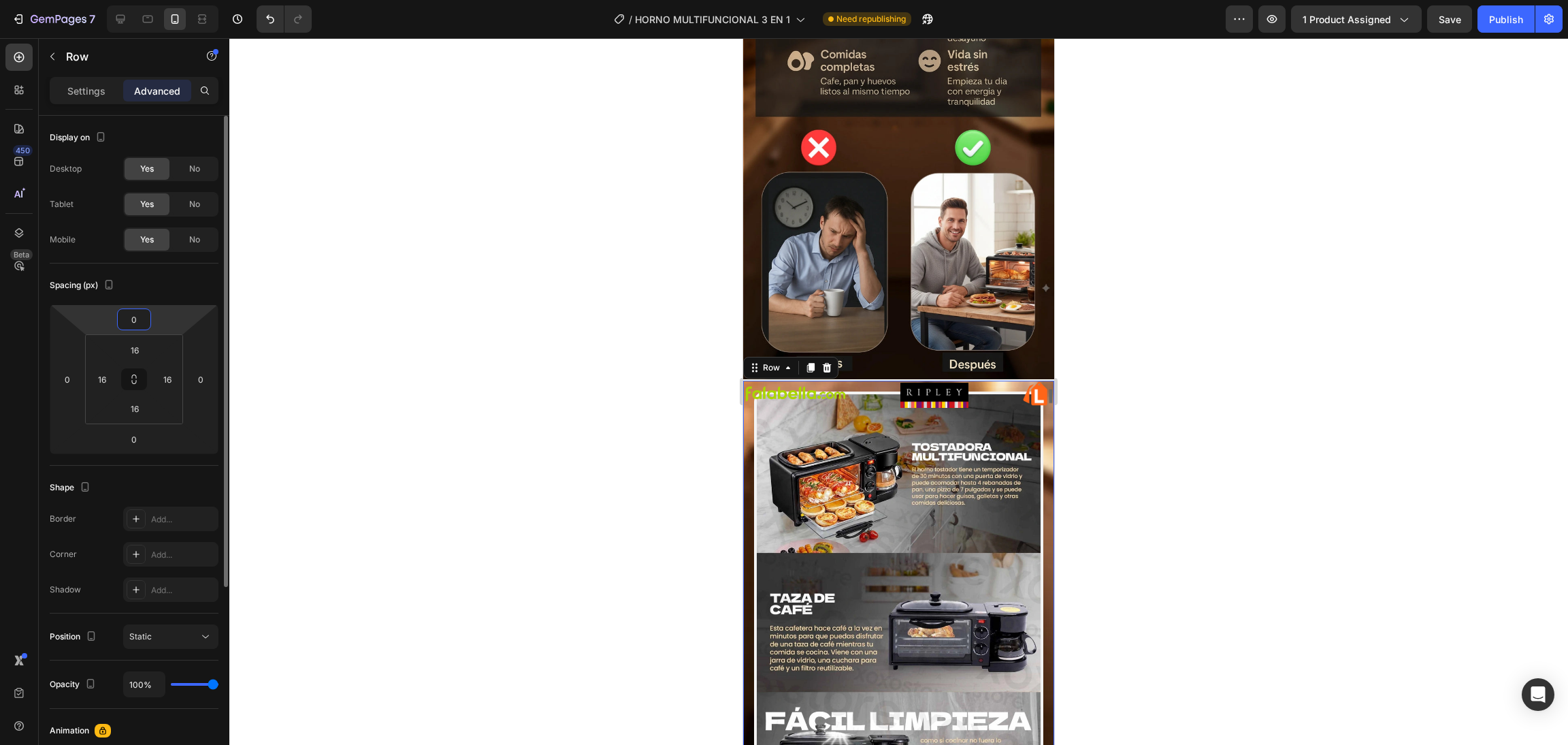
click at [131, 324] on input "0" at bounding box center [134, 319] width 28 height 20
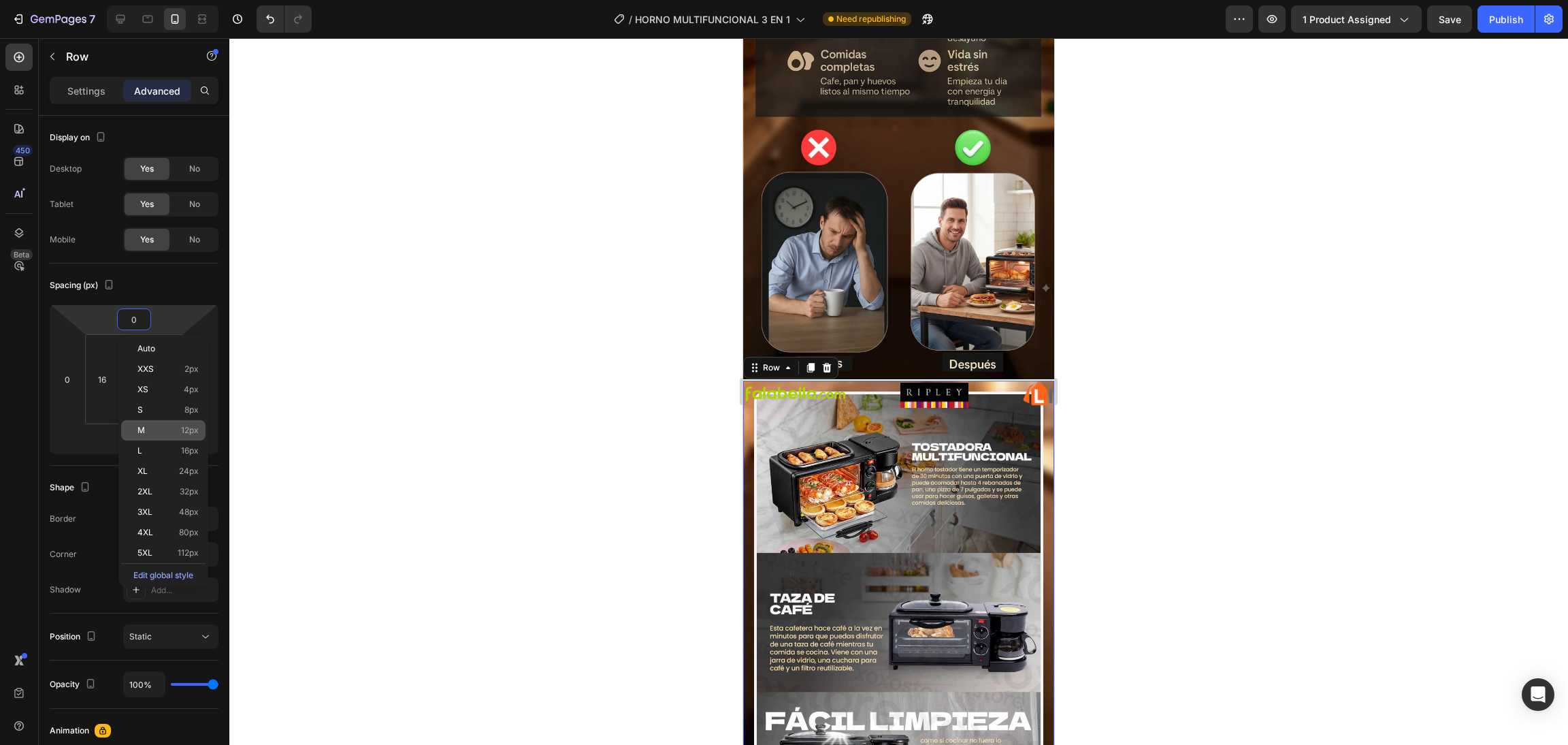
click at [154, 433] on p "M 12px" at bounding box center [167, 430] width 61 height 9
type input "12"
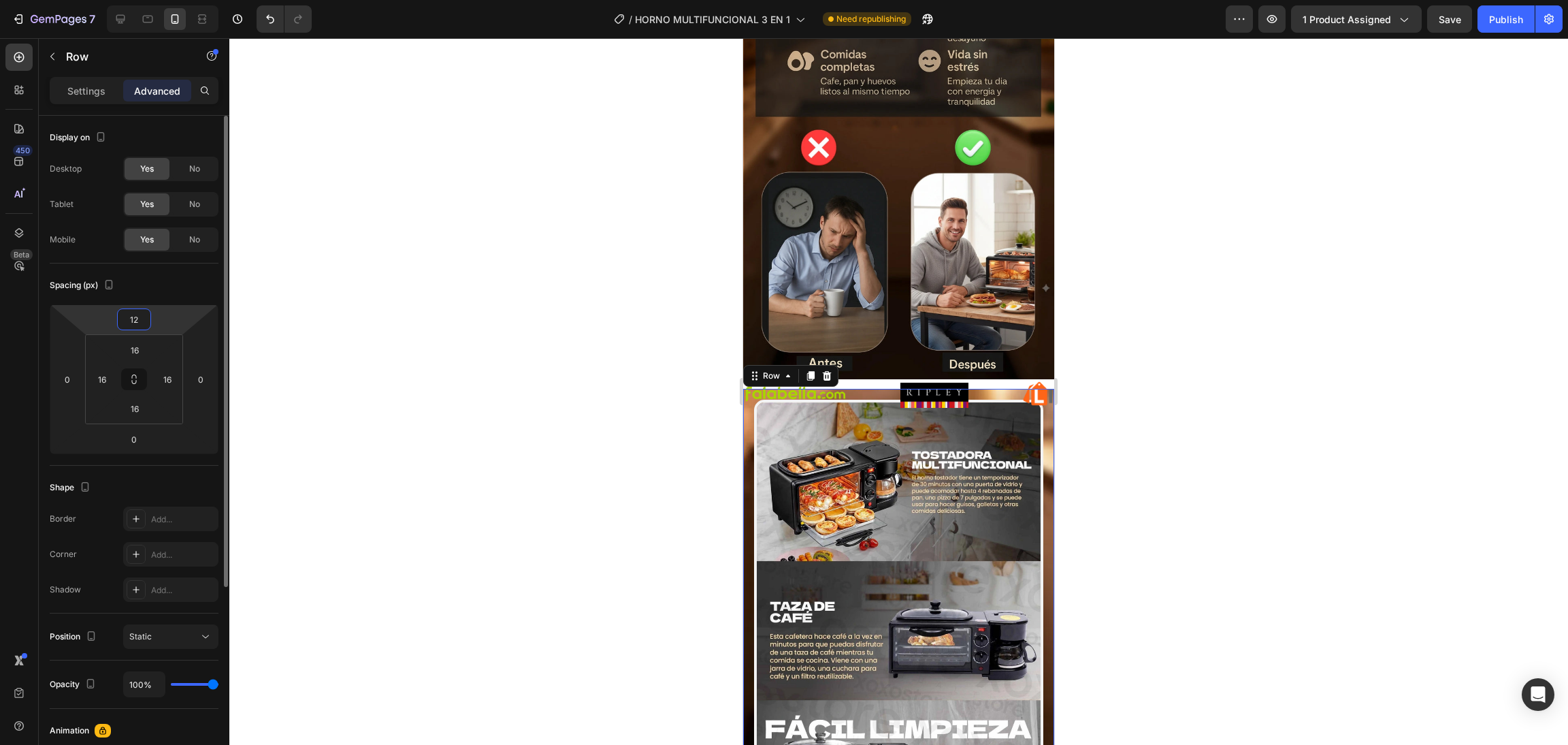
click at [142, 327] on input "12" at bounding box center [134, 319] width 28 height 20
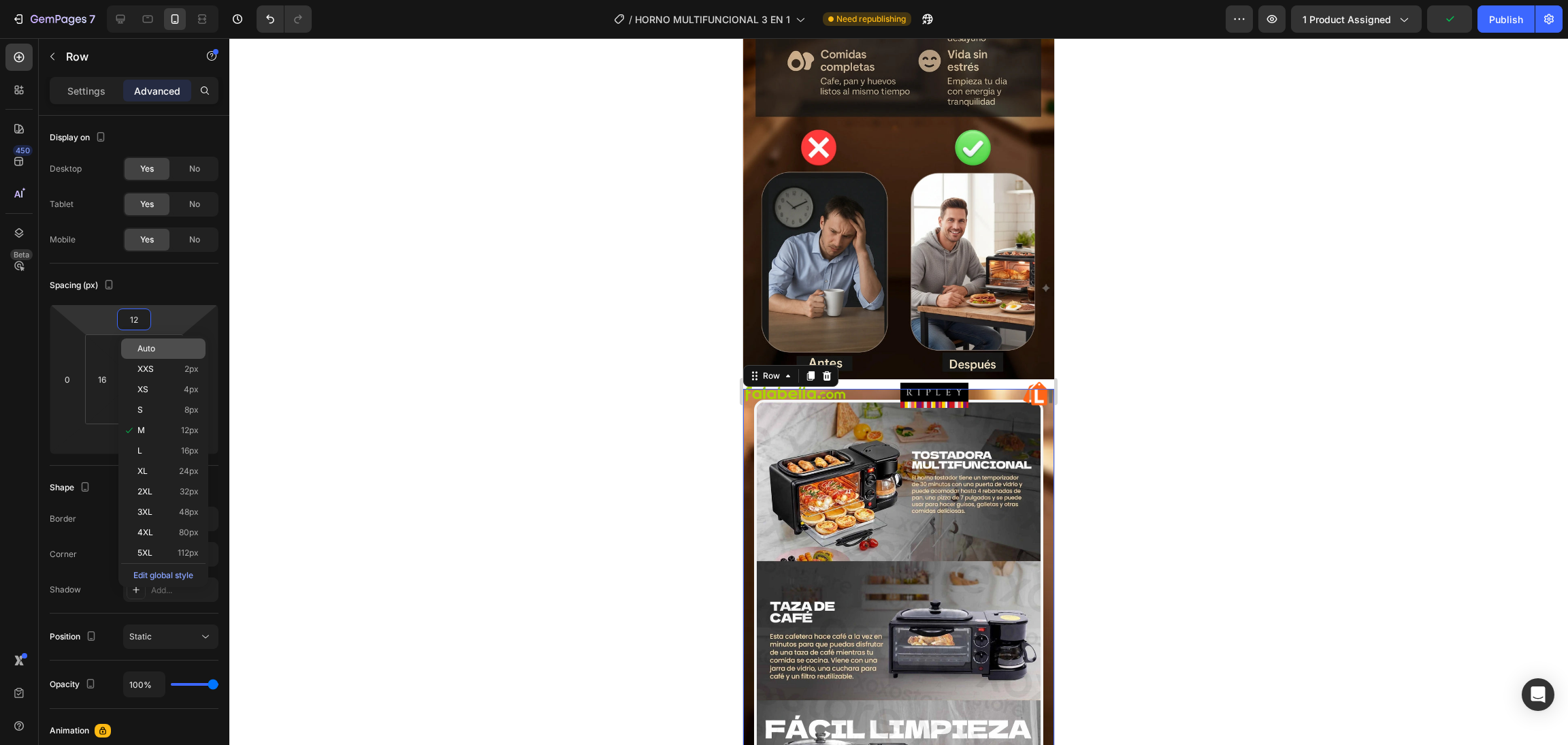
click at [148, 352] on span "Auto" at bounding box center [145, 348] width 18 height 9
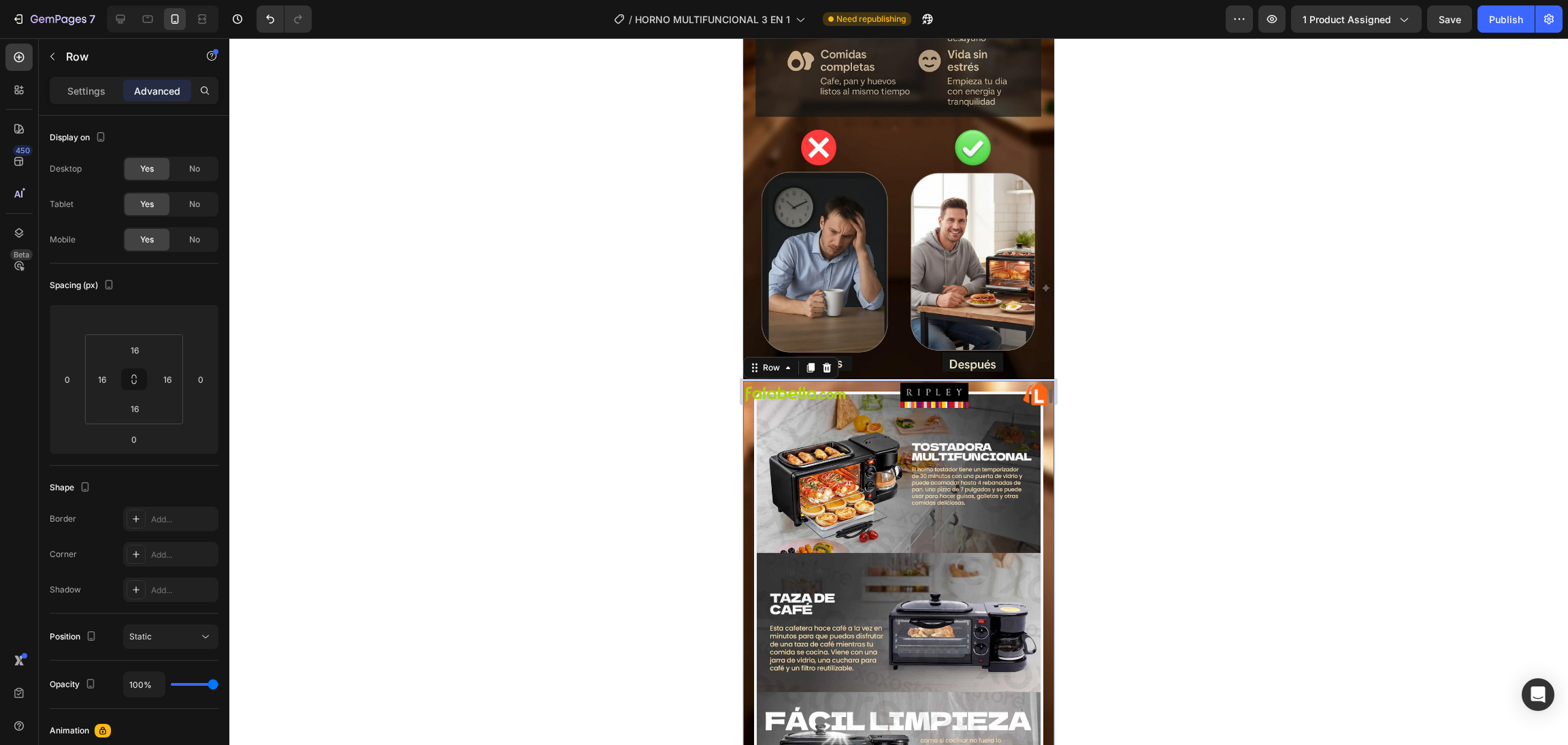
click at [745, 408] on div "Image Row 0" at bounding box center [899, 620] width 311 height 481
click at [843, 431] on img at bounding box center [899, 620] width 289 height 459
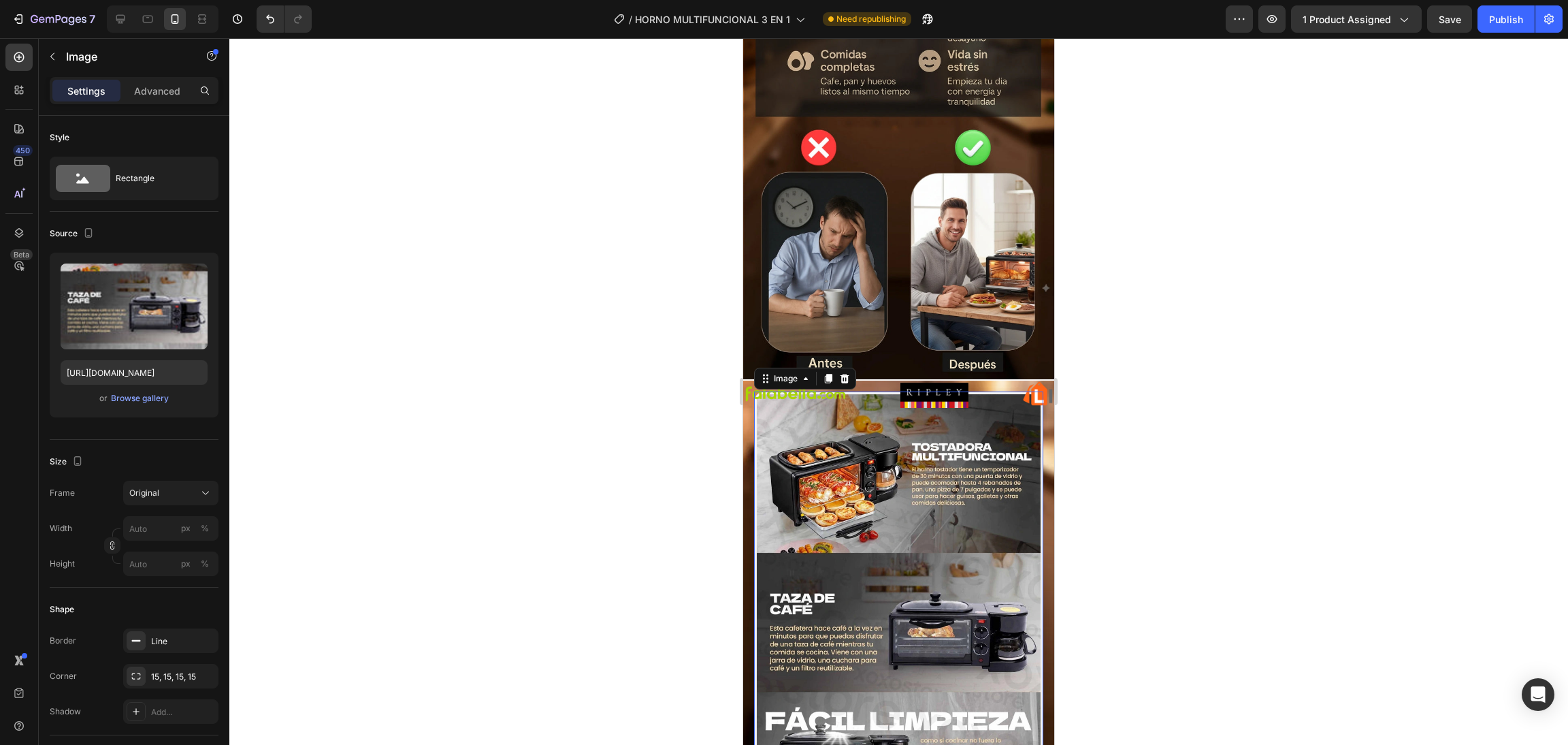
click at [163, 101] on div "Settings Advanced" at bounding box center [134, 90] width 163 height 22
click at [152, 95] on p "Advanced" at bounding box center [156, 90] width 46 height 14
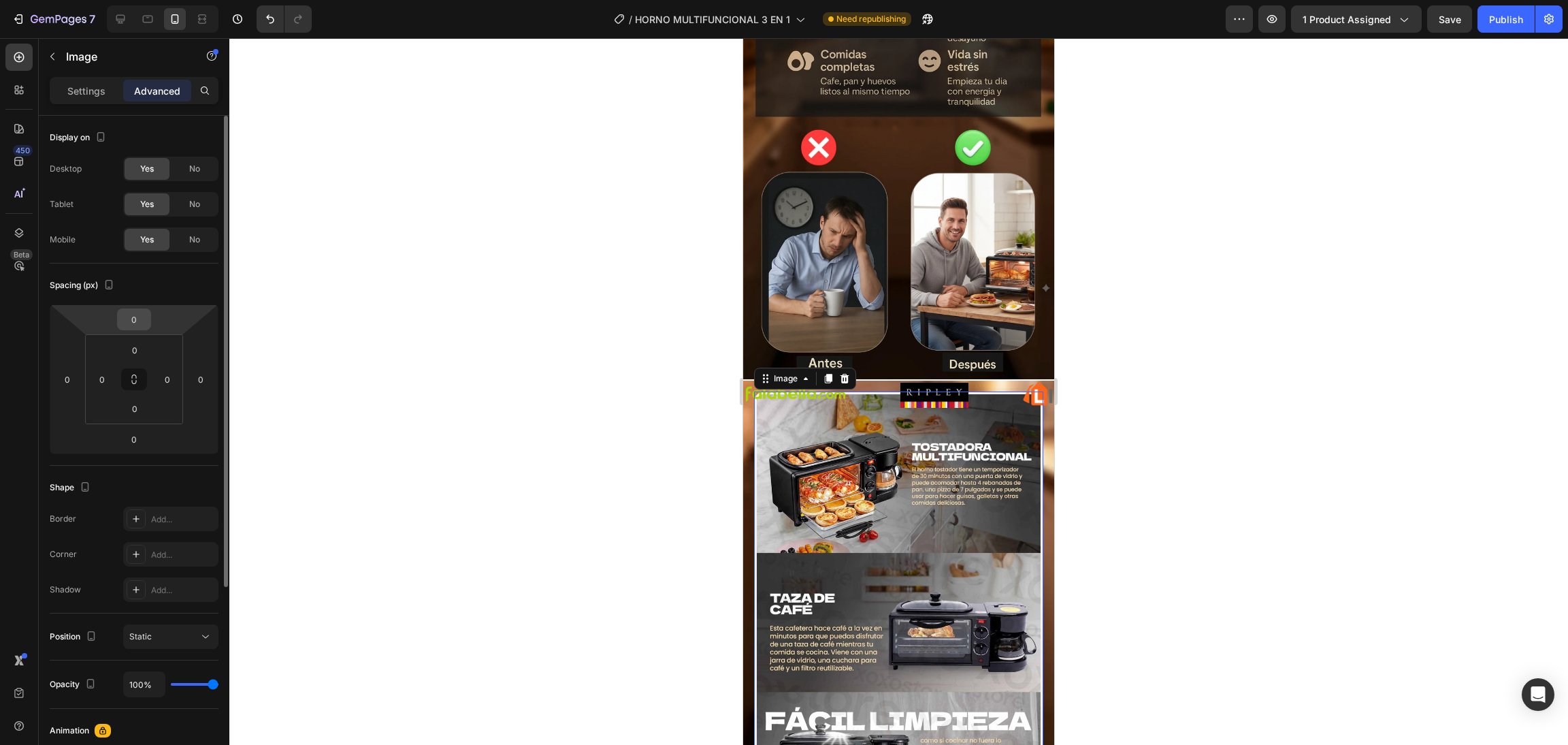
click at [145, 317] on input "0" at bounding box center [134, 319] width 28 height 20
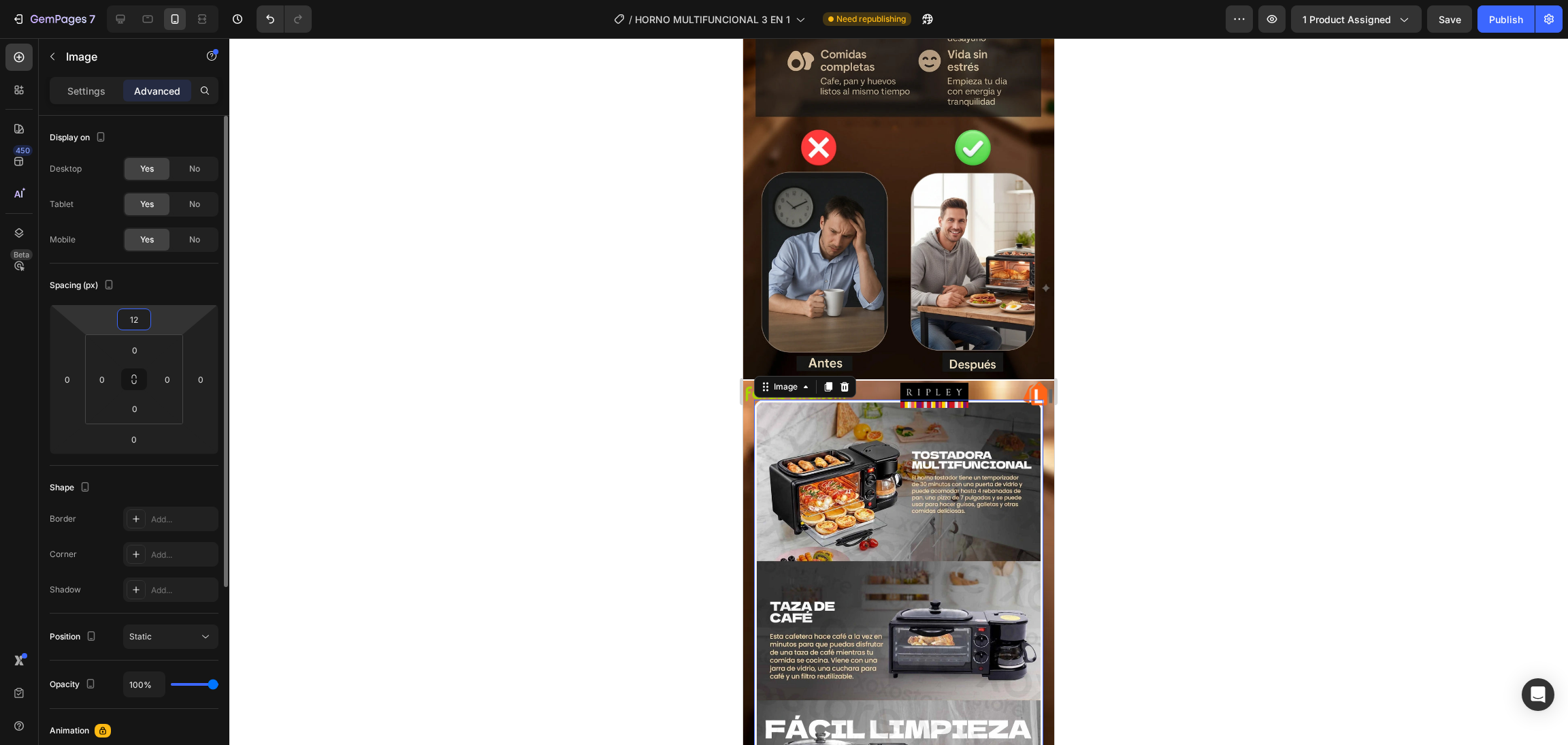
type input "1"
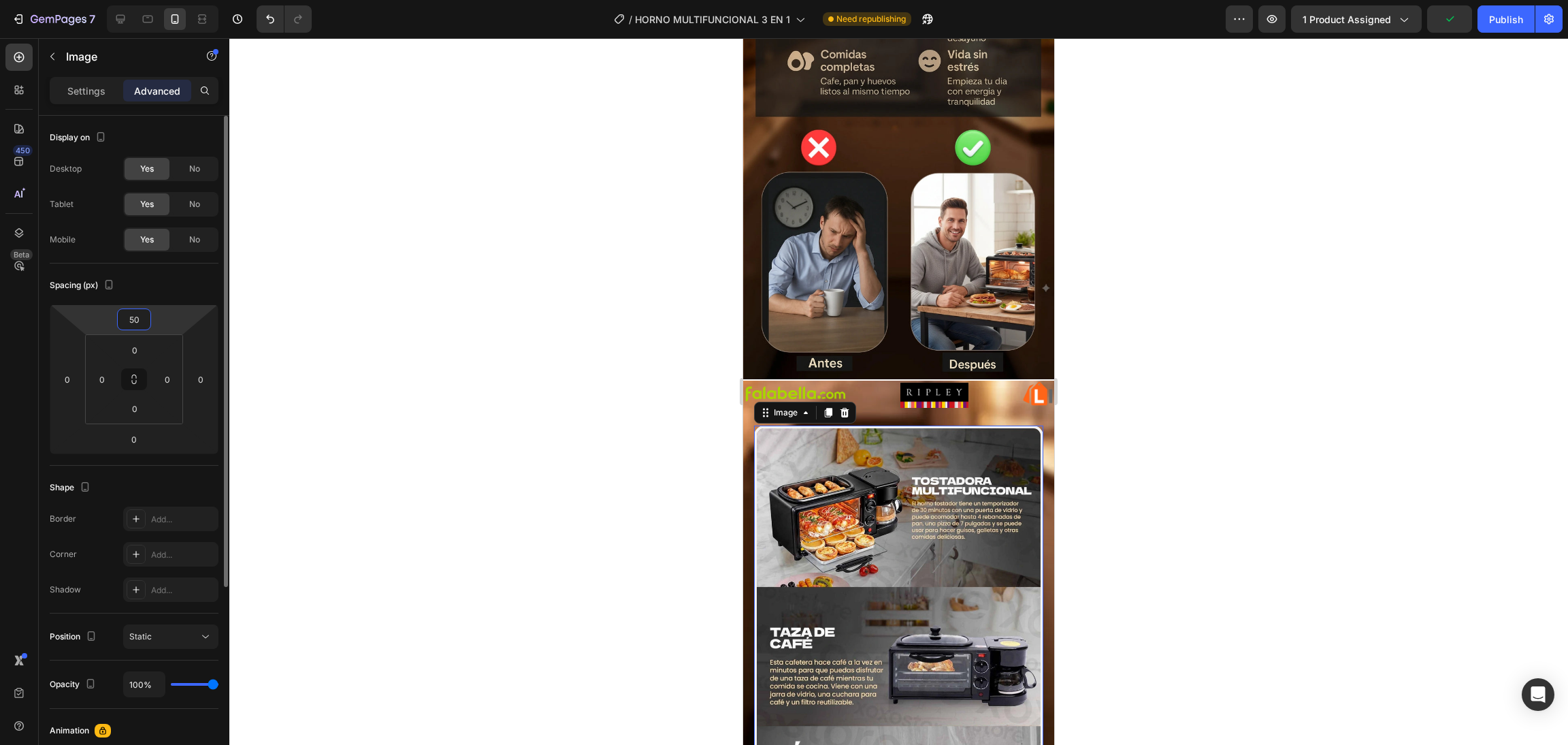
type input "5"
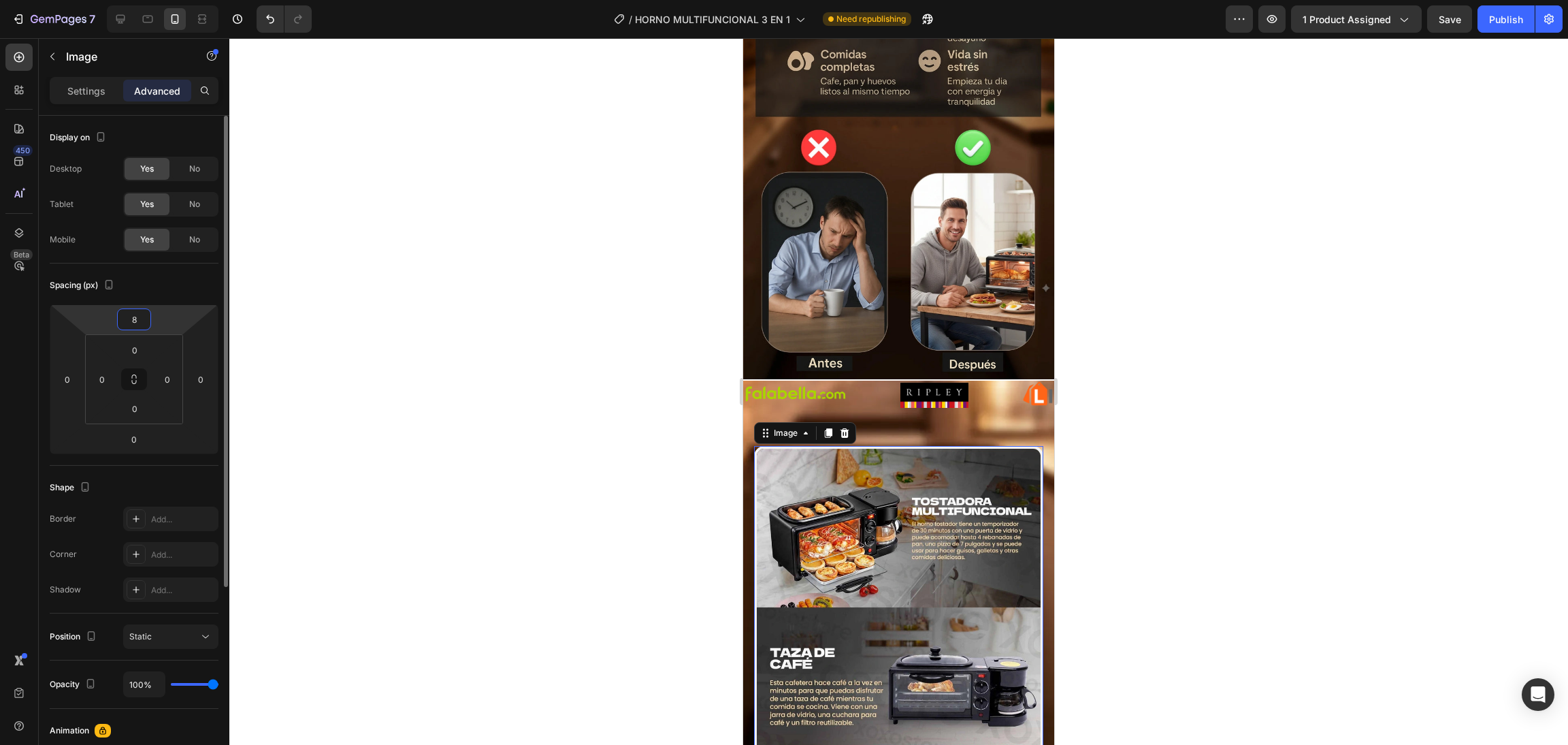
type input "80"
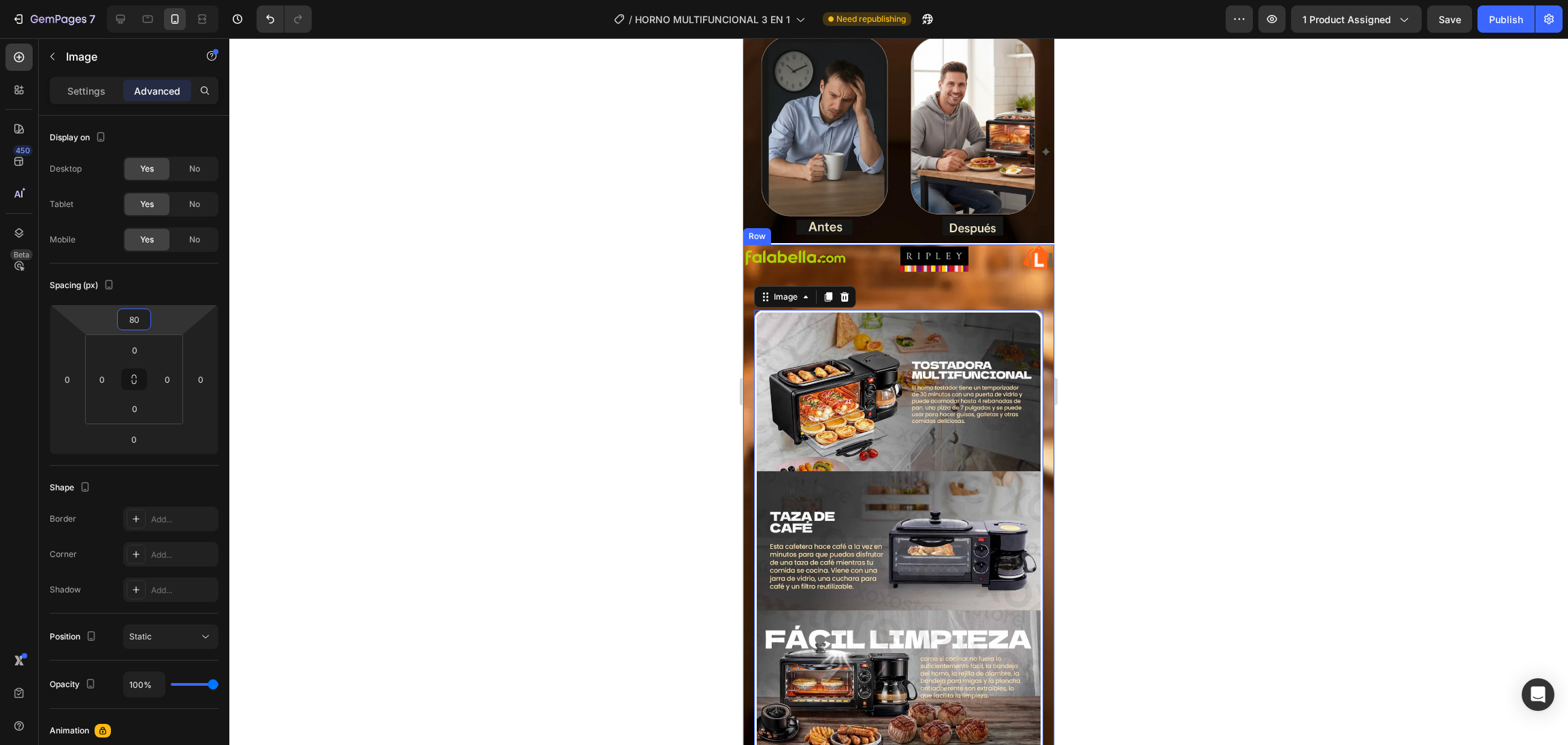
click at [1022, 255] on div "Image 0" at bounding box center [899, 512] width 289 height 513
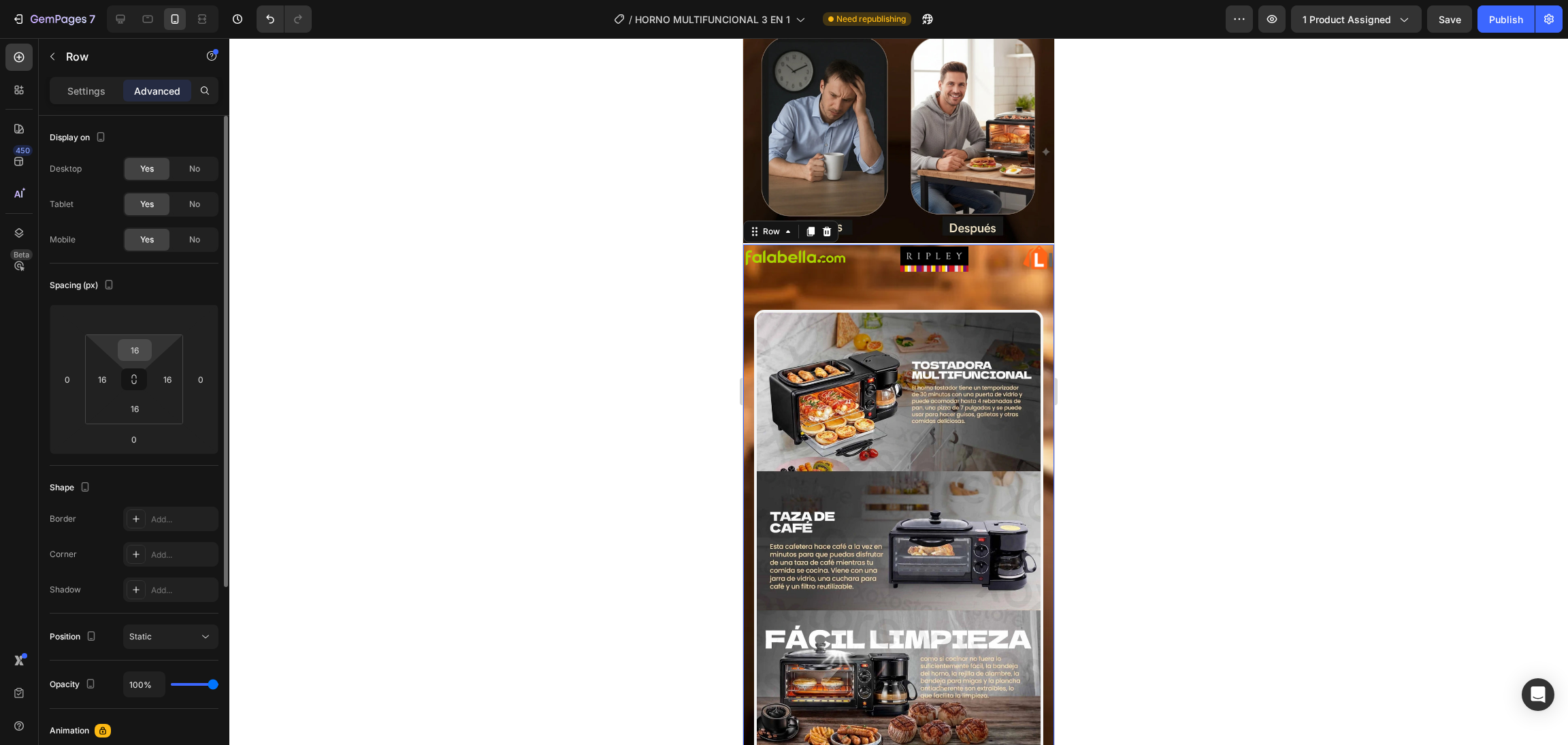
click at [145, 350] on input "16" at bounding box center [135, 350] width 28 height 20
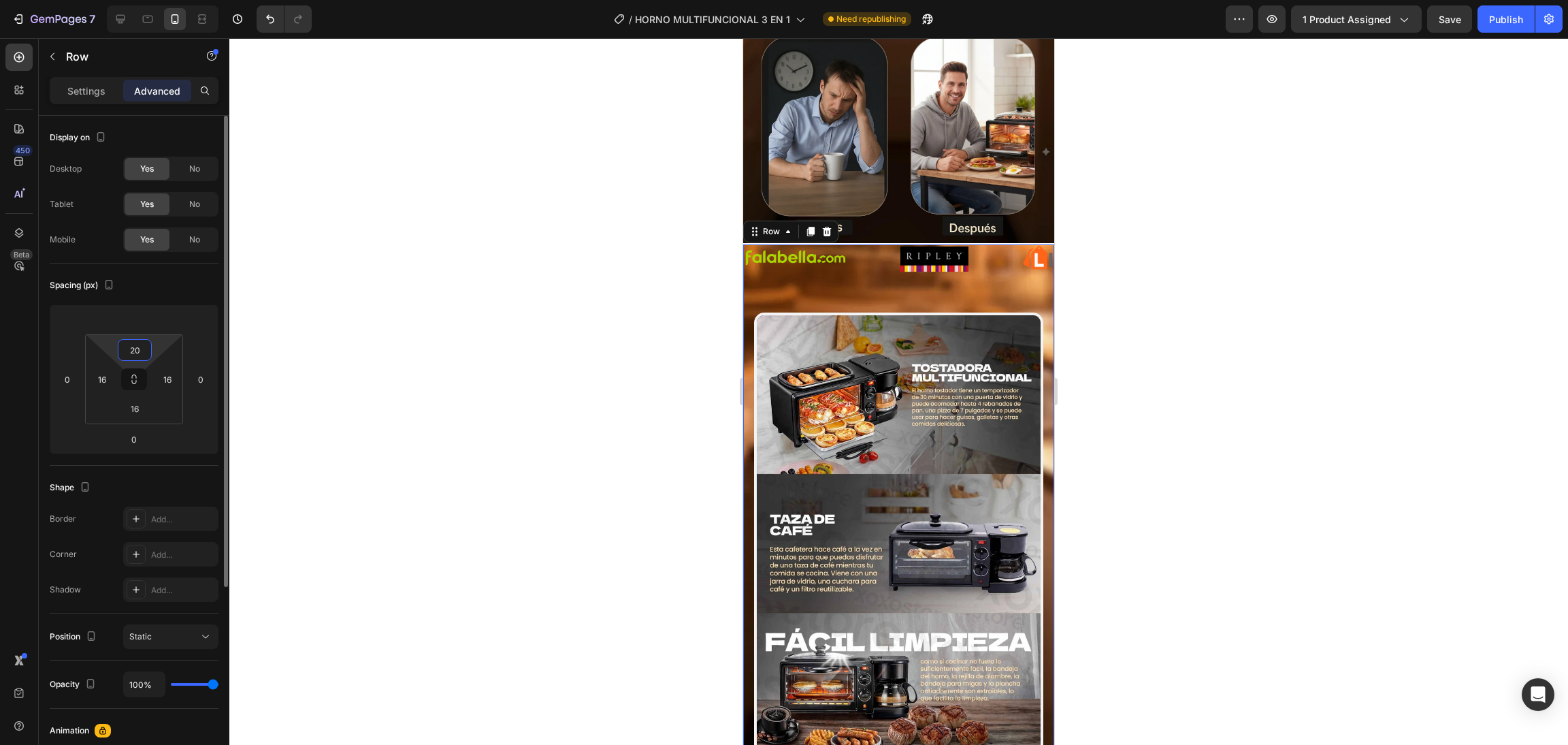
type input "2"
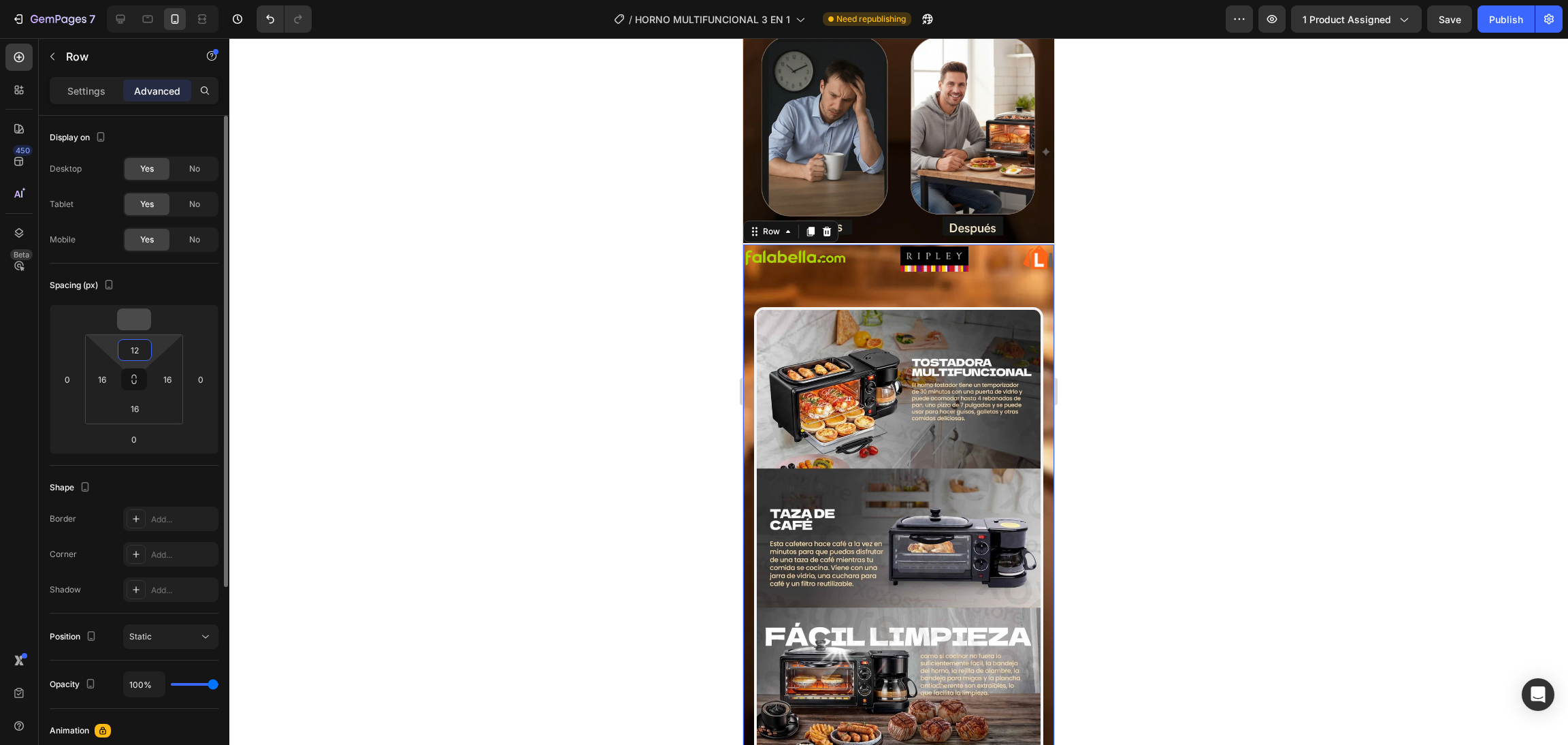
type input "12"
click at [145, 328] on input "number" at bounding box center [134, 319] width 28 height 20
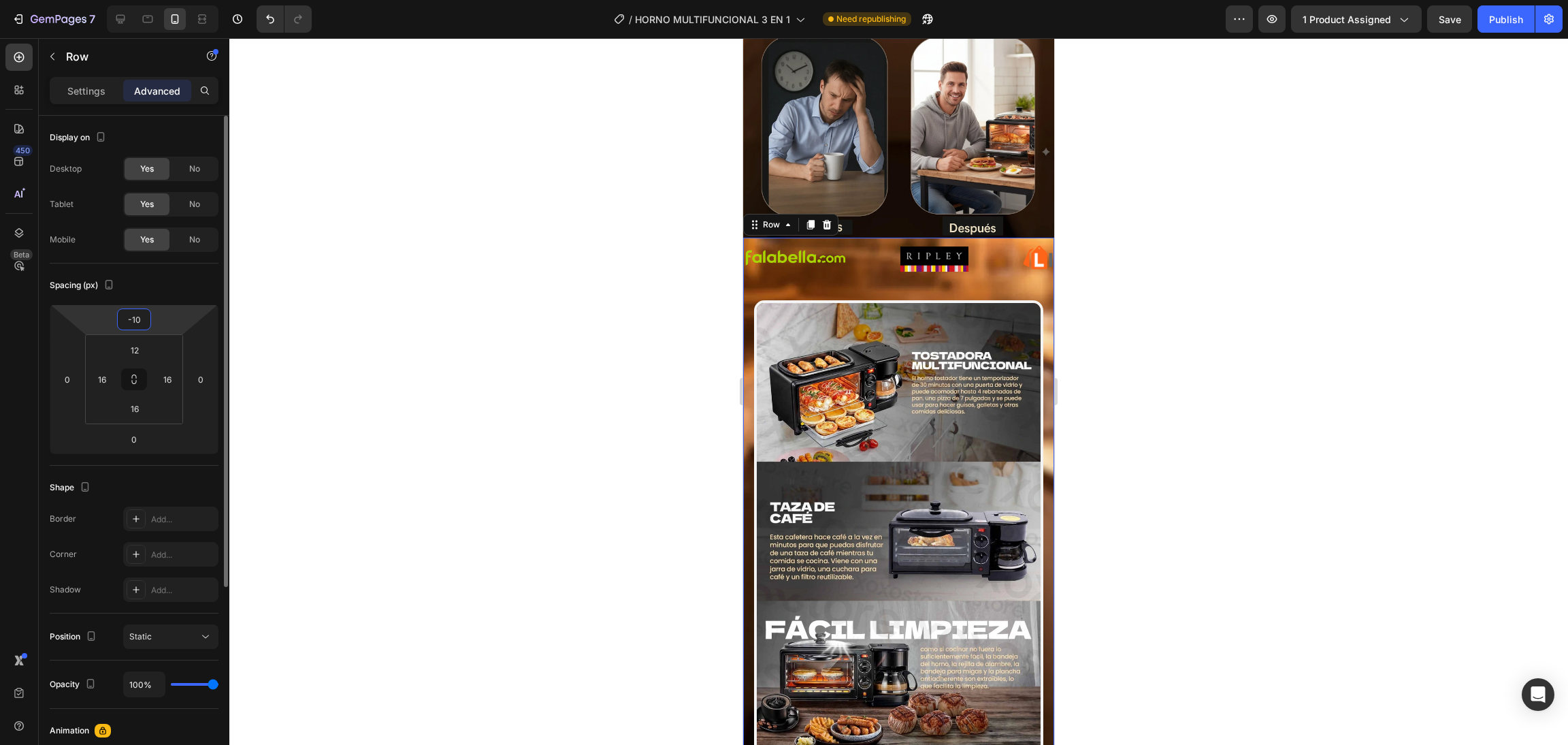
type input "-1"
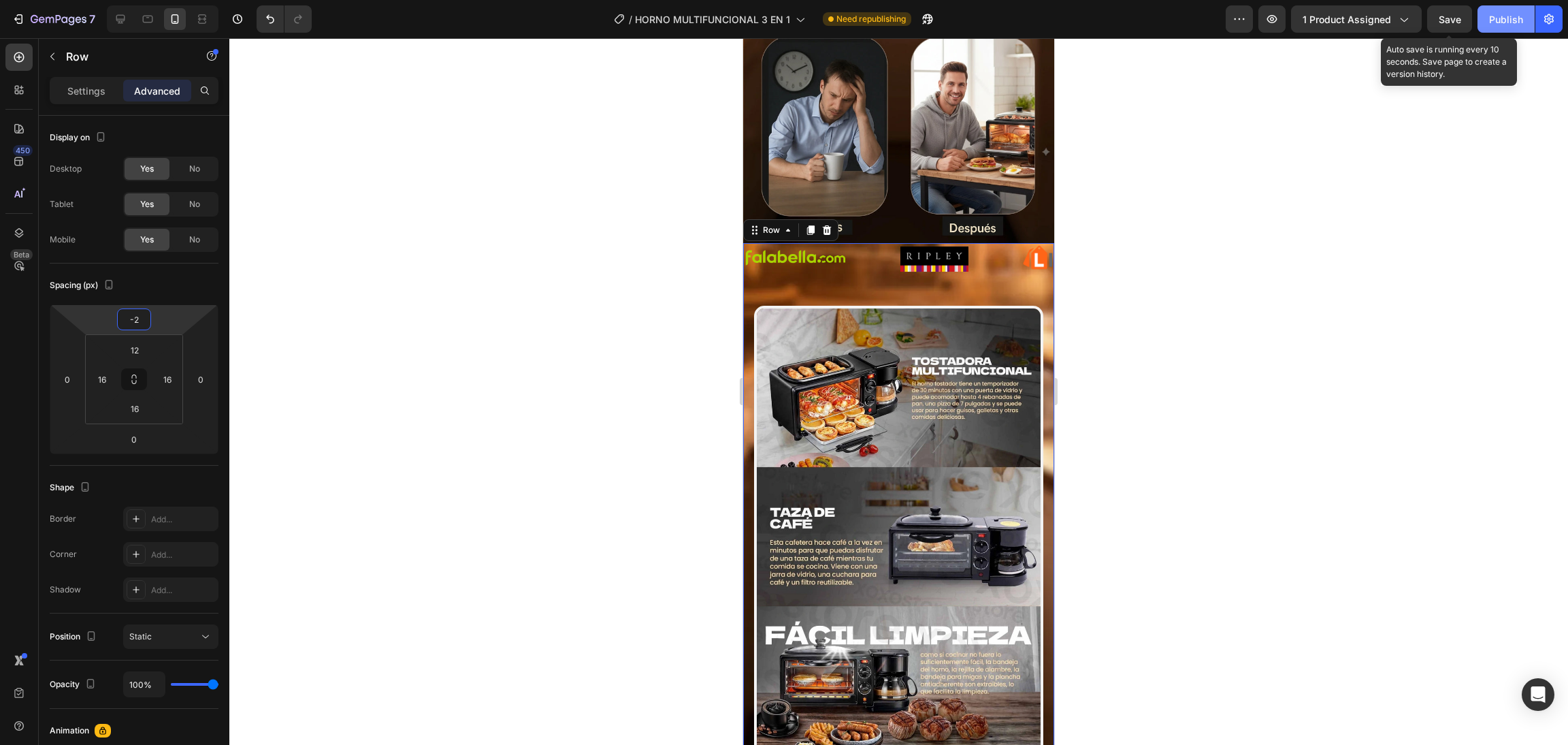
type input "-2"
click at [1492, 17] on div "Publish" at bounding box center [1505, 19] width 34 height 14
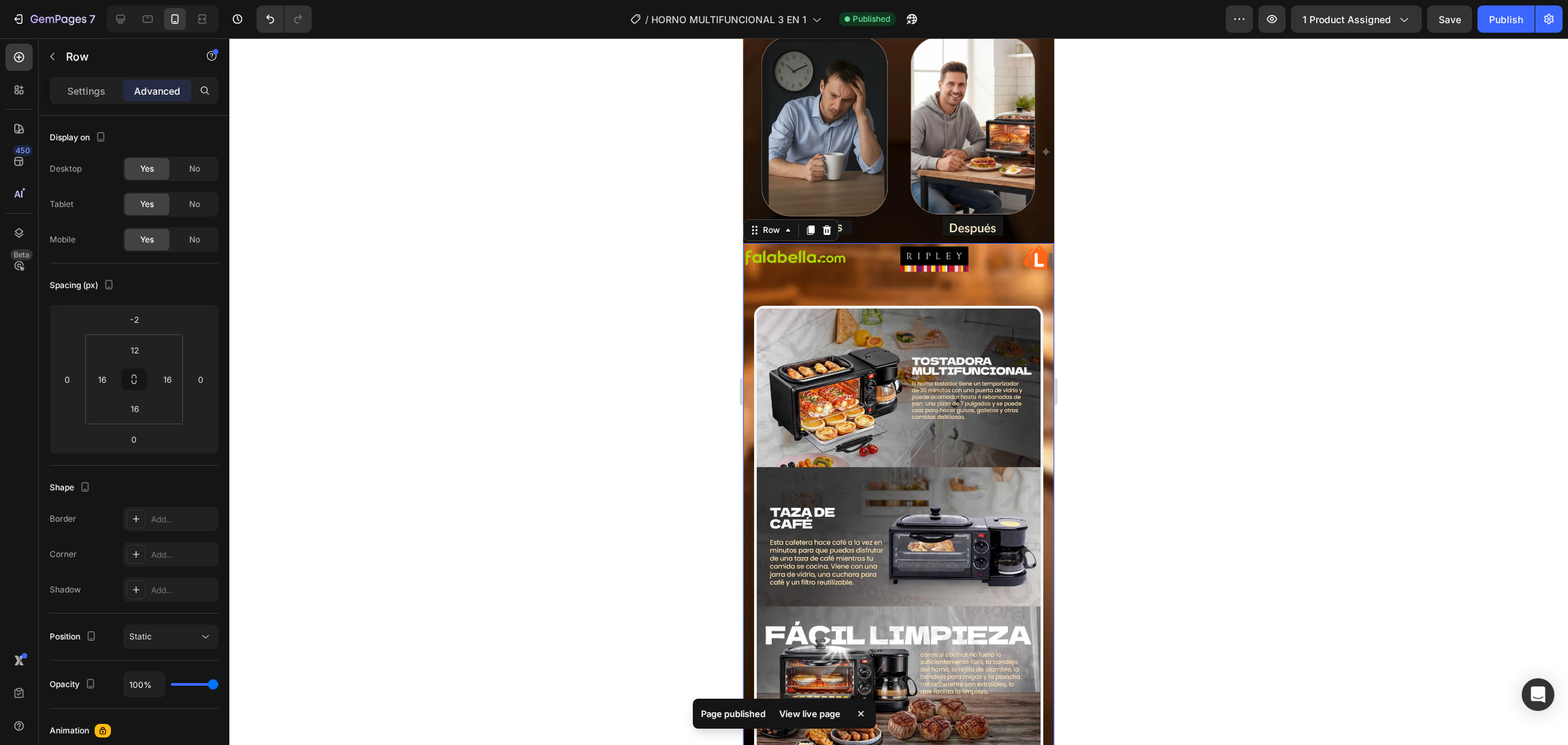
click at [1198, 258] on div at bounding box center [898, 391] width 1338 height 707
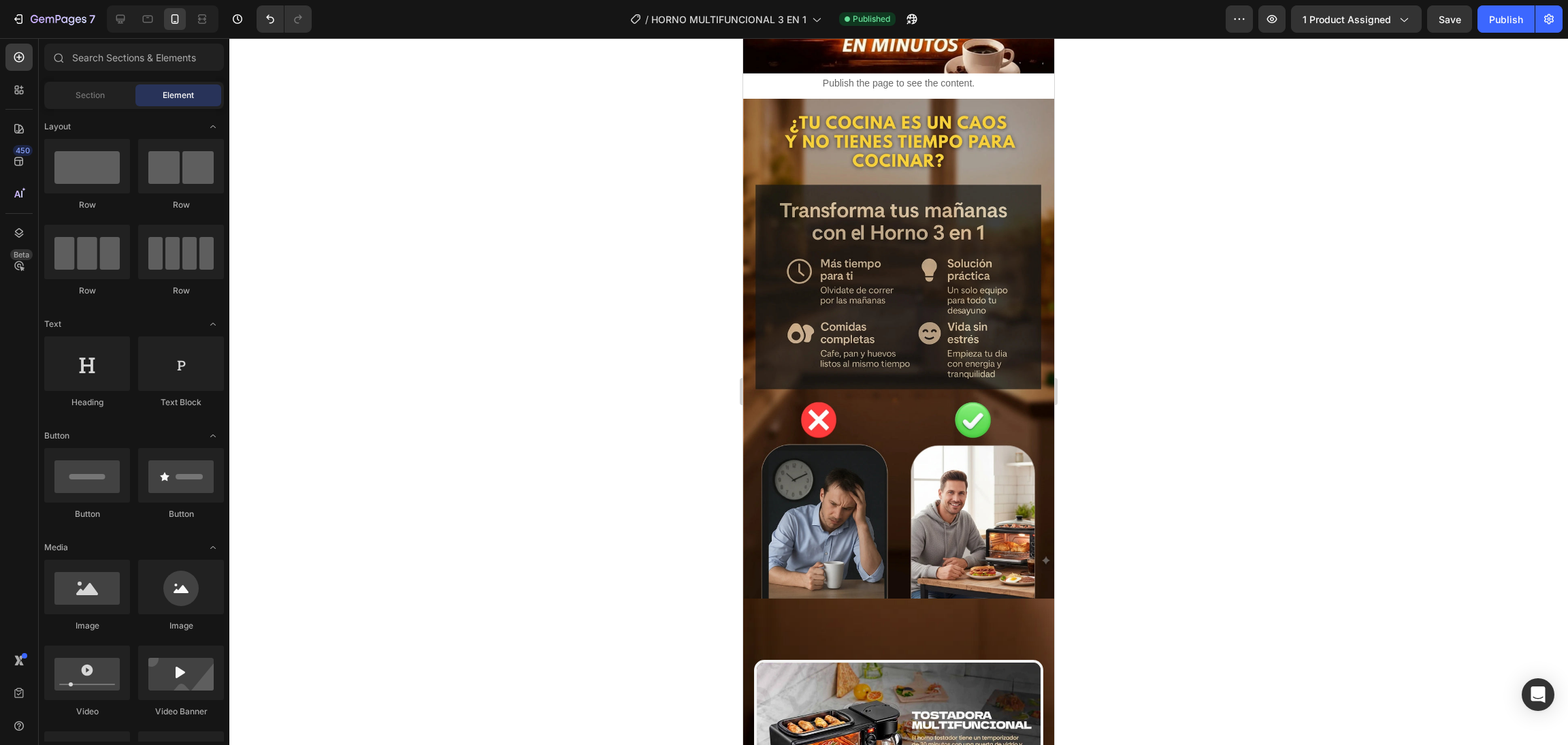
scroll to position [0, 0]
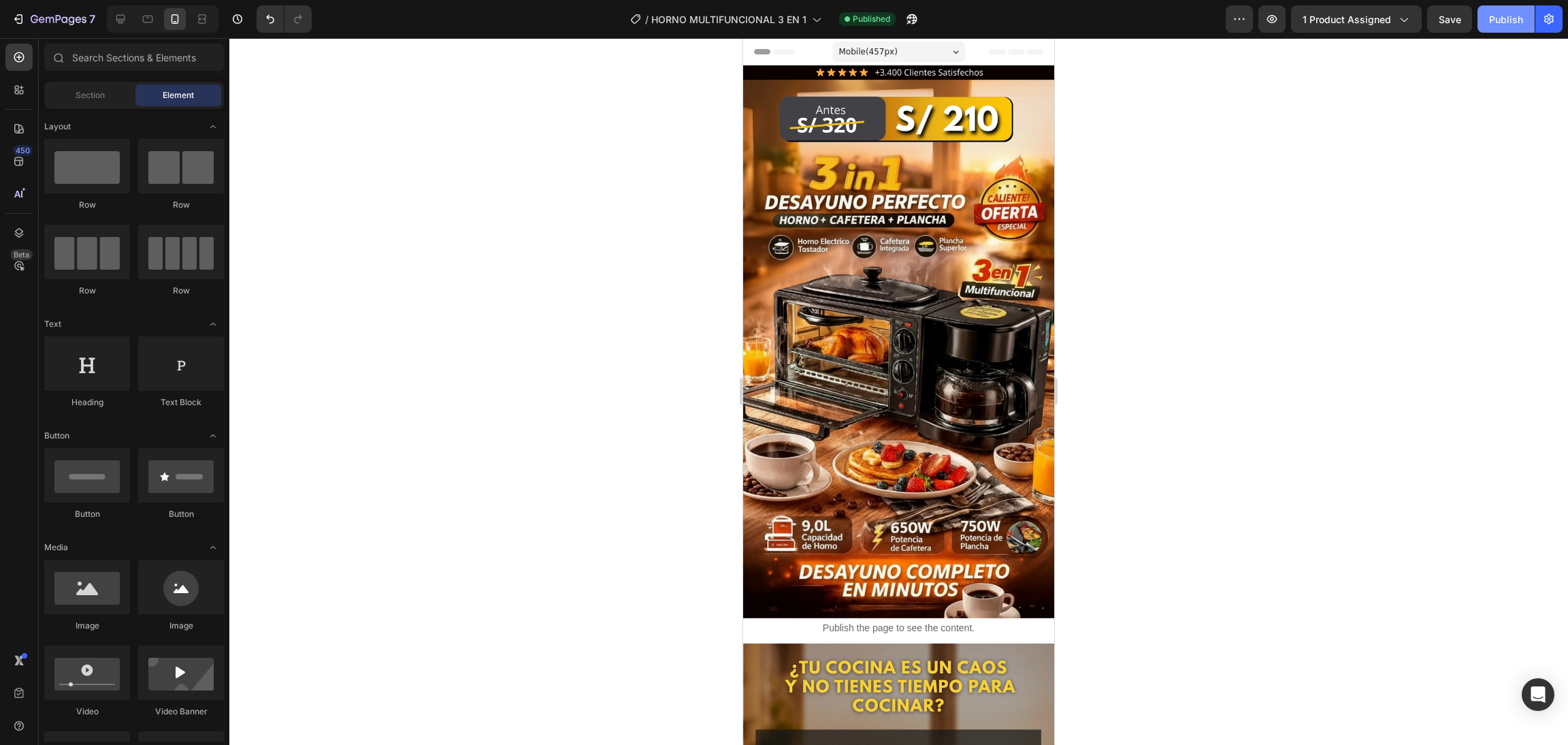
click at [1495, 27] on button "Publish" at bounding box center [1505, 19] width 57 height 28
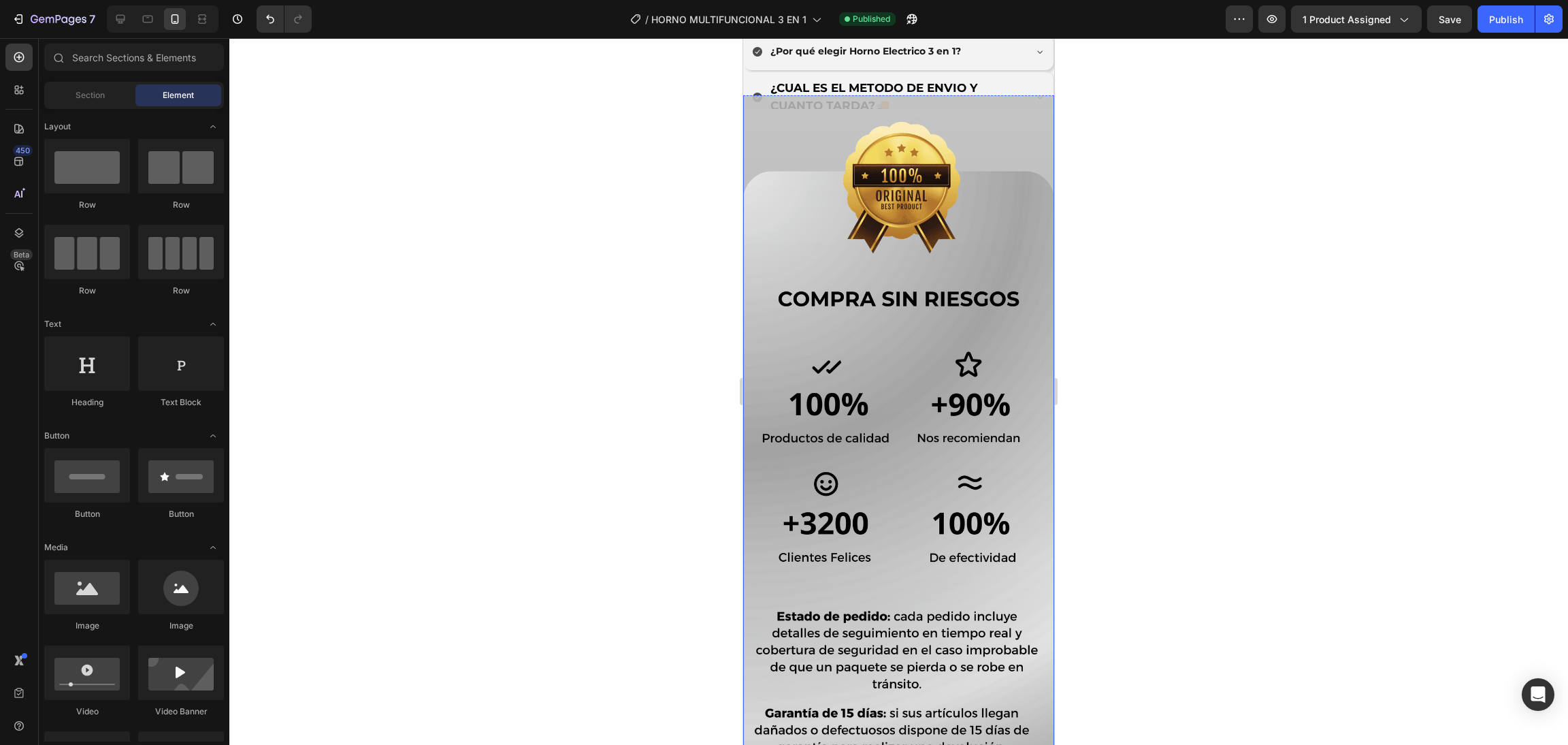
scroll to position [5268, 0]
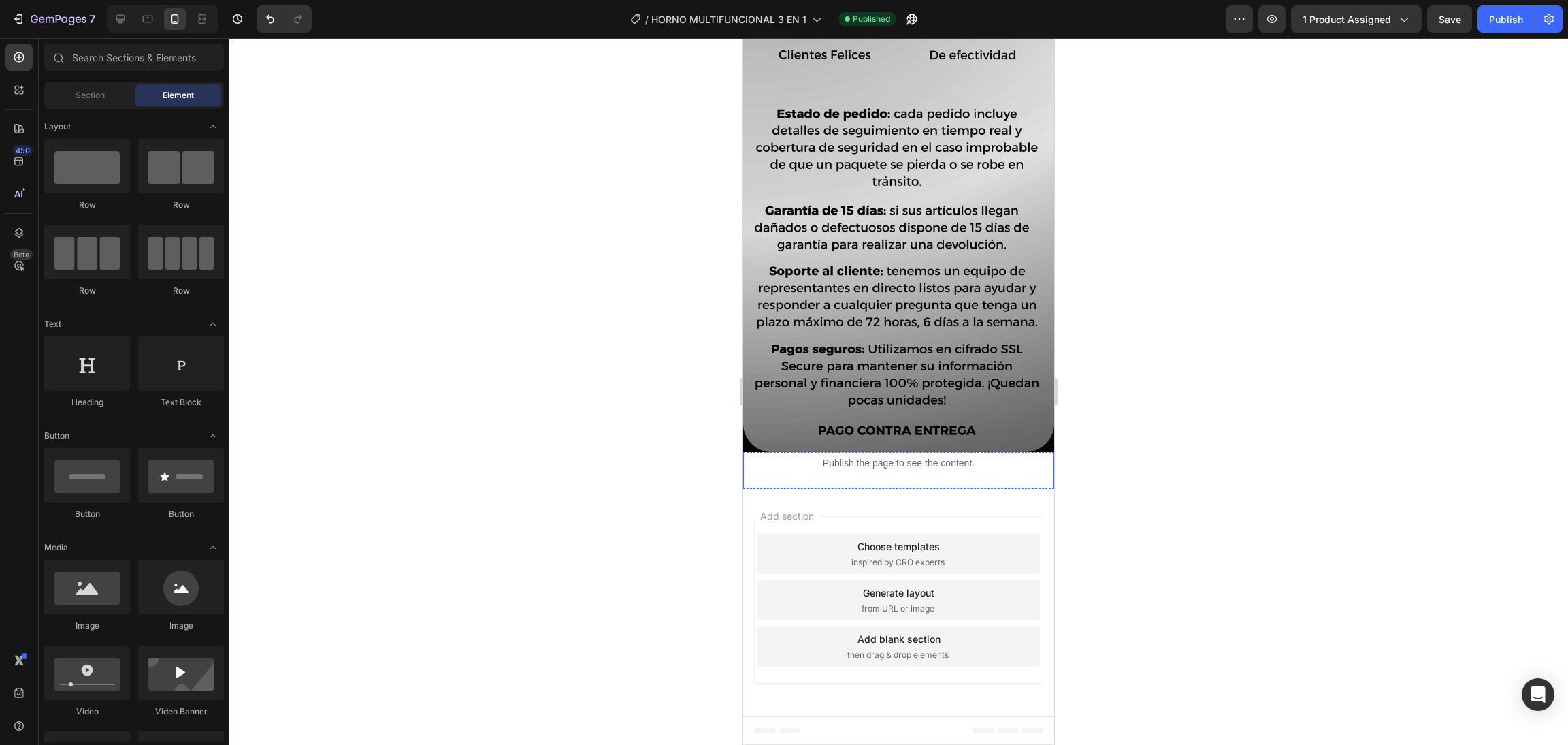
click at [946, 477] on div "Publish the page to see the content." at bounding box center [899, 462] width 311 height 36
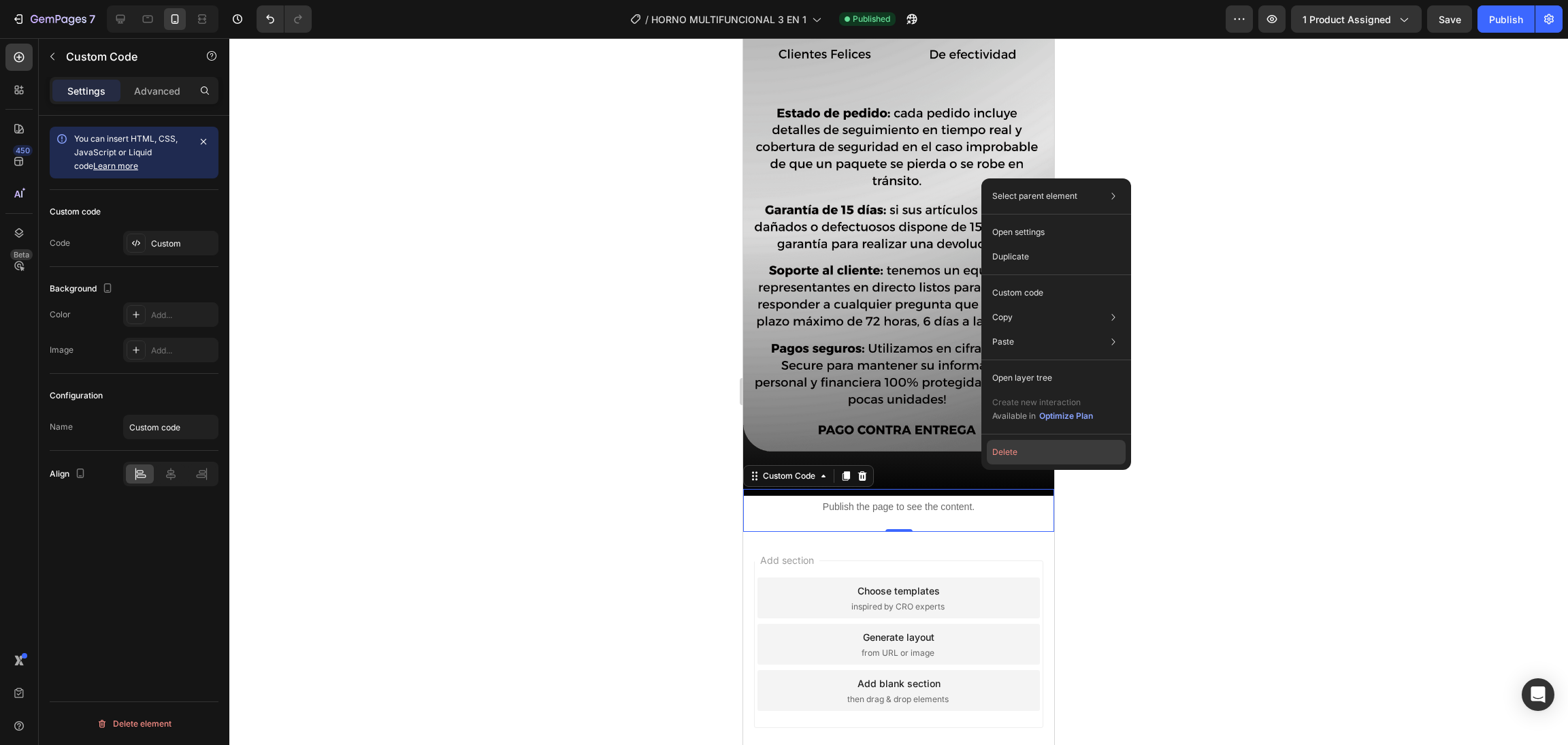
click at [1015, 452] on button "Delete" at bounding box center [1056, 452] width 139 height 24
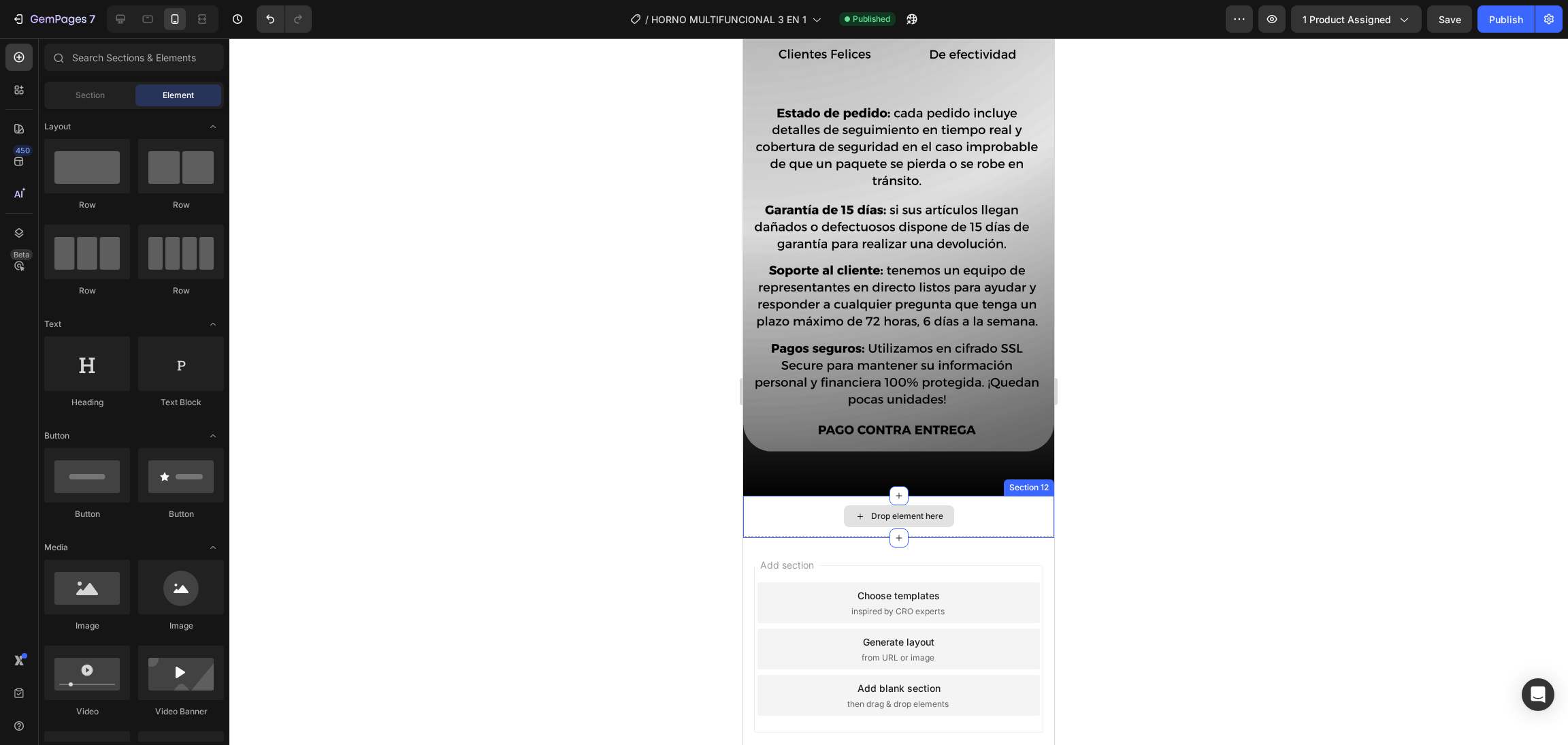
click at [983, 496] on div "Drop element here" at bounding box center [899, 516] width 311 height 41
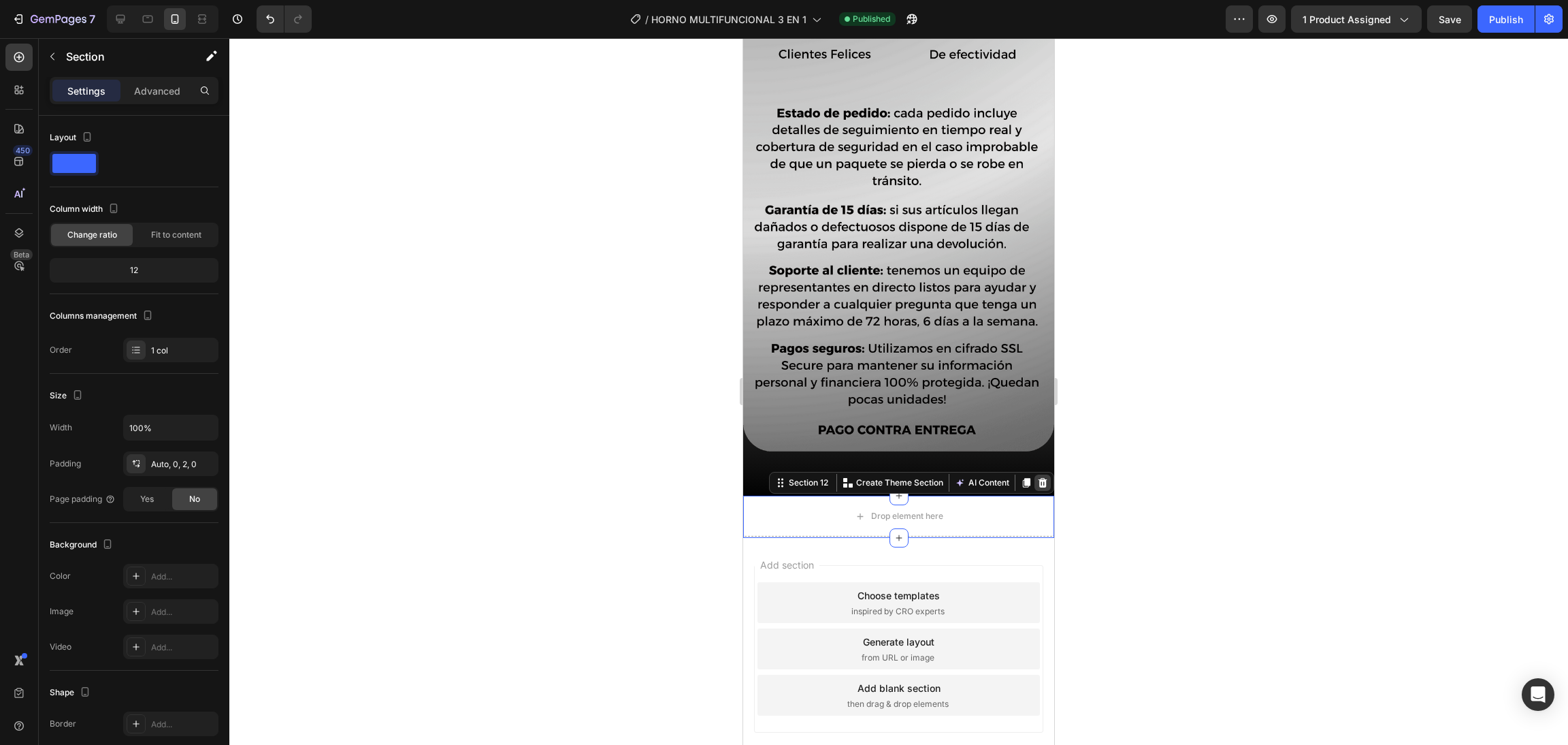
click at [1038, 478] on icon at bounding box center [1042, 482] width 9 height 9
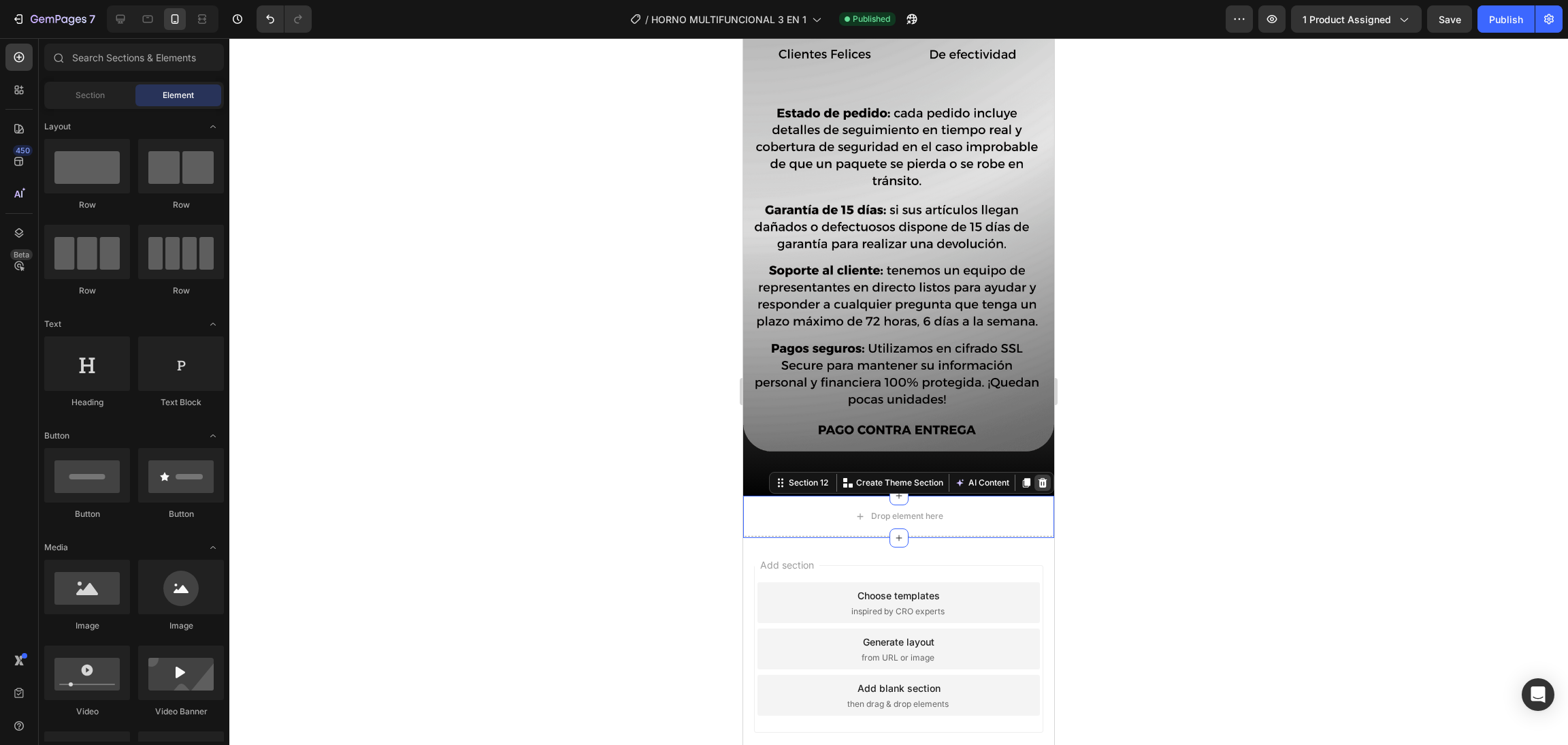
scroll to position [5230, 0]
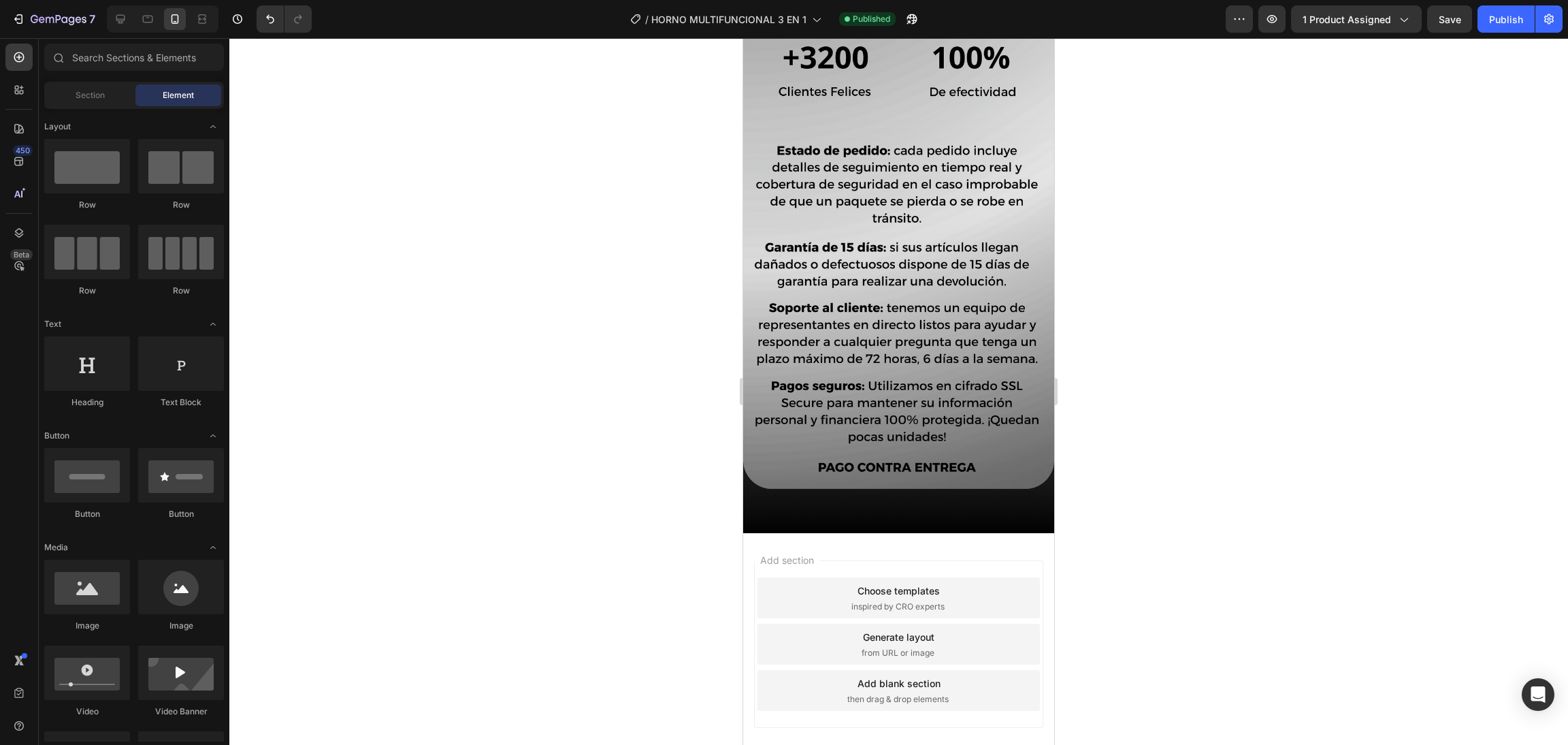
click at [994, 533] on div "Add section Choose templates inspired by CRO experts Generate layout from URL o…" at bounding box center [899, 646] width 311 height 227
click at [1506, 8] on button "Publish" at bounding box center [1505, 19] width 57 height 28
